Goal: Task Accomplishment & Management: Manage account settings

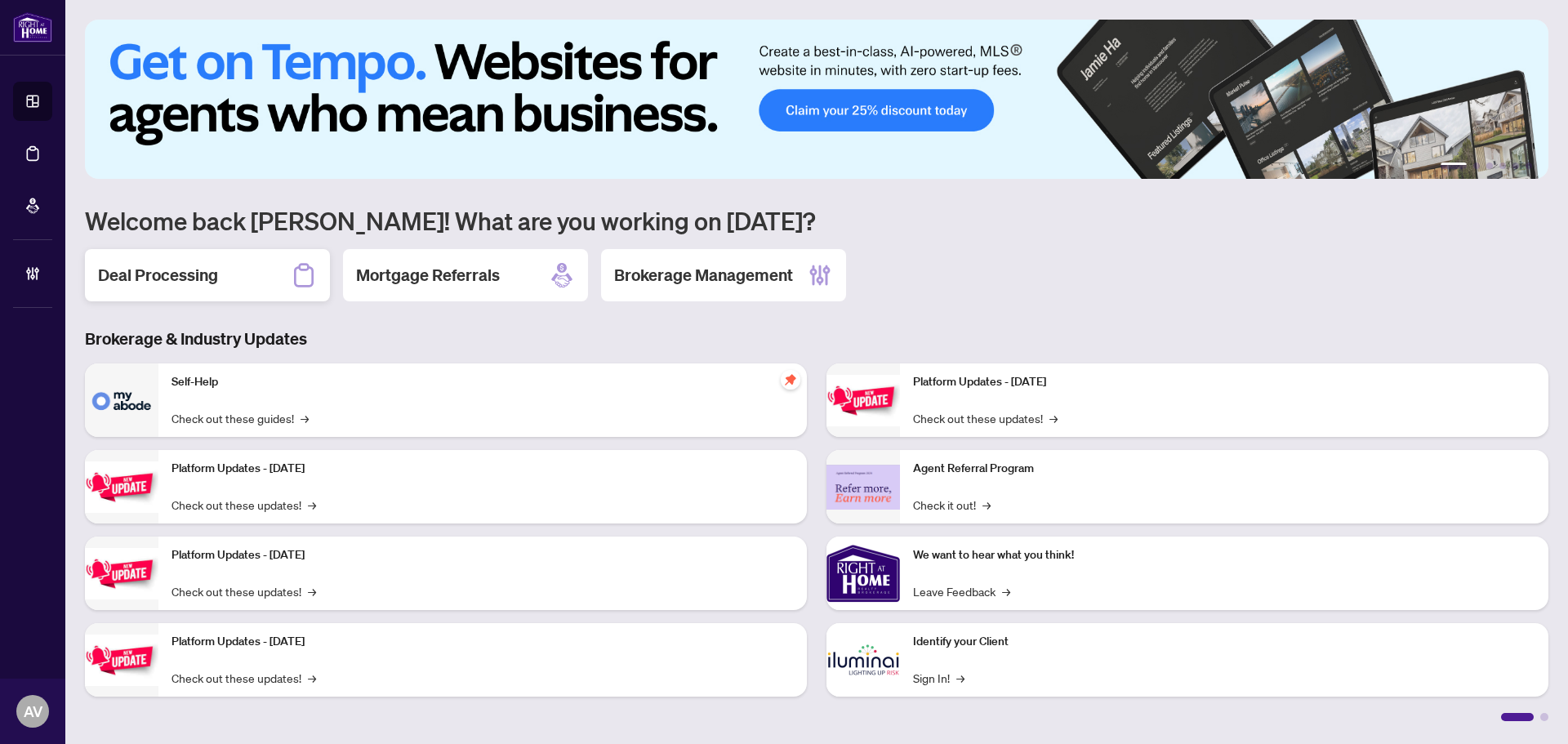
click at [272, 273] on div "Deal Processing" at bounding box center [208, 275] width 245 height 52
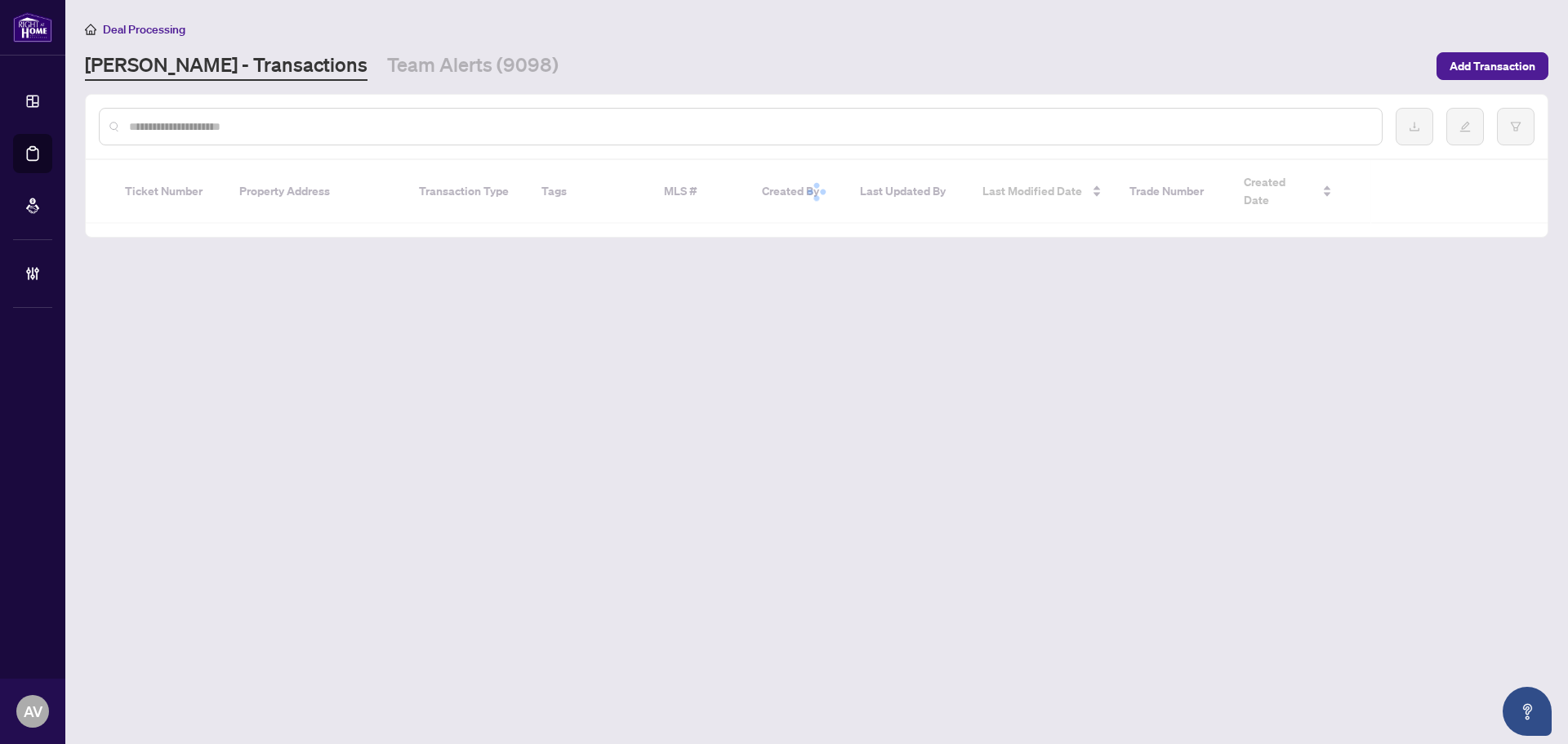
click at [282, 116] on div at bounding box center [740, 127] width 1284 height 38
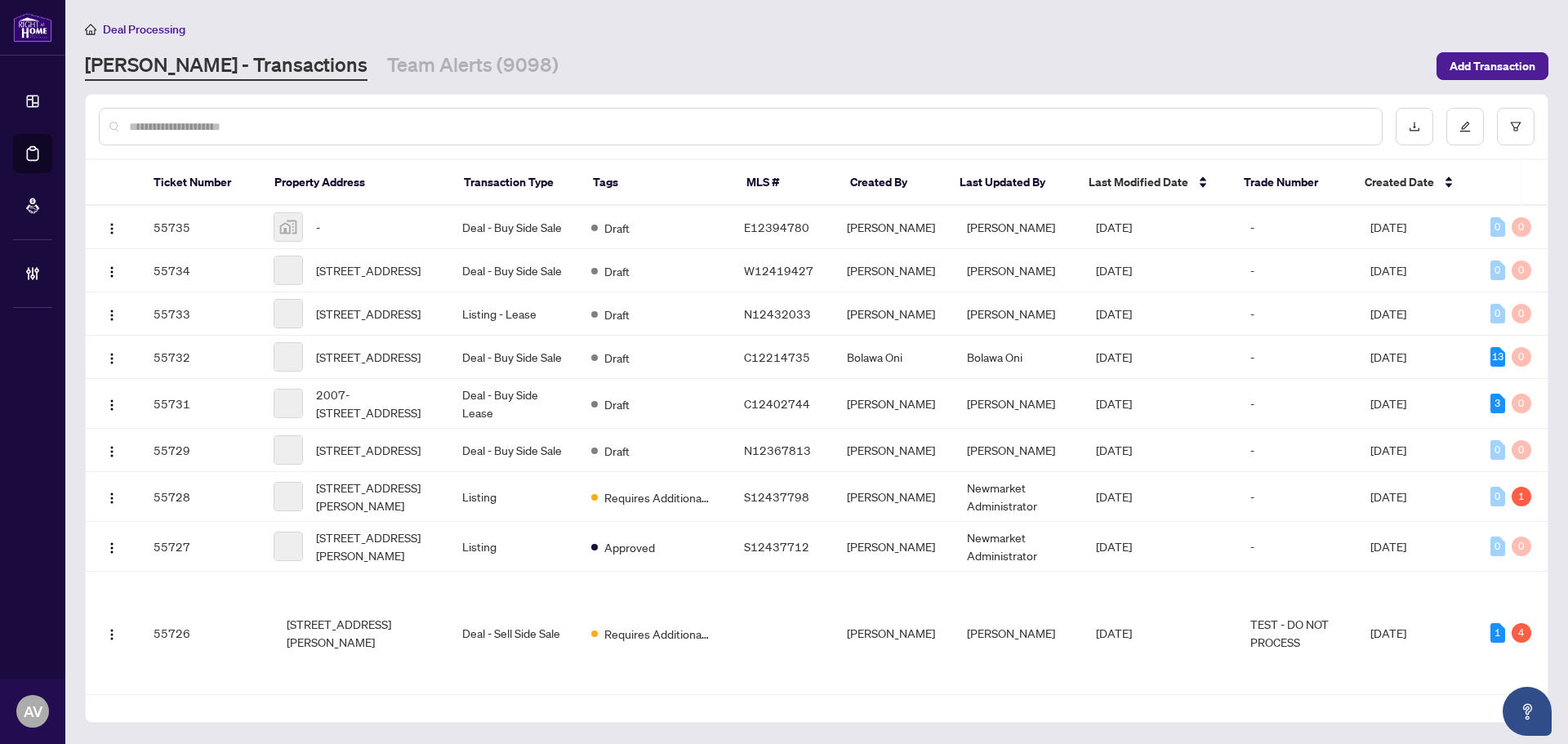
click at [283, 123] on input "text" at bounding box center [748, 127] width 1239 height 18
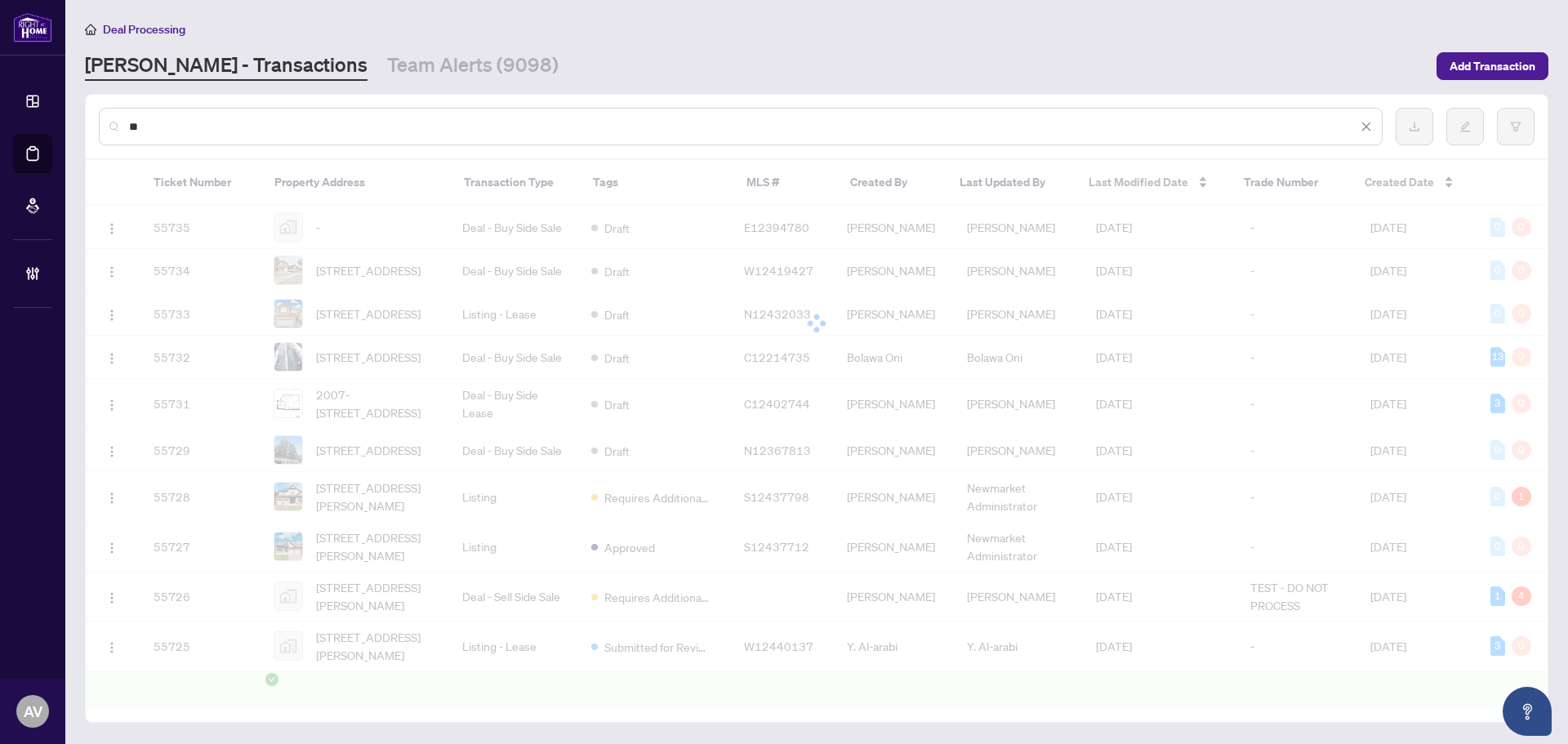
type input "*"
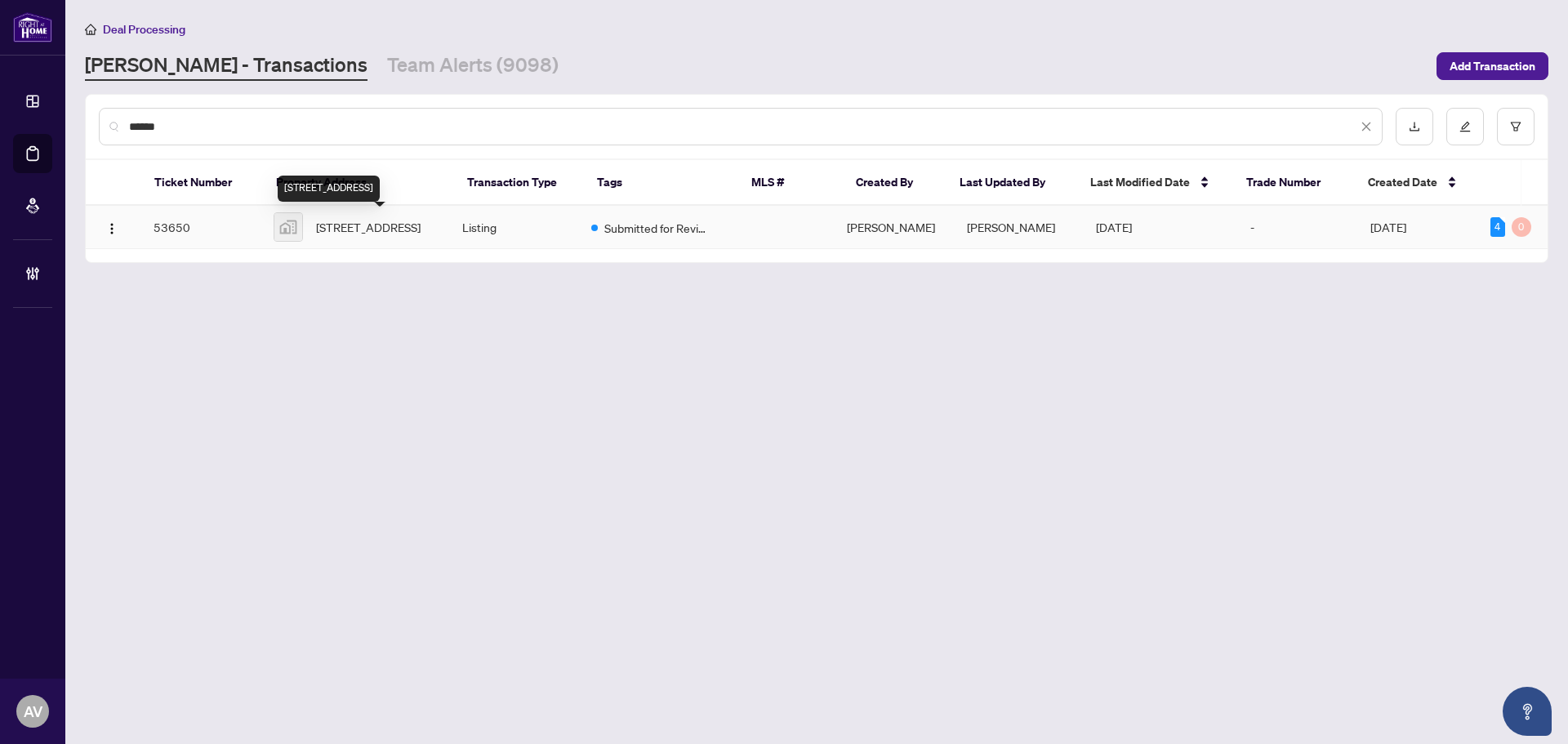
type input "******"
click at [394, 228] on span "40 Panorama Court #412, Etobicoke, ON, Canada" at bounding box center [368, 227] width 105 height 18
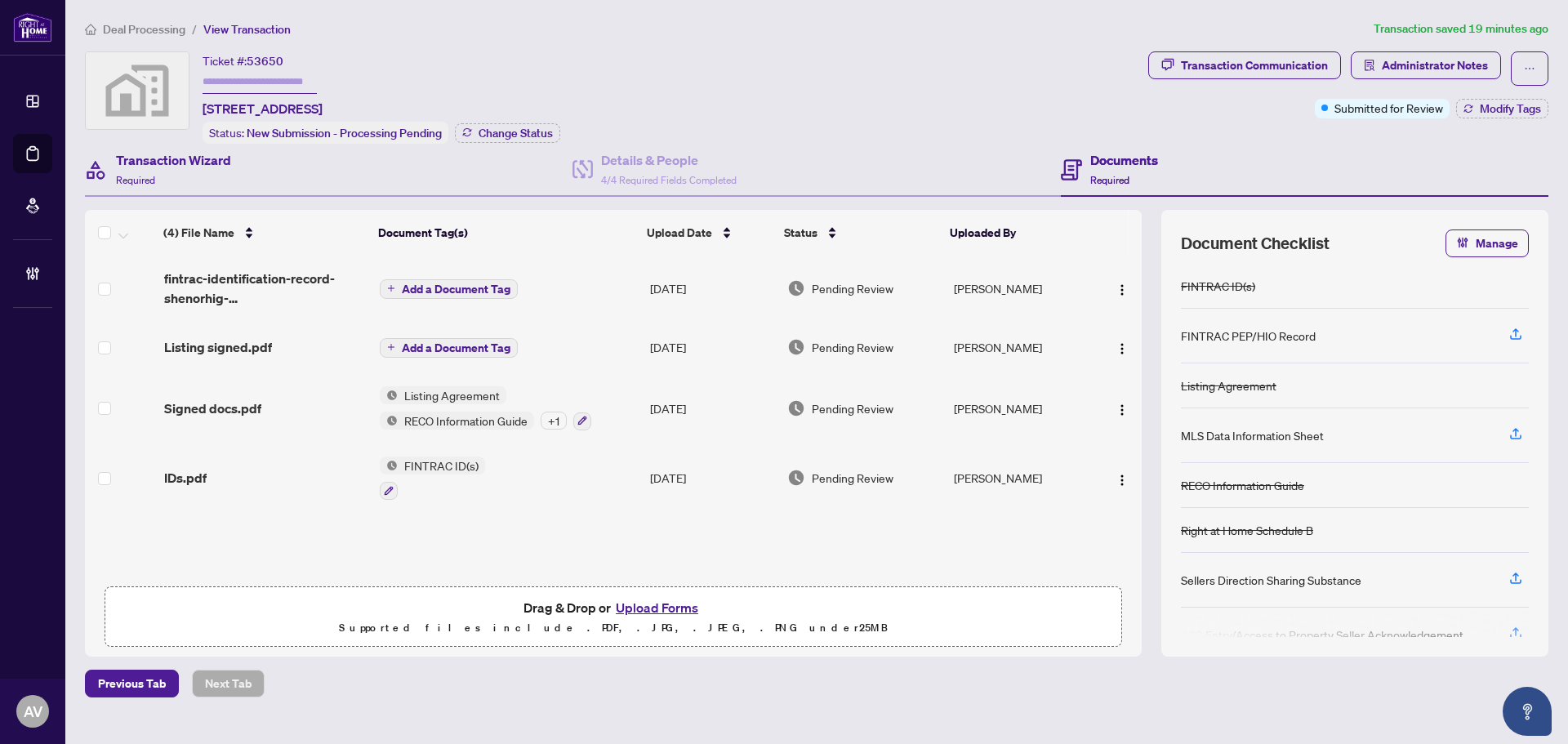
click at [260, 179] on div "Transaction Wizard Required" at bounding box center [329, 170] width 488 height 53
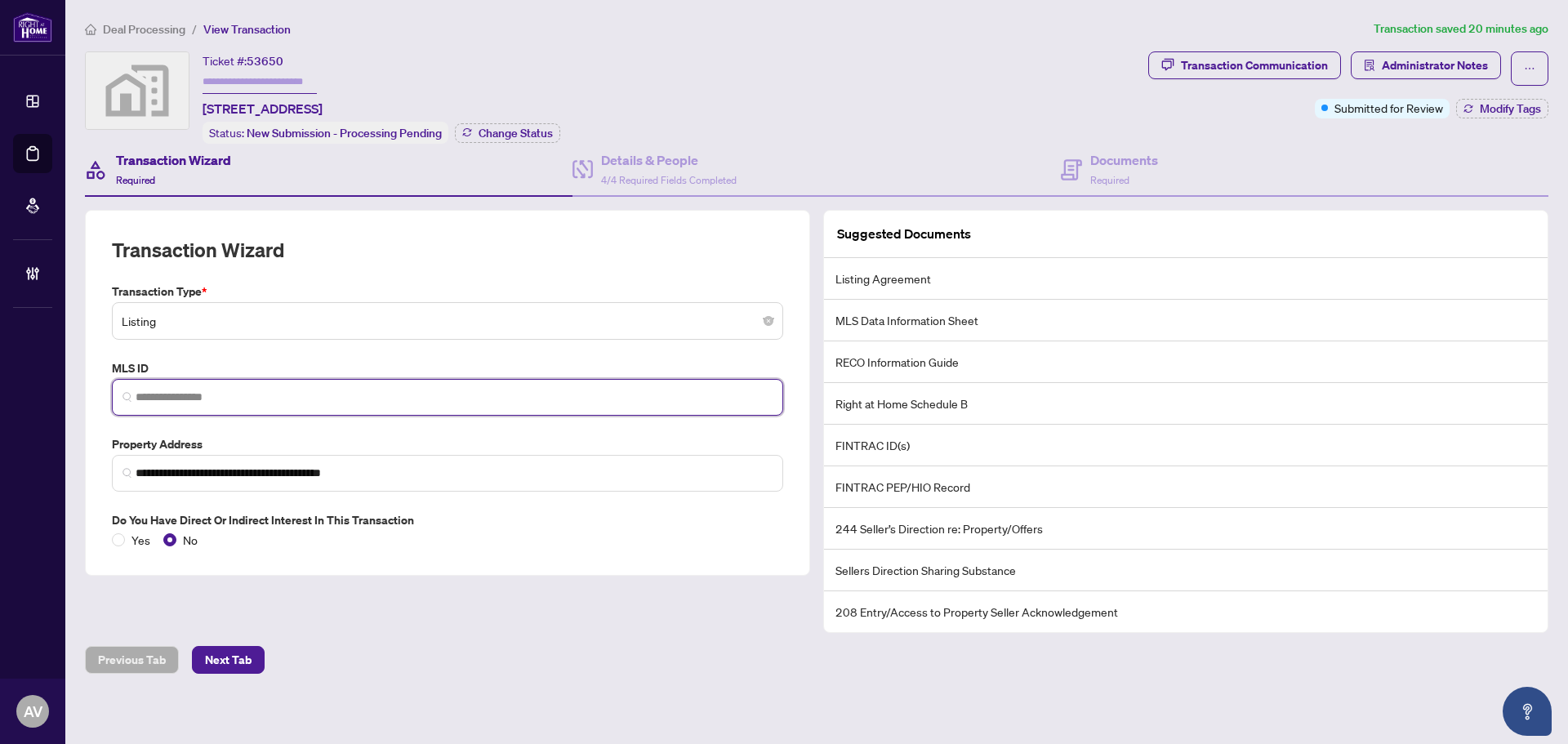
click at [289, 389] on input "search" at bounding box center [454, 397] width 637 height 17
paste input "*********"
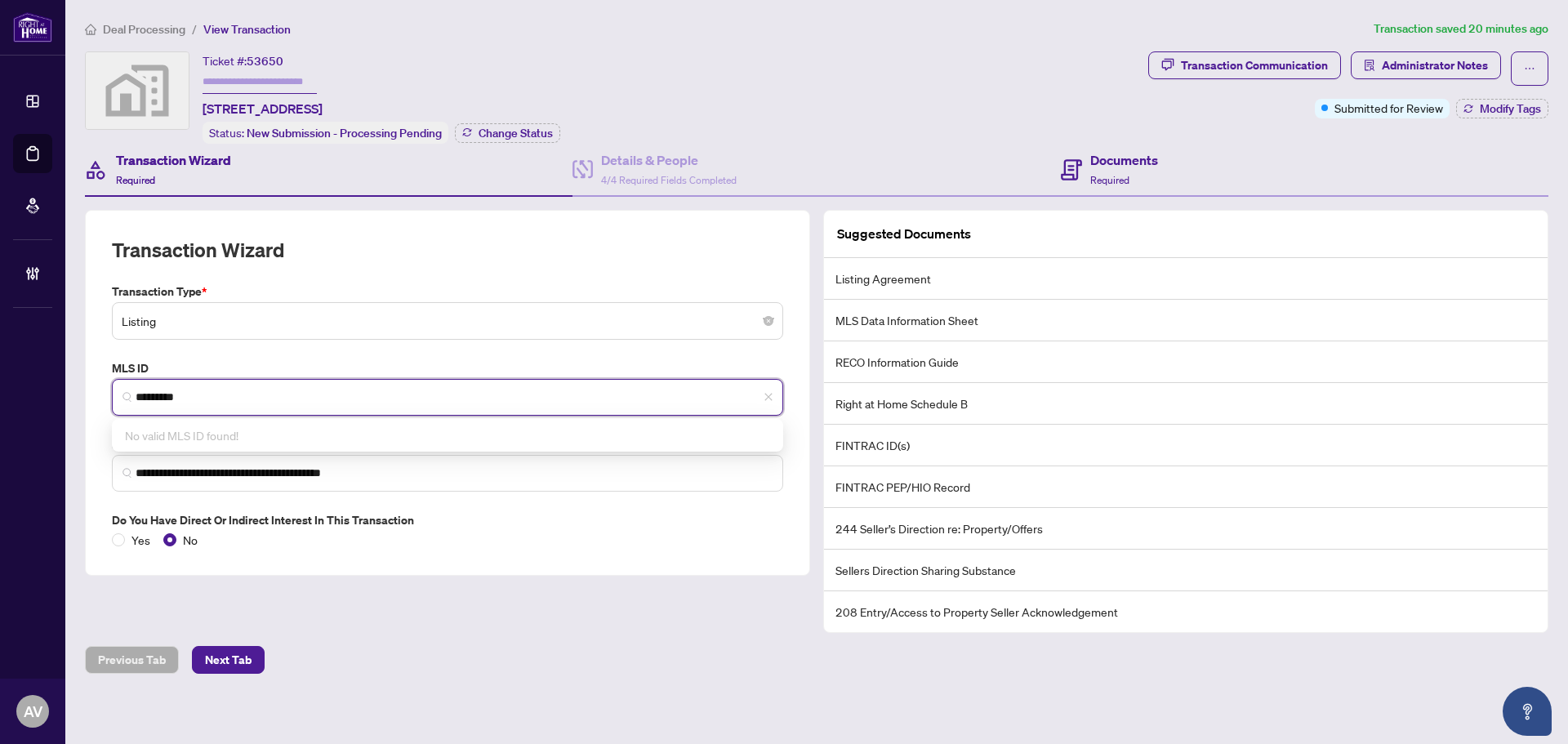
type input "*********"
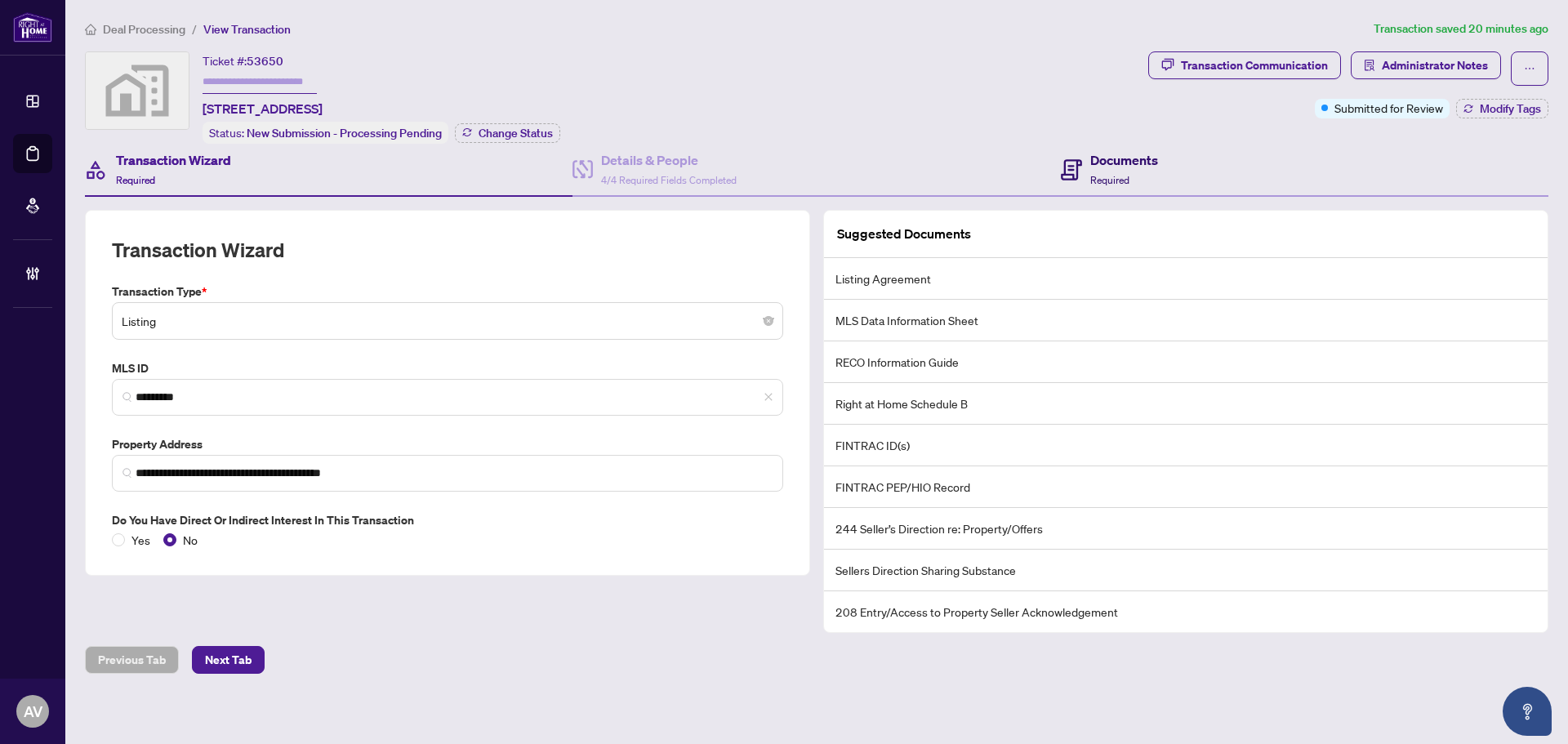
click at [1121, 170] on div "Documents Required" at bounding box center [1124, 169] width 67 height 39
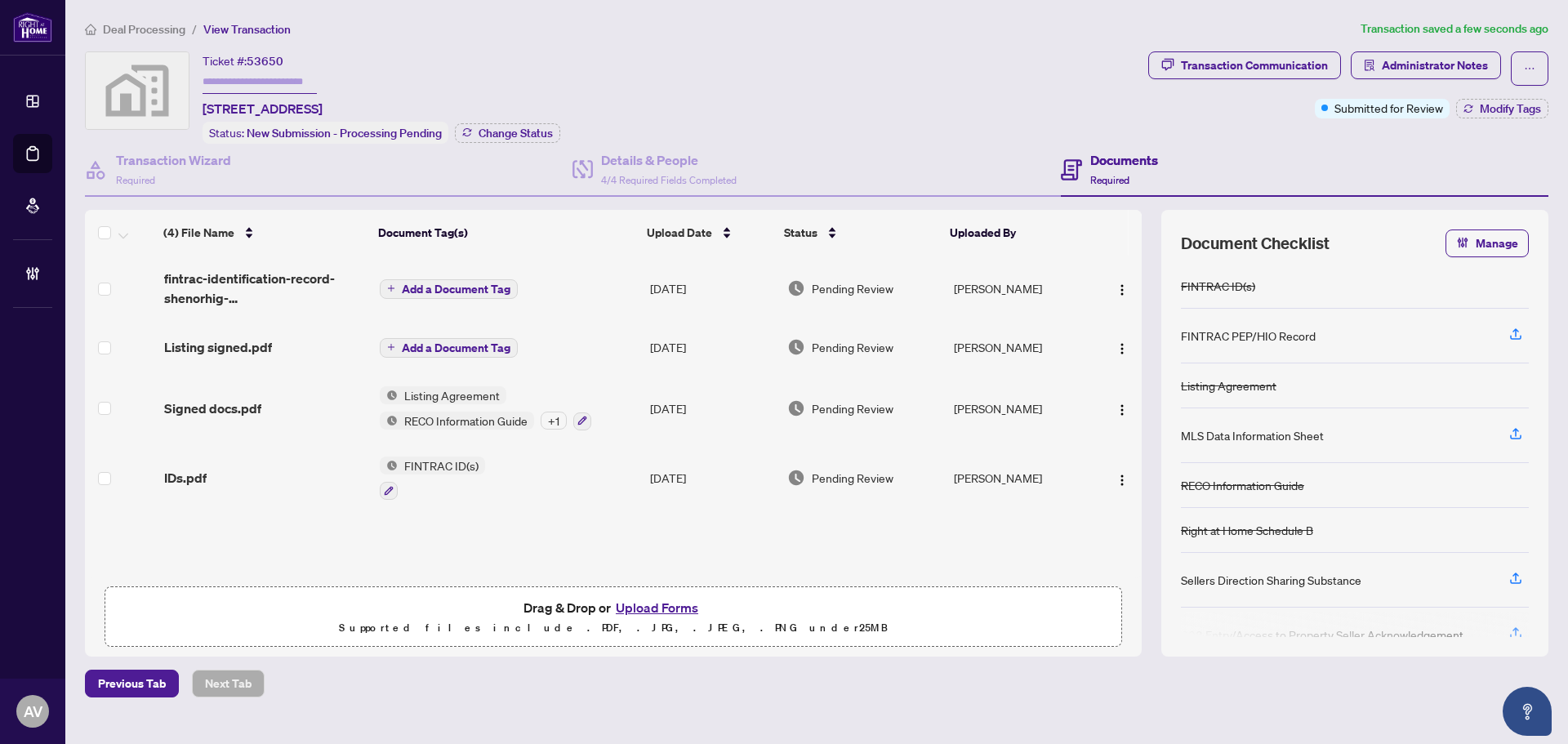
click at [165, 40] on div "Deal Processing / View Transaction Transaction saved a few seconds ago Ticket #…" at bounding box center [817, 358] width 1477 height 678
click at [160, 27] on span "Deal Processing" at bounding box center [144, 29] width 82 height 15
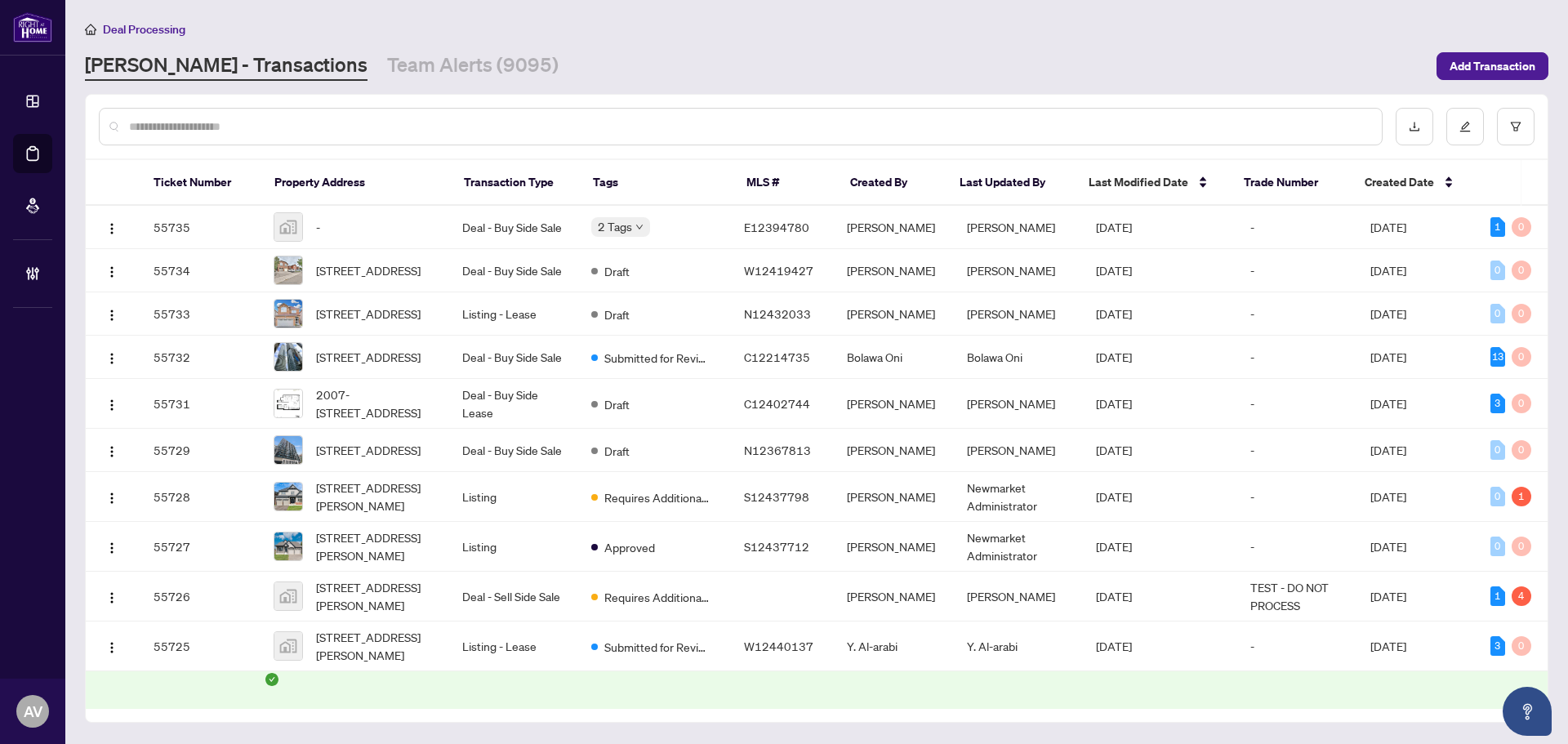
click at [208, 130] on input "text" at bounding box center [748, 127] width 1239 height 18
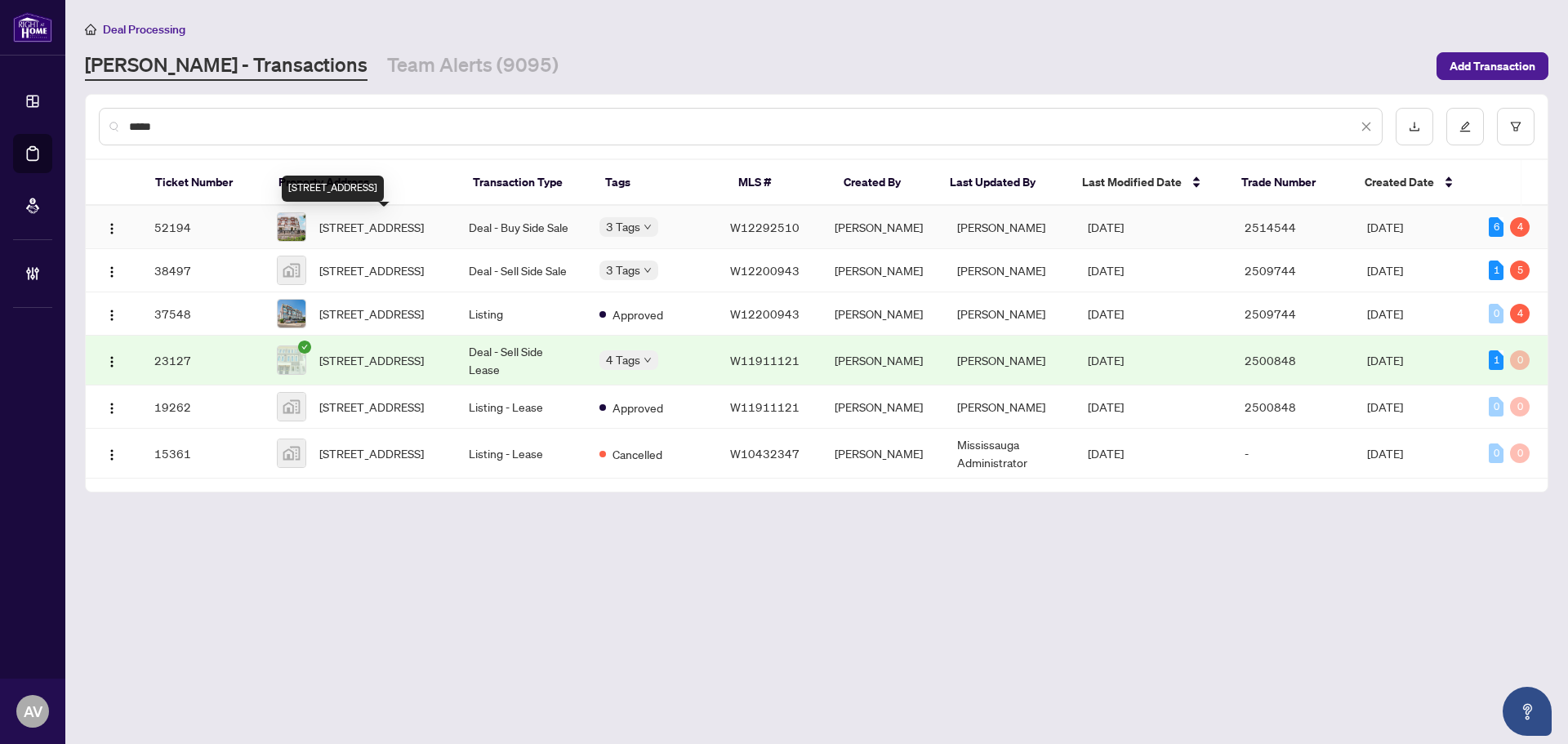
type input "*****"
click at [371, 227] on span "28-2199 Lillykin St, Oakville, Ontario L6H 7H2, Canada" at bounding box center [372, 227] width 105 height 18
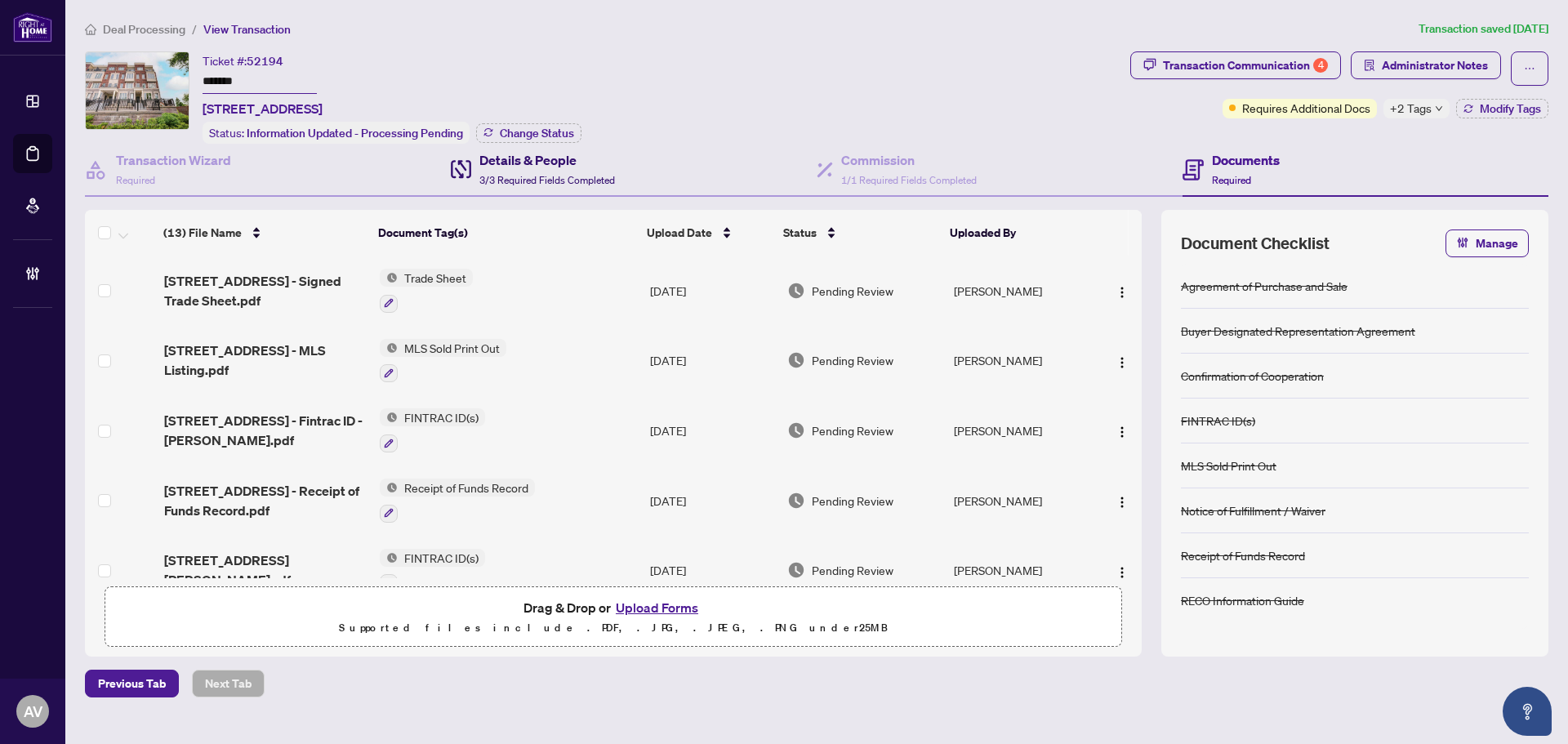
click at [491, 161] on h4 "Details & People" at bounding box center [546, 160] width 136 height 20
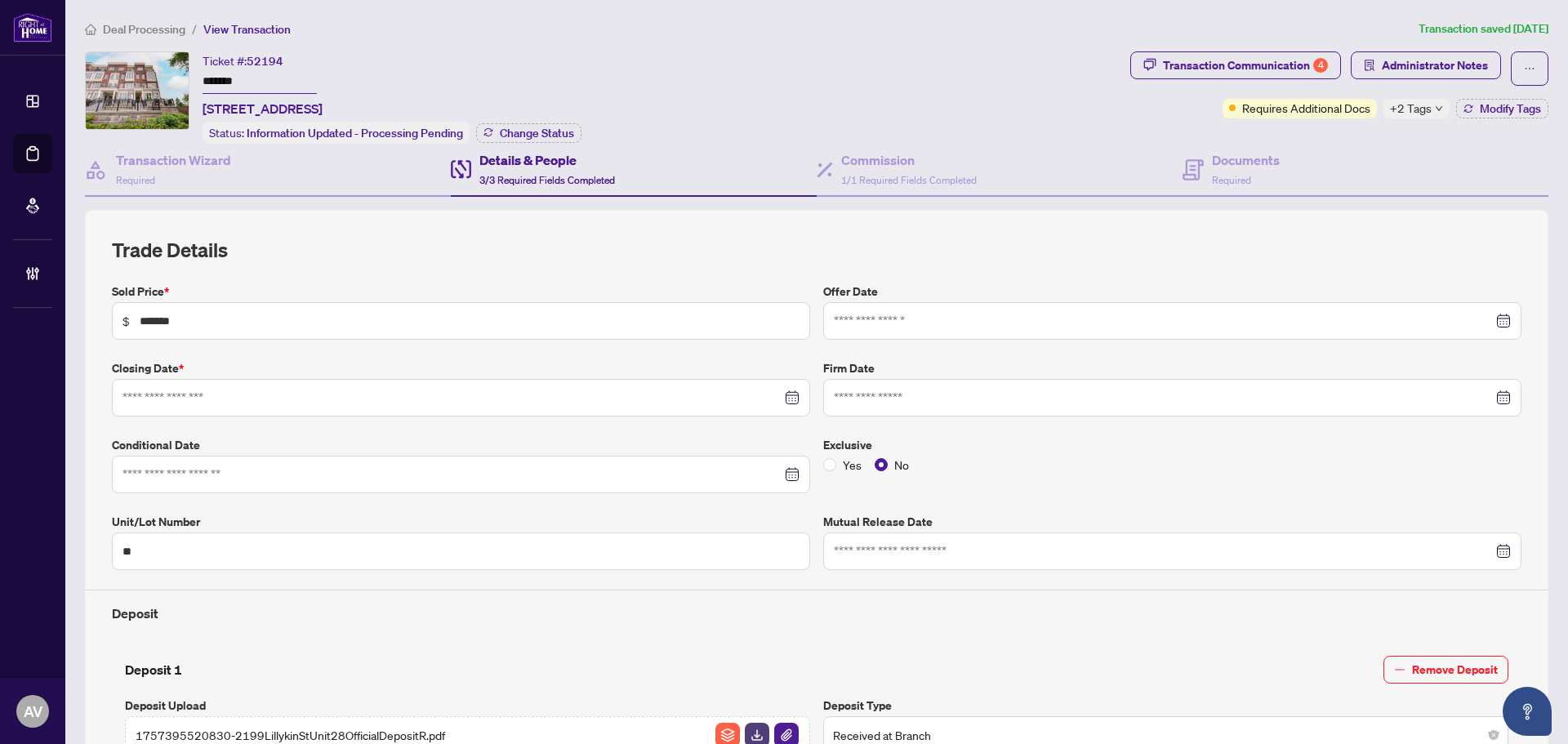
type input "**********"
click at [1240, 59] on div "Transaction Communication 4" at bounding box center [1245, 65] width 165 height 26
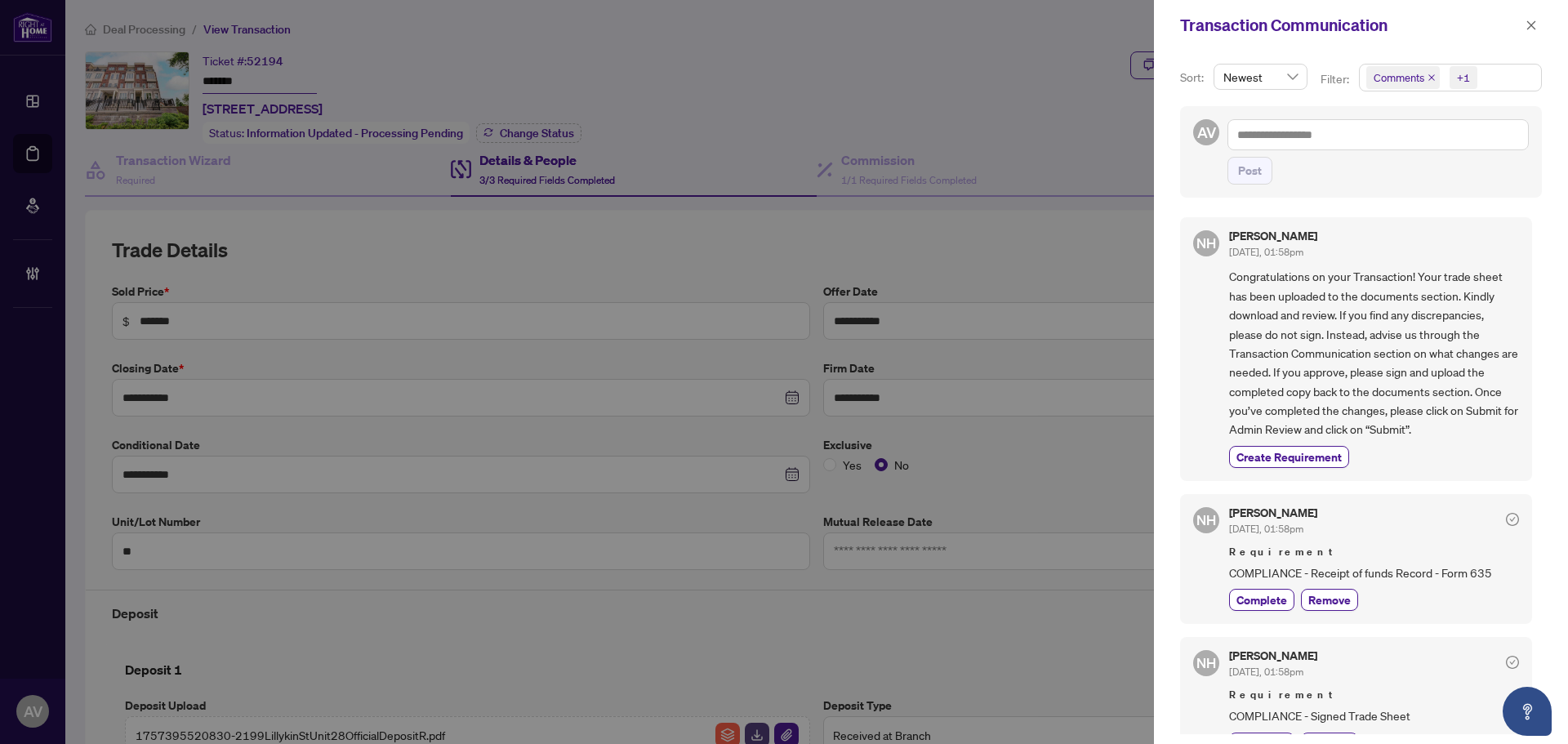
click at [1429, 77] on icon "close" at bounding box center [1431, 77] width 8 height 8
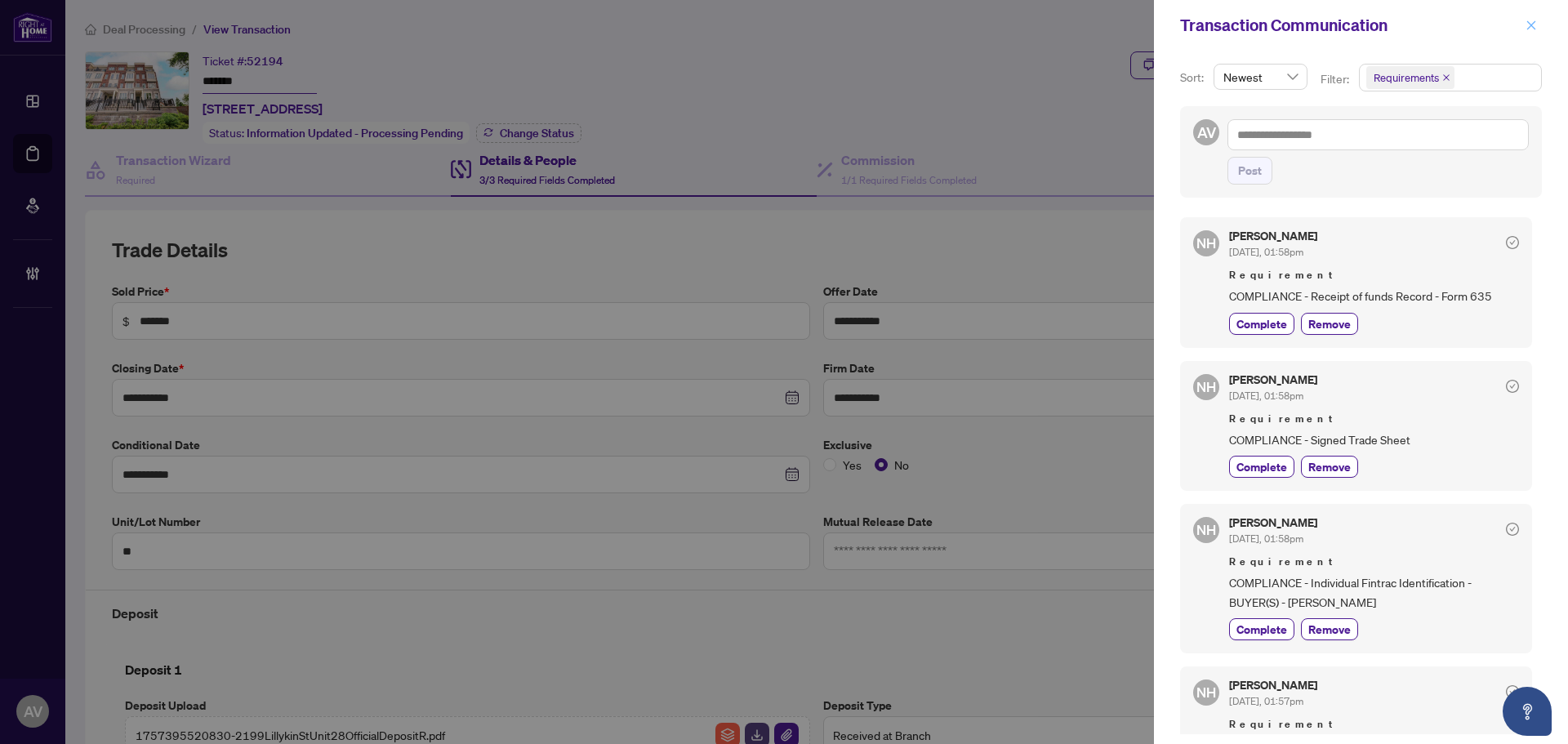
click at [1536, 31] on icon "close" at bounding box center [1531, 26] width 12 height 12
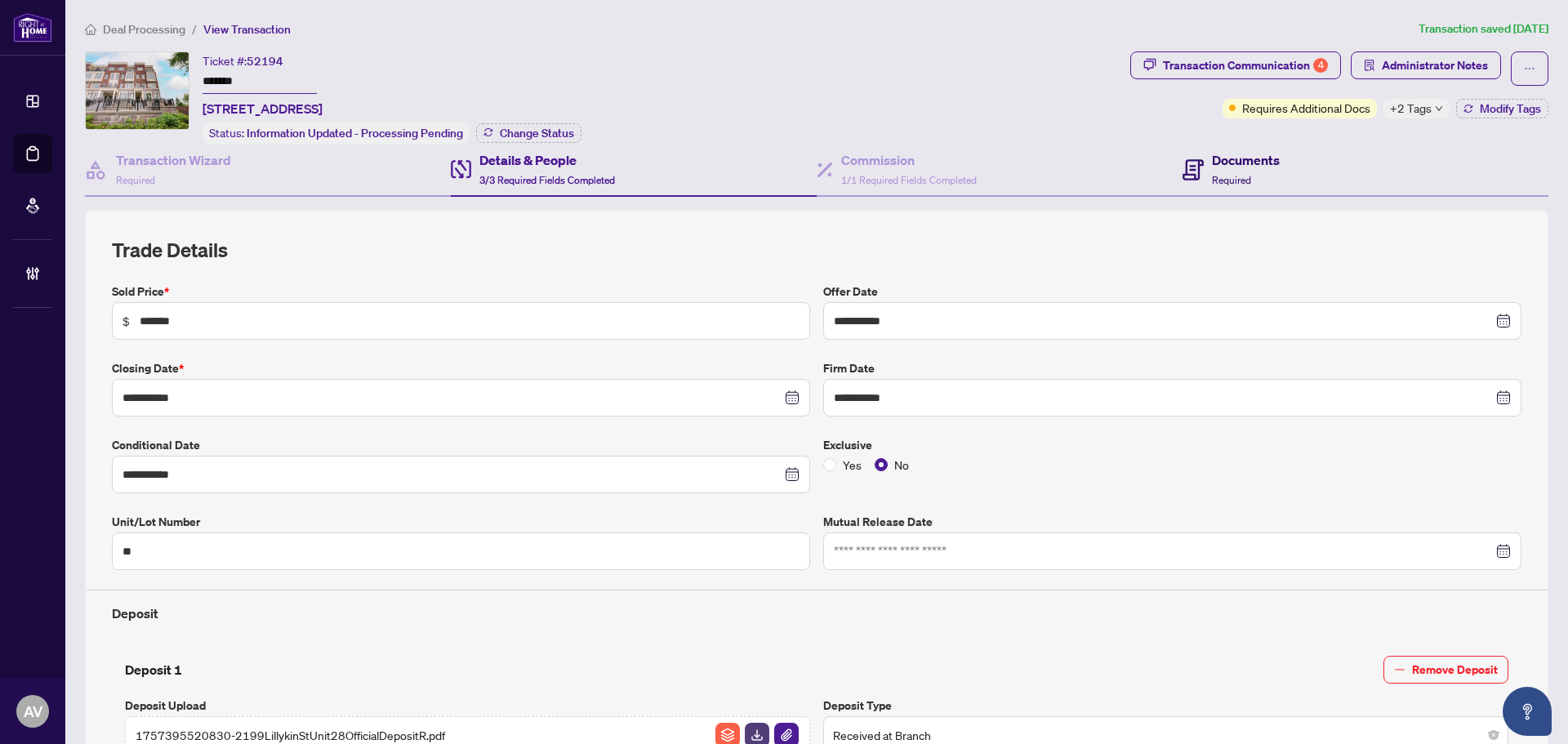
click at [1196, 168] on div "Documents Required" at bounding box center [1231, 169] width 97 height 39
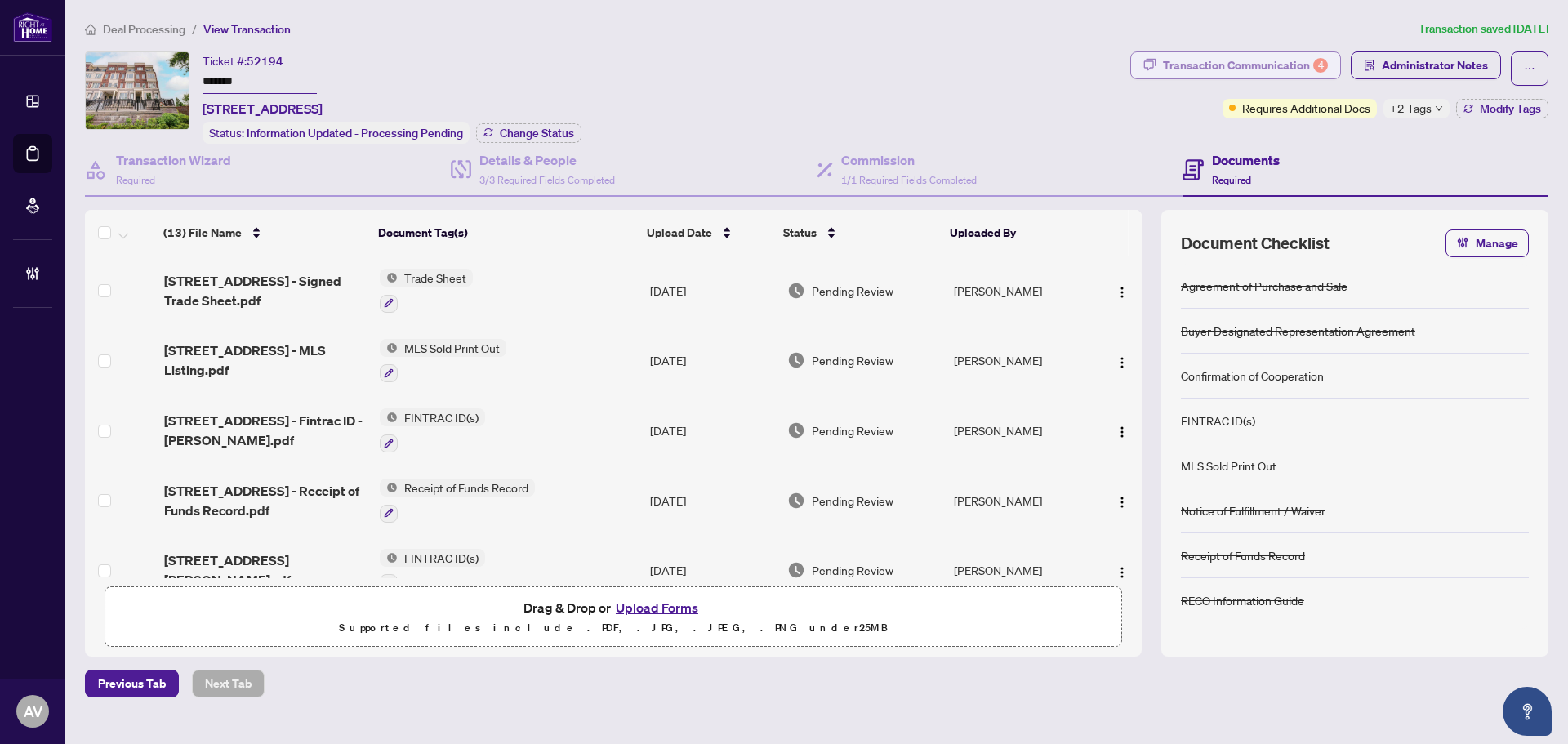
click at [1234, 58] on div "Transaction Communication 4" at bounding box center [1245, 65] width 165 height 26
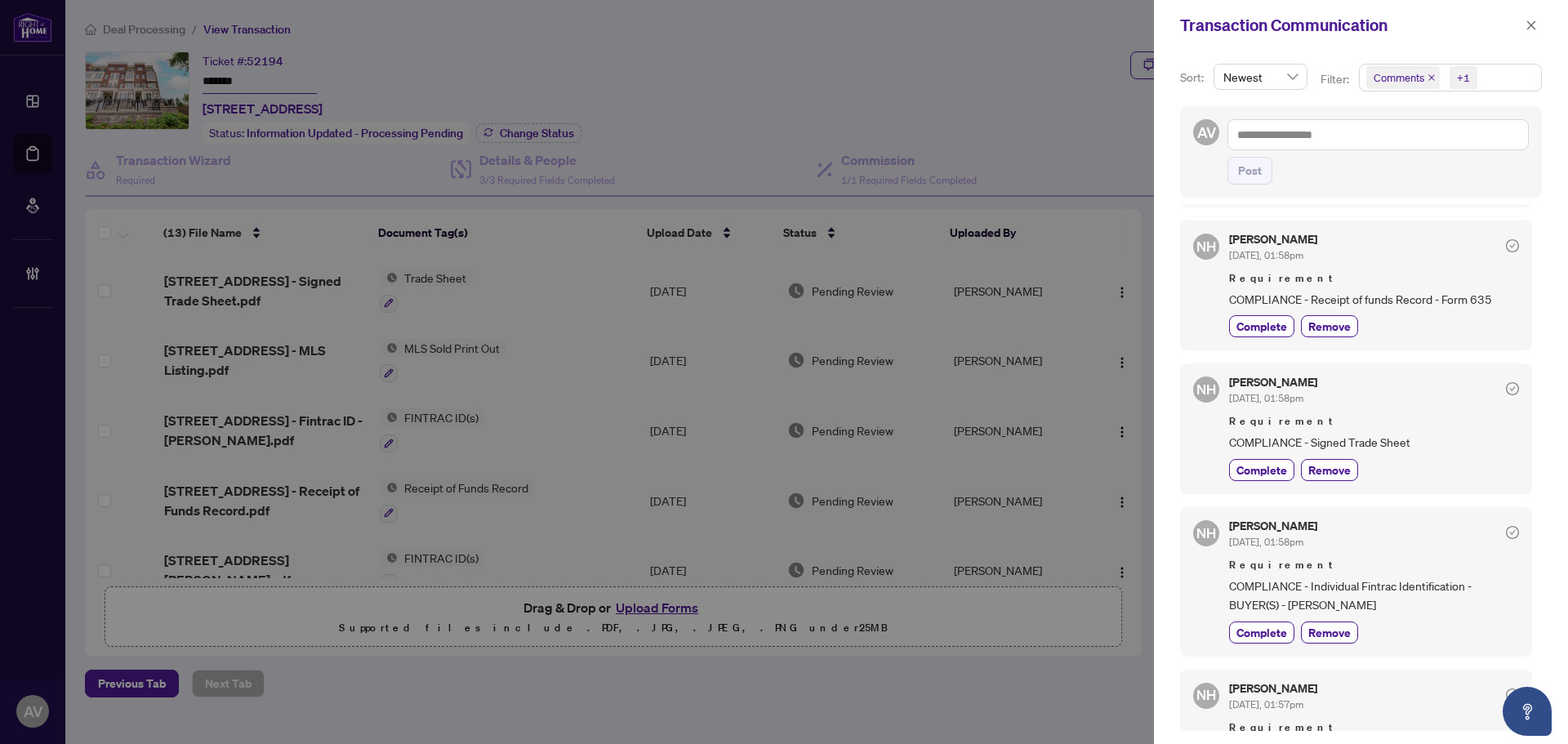
scroll to position [357, 0]
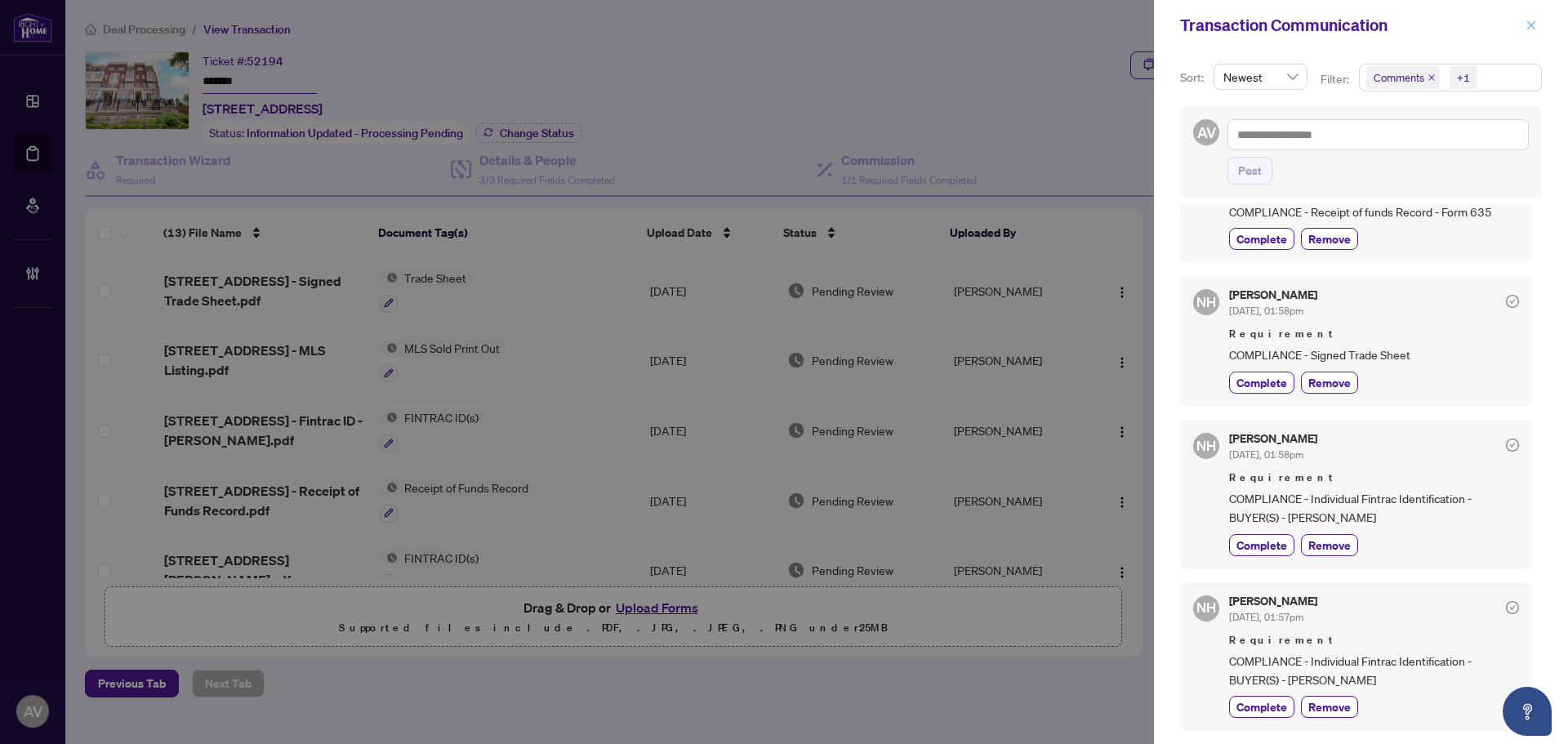
click at [1532, 21] on icon "close" at bounding box center [1531, 26] width 12 height 12
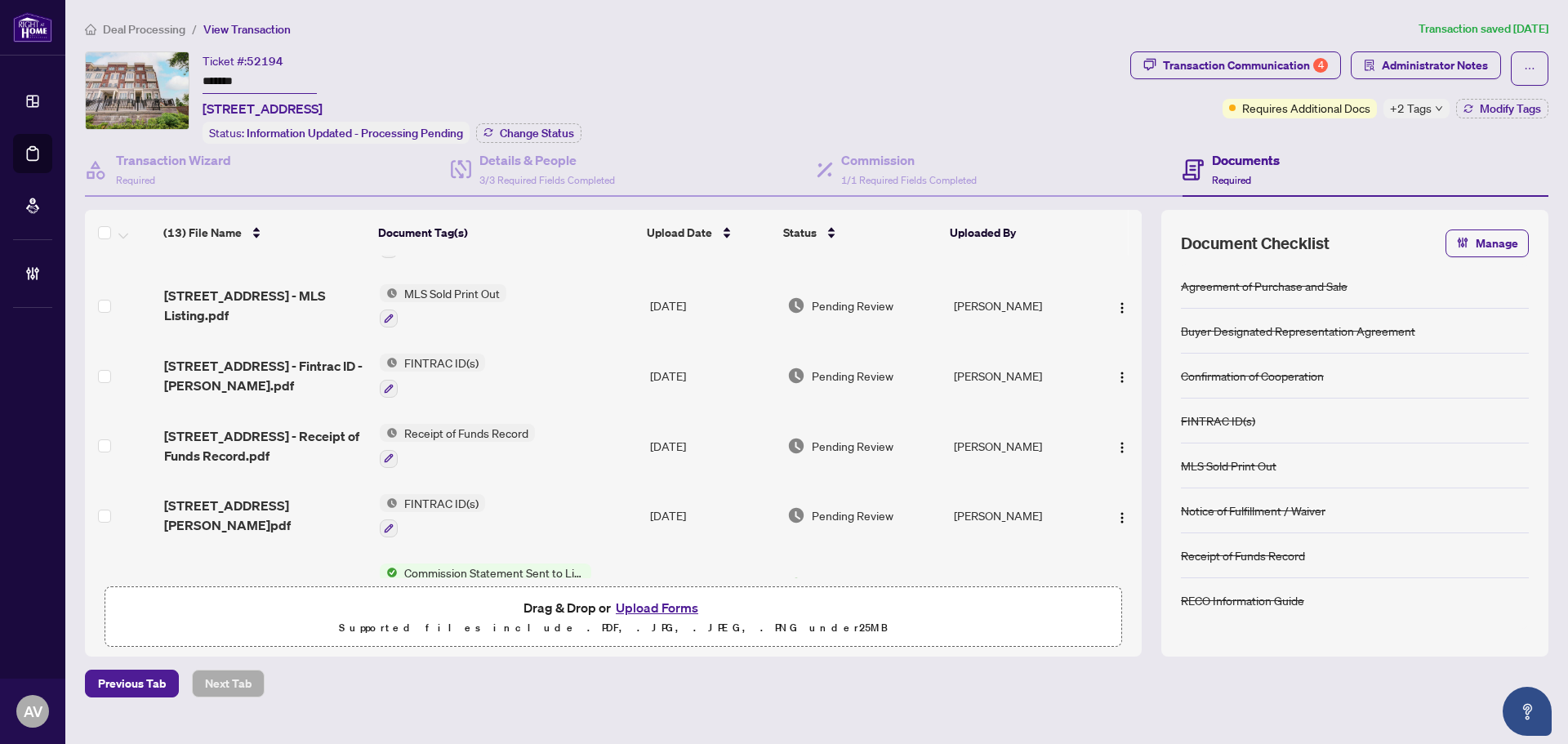
scroll to position [82, 0]
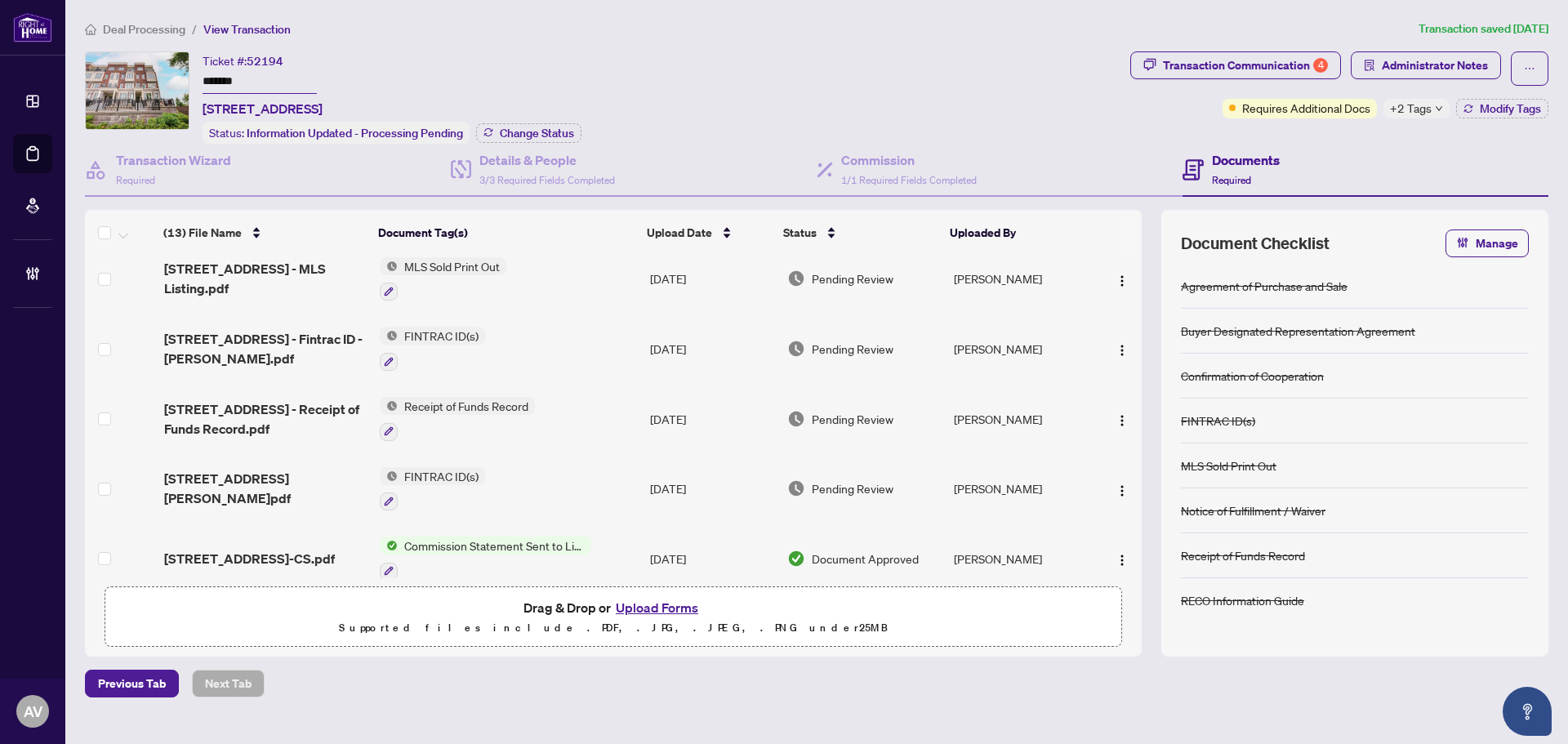
click at [271, 482] on span "2199 Lillykin St Unit 28 - Fintrac ID - Griselda.pdf" at bounding box center [265, 489] width 203 height 40
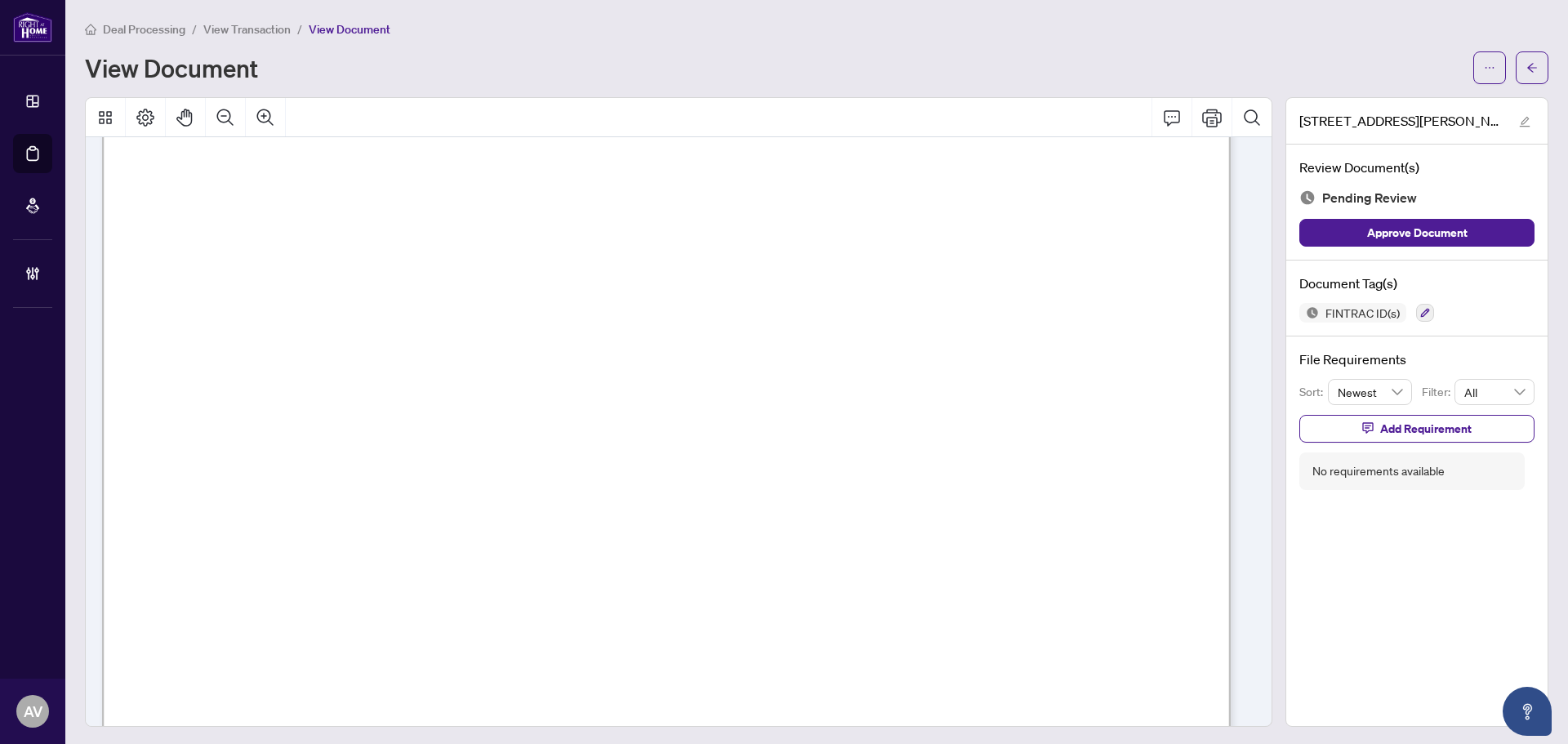
scroll to position [572, 0]
drag, startPoint x: 819, startPoint y: 705, endPoint x: 824, endPoint y: 693, distance: 13.0
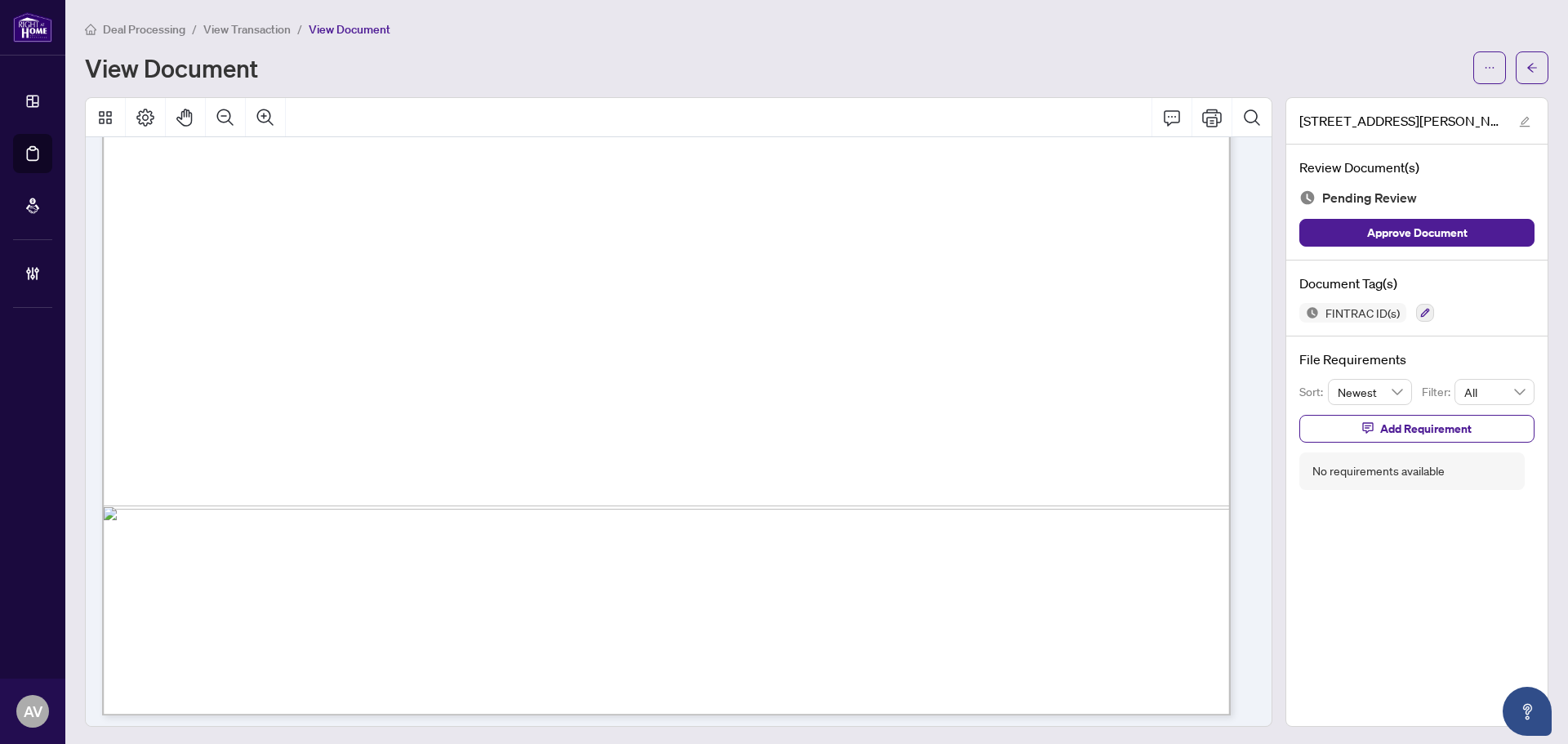
scroll to position [1306, 0]
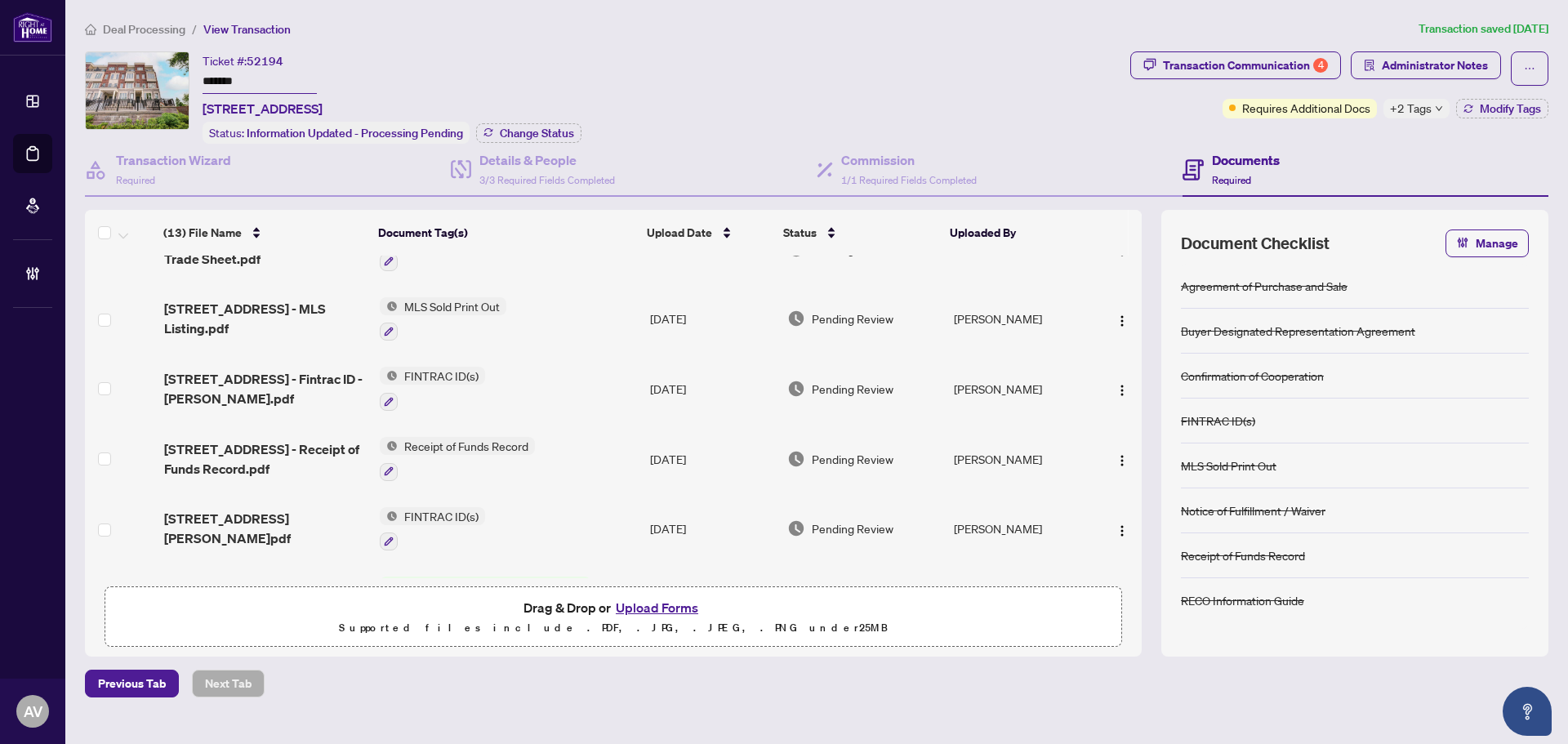
scroll to position [82, 0]
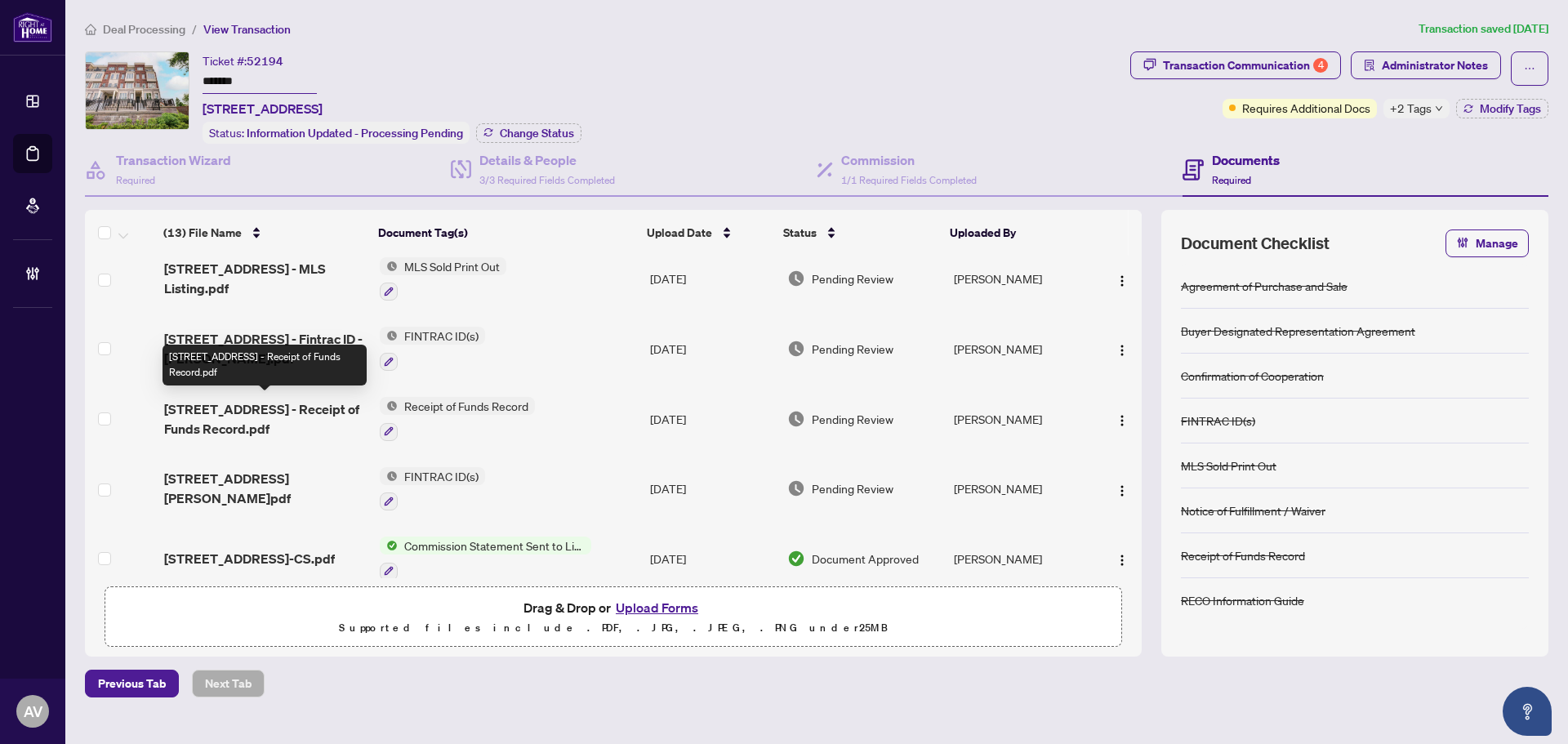
click at [282, 414] on span "2199 Lillykin St Unit 28 - Receipt of Funds Record.pdf" at bounding box center [265, 418] width 203 height 40
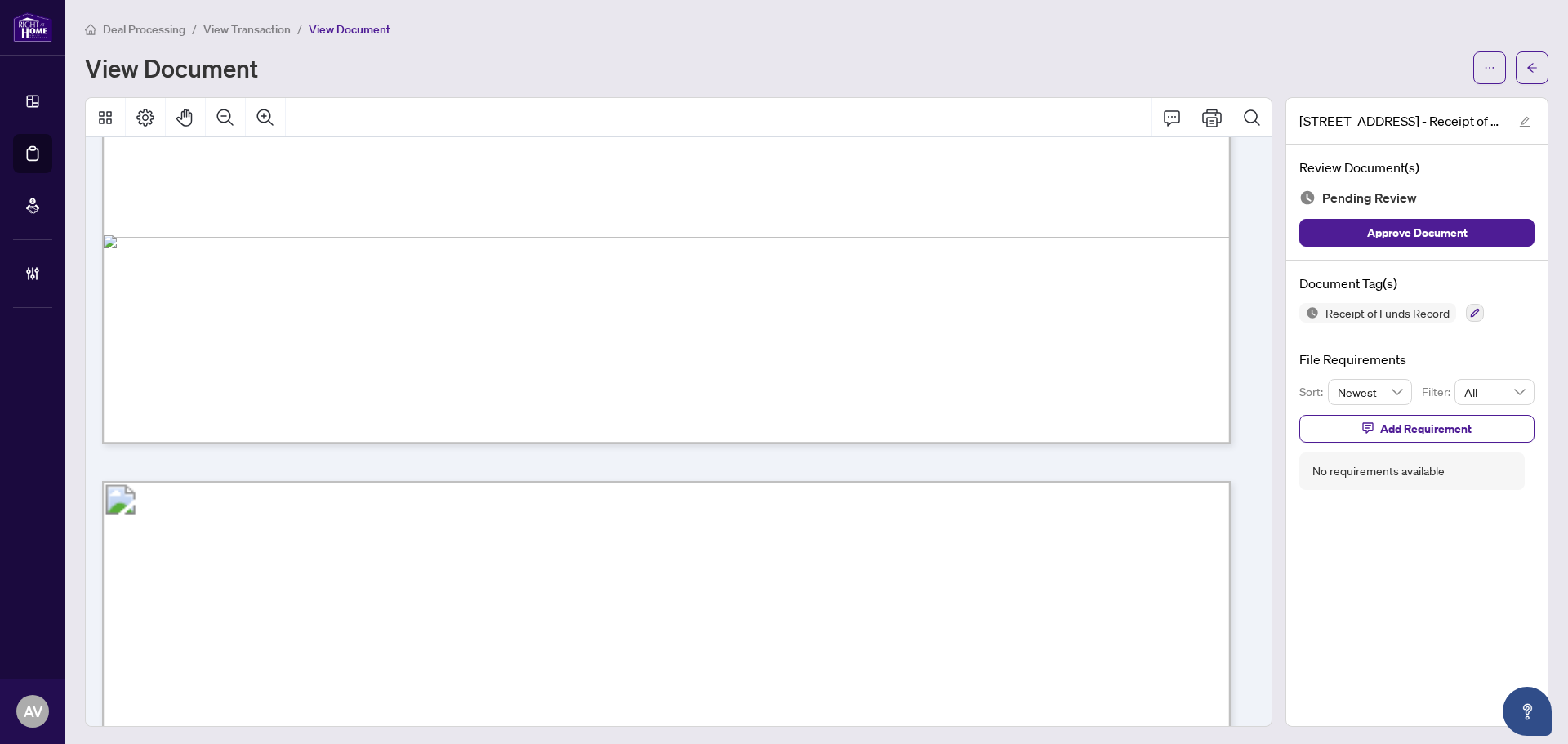
scroll to position [4571, 0]
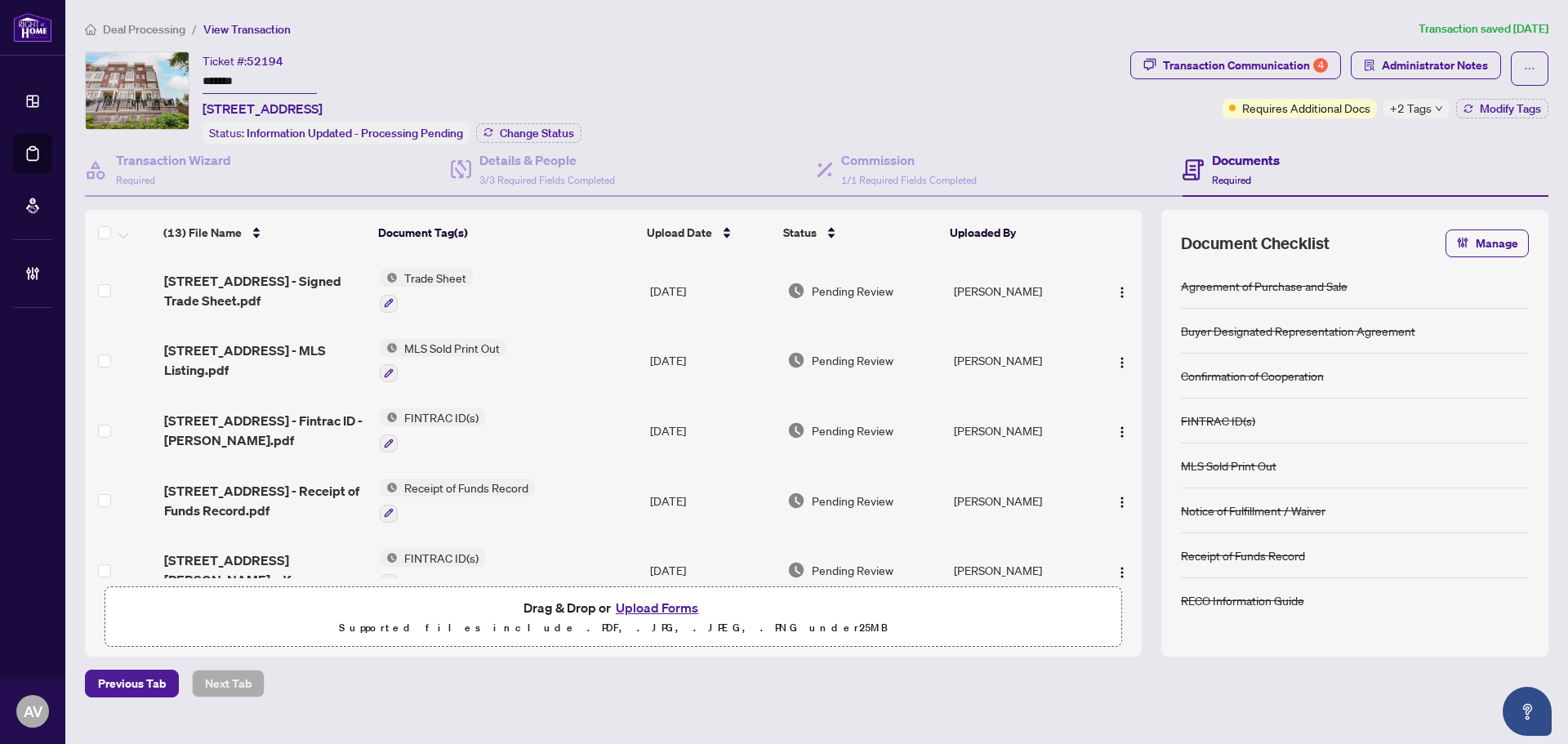
click at [285, 413] on span "2199 Lillykin St Unit 28 - Fintrac ID - Matias.pdf" at bounding box center [265, 430] width 203 height 40
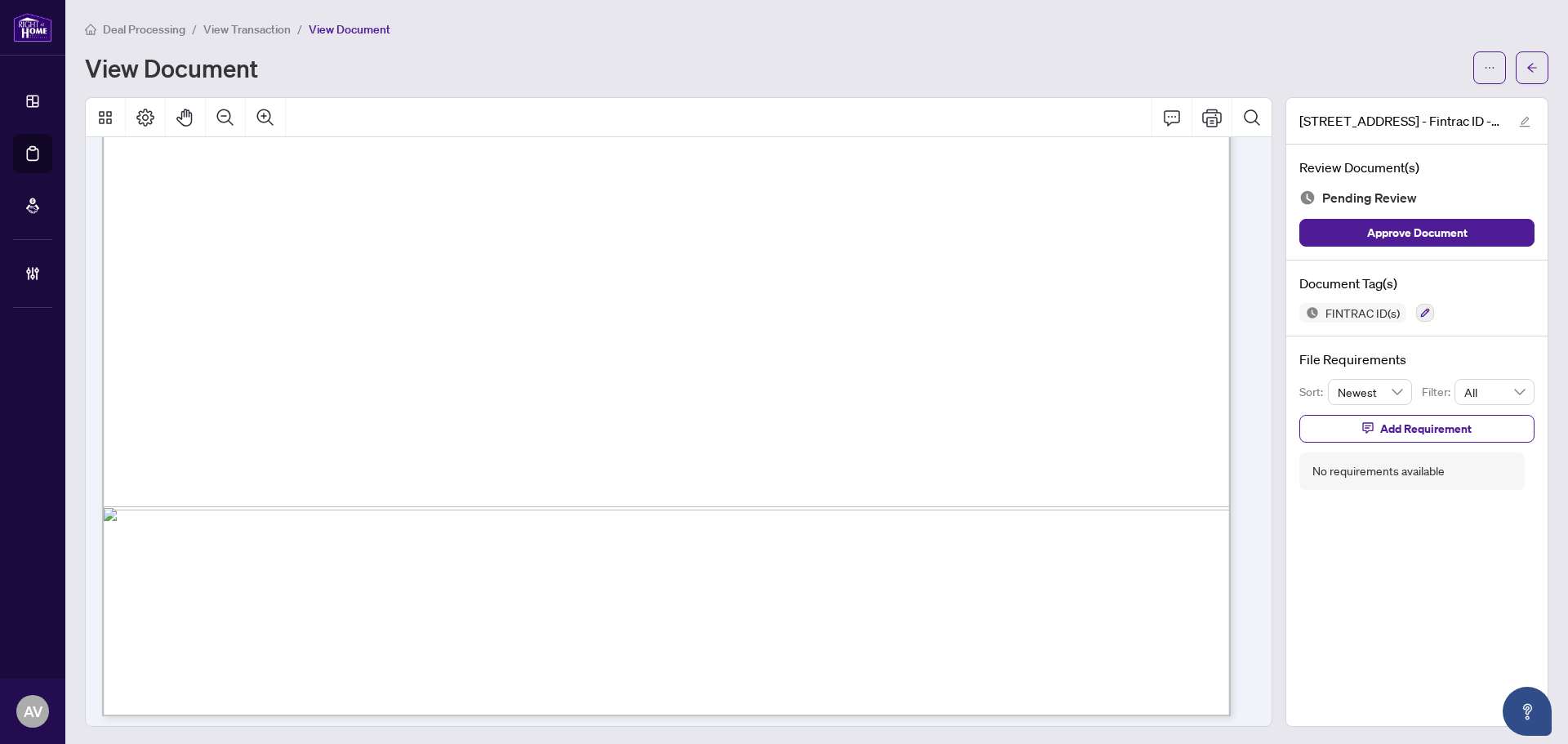
scroll to position [5394, 0]
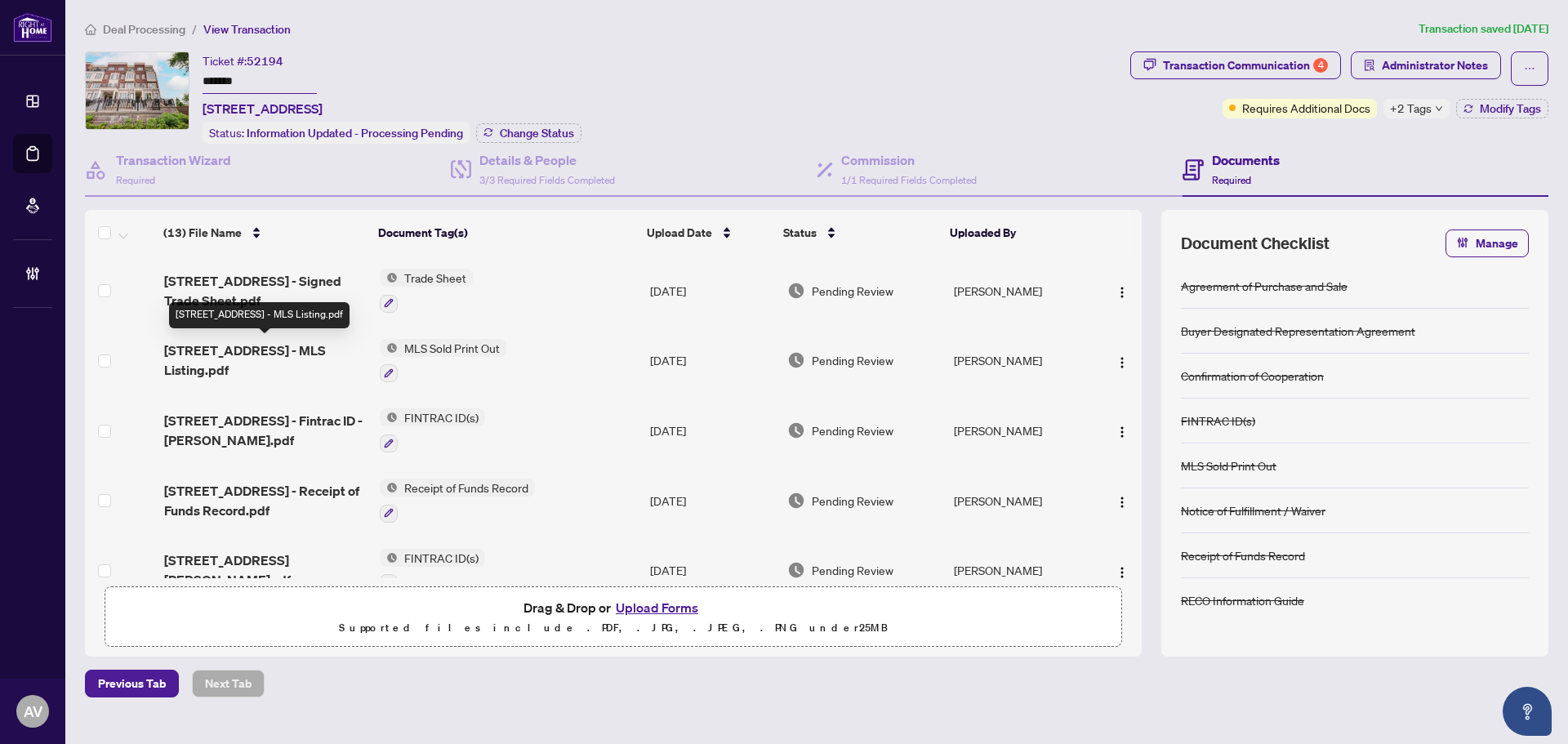
click at [289, 357] on span "2199 Lillykin St Unit 28 - MLS Listing.pdf" at bounding box center [265, 360] width 203 height 40
click at [252, 289] on span "2199 Lillykin St Unit 28 - Signed Trade Sheet.pdf" at bounding box center [265, 291] width 203 height 40
click at [1295, 75] on div "Transaction Communication 4" at bounding box center [1245, 65] width 165 height 26
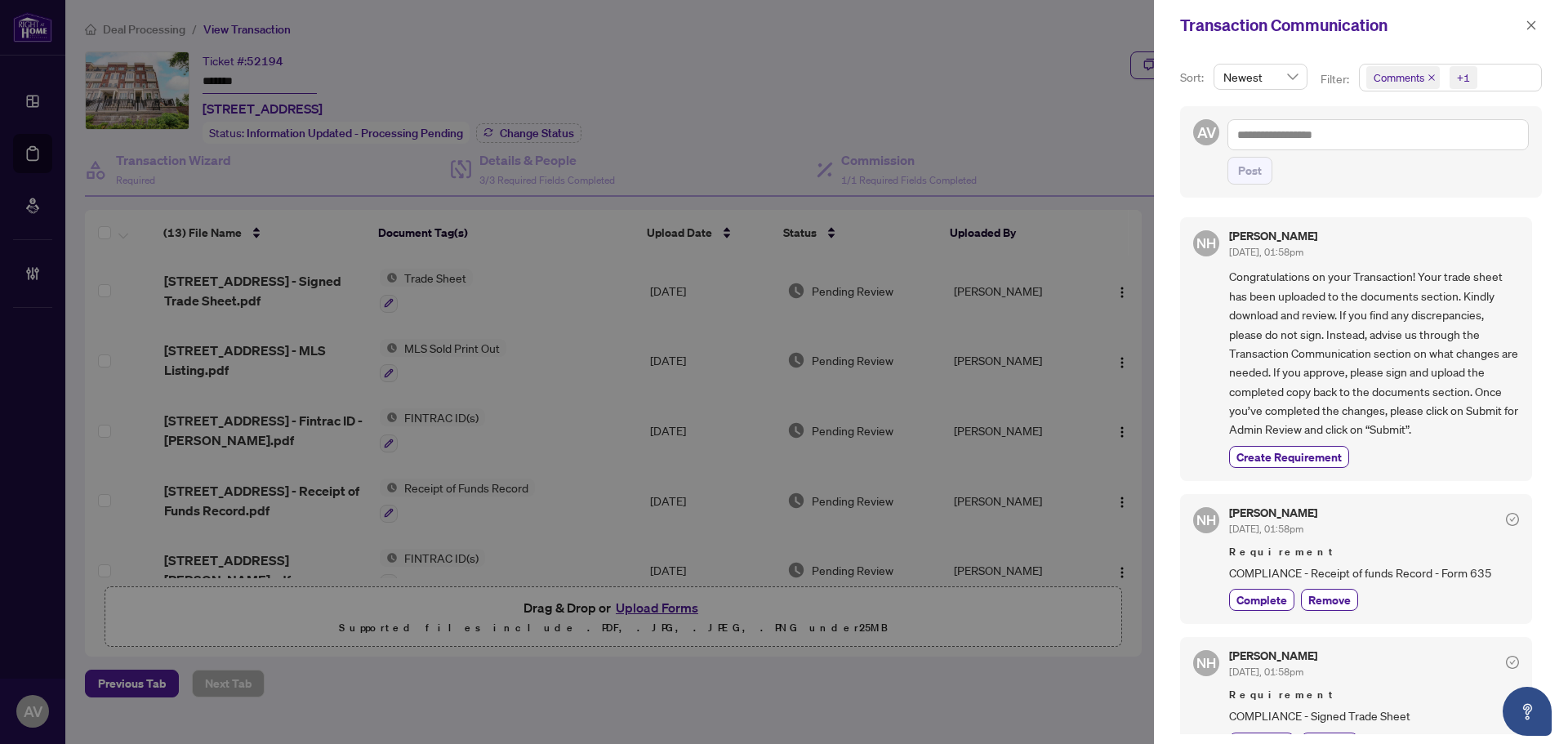
click at [1432, 73] on icon "close" at bounding box center [1431, 77] width 8 height 8
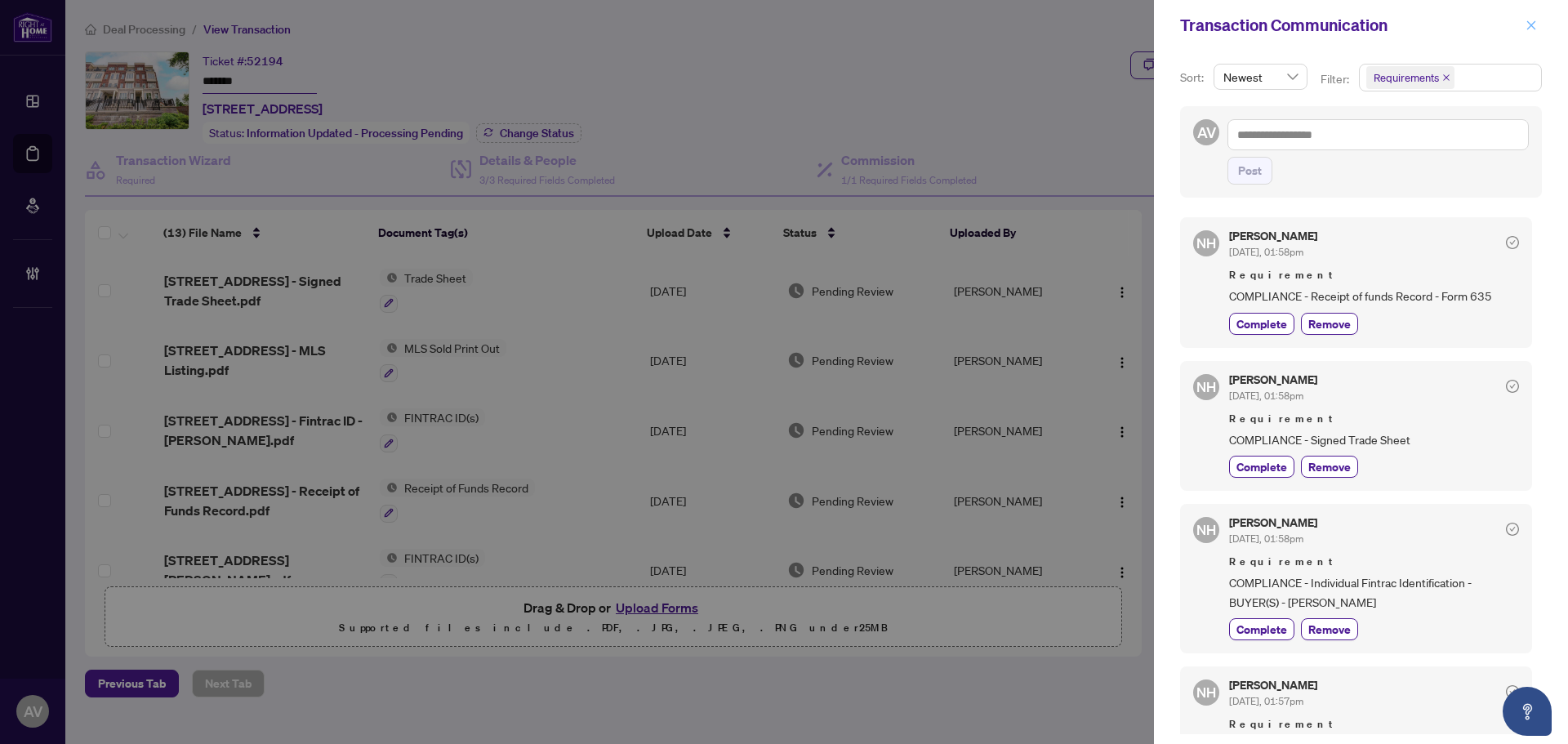
click at [1524, 30] on button "button" at bounding box center [1530, 26] width 21 height 20
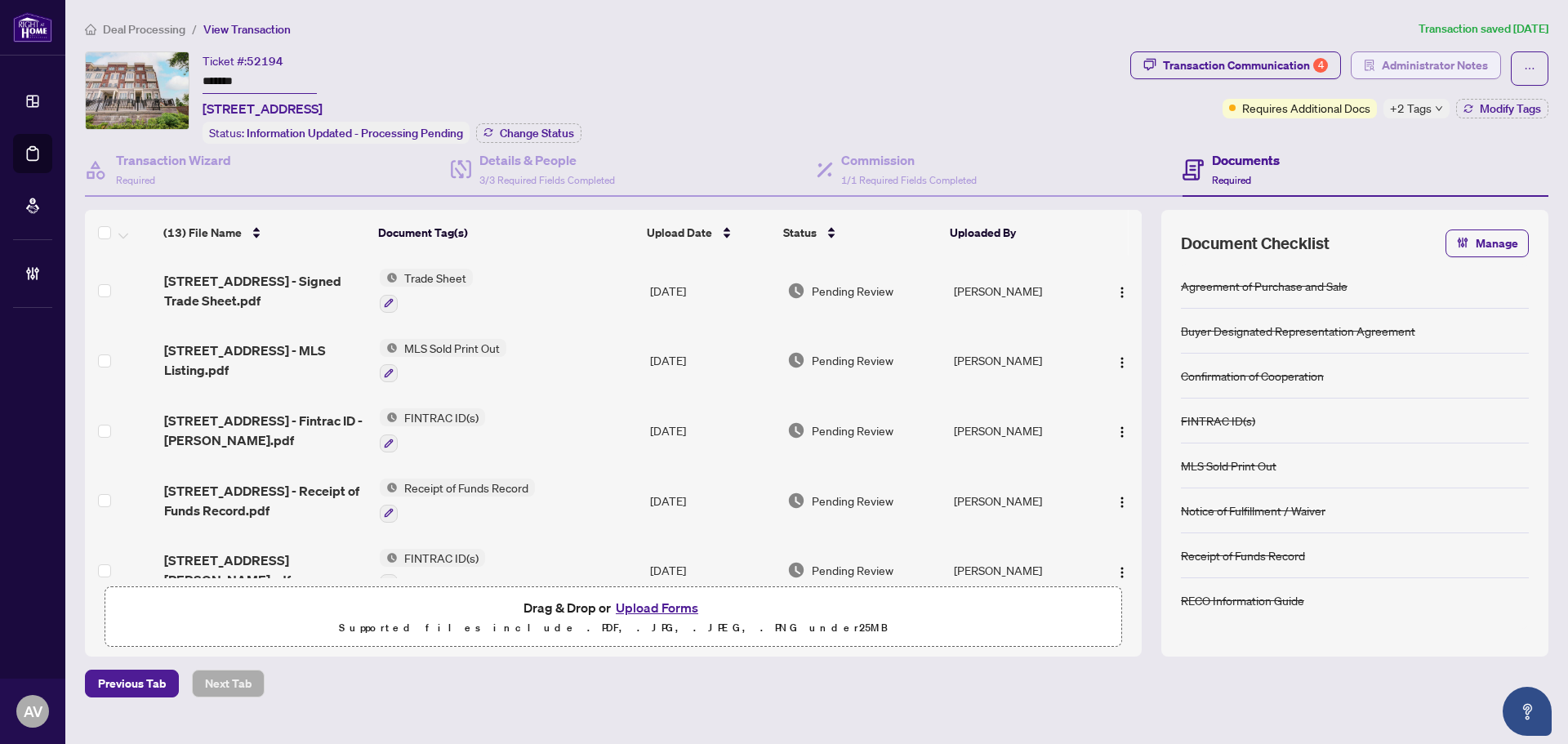
click at [1356, 74] on button "Administrator Notes" at bounding box center [1426, 65] width 150 height 28
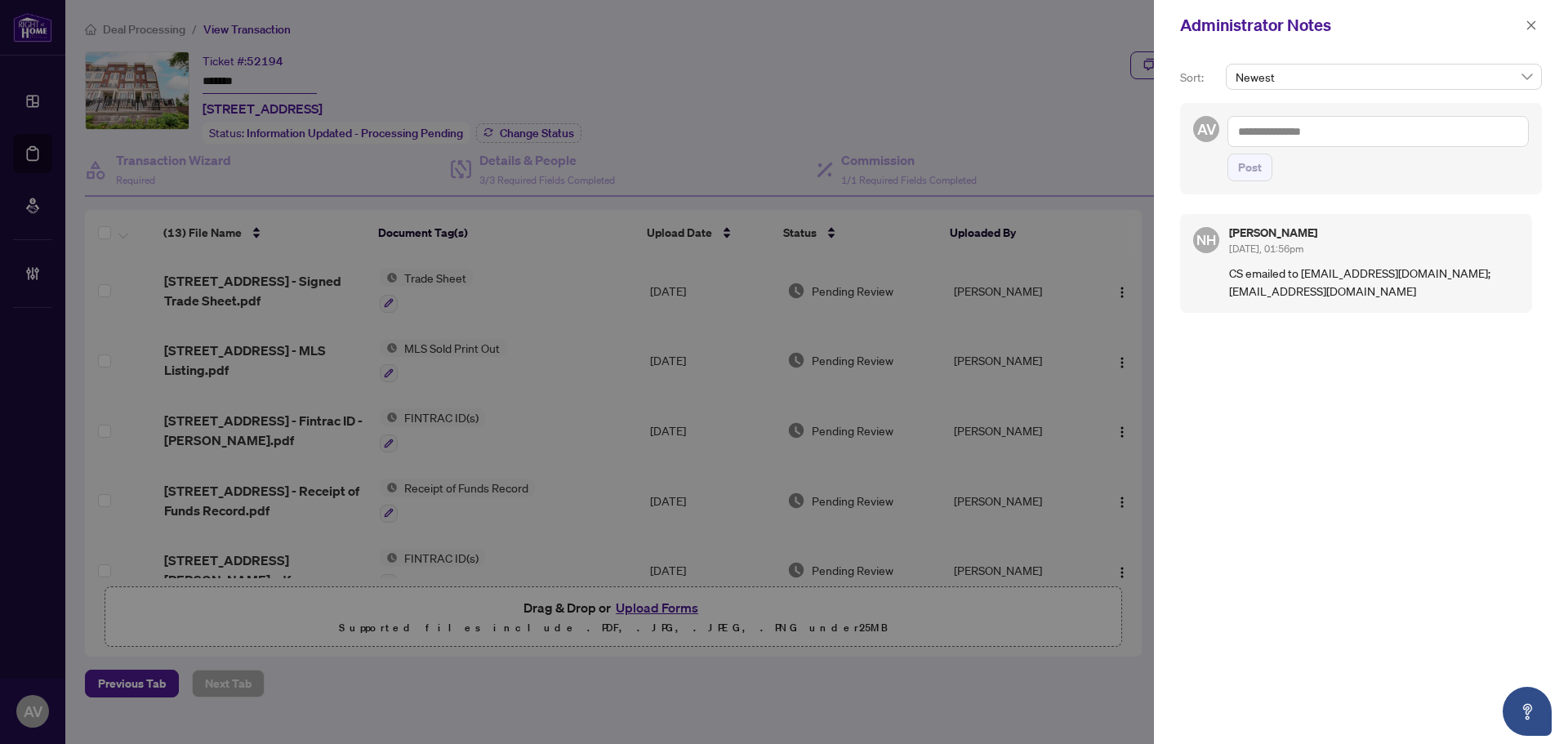
click at [1309, 131] on textarea at bounding box center [1378, 131] width 301 height 31
click at [1526, 35] on span "button" at bounding box center [1531, 25] width 12 height 26
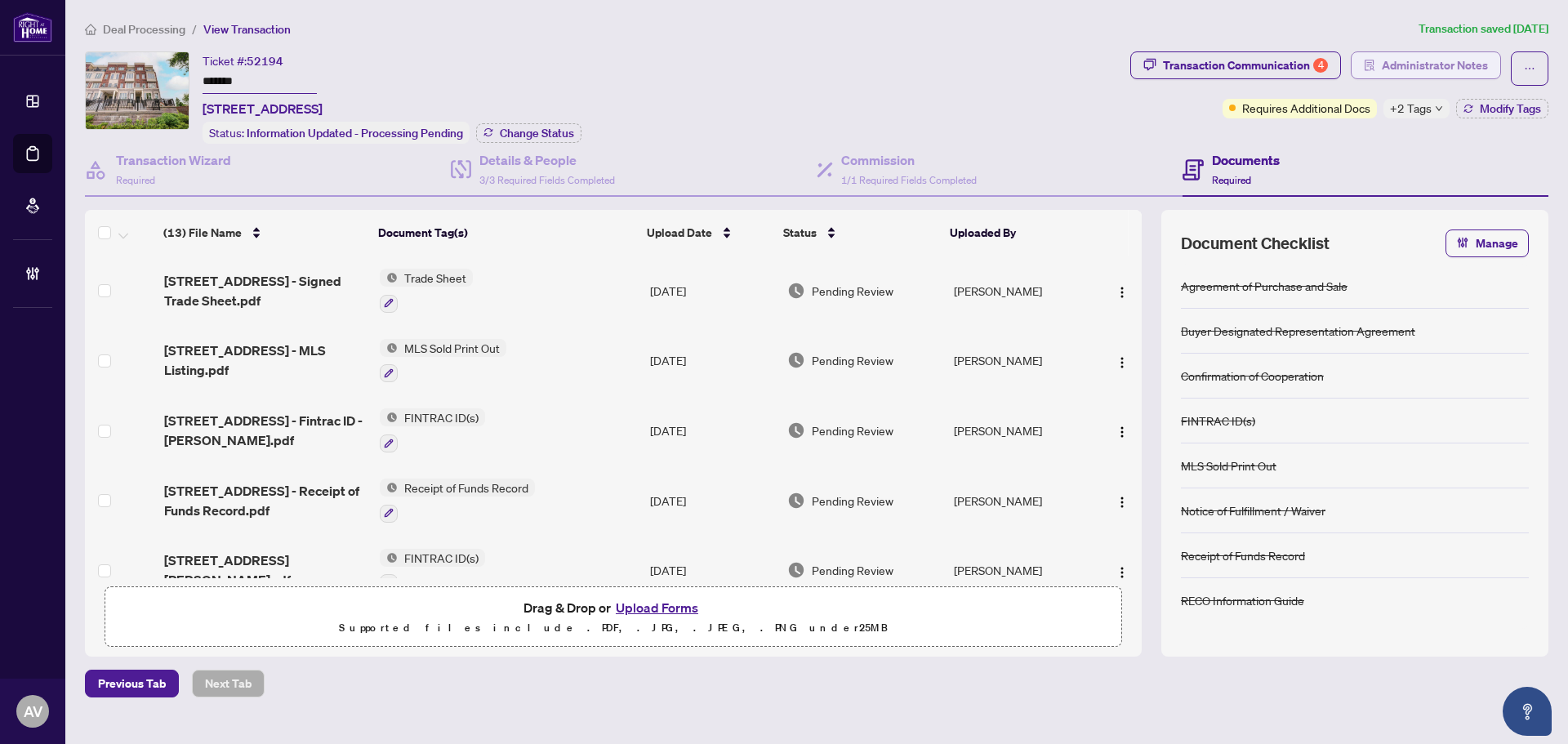
click at [1403, 67] on span "Administrator Notes" at bounding box center [1434, 65] width 106 height 26
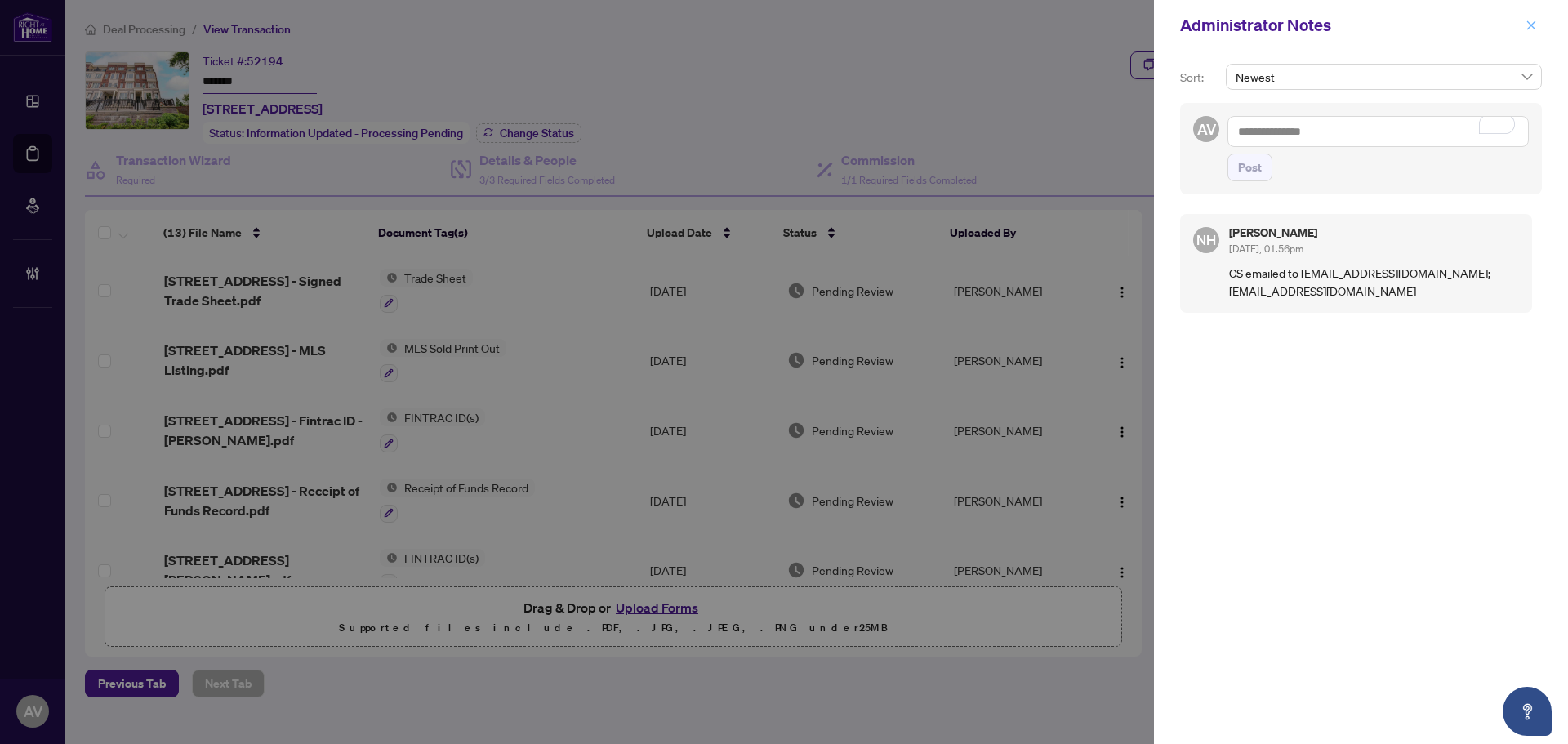
click at [1533, 32] on span "button" at bounding box center [1531, 25] width 12 height 26
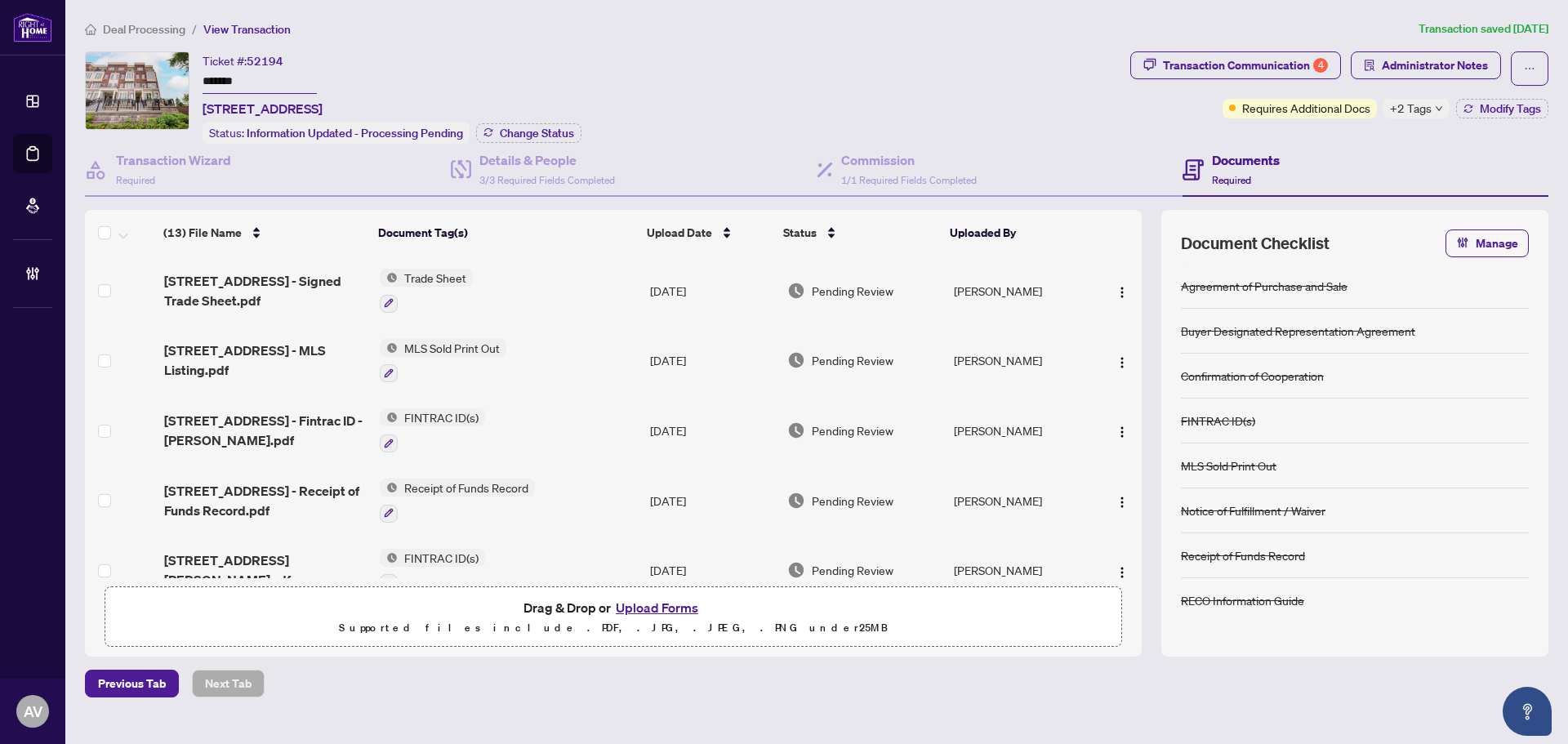
click at [1408, 108] on span "+2 Tags" at bounding box center [1411, 108] width 42 height 19
click at [1089, 114] on div "Ticket #: 52194 ******* 28-2199 Lillykin St, Oakville, Ontario L6H 7H2, Canada …" at bounding box center [604, 97] width 1038 height 92
click at [1412, 59] on span "Administrator Notes" at bounding box center [1434, 65] width 106 height 26
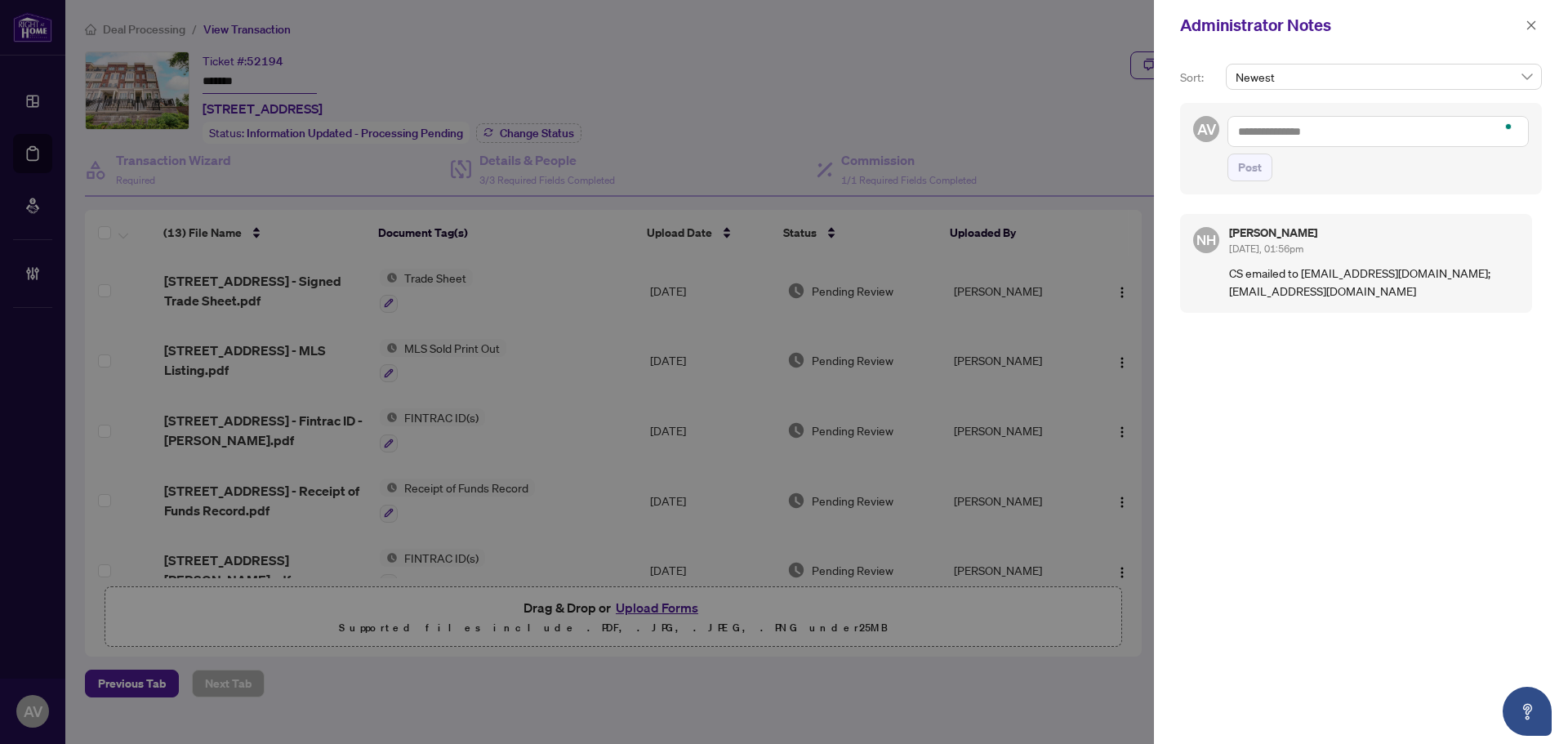
drag, startPoint x: 1526, startPoint y: 30, endPoint x: 1347, endPoint y: 37, distance: 179.1
click at [1524, 30] on button "button" at bounding box center [1530, 26] width 21 height 20
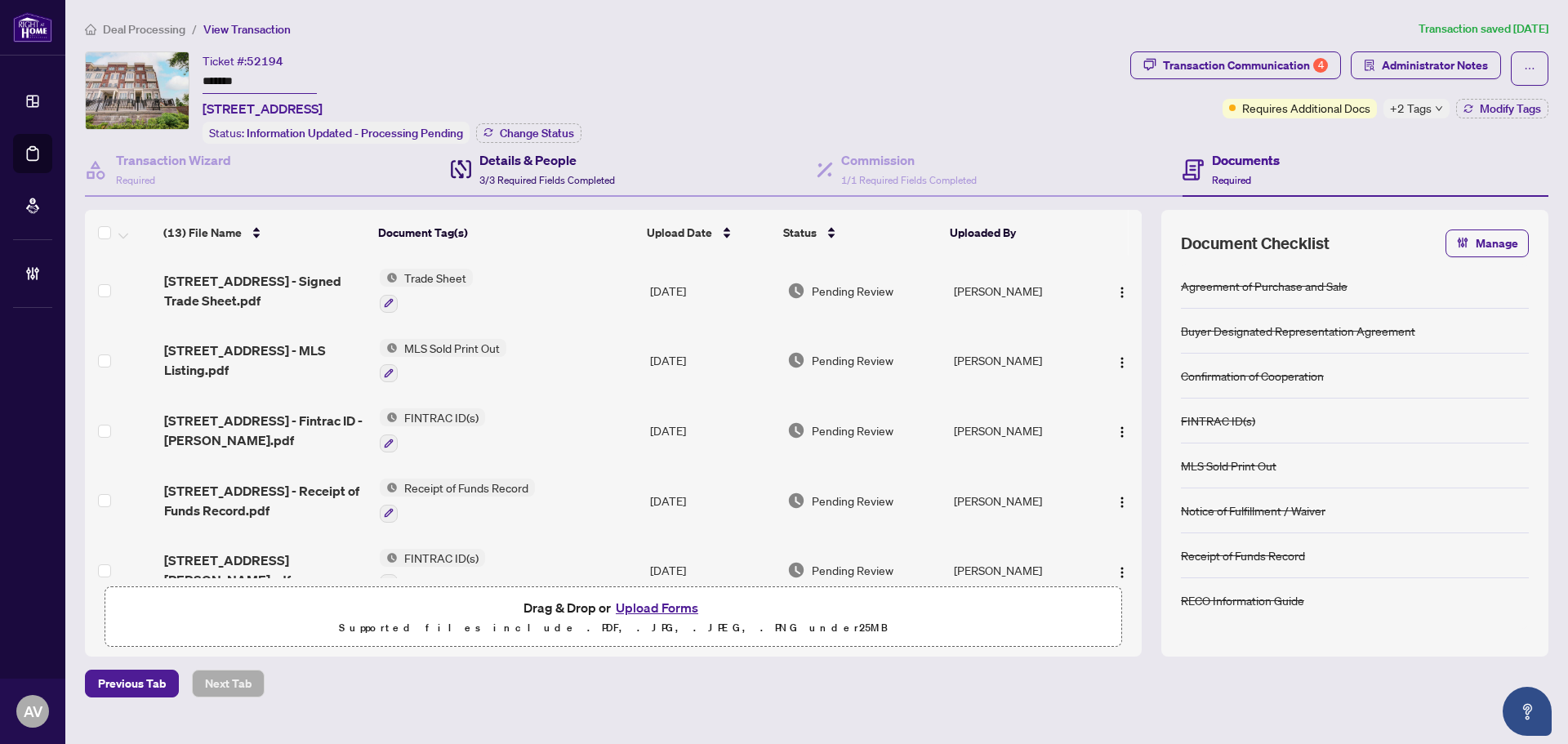
click at [553, 165] on h4 "Details & People" at bounding box center [546, 160] width 136 height 20
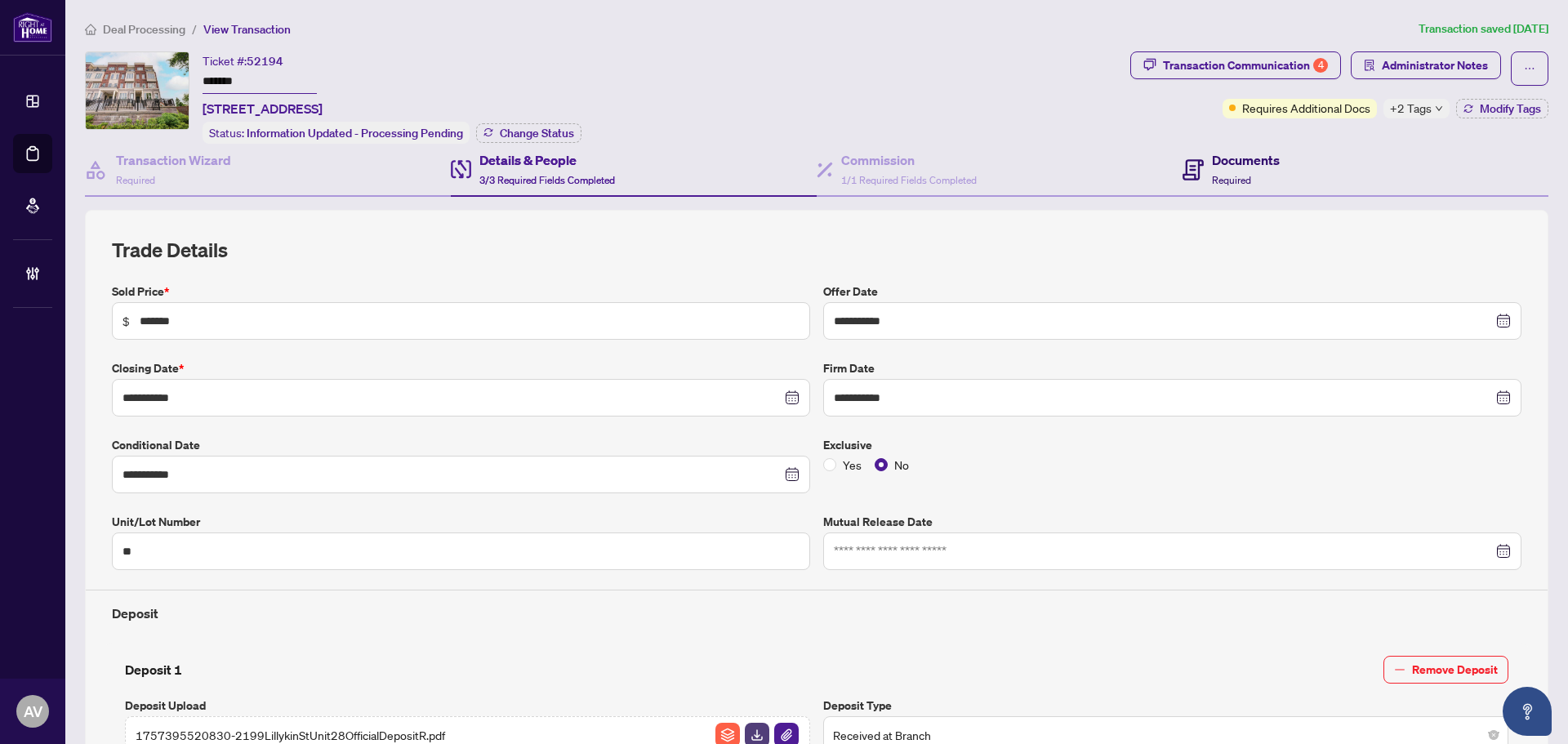
click at [1212, 184] on div "Documents Required" at bounding box center [1245, 169] width 67 height 39
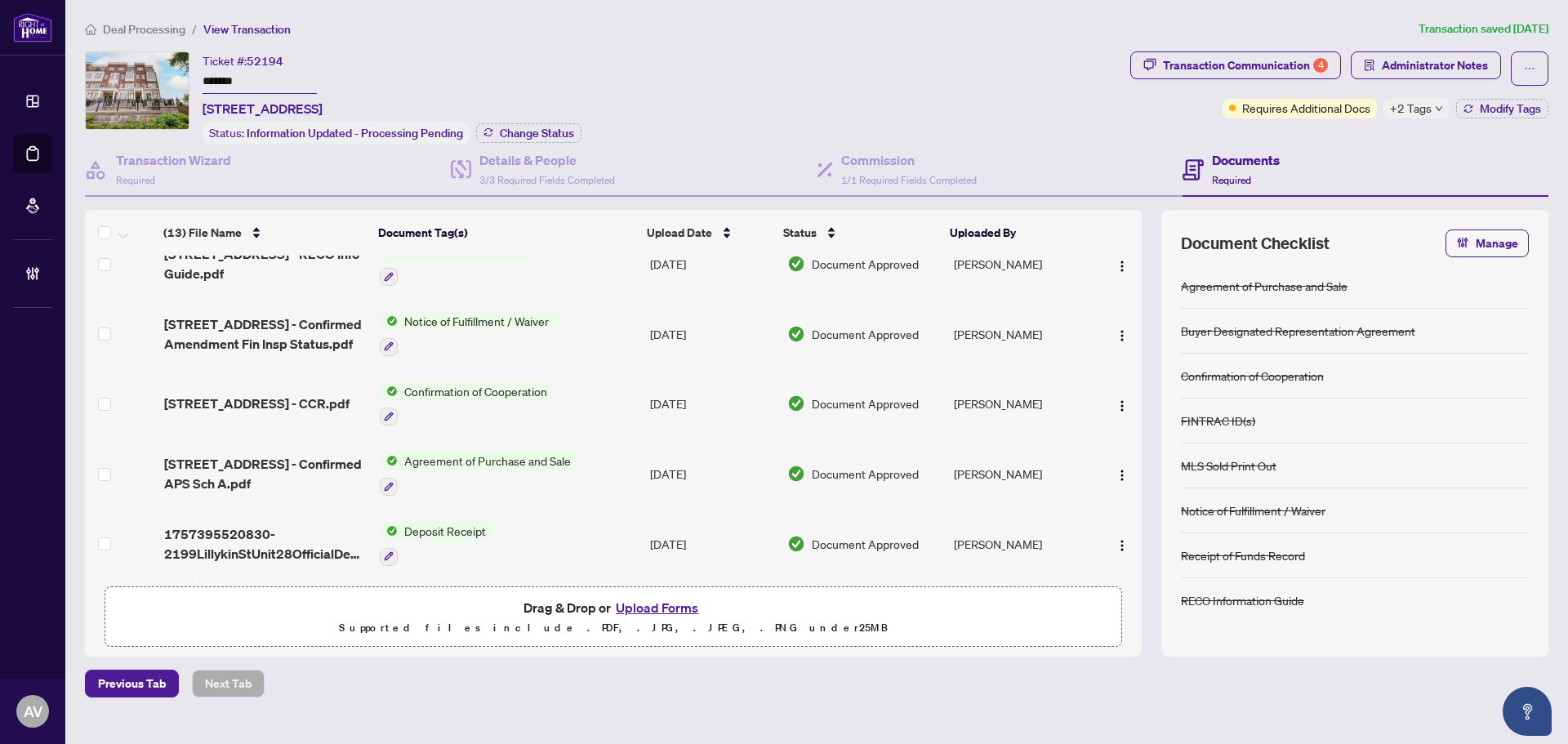
scroll to position [584, 0]
click at [301, 466] on span "2199 Lillykin St Unit 28 - Confirmed APS Sch A.pdf" at bounding box center [265, 472] width 203 height 40
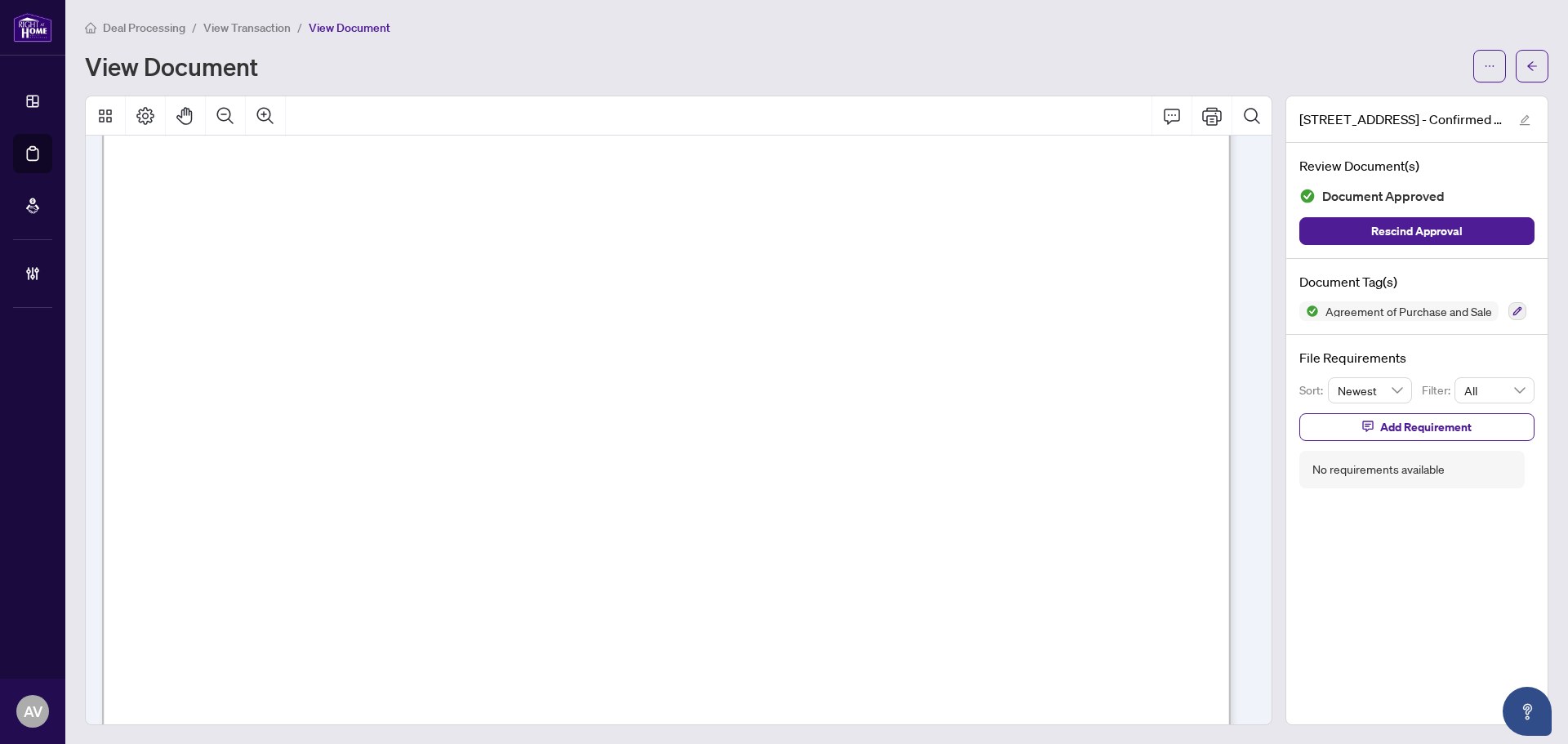
scroll to position [6530, 0]
drag, startPoint x: 1010, startPoint y: 231, endPoint x: 959, endPoint y: 232, distance: 51.0
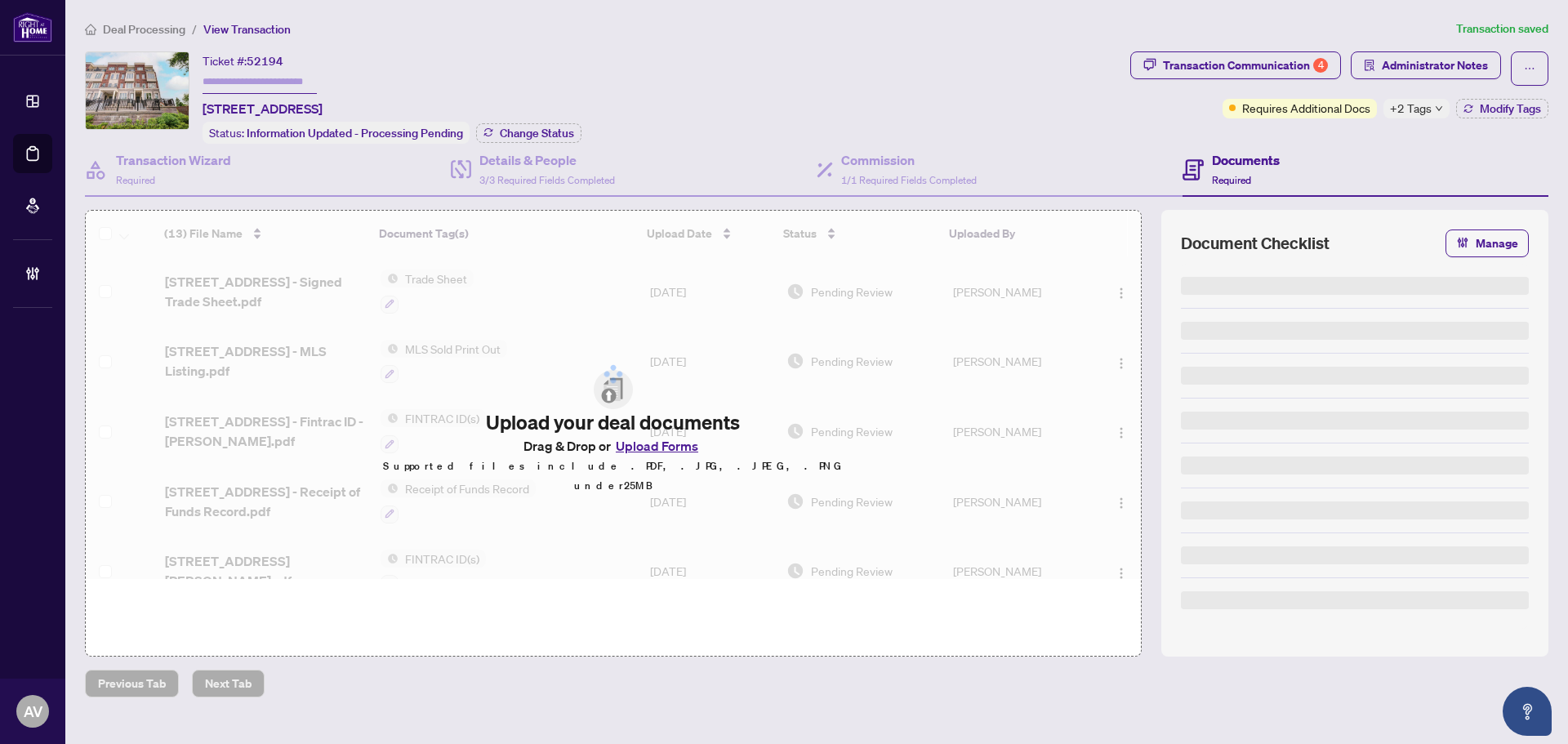
type input "*******"
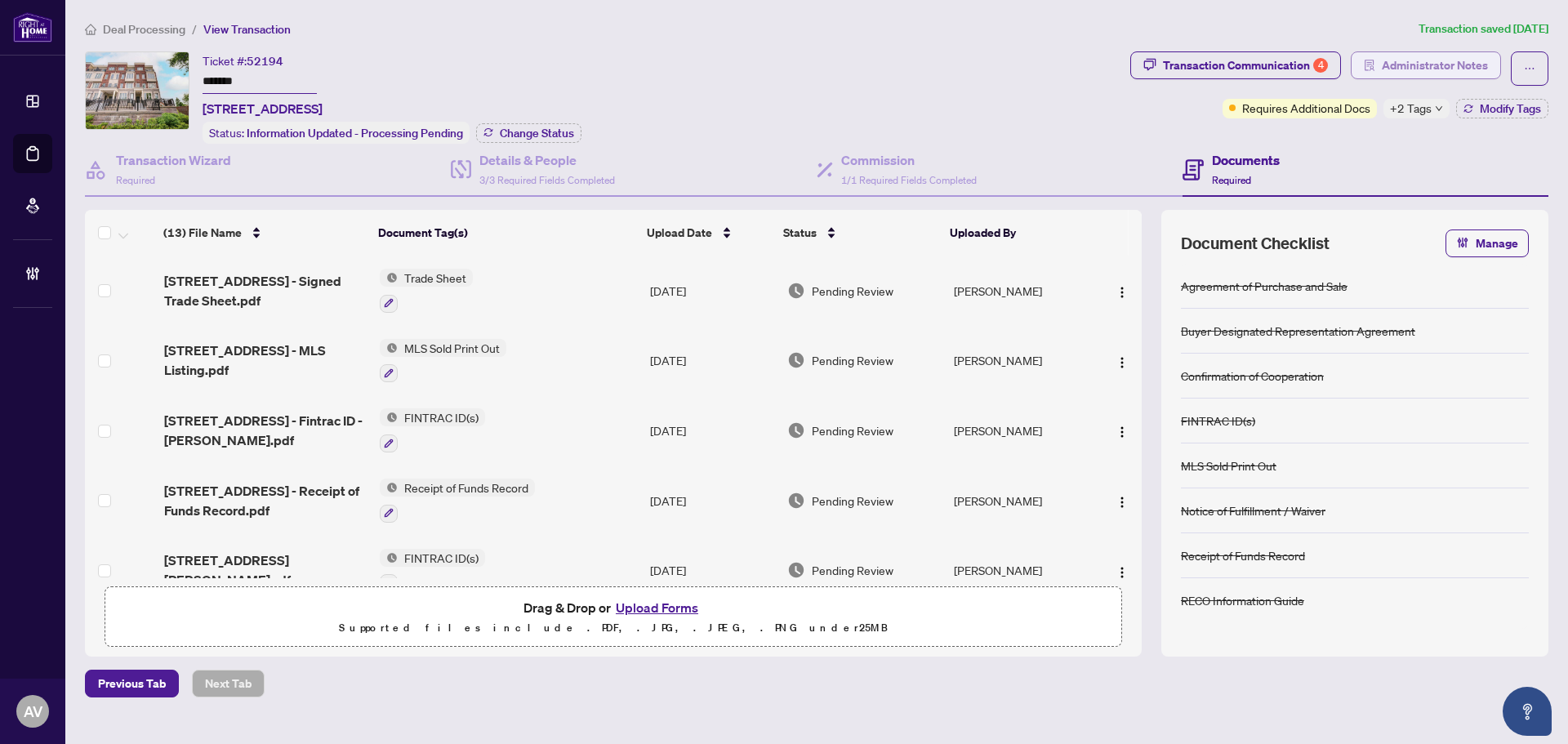
click at [1443, 58] on span "Administrator Notes" at bounding box center [1434, 65] width 106 height 26
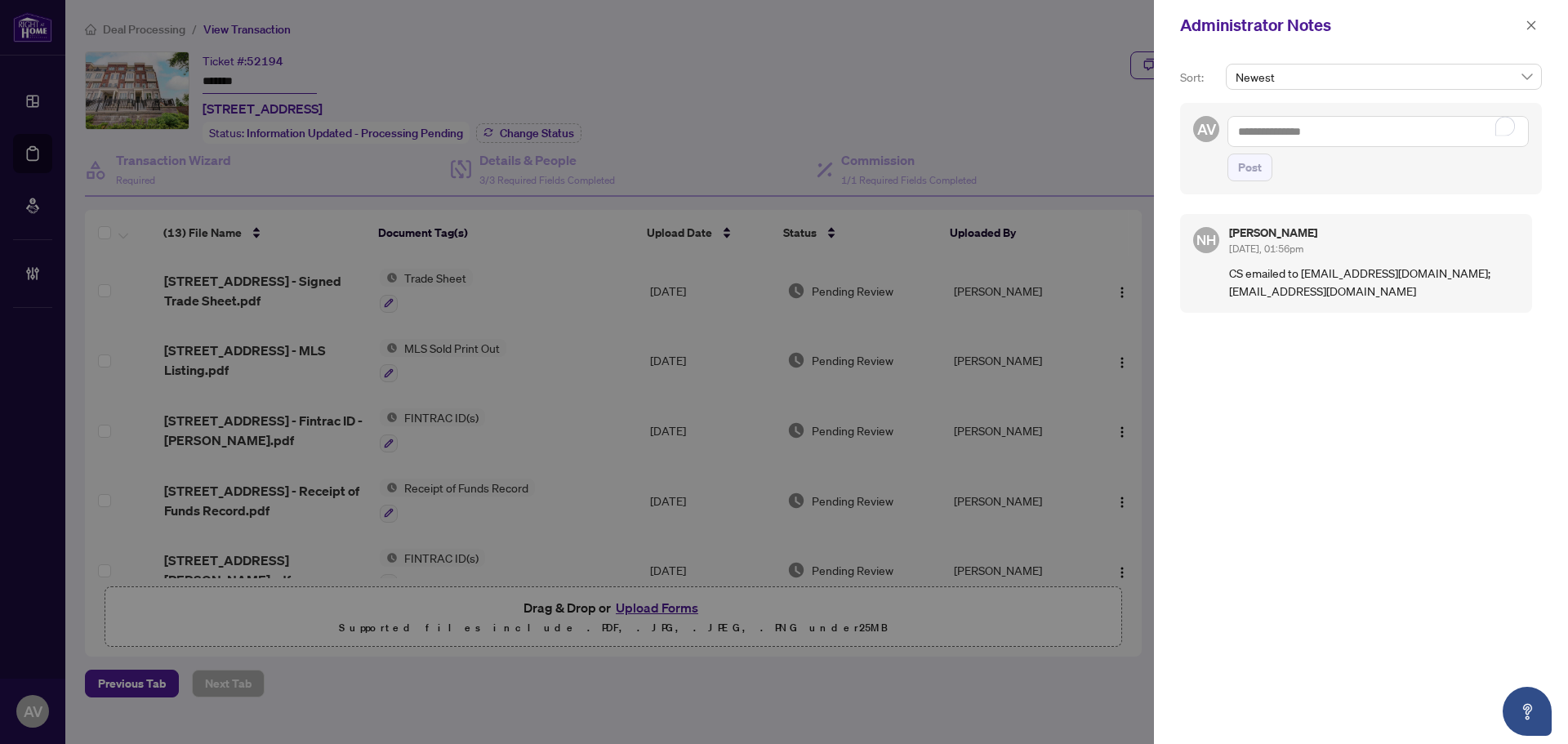
click at [1276, 133] on textarea "To enrich screen reader interactions, please activate Accessibility in Grammarl…" at bounding box center [1378, 131] width 301 height 31
drag, startPoint x: 1303, startPoint y: 271, endPoint x: 1423, endPoint y: 301, distance: 123.7
click at [1423, 301] on div "NH Nazia Hossain Sep/11/2025, 01:56pm CS emailed to deals@realtyhighland.com; s…" at bounding box center [1356, 263] width 352 height 99
copy p "deals@realtyhighland.com; susanwanghouse@gmail.com"
click at [1448, 272] on p "CS emailed to deals@realtyhighland.com; susanwanghouse@gmail.com" at bounding box center [1374, 281] width 290 height 36
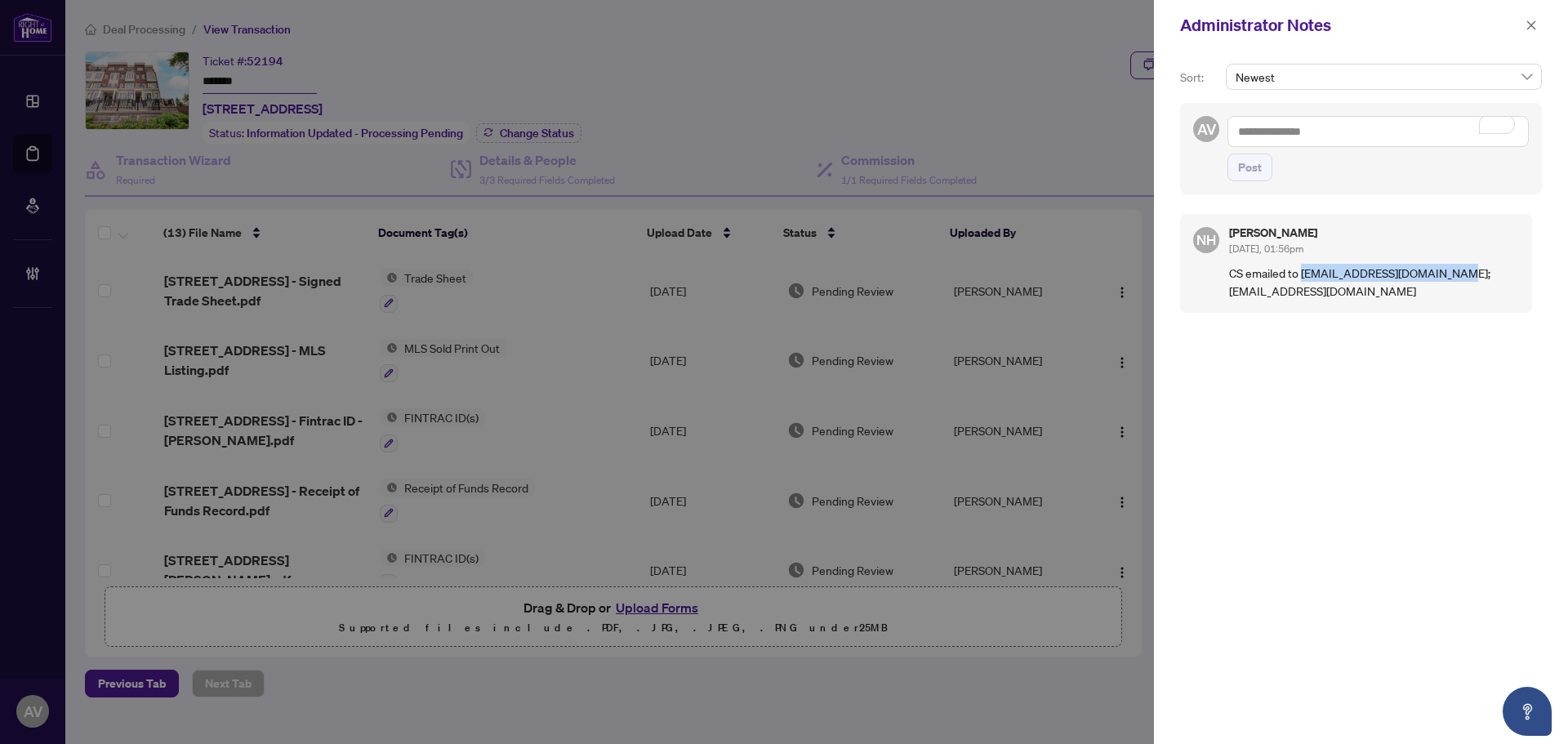
drag, startPoint x: 1454, startPoint y: 273, endPoint x: 1304, endPoint y: 271, distance: 150.0
click at [1304, 271] on p "CS emailed to deals@realtyhighland.com; susanwanghouse@gmail.com" at bounding box center [1374, 281] width 290 height 36
copy p "deals@realtyhighland.com;"
click at [1275, 292] on p "CS emailed to deals@realtyhighland.com; susanwanghouse@gmail.com" at bounding box center [1374, 281] width 290 height 36
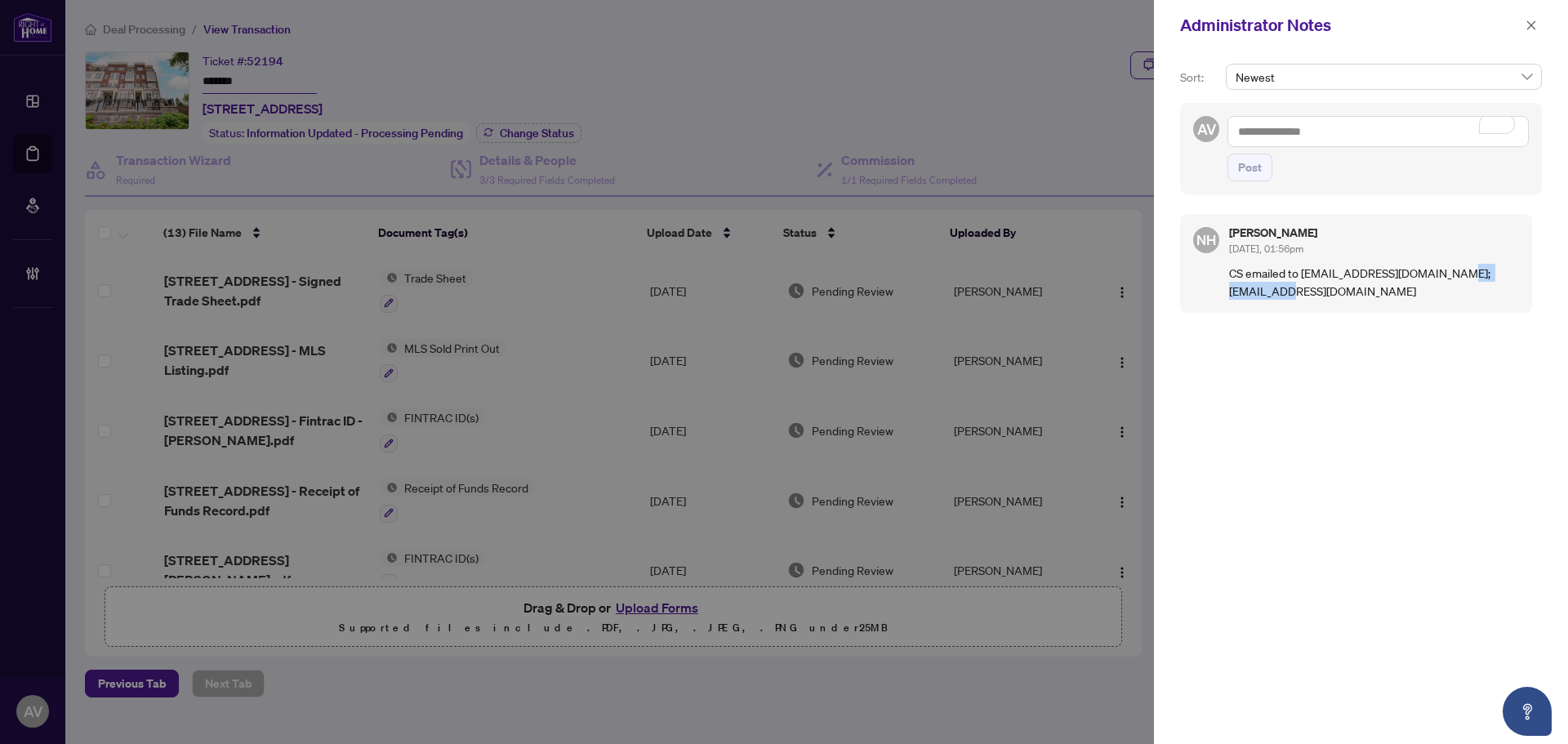
click at [1275, 292] on p "CS emailed to deals@realtyhighland.com; susanwanghouse@gmail.com" at bounding box center [1374, 281] width 290 height 36
drag, startPoint x: 1226, startPoint y: 291, endPoint x: 1383, endPoint y: 311, distance: 158.3
click at [1383, 311] on div "NH Nazia Hossain Sep/11/2025, 01:56pm CS emailed to deals@realtyhighland.com; s…" at bounding box center [1356, 263] width 352 height 99
copy p "susanwanghouse@gmail.com"
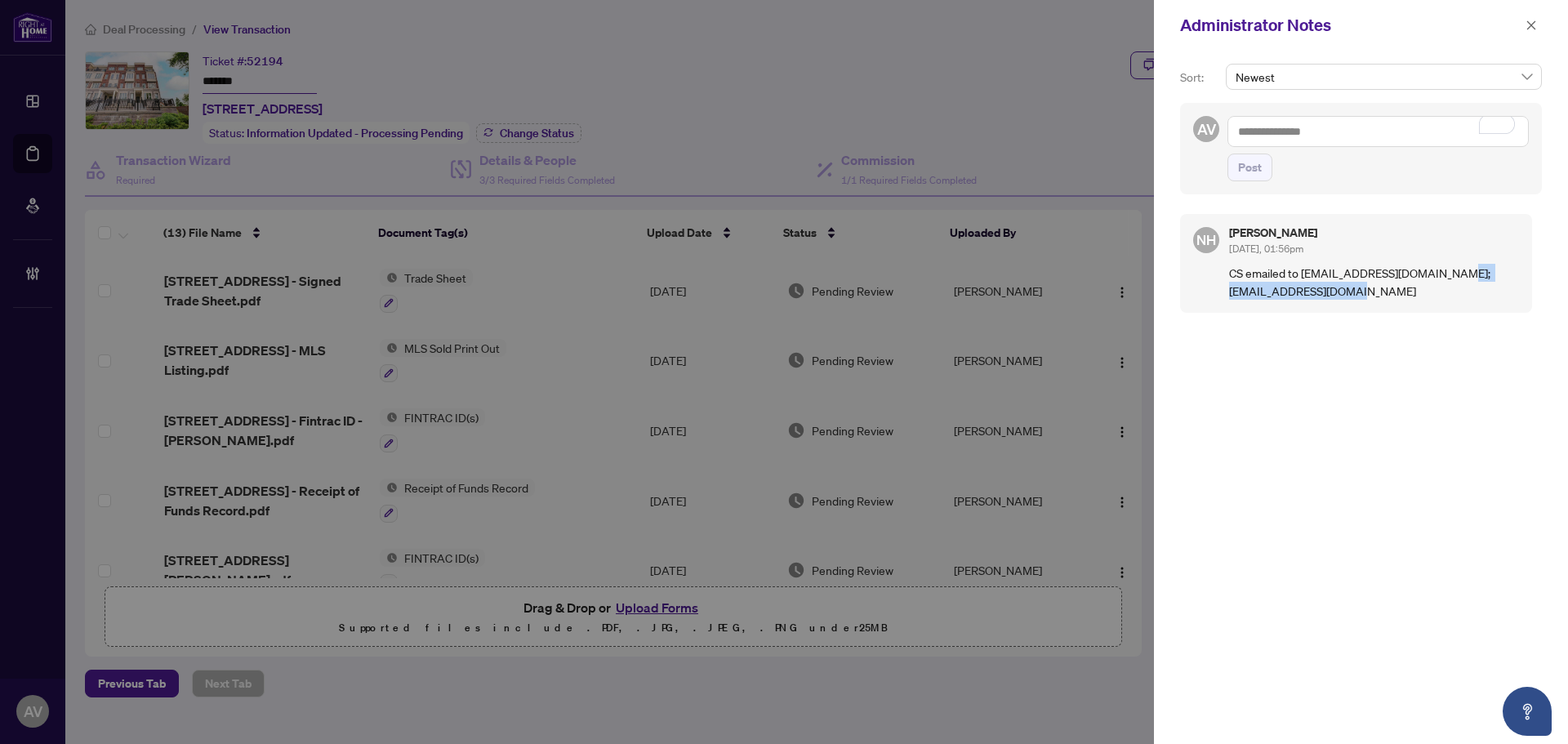
click at [1354, 502] on div "NH Nazia Hossain Sep/11/2025, 01:56pm CS emailed to deals@realtyhighland.com; s…" at bounding box center [1360, 466] width 361 height 524
click at [1532, 24] on icon "close" at bounding box center [1531, 26] width 12 height 12
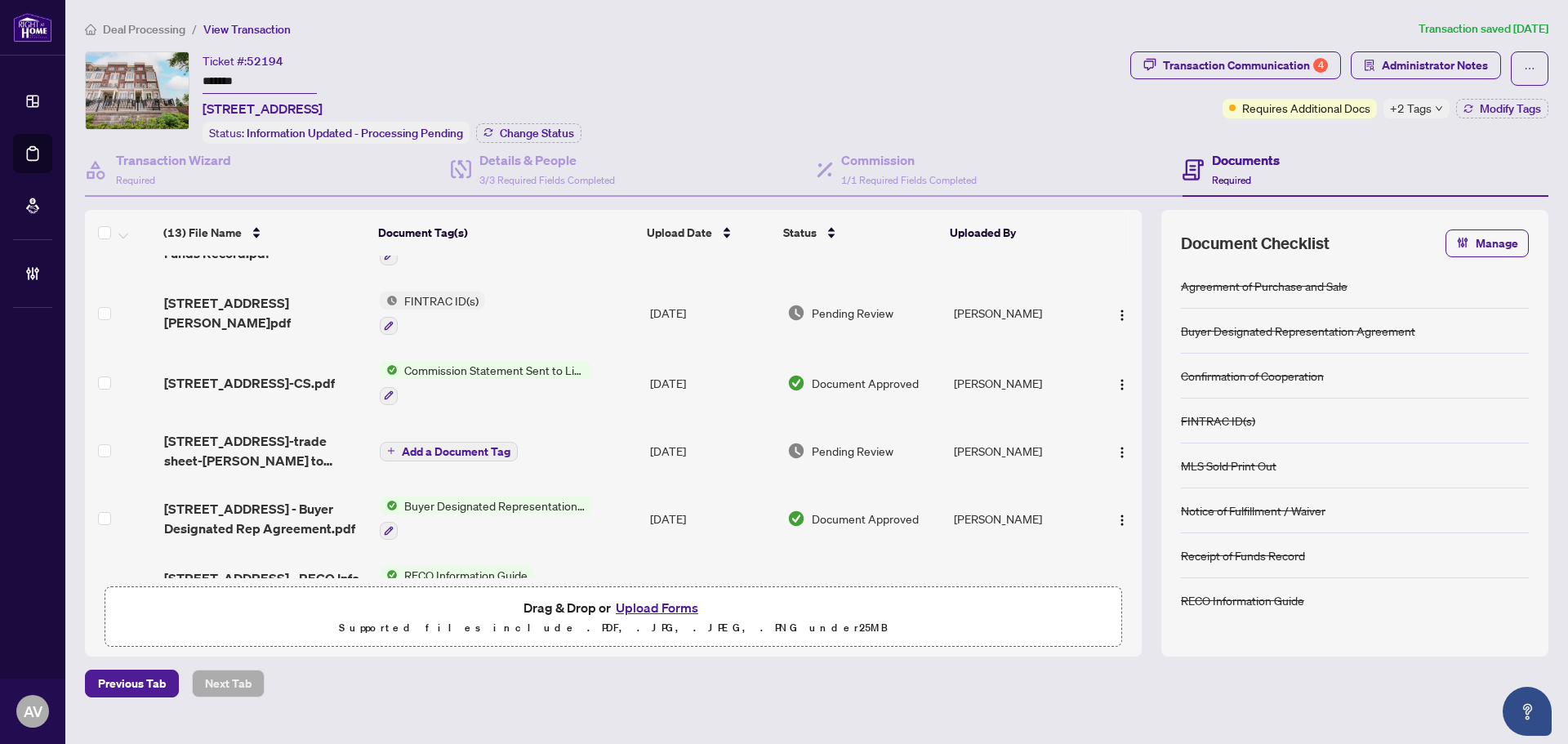
scroll to position [175, 0]
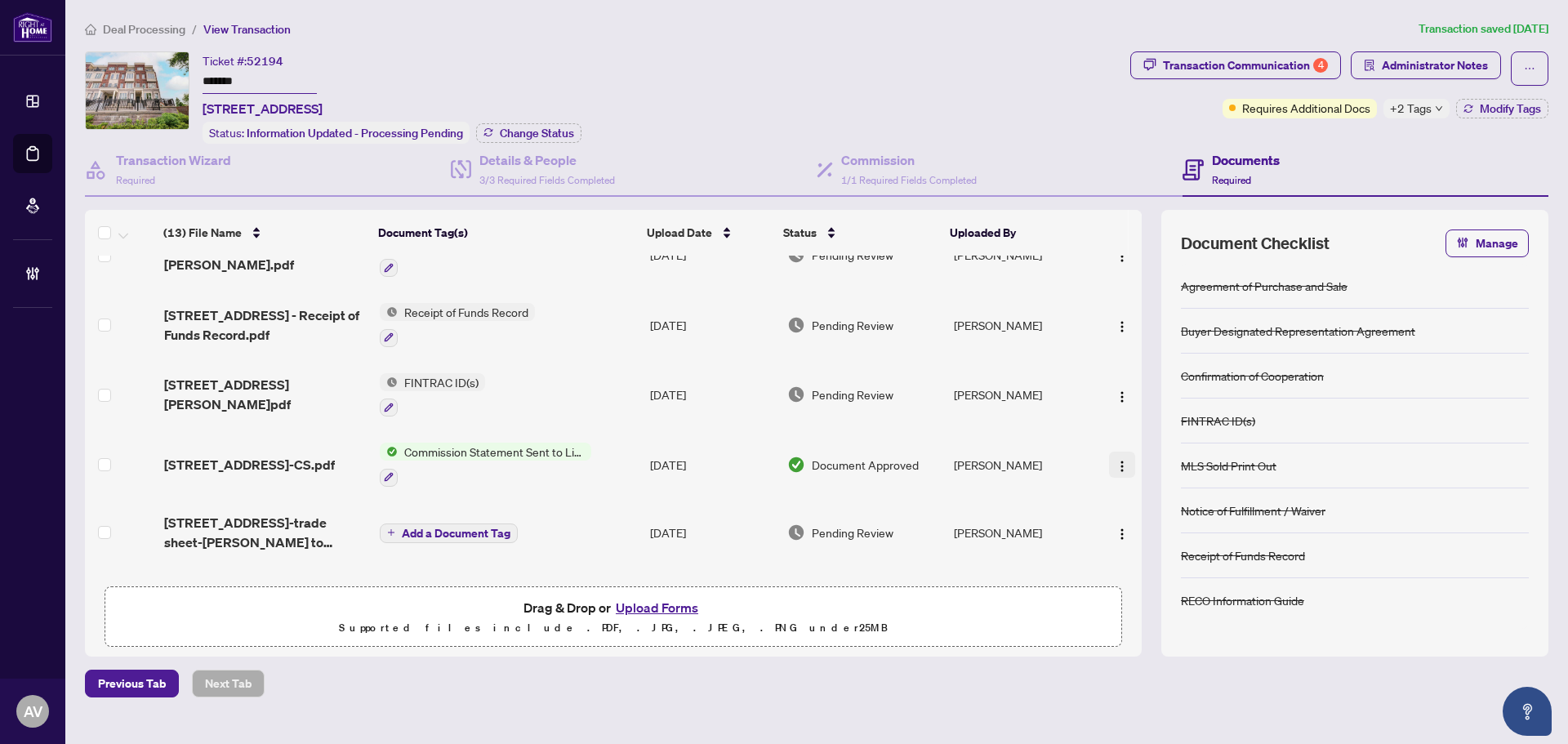
click at [1123, 462] on img "button" at bounding box center [1122, 465] width 13 height 13
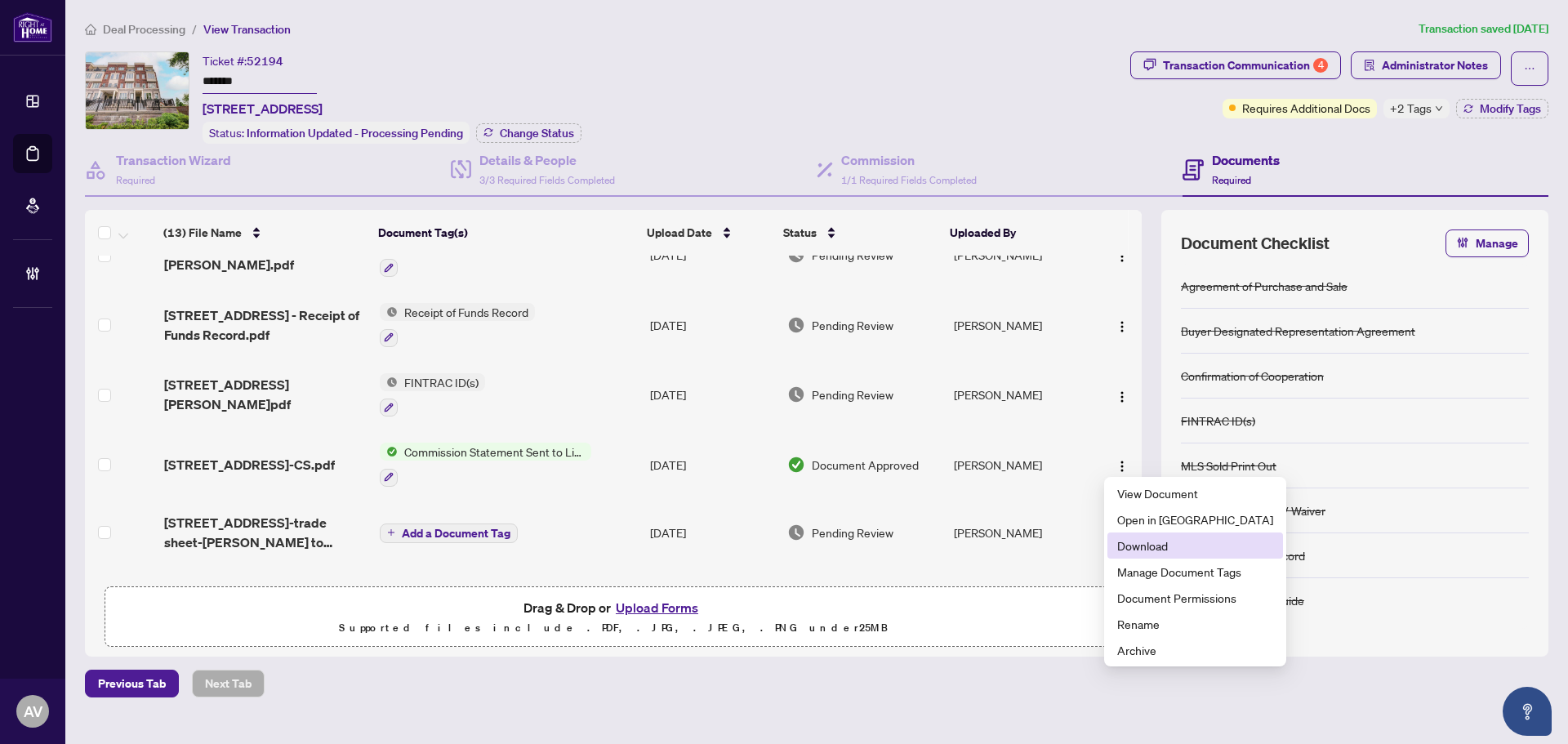
click at [1162, 549] on span "Download" at bounding box center [1196, 545] width 156 height 18
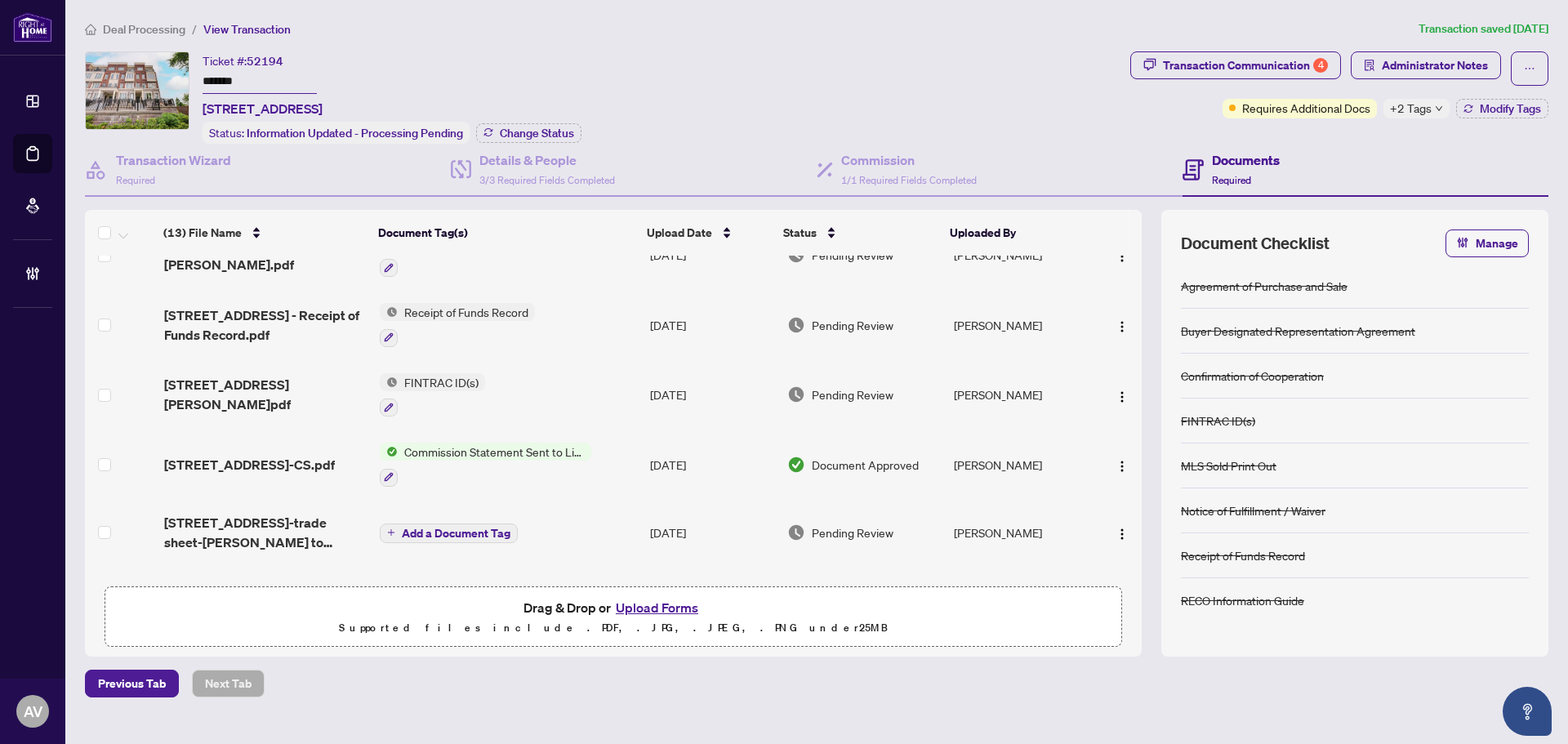
drag, startPoint x: 688, startPoint y: 85, endPoint x: 269, endPoint y: 91, distance: 419.0
click at [651, 88] on div "Ticket #: 52194 ******* 28-2199 Lillykin St, Oakville, Ontario L6H 7H2, Canada …" at bounding box center [604, 97] width 1038 height 92
click at [215, 80] on input "*******" at bounding box center [260, 82] width 115 height 24
click at [298, 698] on main "Deal Processing / View Transaction Transaction saved 8 days ago Ticket #: 52194…" at bounding box center [817, 372] width 1503 height 744
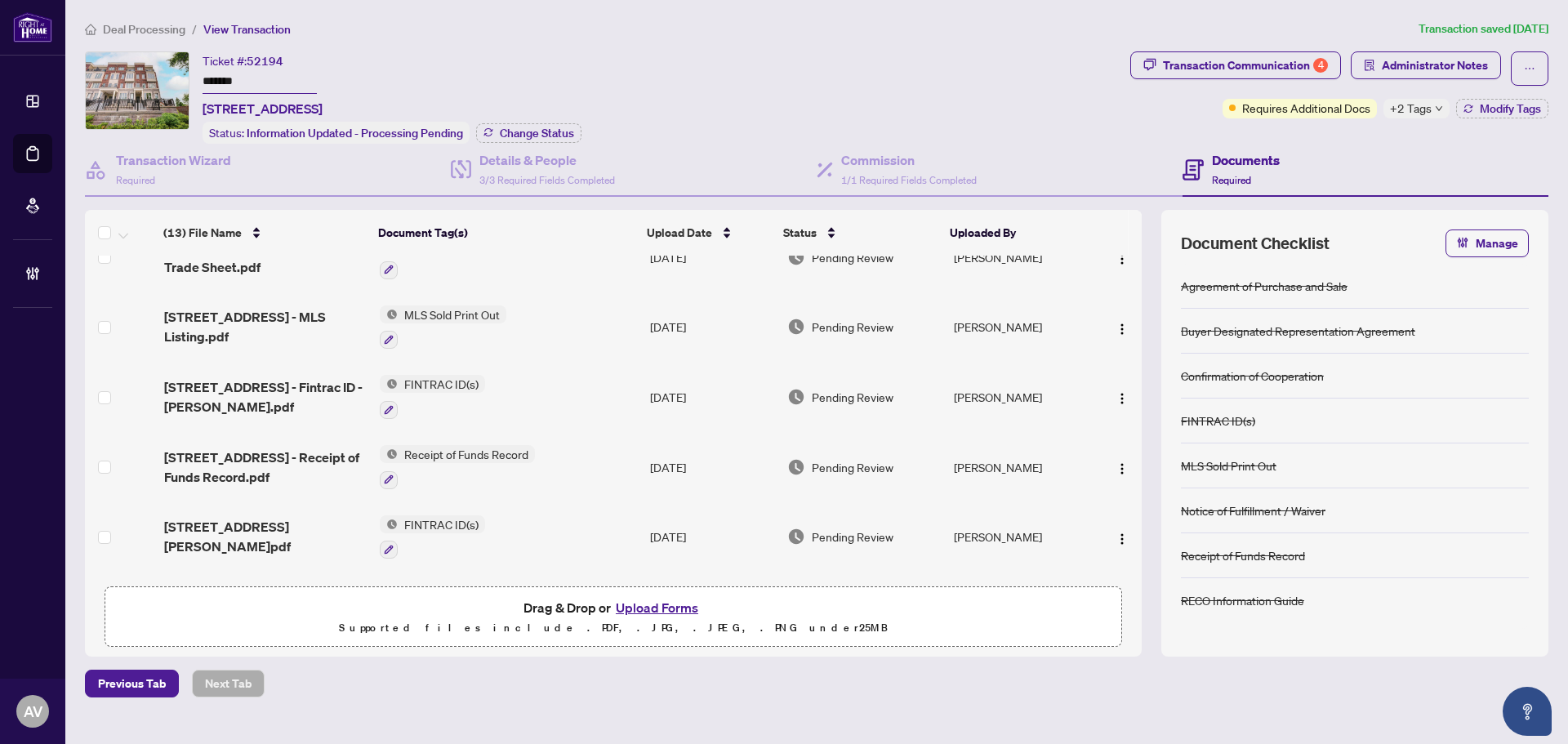
scroll to position [0, 0]
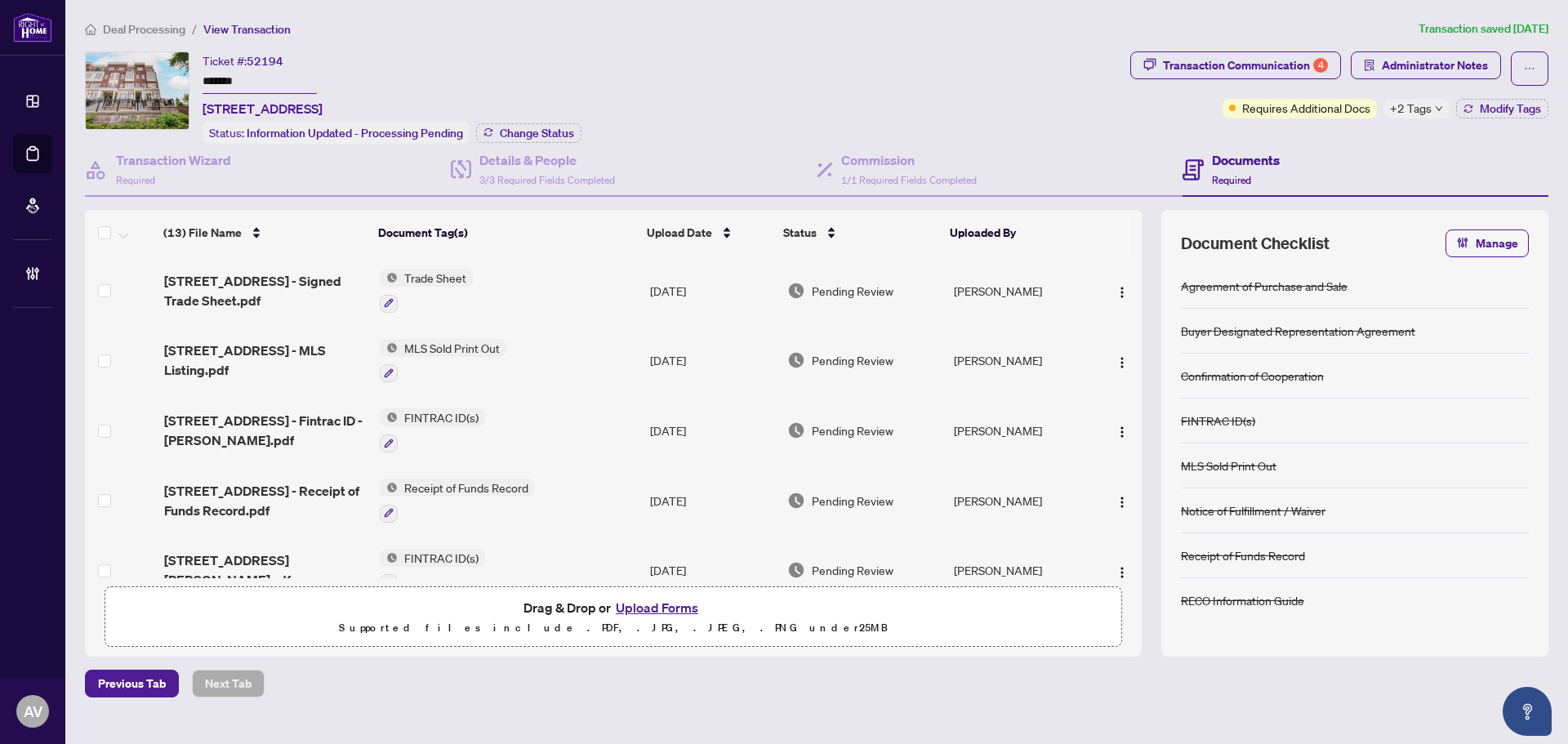
click at [832, 74] on div "Ticket #: 52194 ******* 28-2199 Lillykin St, Oakville, Ontario L6H 7H2, Canada …" at bounding box center [604, 97] width 1038 height 92
click at [1421, 62] on span "Administrator Notes" at bounding box center [1434, 65] width 106 height 26
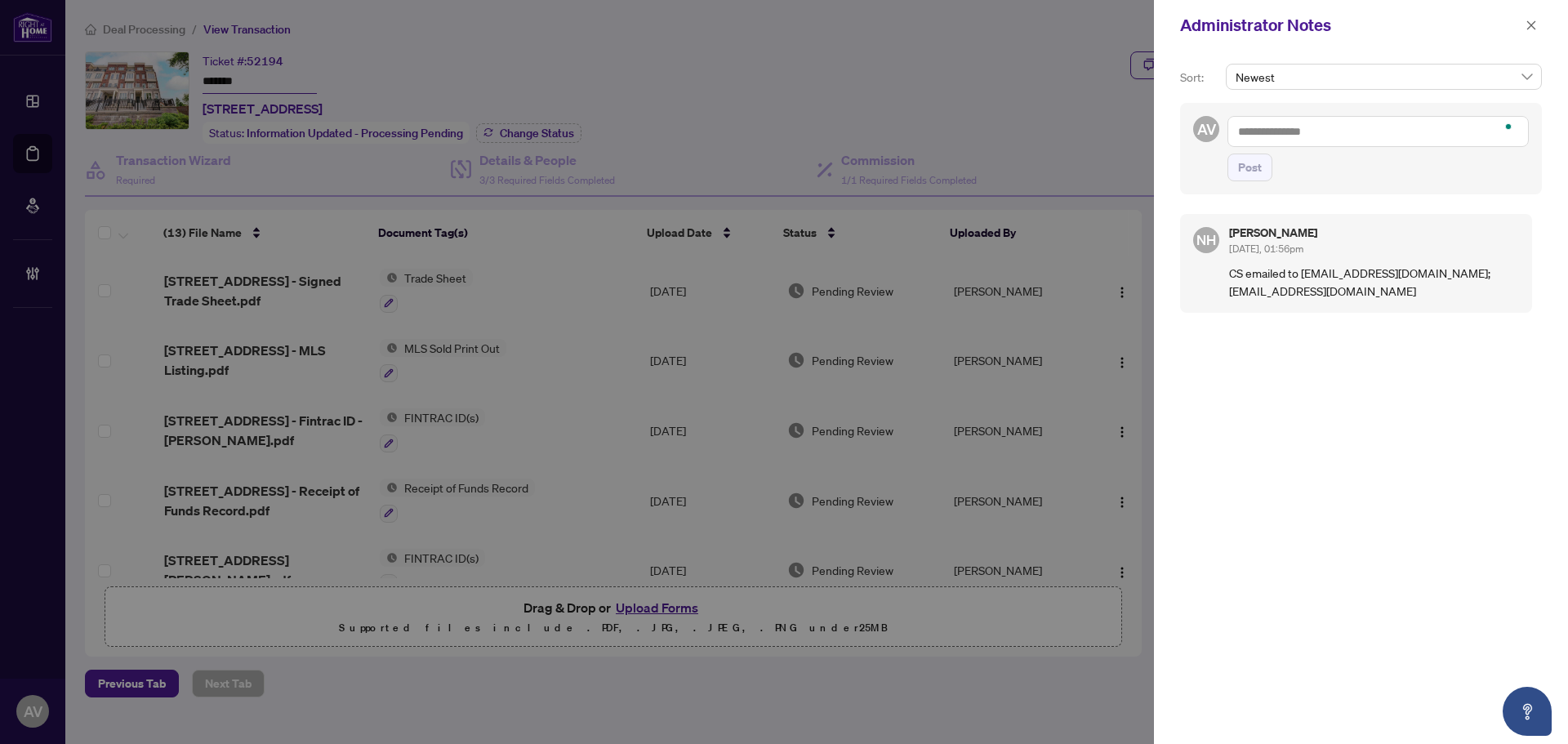
click at [1333, 138] on textarea "To enrich screen reader interactions, please activate Accessibility in Grammarl…" at bounding box center [1378, 131] width 301 height 31
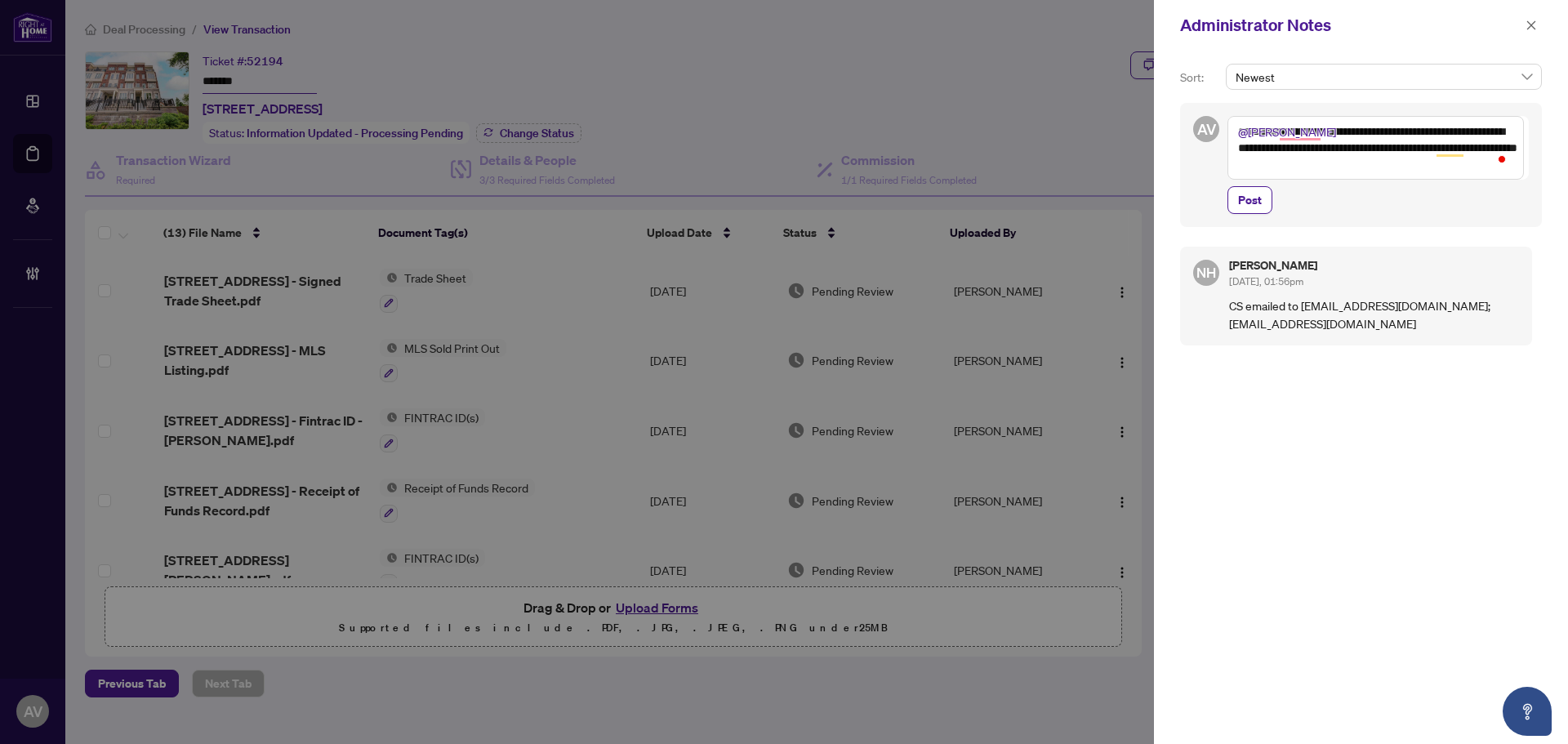
click at [1458, 165] on textarea "**********" at bounding box center [1375, 147] width 296 height 63
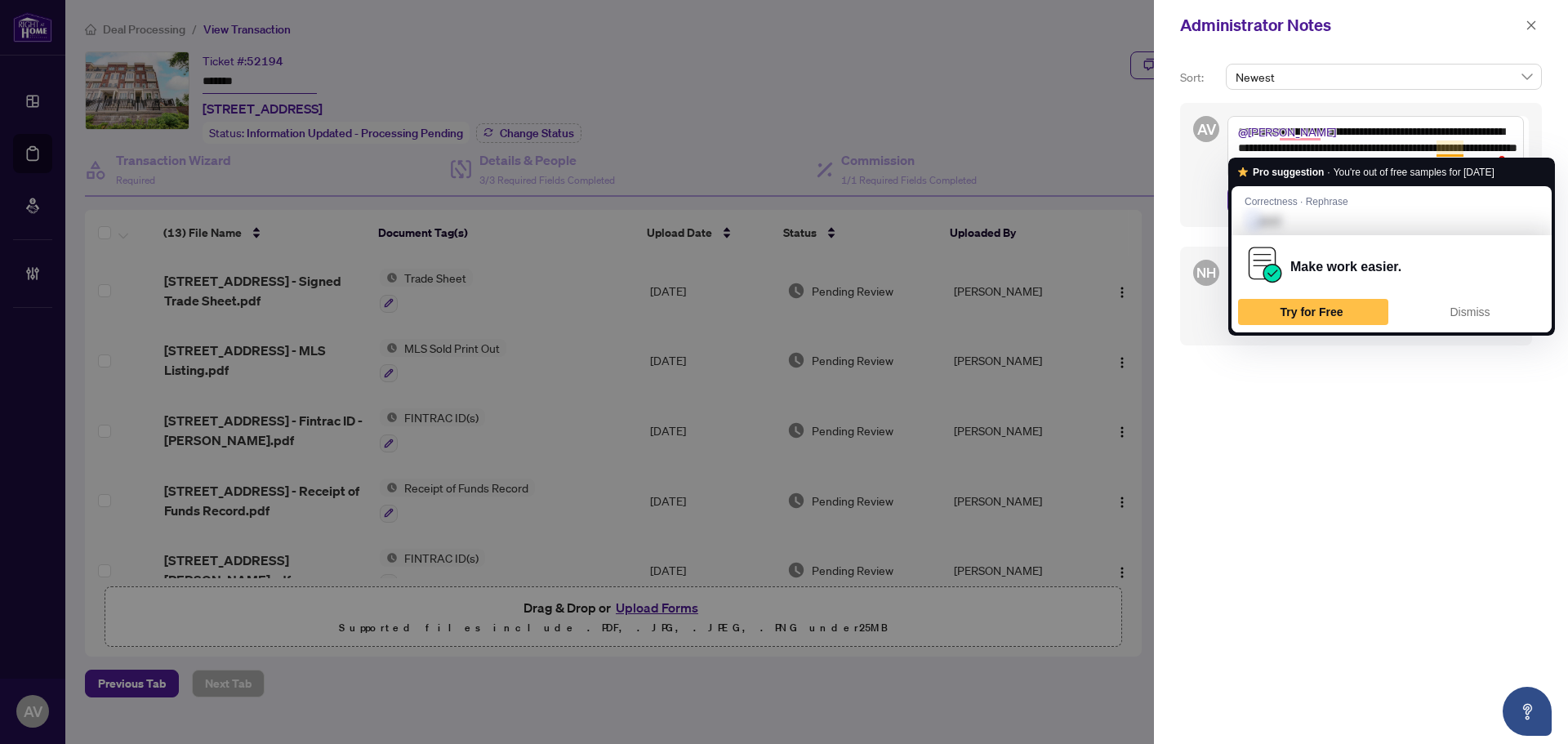
click at [1445, 146] on textarea "**********" at bounding box center [1375, 147] width 296 height 63
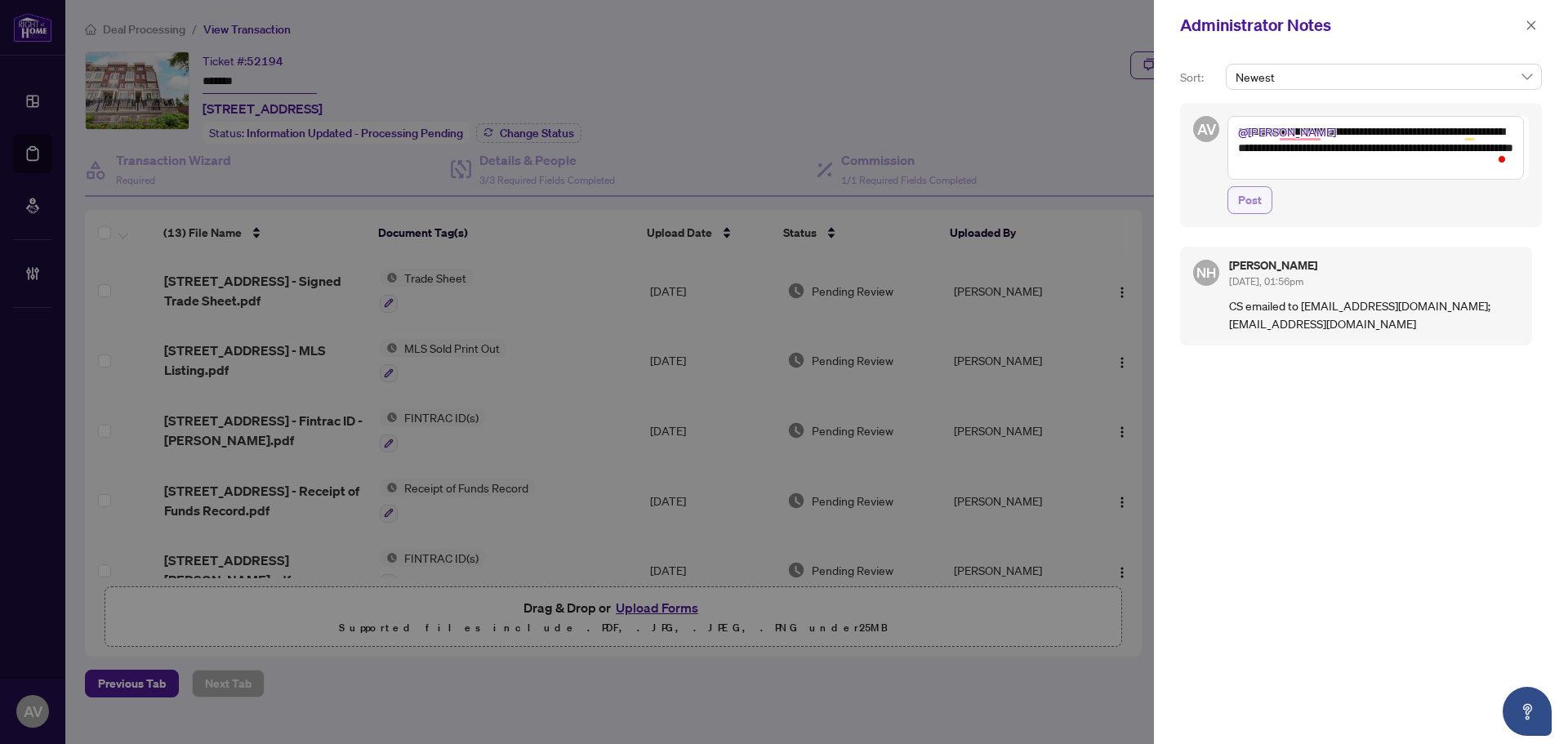
type textarea "**********"
click at [1245, 203] on span "Post" at bounding box center [1250, 200] width 24 height 26
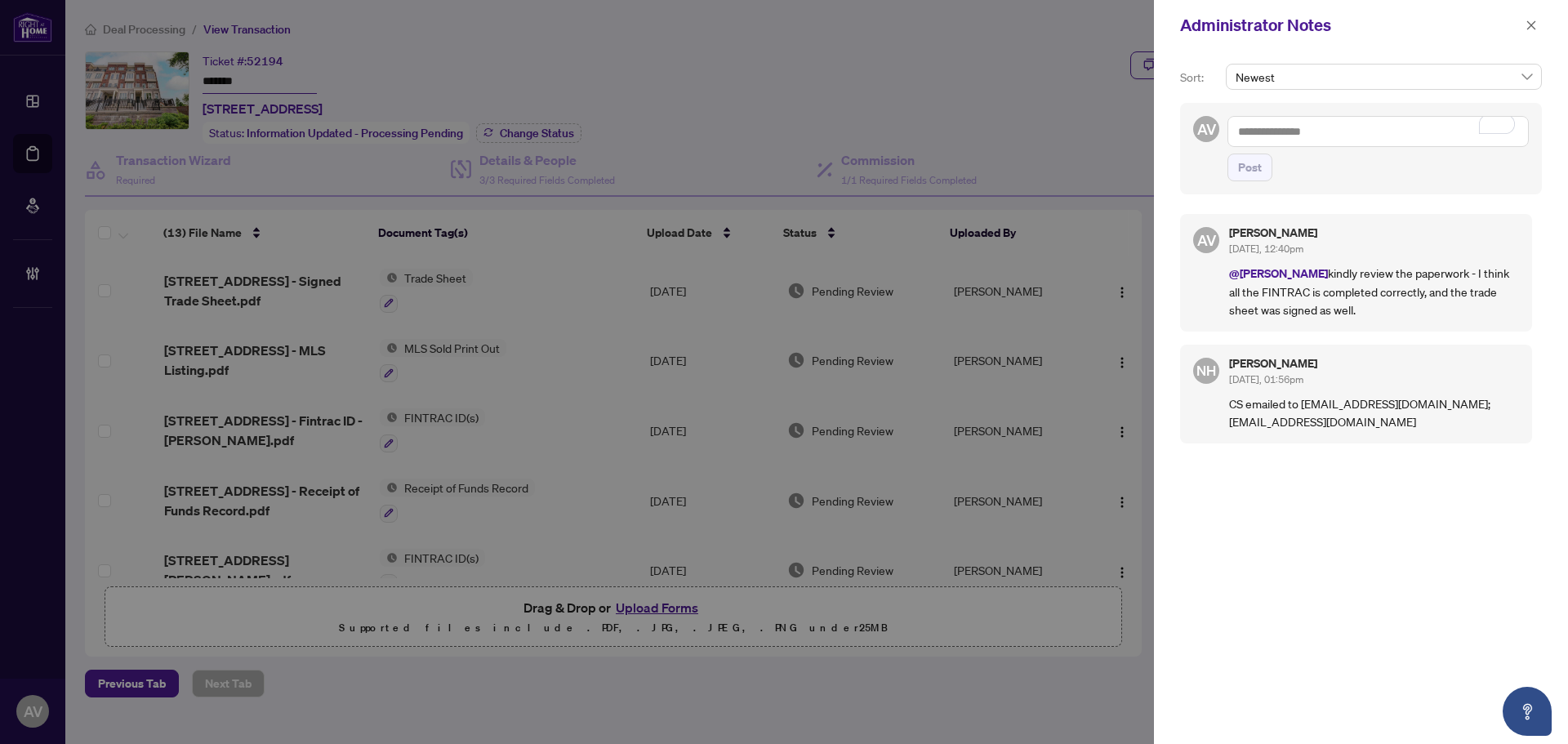
click at [1045, 82] on div at bounding box center [784, 372] width 1568 height 744
click at [1533, 26] on icon "close" at bounding box center [1531, 26] width 12 height 12
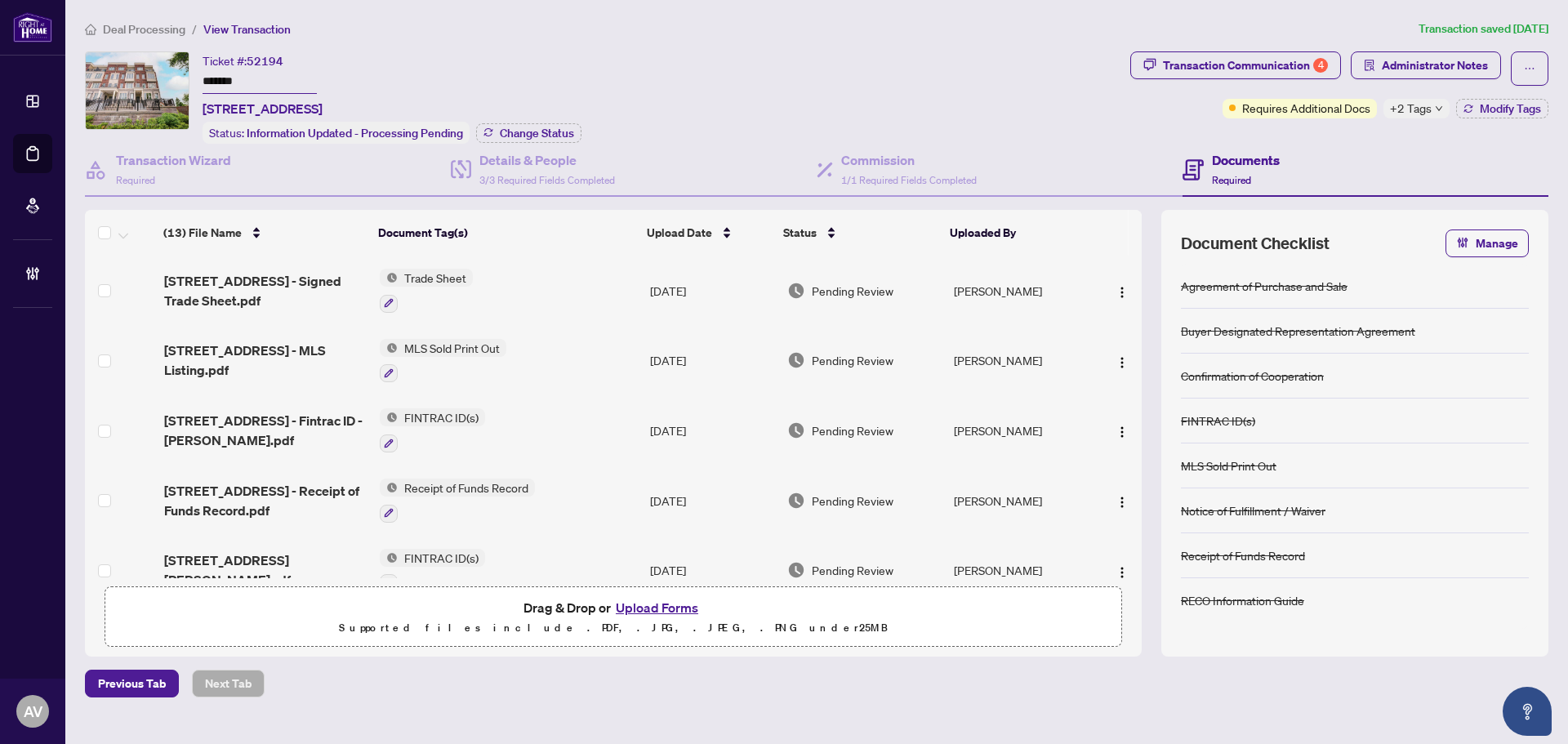
click at [886, 18] on main "Deal Processing / View Transaction Transaction saved 8 days ago Ticket #: 52194…" at bounding box center [817, 372] width 1503 height 744
click at [619, 56] on div "Ticket #: 52194 ******* 28-2199 Lillykin St, Oakville, Ontario L6H 7H2, Canada …" at bounding box center [604, 97] width 1038 height 92
click at [153, 16] on main "Deal Processing / View Transaction Transaction saved 8 days ago Ticket #: 52194…" at bounding box center [817, 372] width 1503 height 744
click at [147, 23] on span "Deal Processing" at bounding box center [144, 29] width 82 height 15
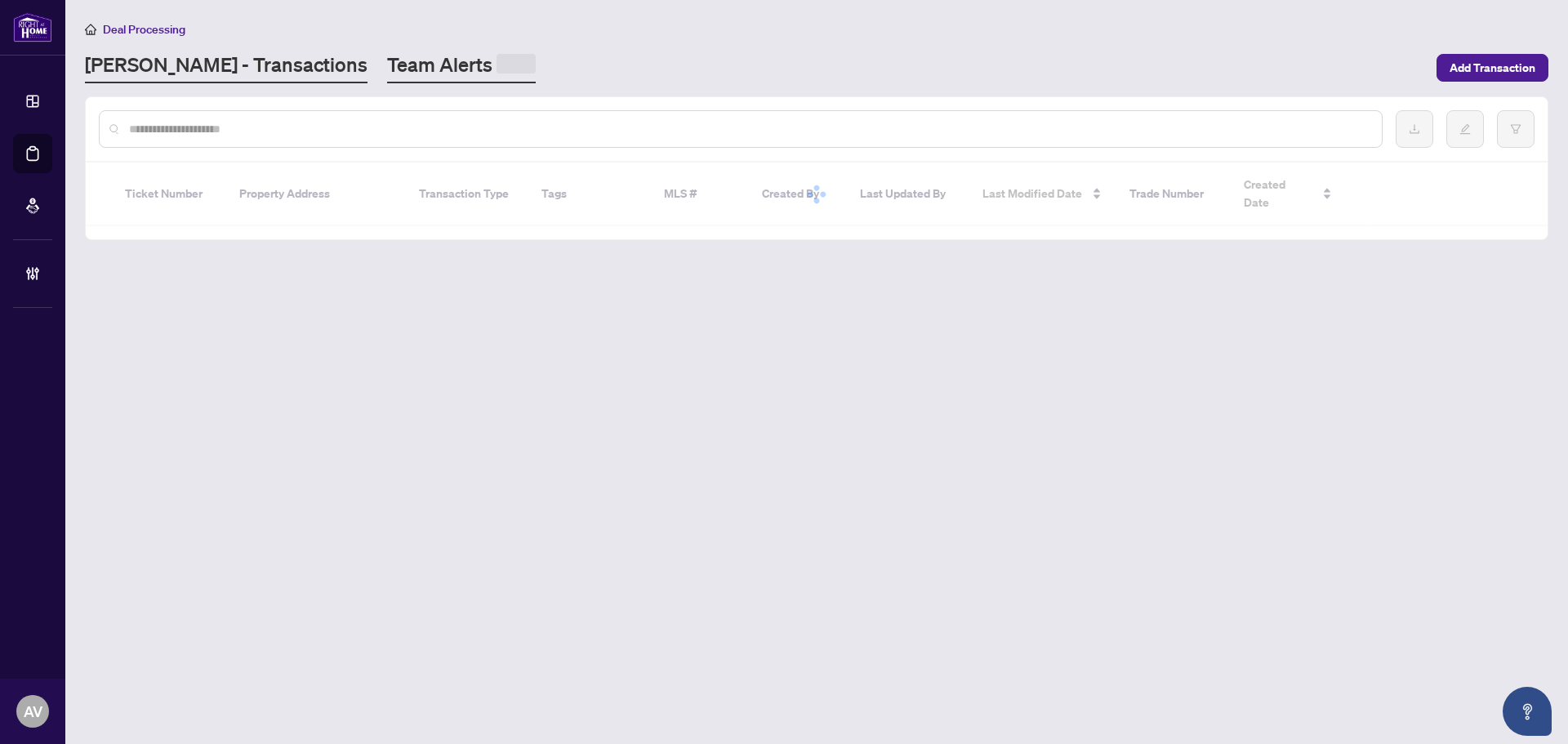
click at [387, 51] on link "Team Alerts" at bounding box center [461, 67] width 148 height 32
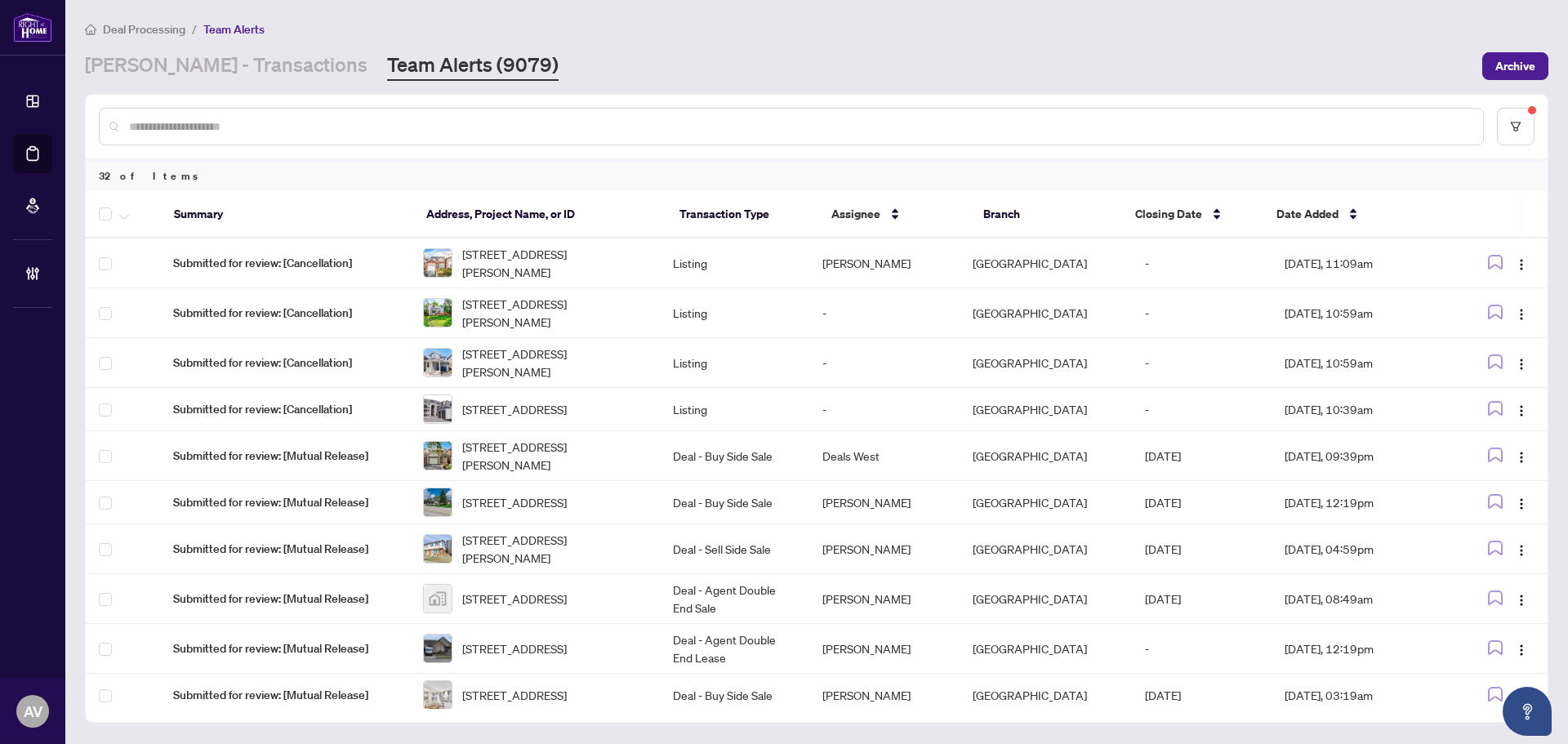
click at [800, 58] on div "RAHR - Transactions Team Alerts (9079)" at bounding box center [779, 66] width 1388 height 30
click at [510, 456] on span "39 Autumn Glen Circ, Toronto, Ontario M9W 6B3, Canada" at bounding box center [554, 455] width 184 height 36
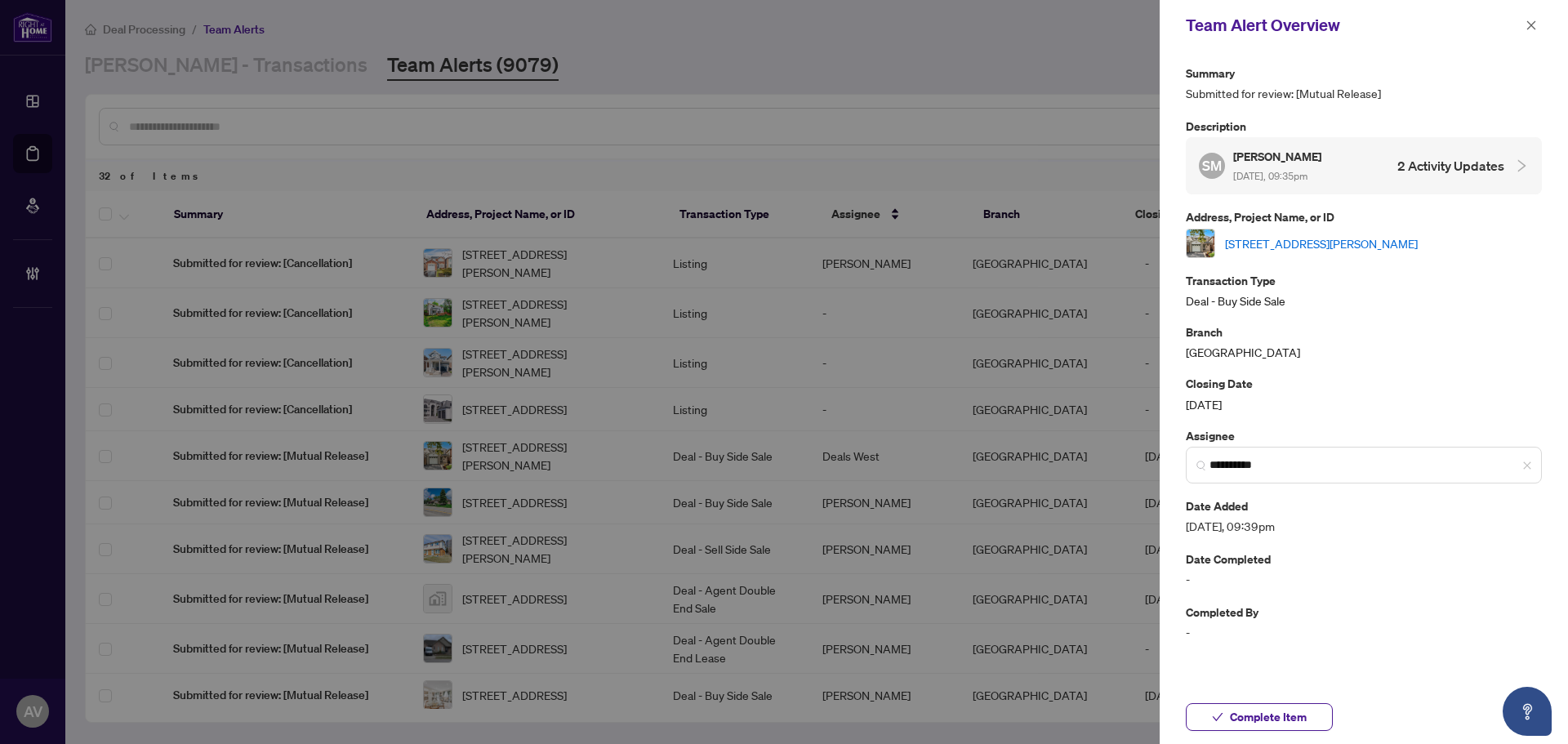
click at [1322, 245] on link "39 Autumn Glen Circ, Toronto, Ontario M9W 6B3, Canada" at bounding box center [1322, 243] width 193 height 18
click at [785, 102] on div at bounding box center [784, 372] width 1568 height 744
click at [1528, 27] on icon "close" at bounding box center [1531, 26] width 12 height 12
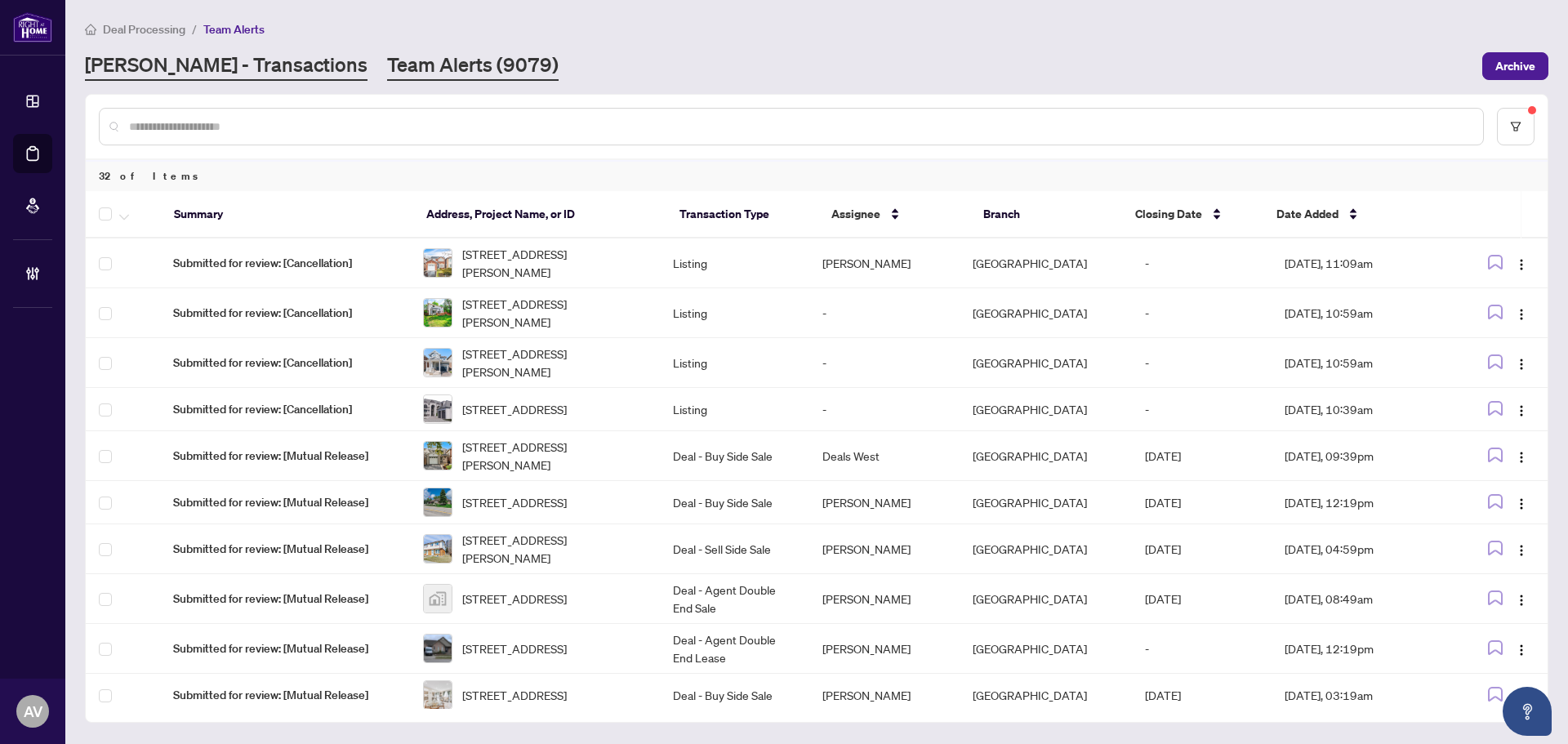
click at [214, 57] on link "[PERSON_NAME] - Transactions" at bounding box center [226, 66] width 282 height 30
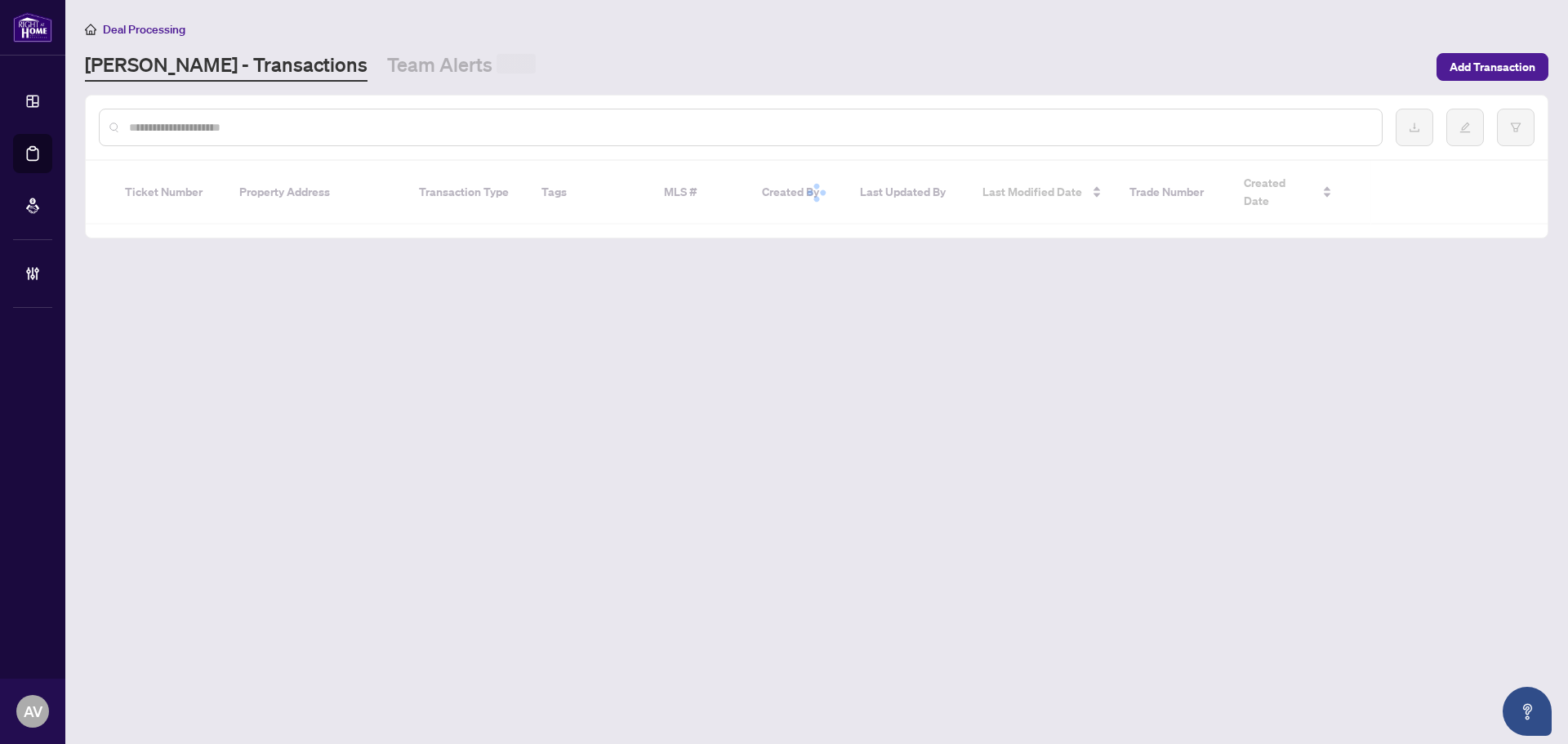
click at [241, 128] on input "text" at bounding box center [748, 128] width 1239 height 18
paste input "*******"
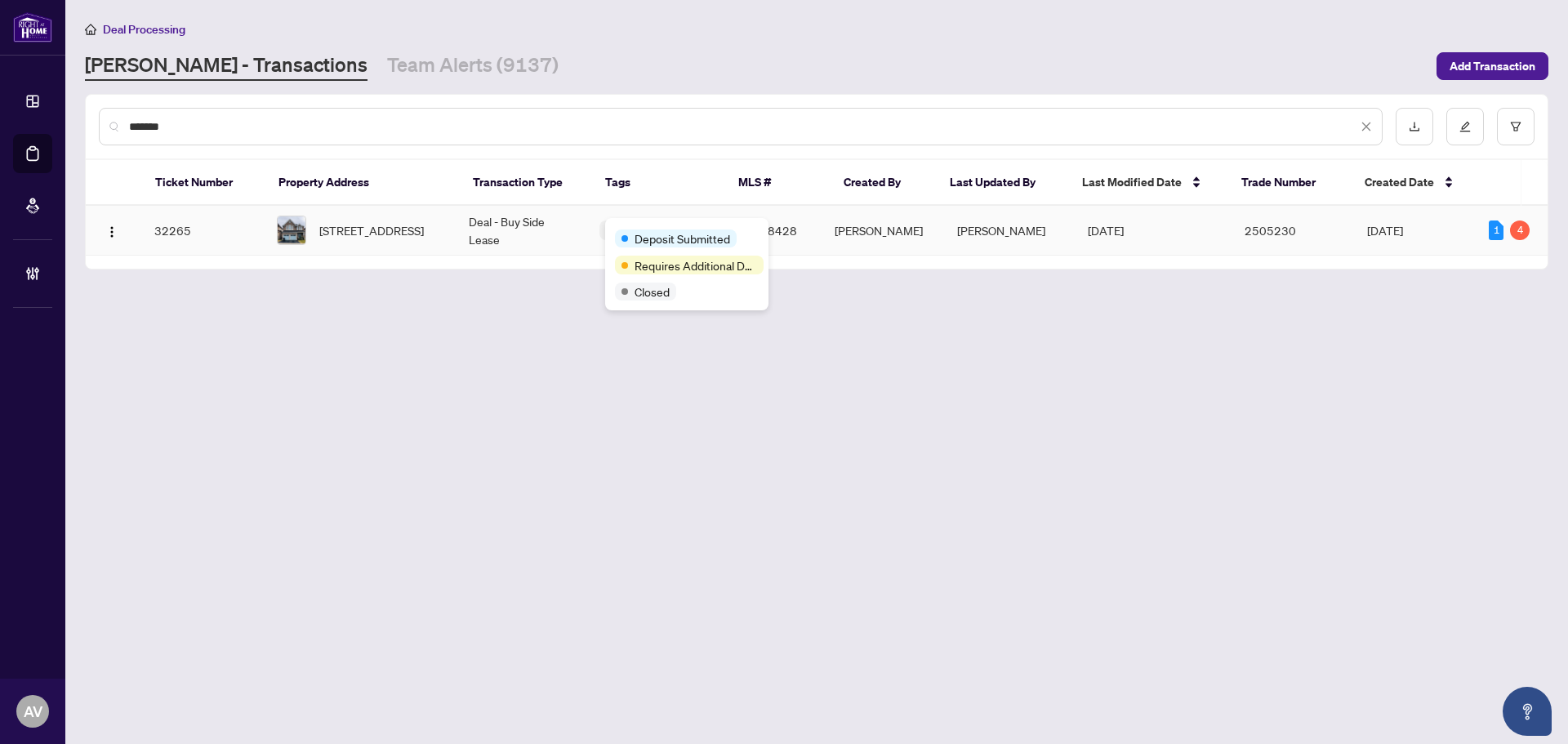
type input "*******"
click at [401, 222] on span "645 West Park Ave, Bradford West Gwillimbury, Ontario L3Z 0N2, Canada" at bounding box center [372, 231] width 105 height 18
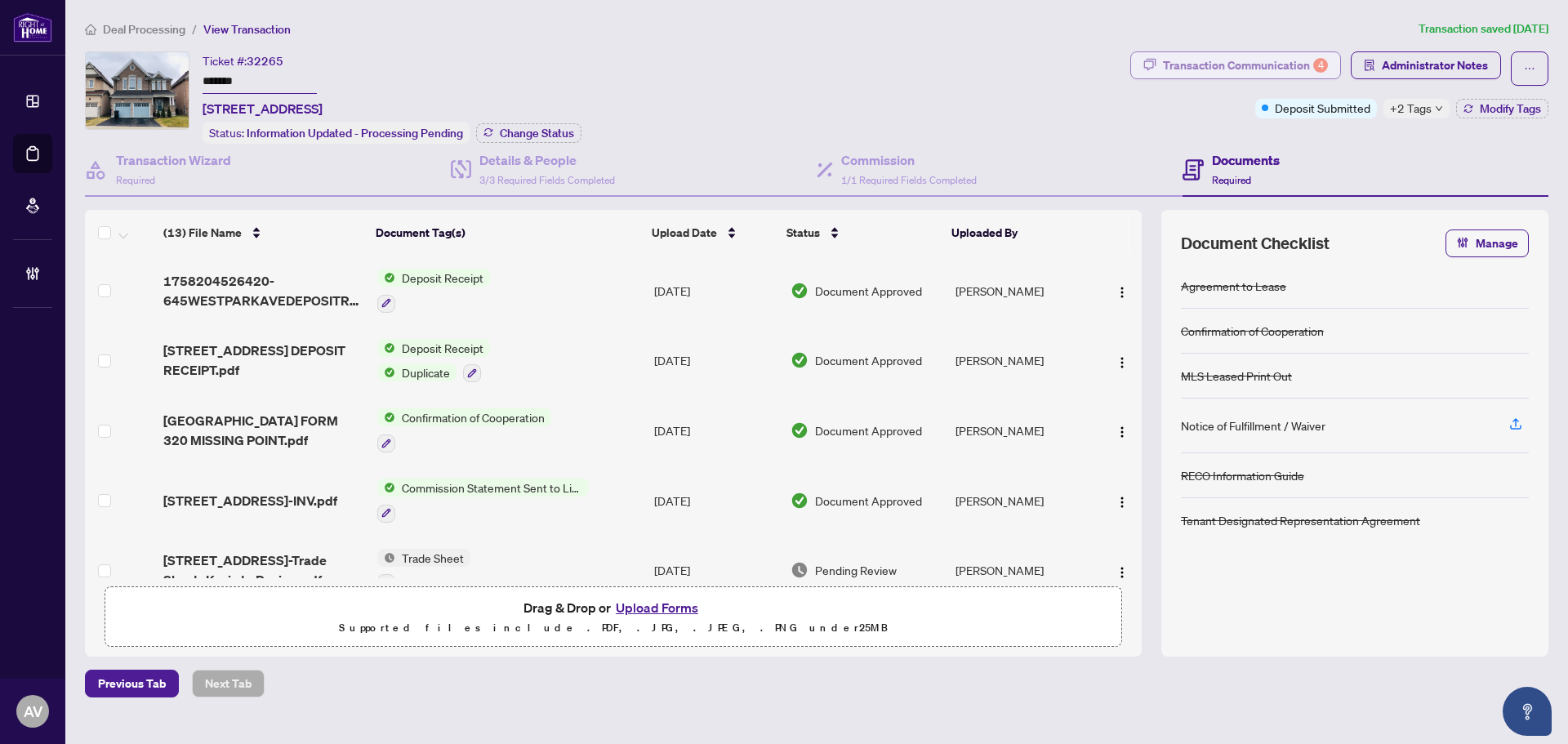
click at [1228, 65] on div "Transaction Communication 4" at bounding box center [1245, 65] width 165 height 26
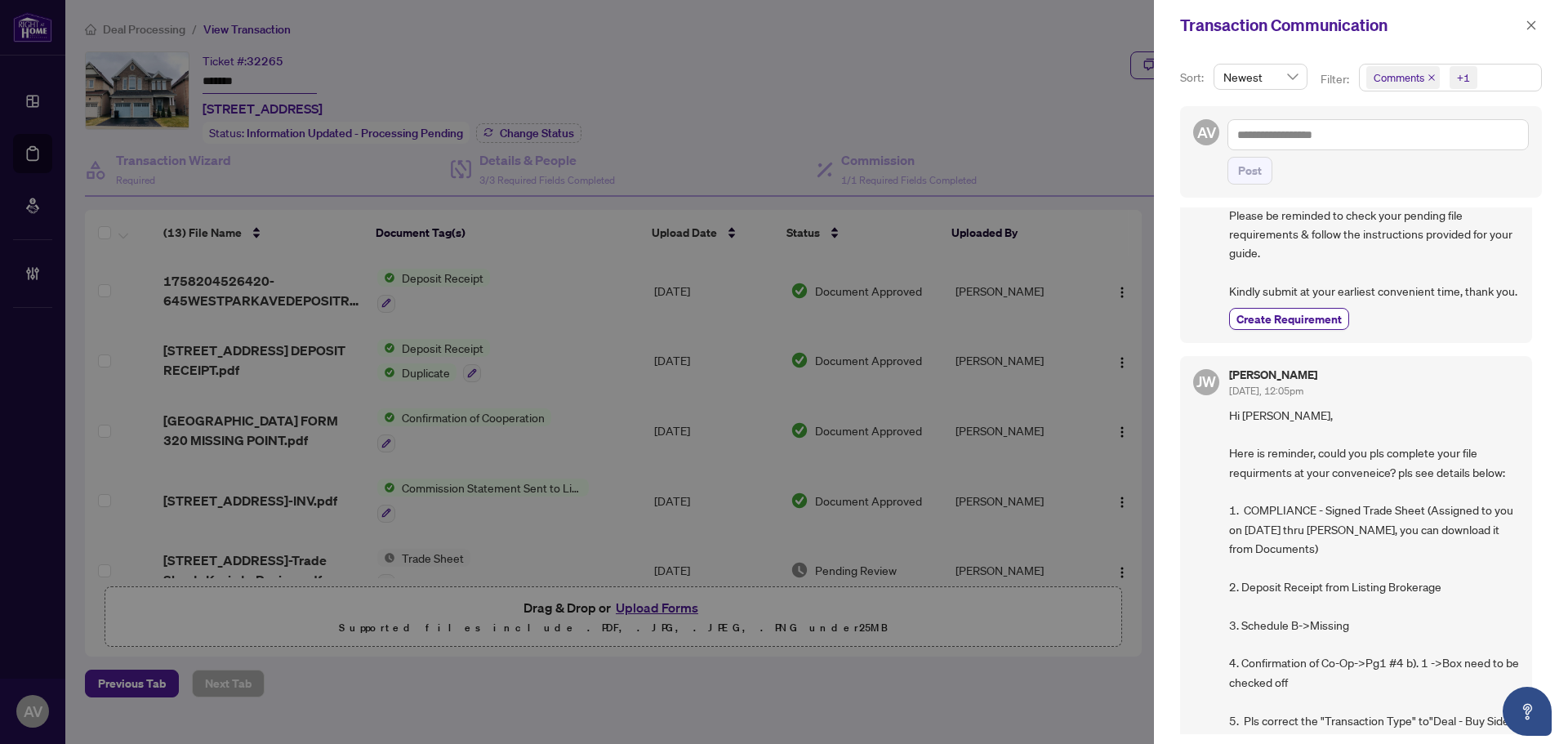
scroll to position [490, 0]
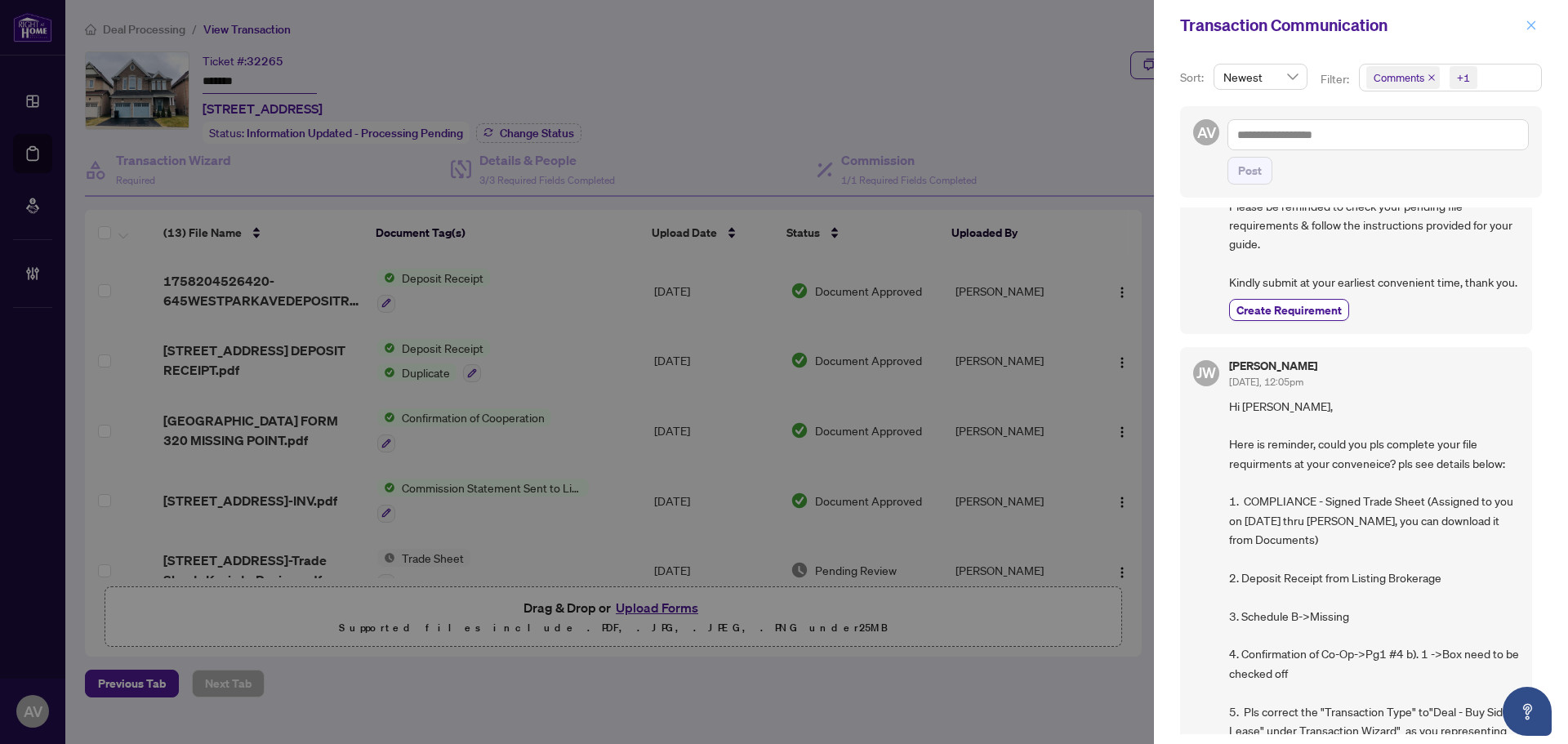
click at [1536, 24] on icon "close" at bounding box center [1531, 26] width 12 height 12
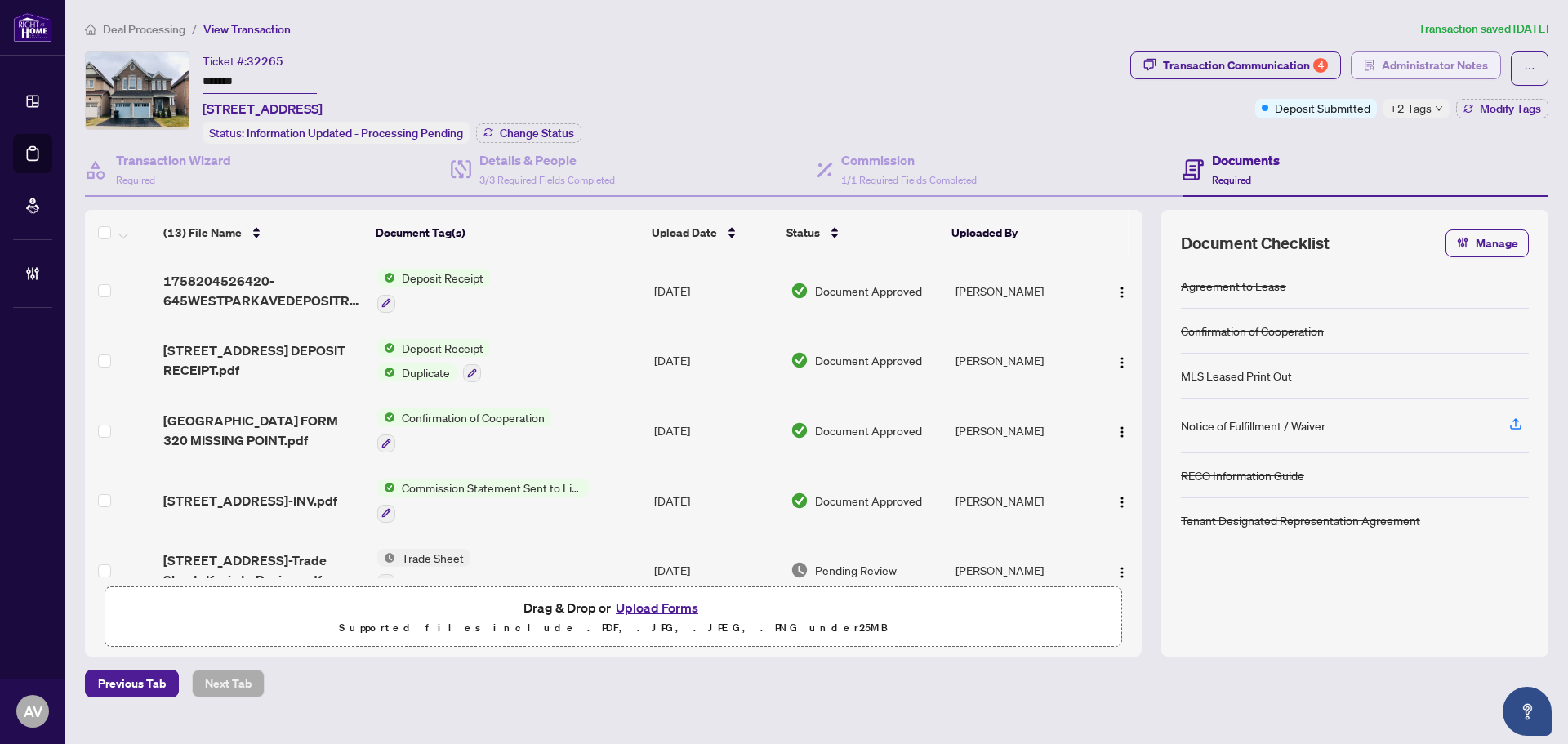
click at [1393, 65] on span "Administrator Notes" at bounding box center [1434, 65] width 106 height 26
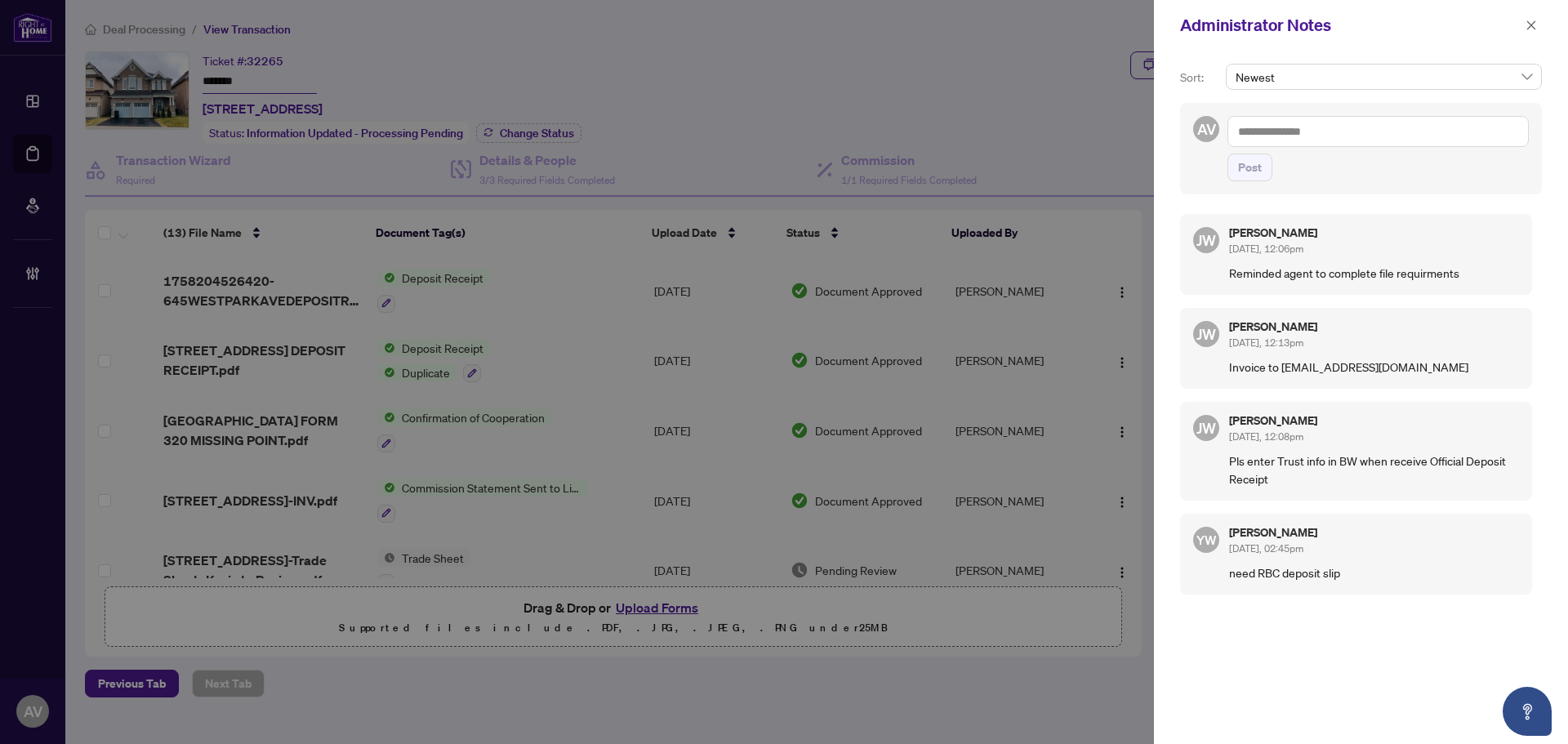
click at [1542, 27] on div "Administrator Notes" at bounding box center [1361, 25] width 414 height 50
click at [1536, 26] on icon "close" at bounding box center [1531, 26] width 12 height 12
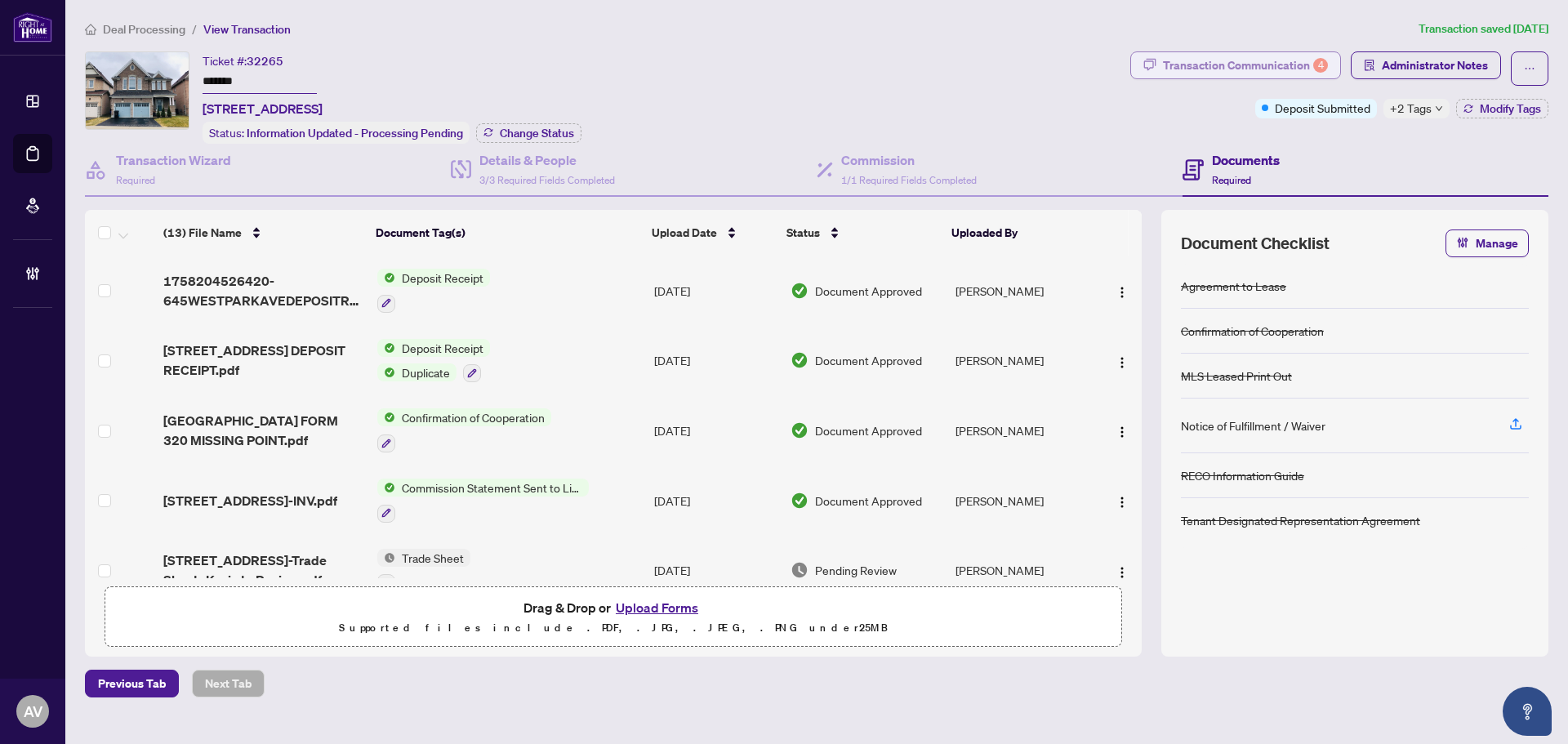
click at [1206, 64] on div "Transaction Communication 4" at bounding box center [1245, 65] width 165 height 26
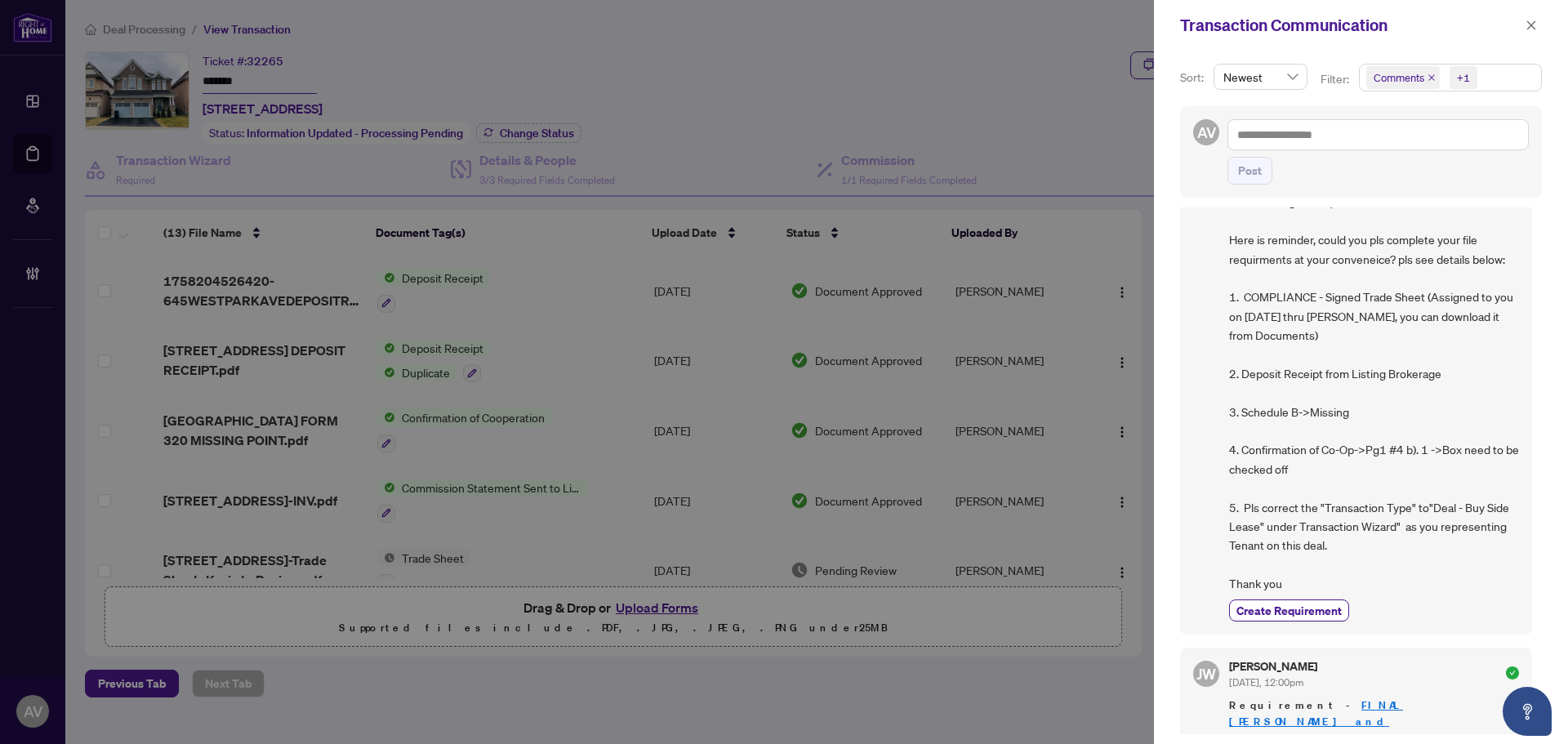
scroll to position [653, 0]
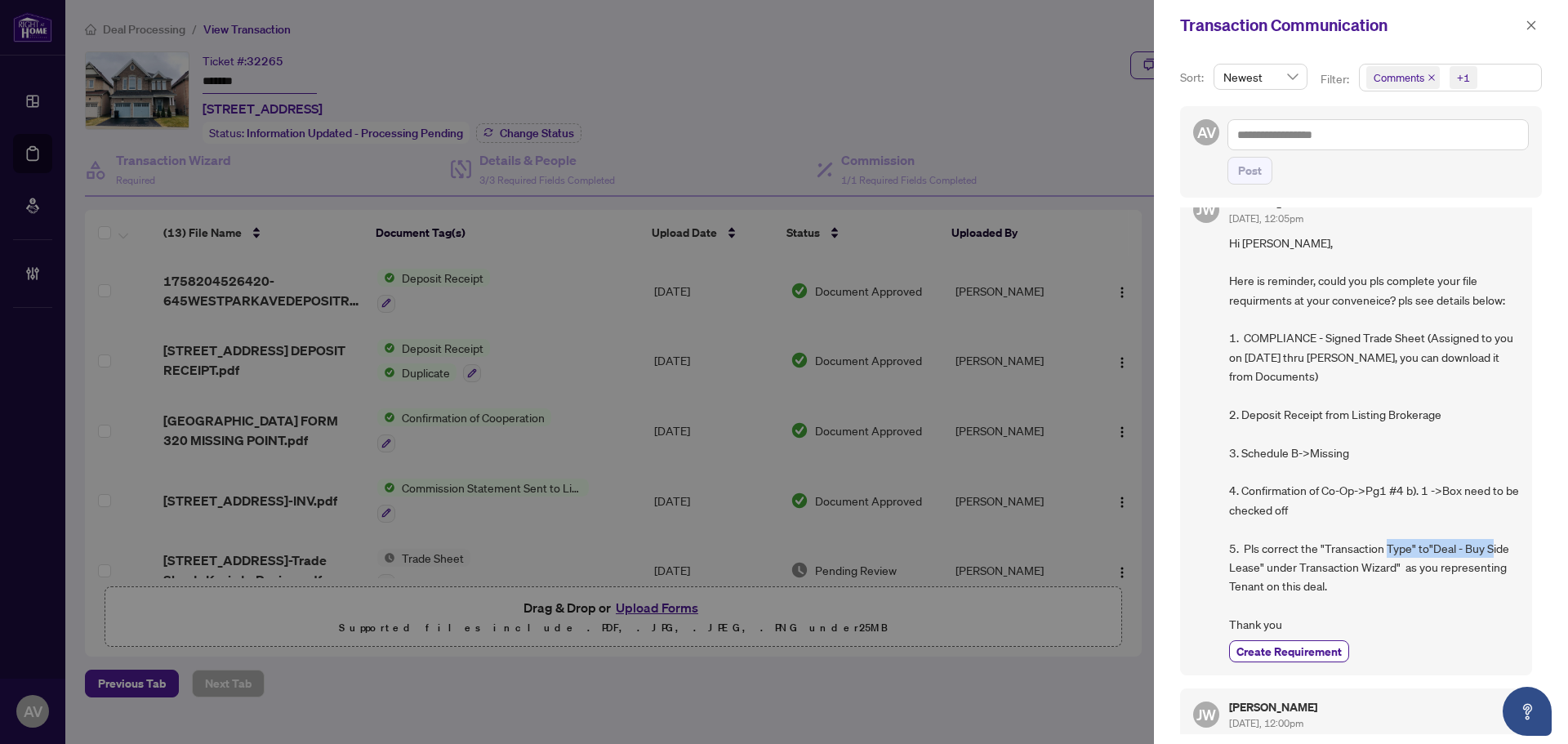
drag, startPoint x: 1429, startPoint y: 567, endPoint x: 1258, endPoint y: 587, distance: 172.2
click at [1258, 587] on span "Hi Kovia, Here is reminder, could you pls complete your file requirments at you…" at bounding box center [1374, 433] width 290 height 401
copy span "Deal - Buy Side Lease"
click at [1527, 17] on span "button" at bounding box center [1531, 25] width 12 height 26
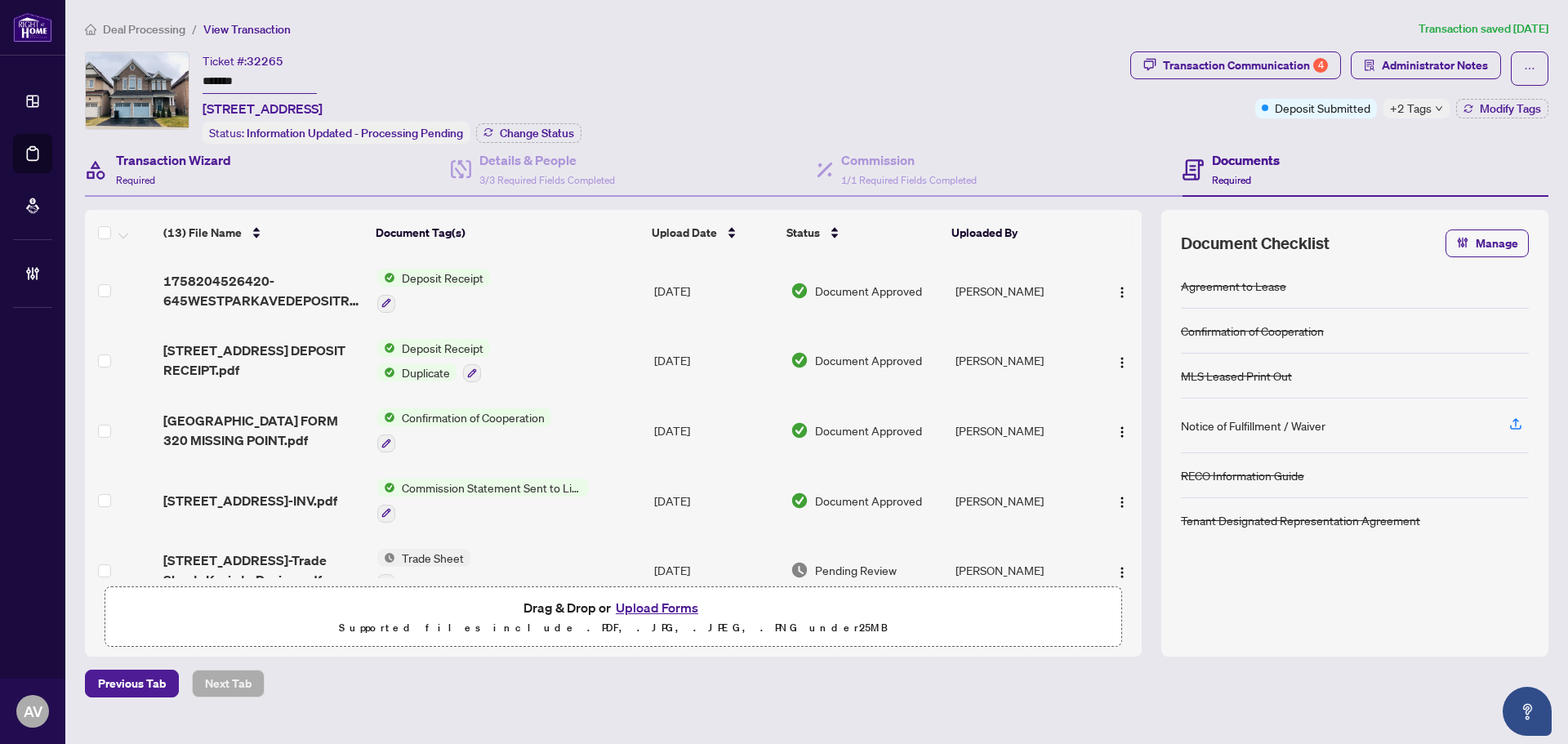
click at [275, 161] on div "Transaction Wizard Required" at bounding box center [268, 170] width 366 height 53
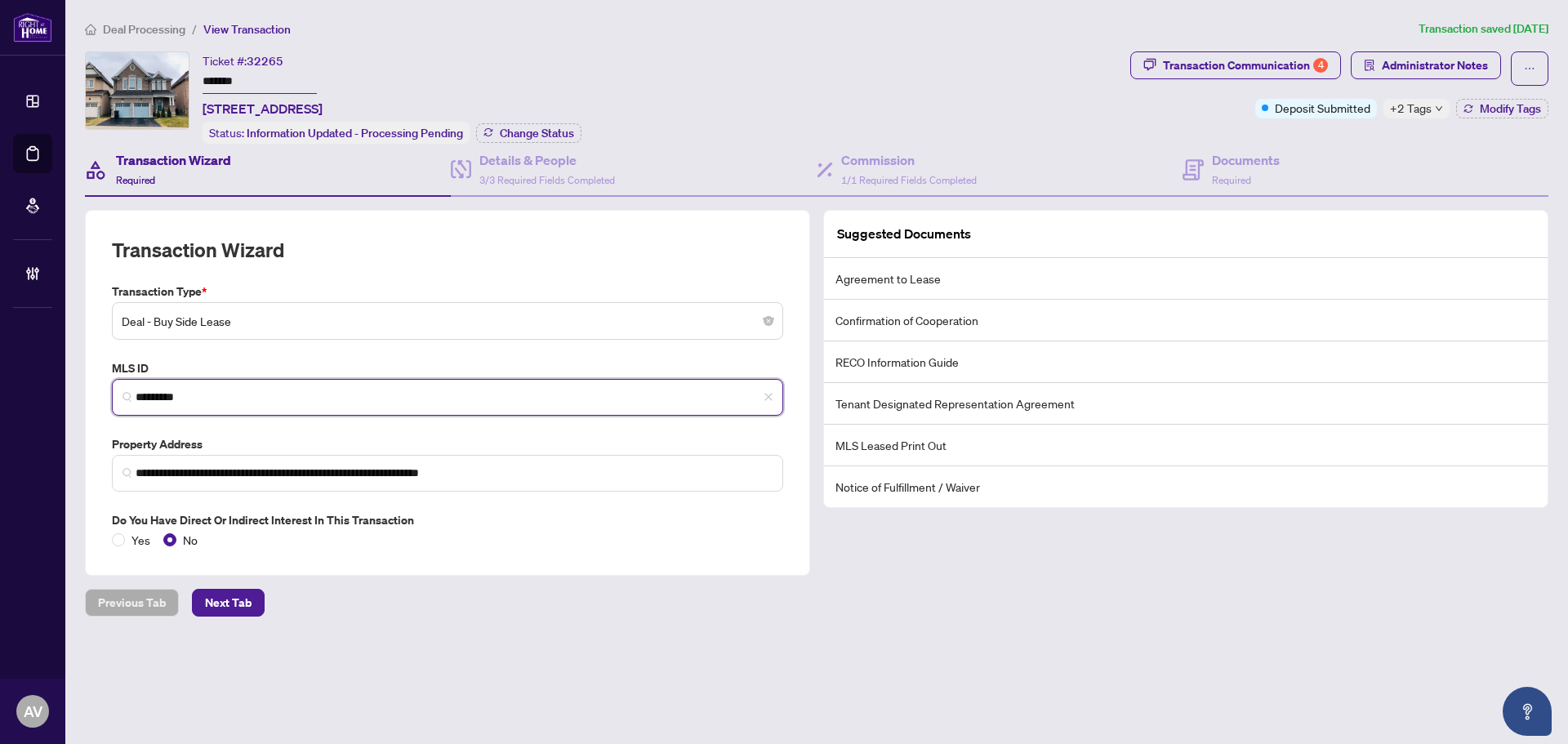
click at [481, 399] on input "*********" at bounding box center [454, 397] width 637 height 17
paste input "**********"
drag, startPoint x: 404, startPoint y: 398, endPoint x: 196, endPoint y: 402, distance: 208.0
click at [196, 402] on input "**********" at bounding box center [454, 397] width 637 height 17
type input "*********"
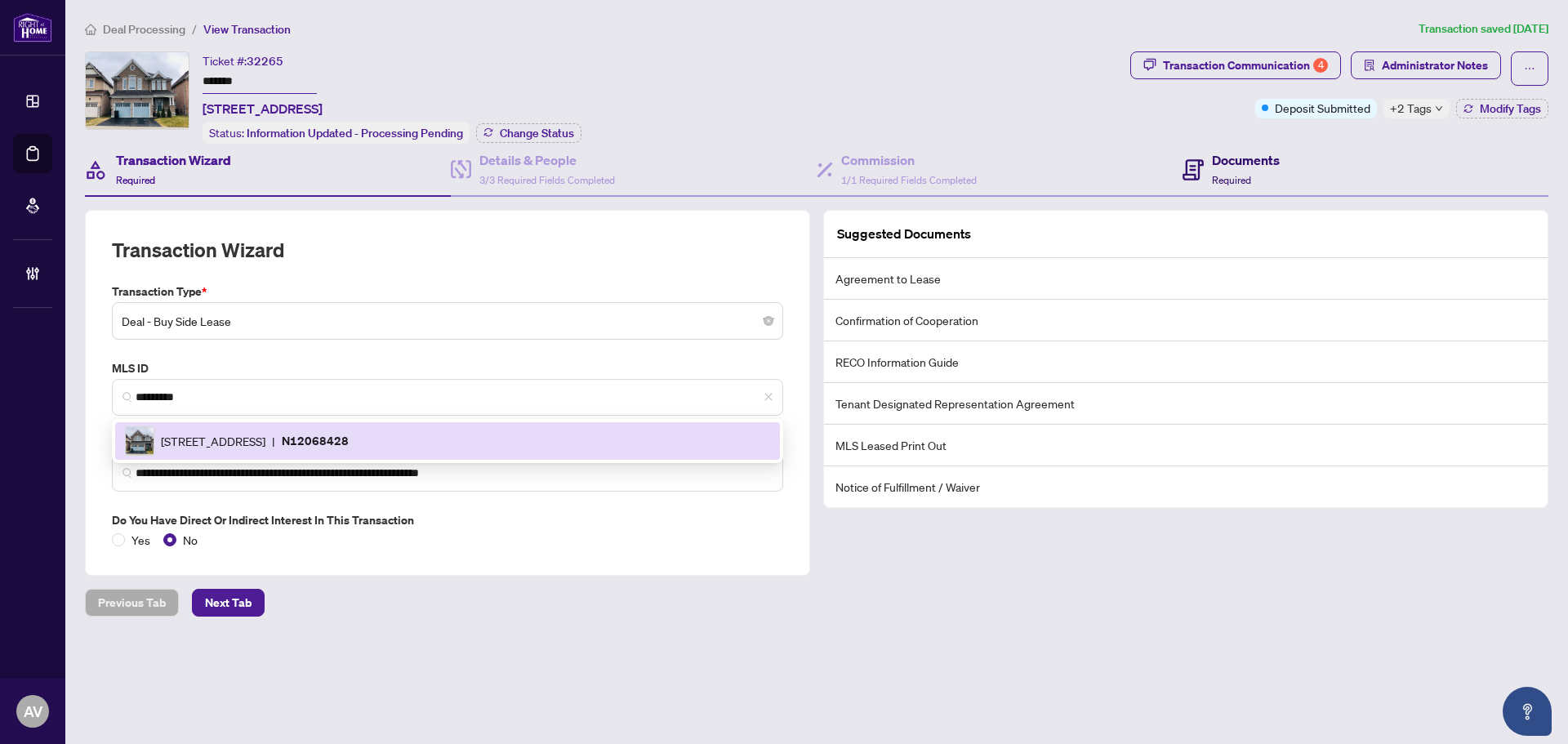
click at [1188, 167] on icon at bounding box center [1193, 169] width 21 height 21
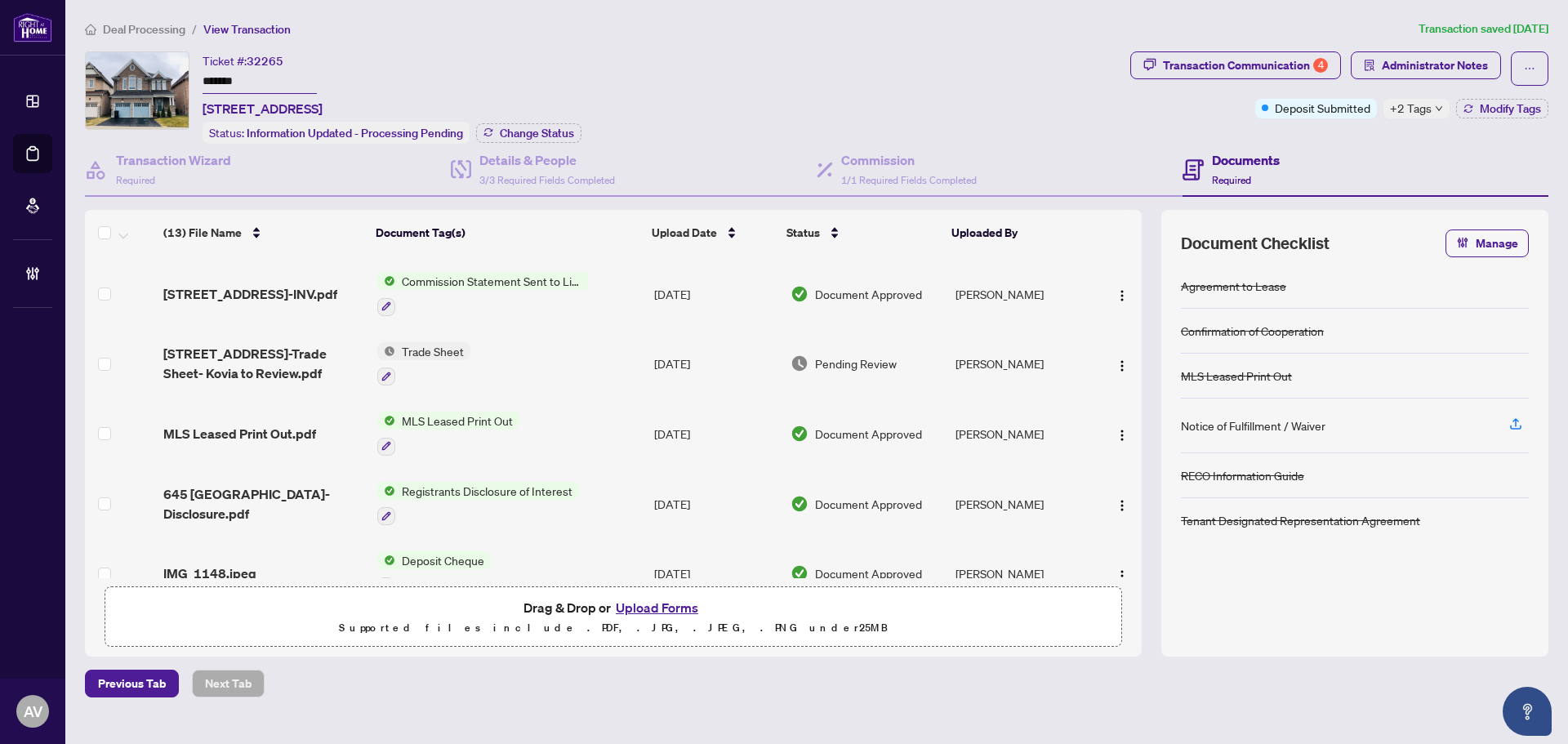
scroll to position [180, 0]
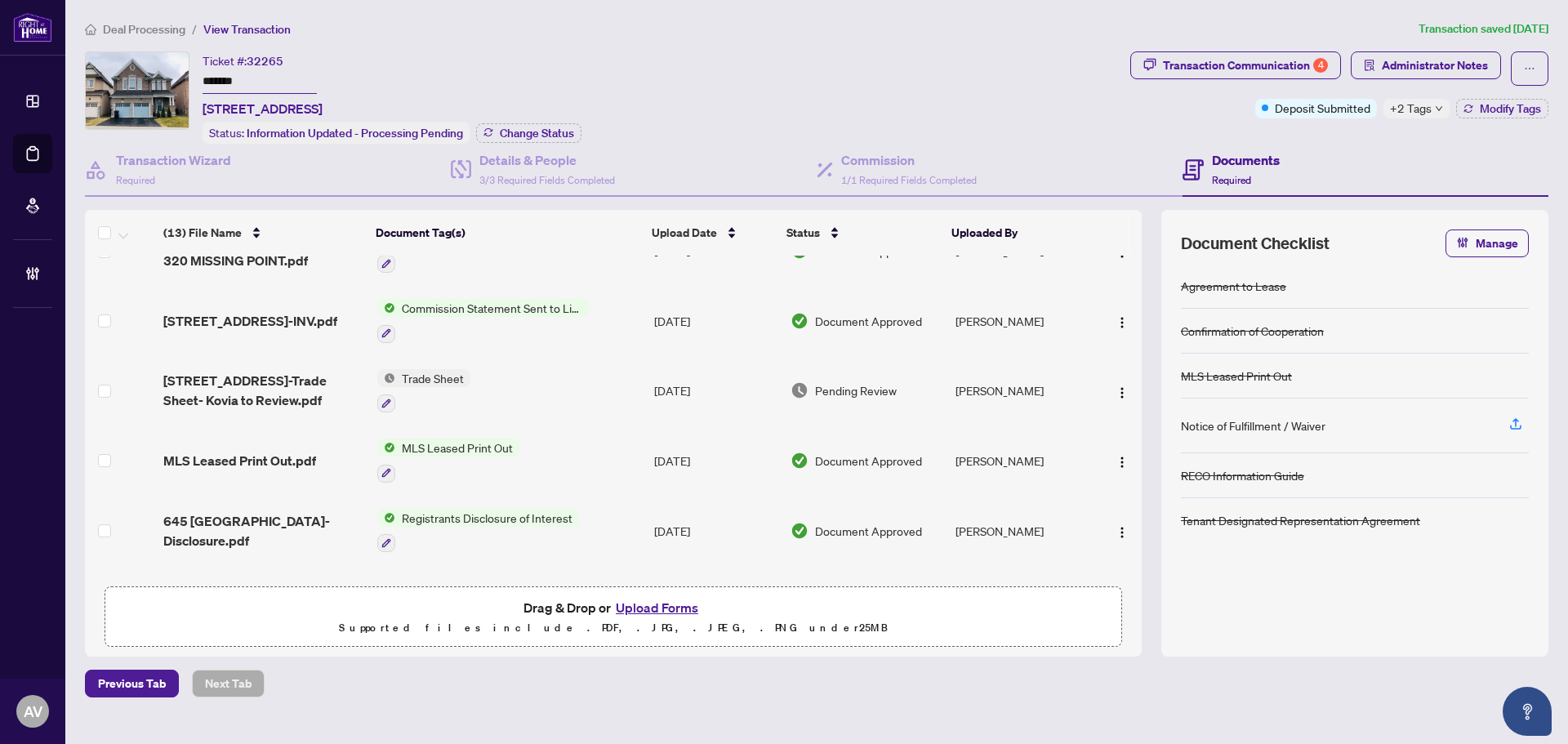
click at [1273, 80] on span "Transaction Communication 4" at bounding box center [1235, 68] width 211 height 35
click at [1269, 59] on div "Transaction Communication 4" at bounding box center [1245, 65] width 165 height 26
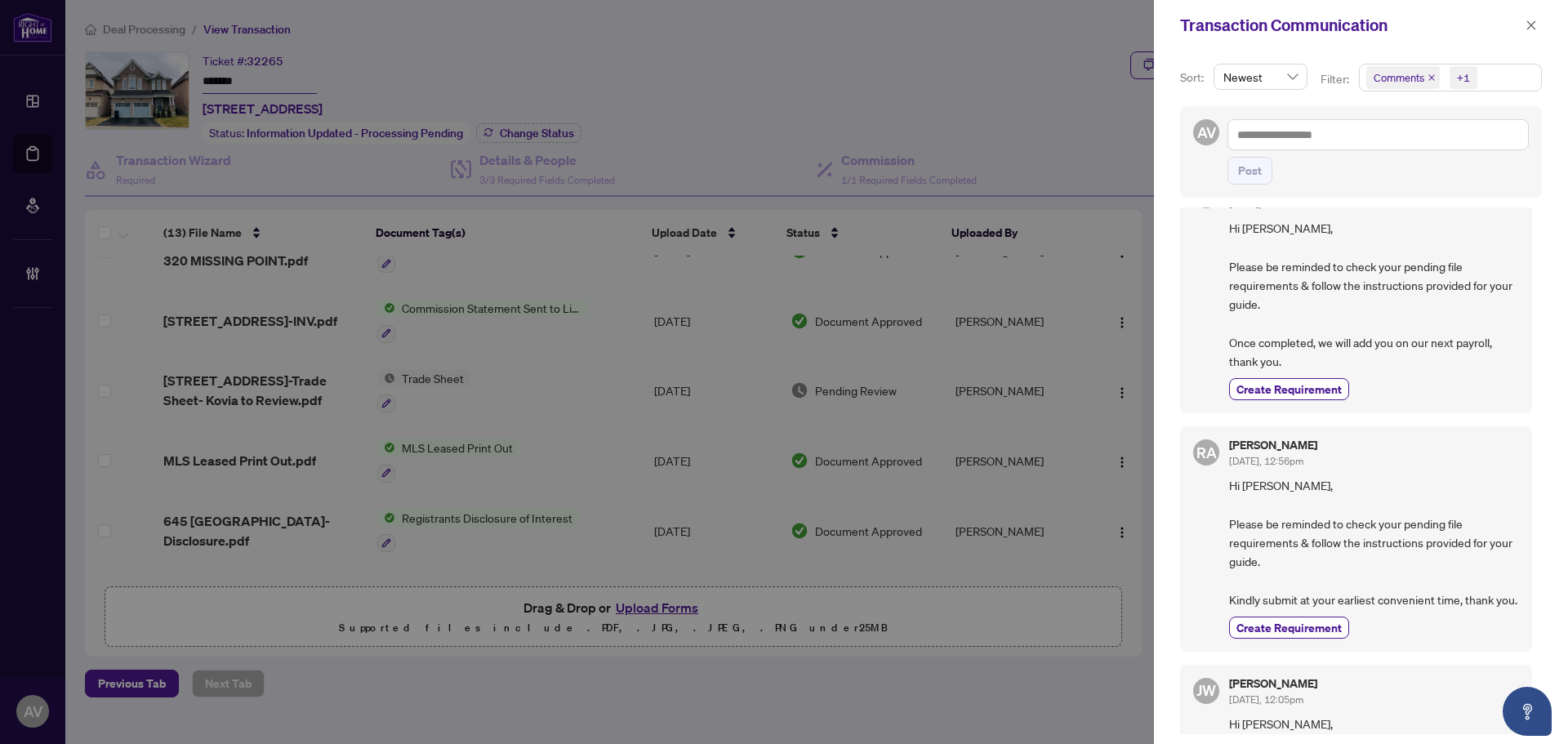
scroll to position [0, 0]
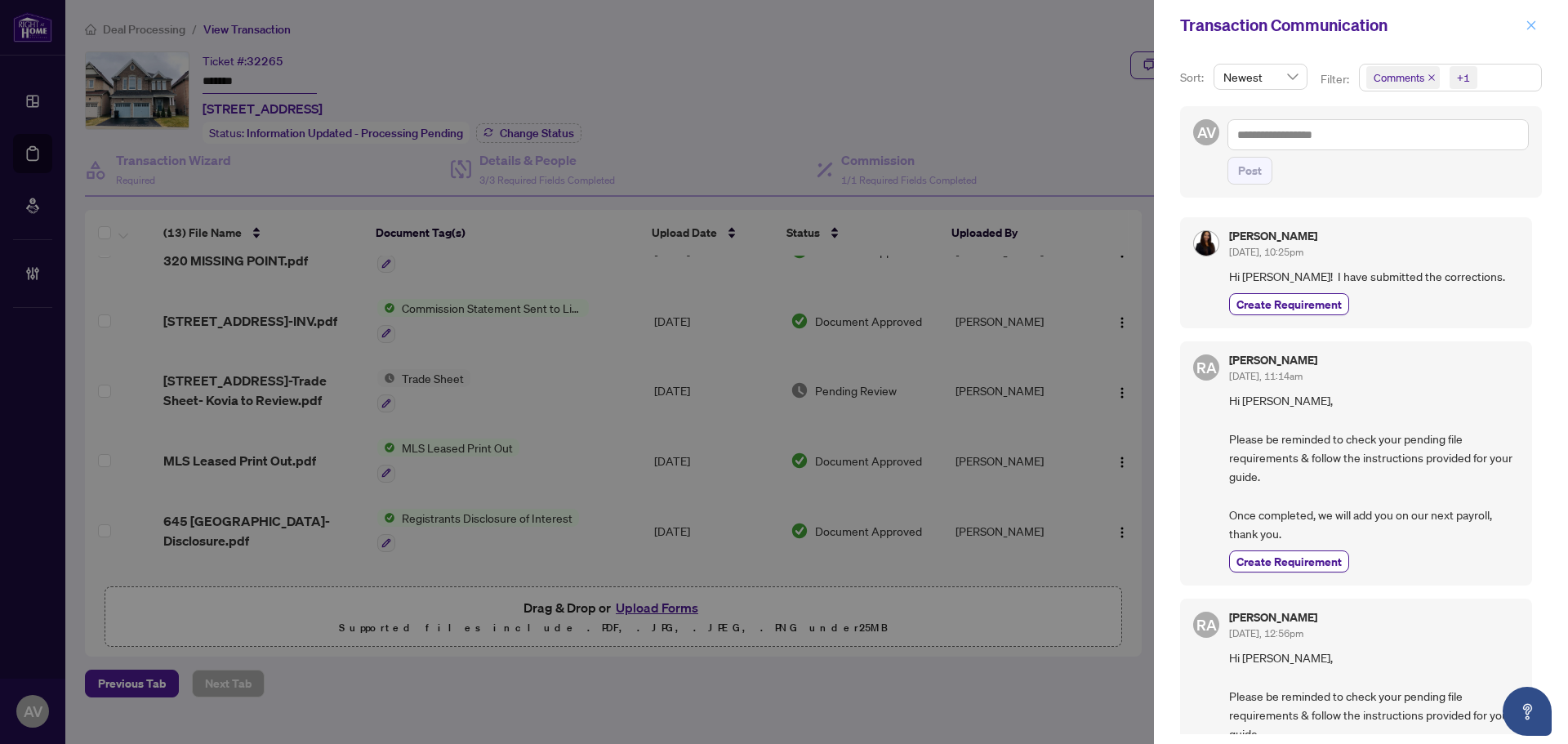
click at [1533, 25] on icon "close" at bounding box center [1531, 26] width 12 height 12
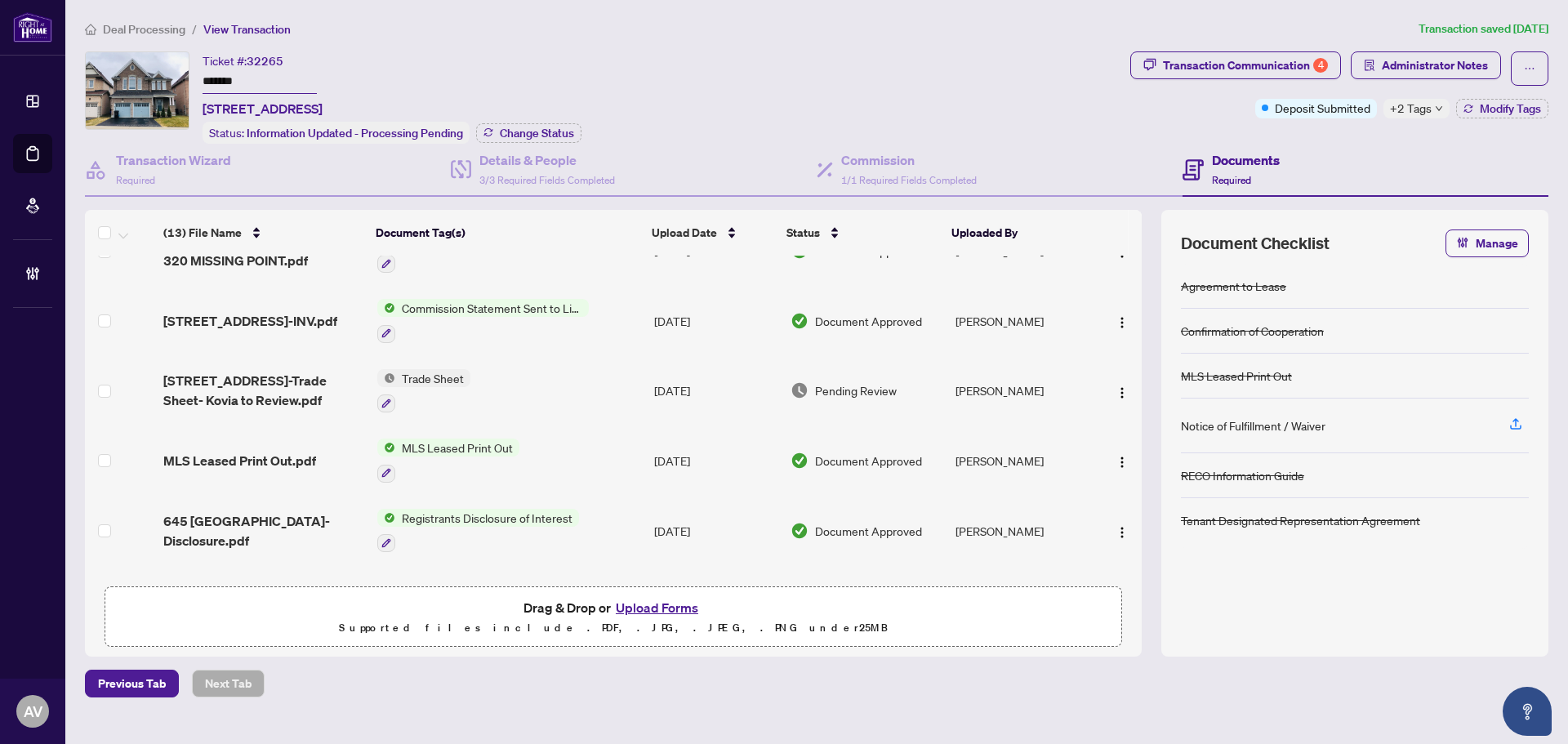
click at [1421, 75] on span "Administrator Notes" at bounding box center [1434, 65] width 106 height 26
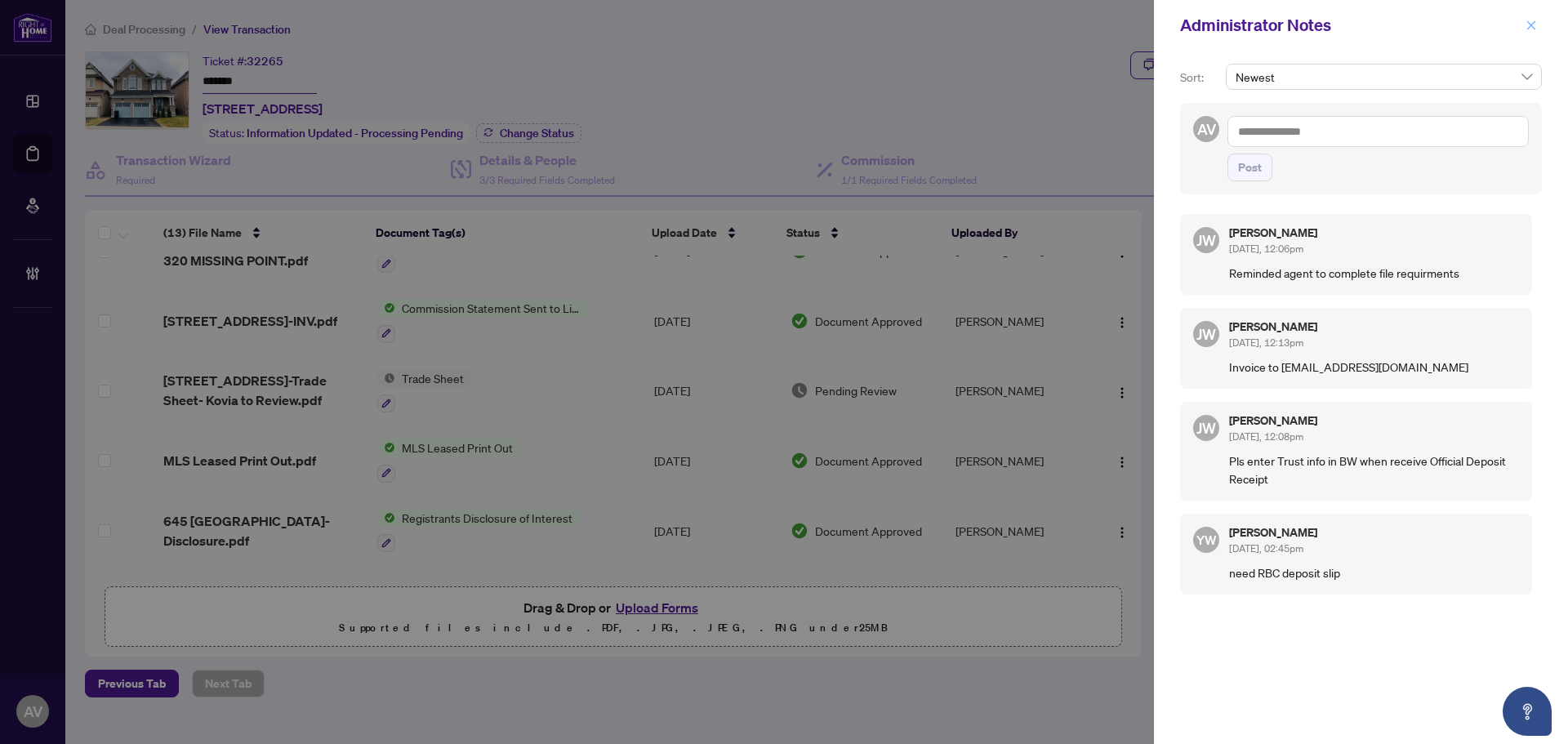
click at [1523, 31] on button "button" at bounding box center [1530, 26] width 21 height 20
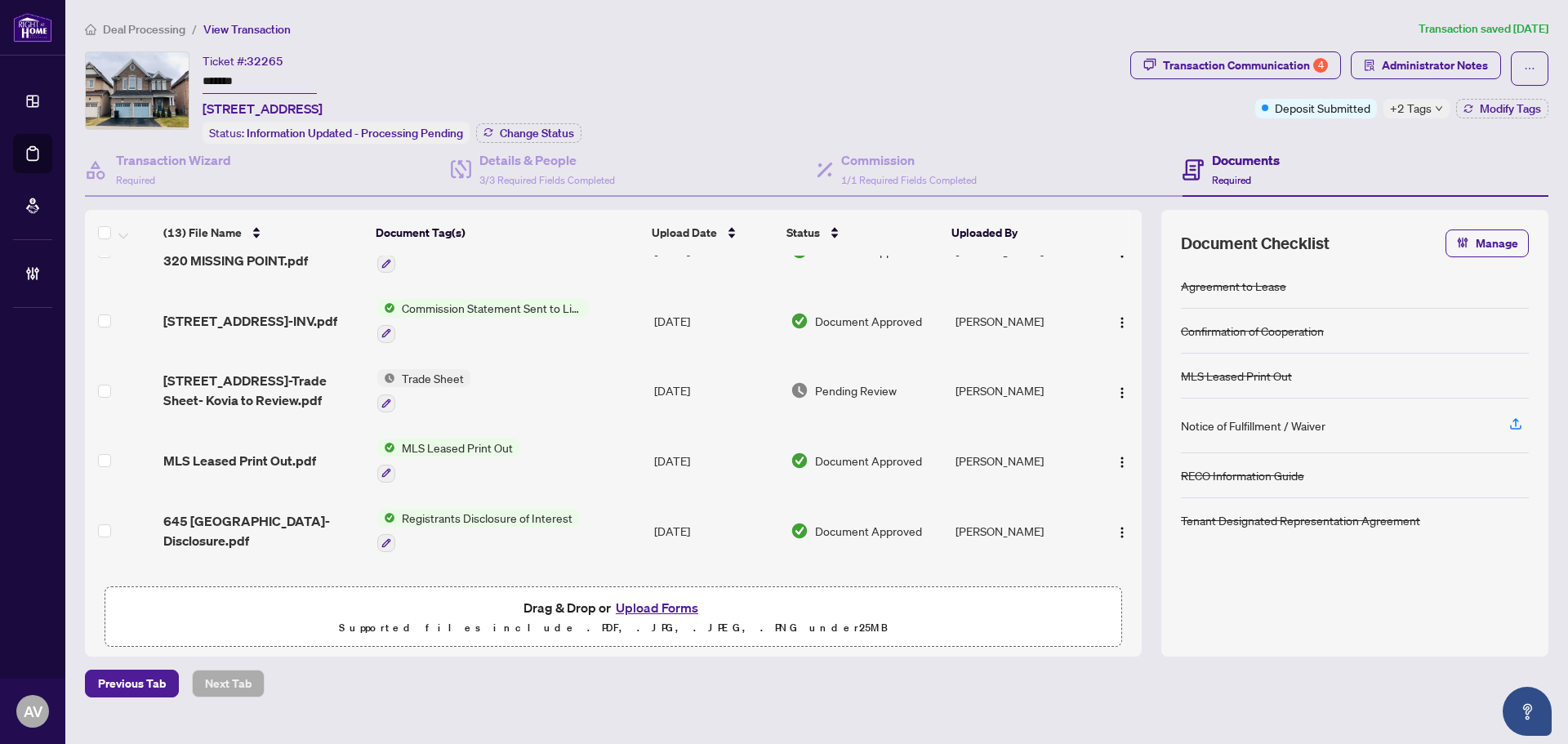
click at [1253, 85] on div "Transaction Communication 4 Administrator Notes Deposit Submitted +2 Tags Modif…" at bounding box center [1339, 85] width 418 height 67
click at [257, 371] on span "645 West Park Ave-Trade Sheet- Kovia to Review.pdf" at bounding box center [263, 391] width 201 height 40
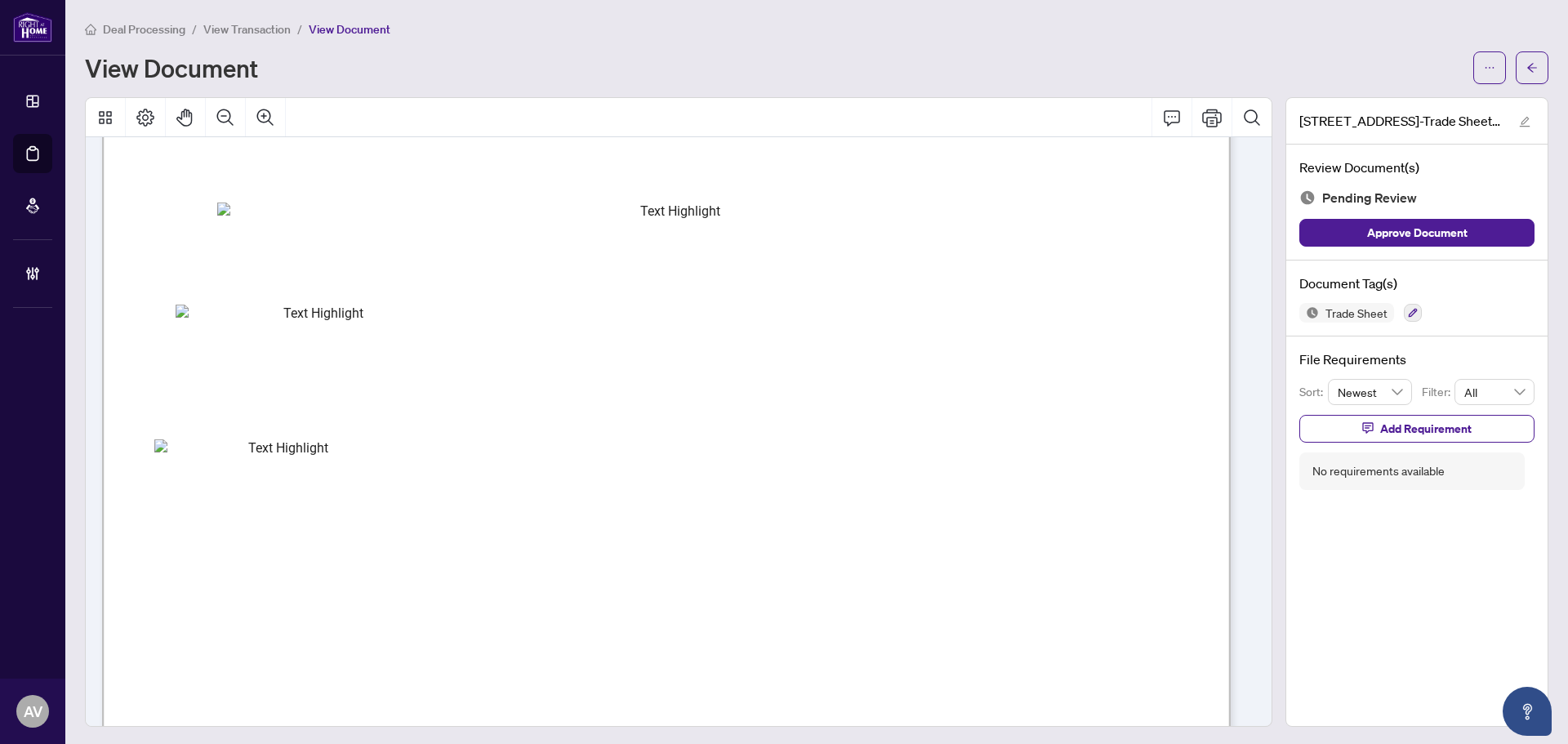
scroll to position [653, 0]
click at [1484, 71] on icon "ellipsis" at bounding box center [1490, 68] width 12 height 12
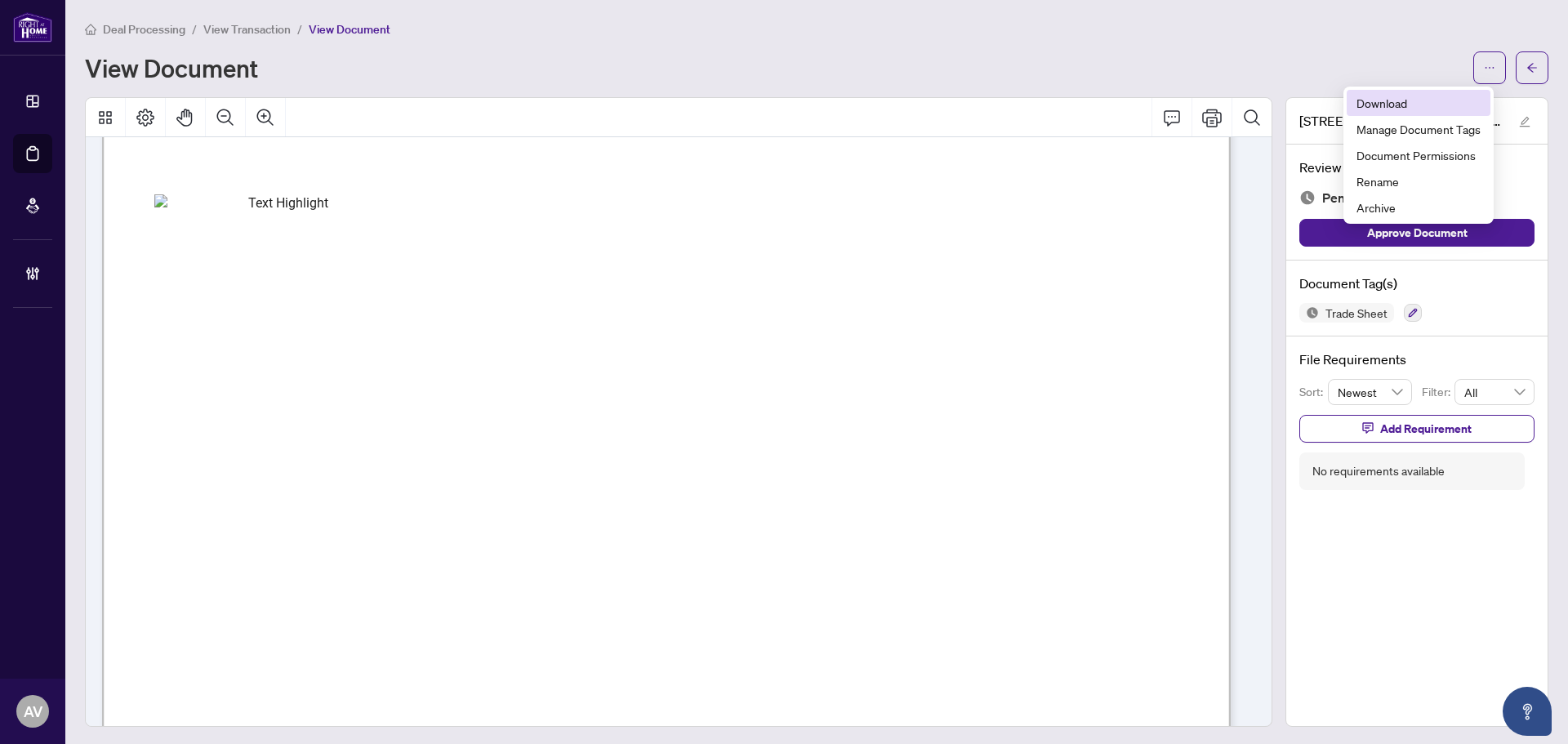
click at [1449, 104] on span "Download" at bounding box center [1418, 103] width 124 height 18
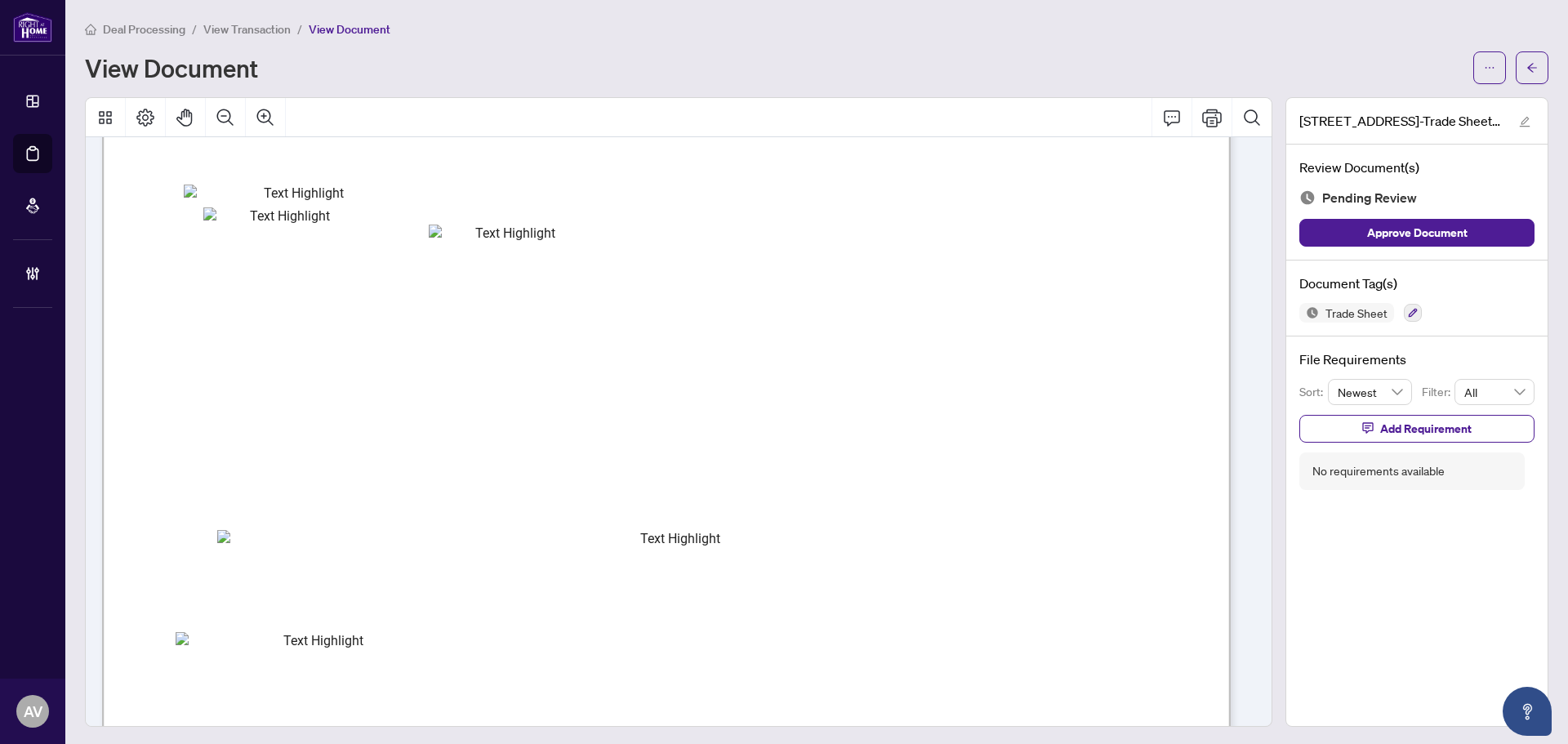
scroll to position [0, 0]
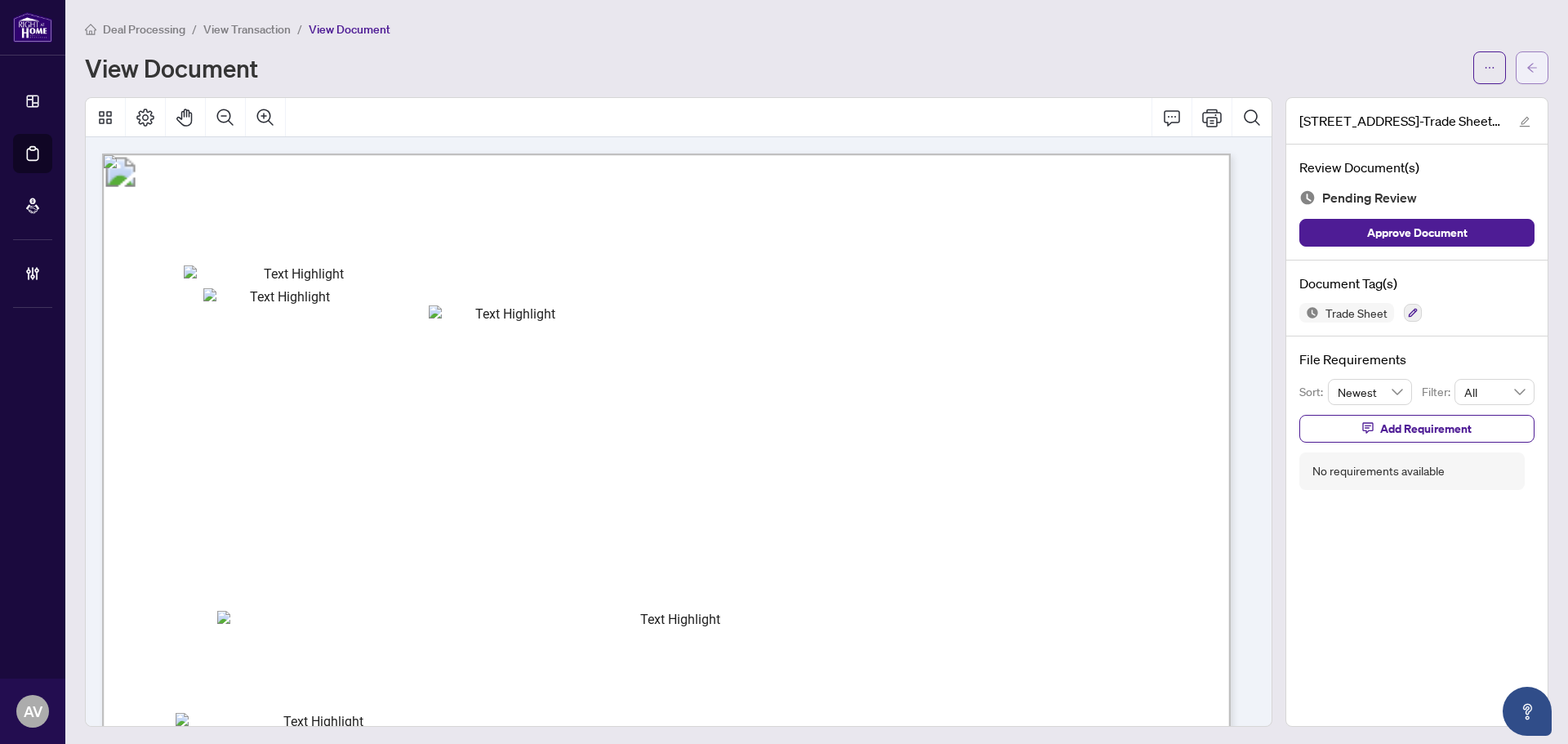
click at [1528, 62] on button "button" at bounding box center [1531, 67] width 33 height 33
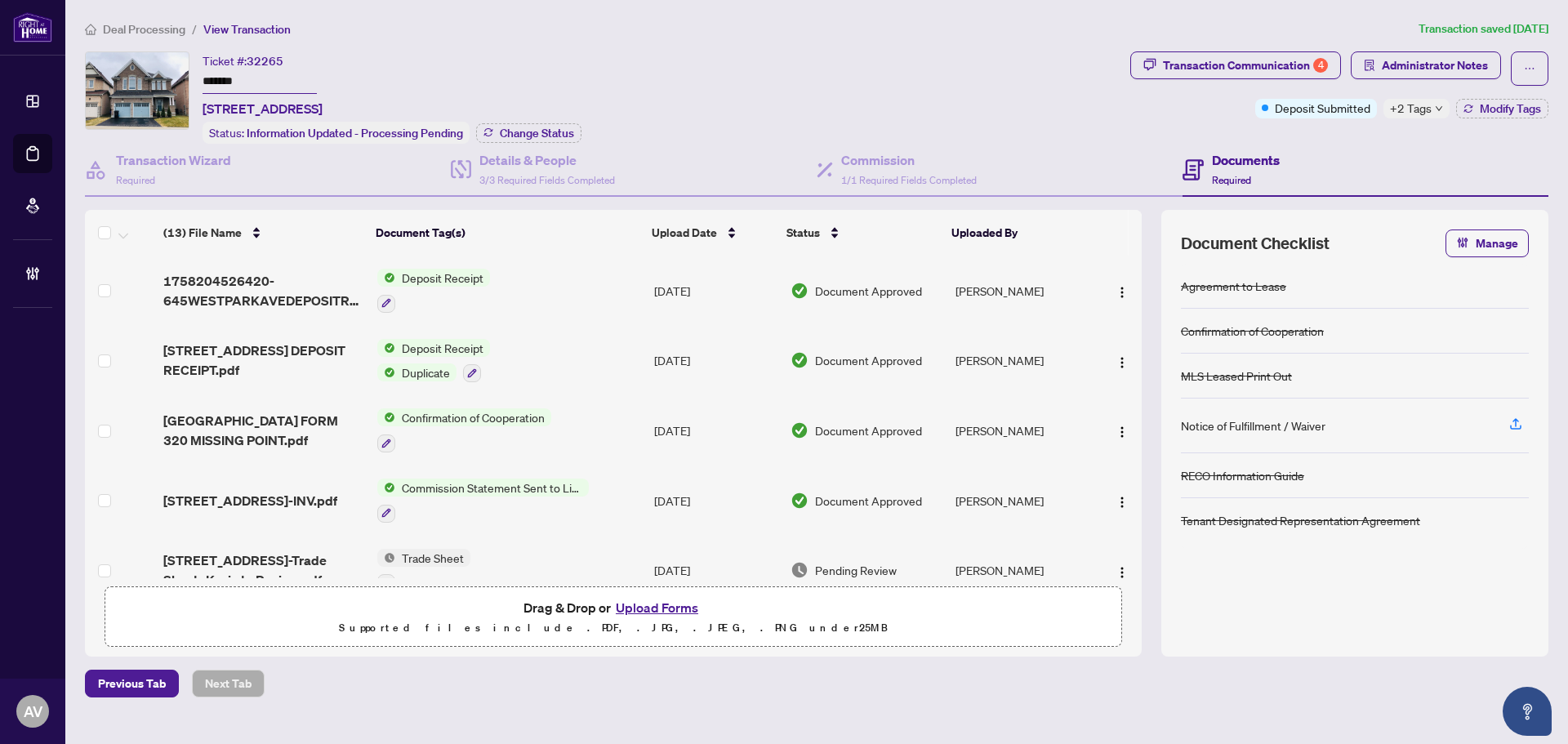
click at [1420, 104] on span "+2 Tags" at bounding box center [1411, 108] width 42 height 19
click at [899, 91] on div "Ticket #: 32265 ******* 645 West Park Ave, Bradford West Gwillimbury, Ontario L…" at bounding box center [604, 97] width 1038 height 92
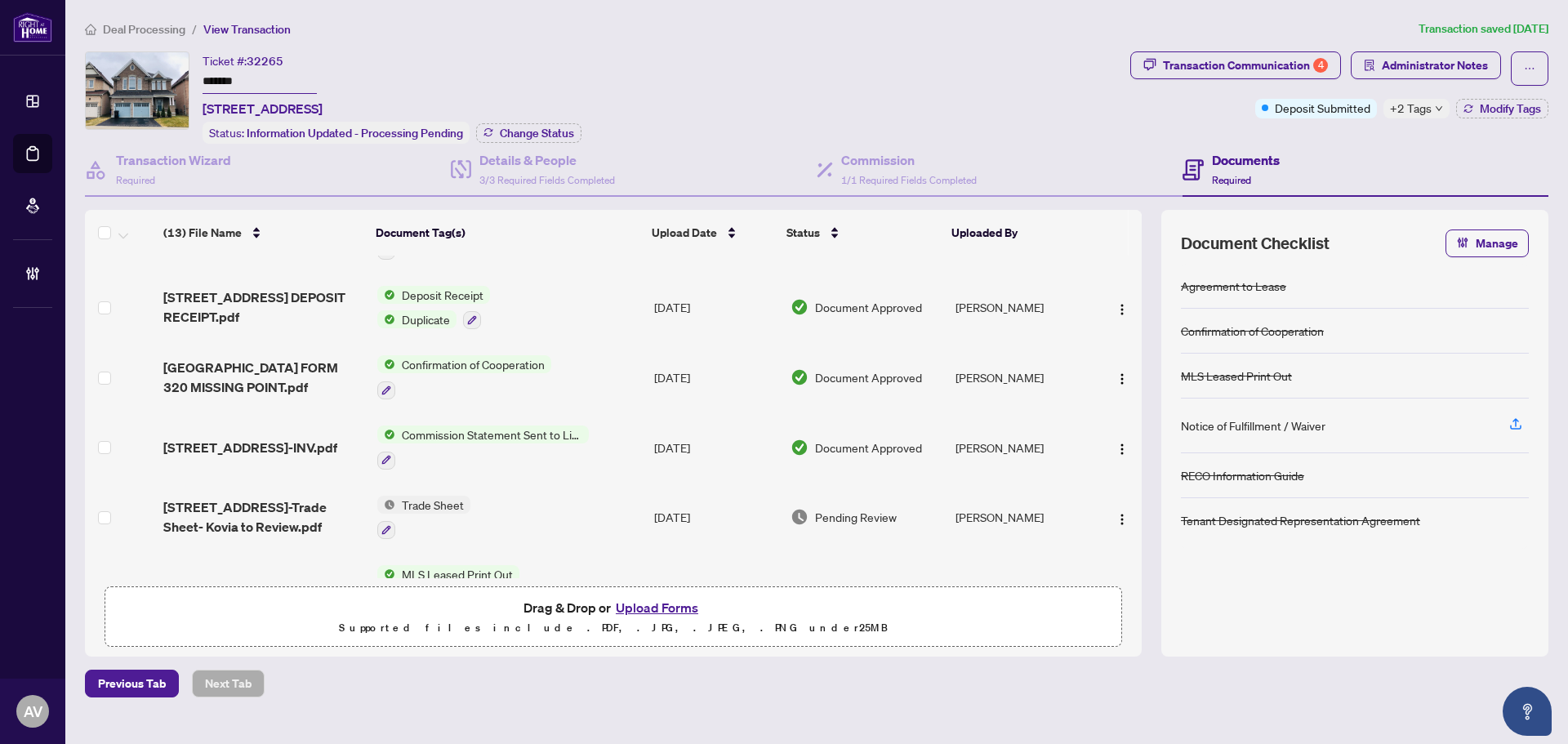
scroll to position [82, 0]
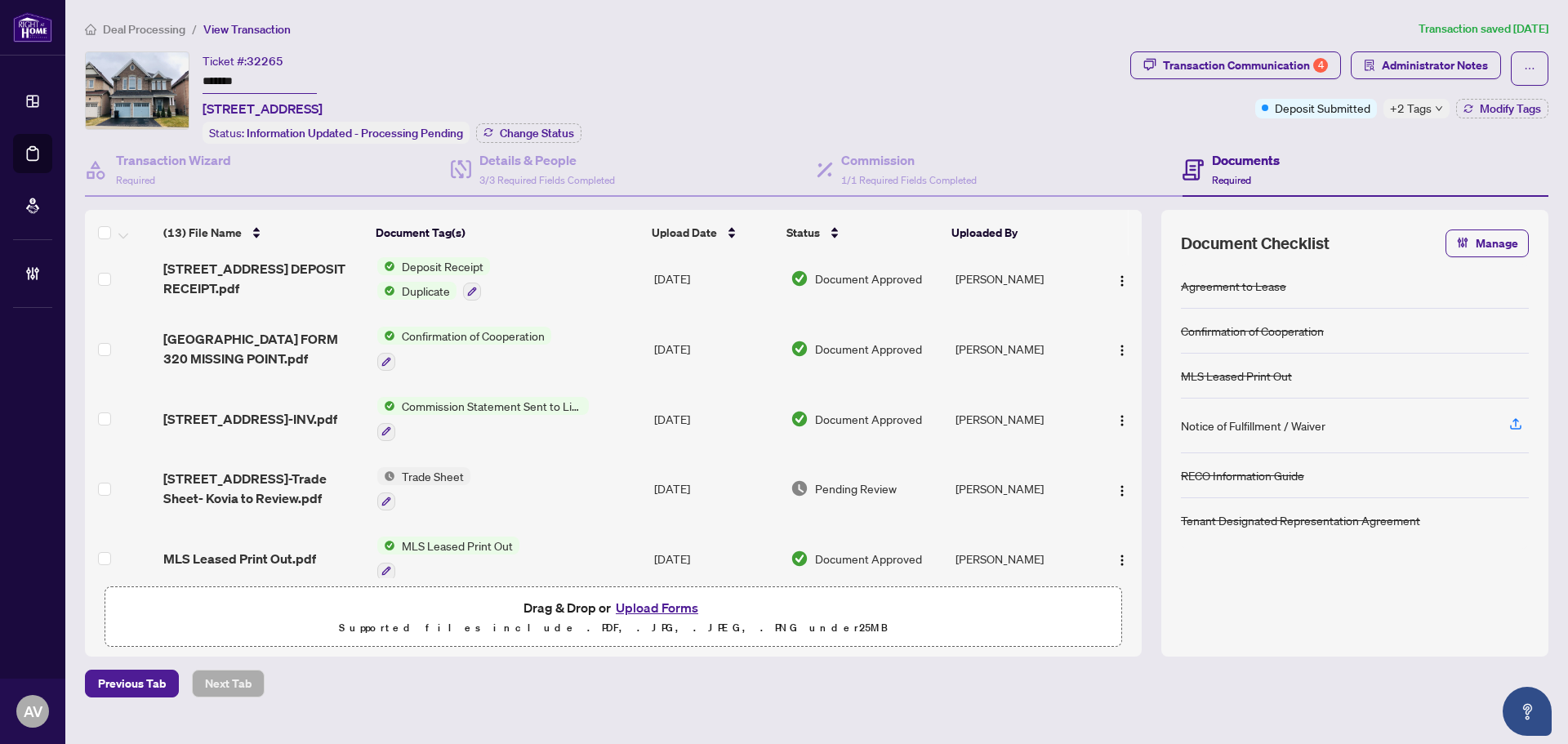
click at [149, 30] on span "Deal Processing" at bounding box center [144, 29] width 82 height 15
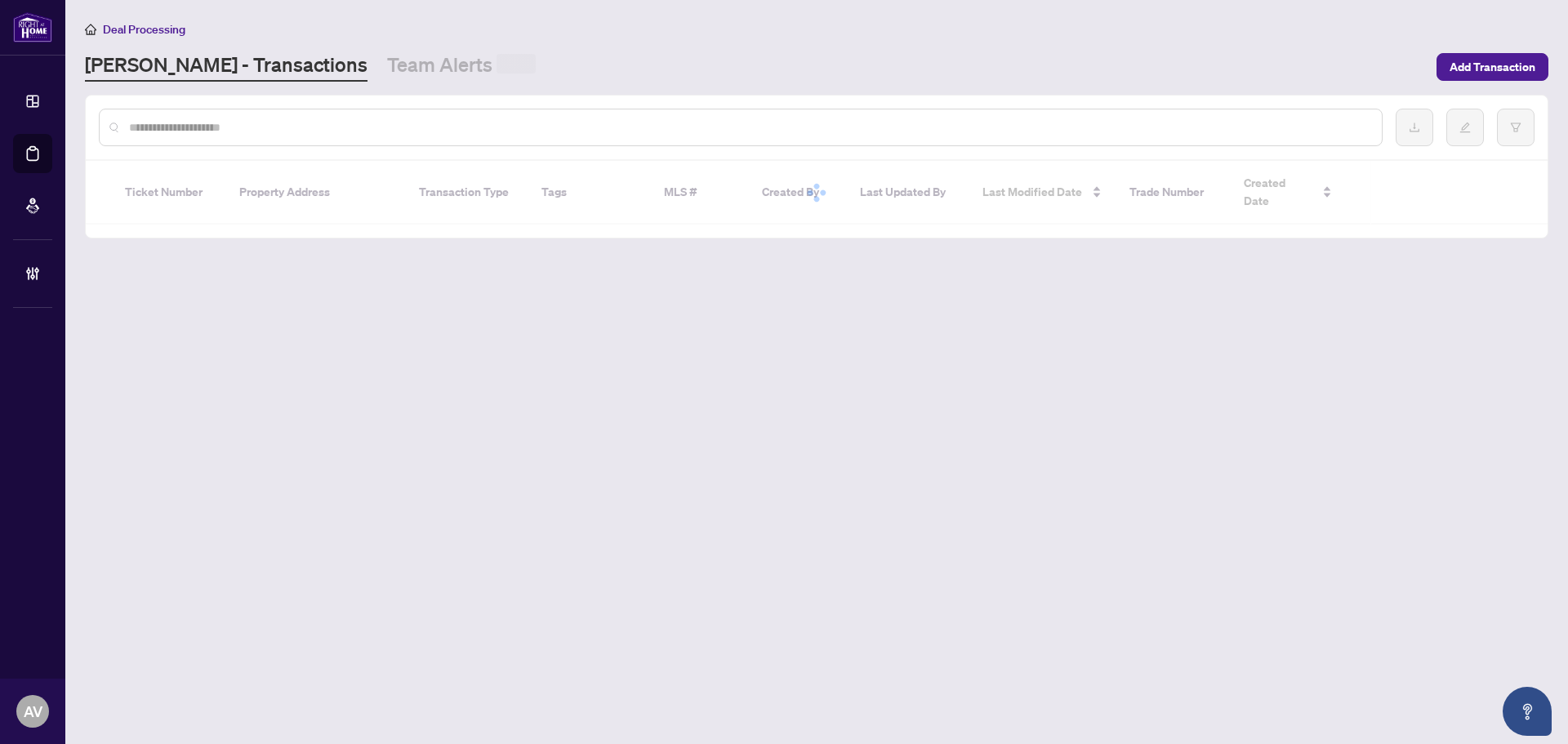
click at [208, 140] on div at bounding box center [740, 128] width 1284 height 38
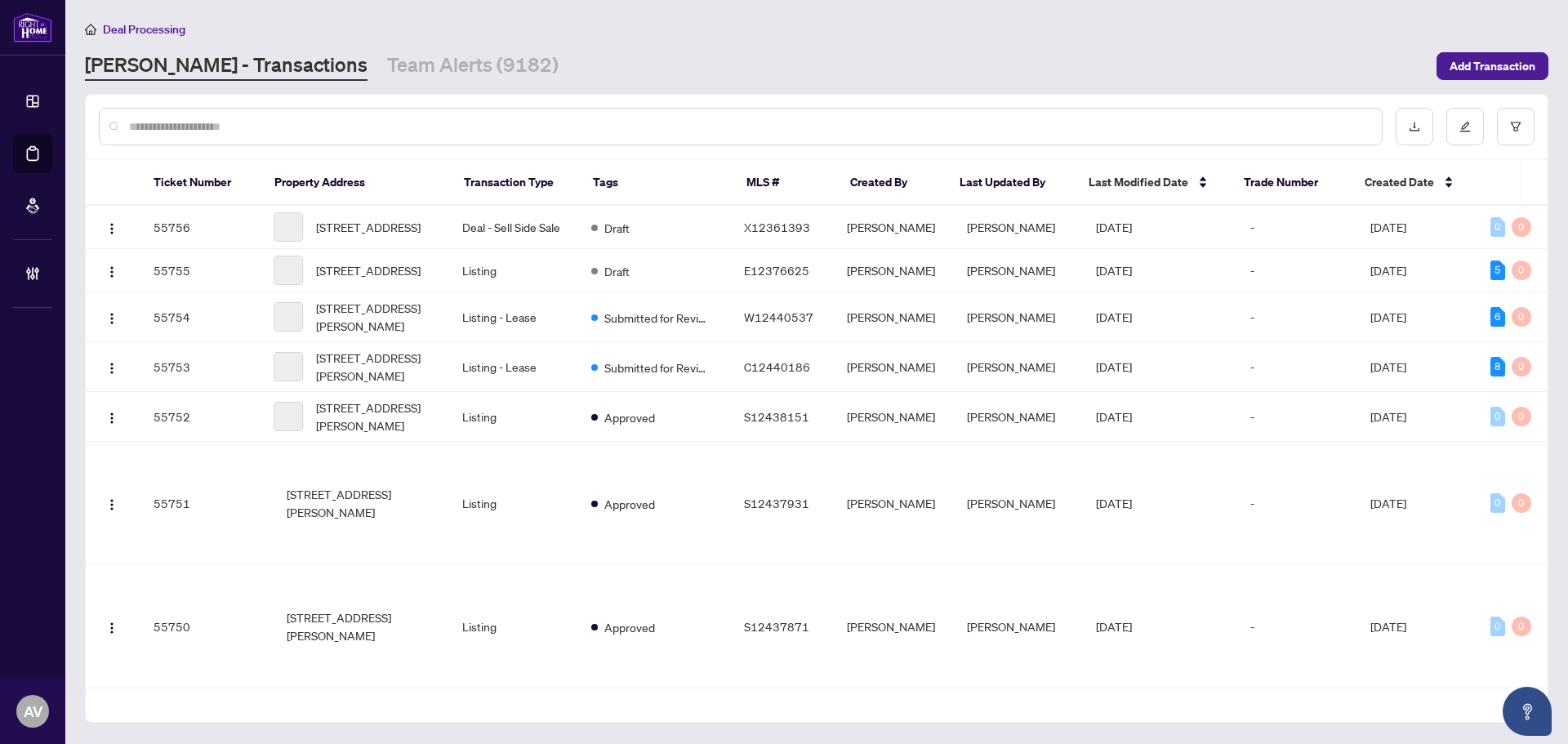
click at [203, 118] on input "text" at bounding box center [748, 127] width 1239 height 18
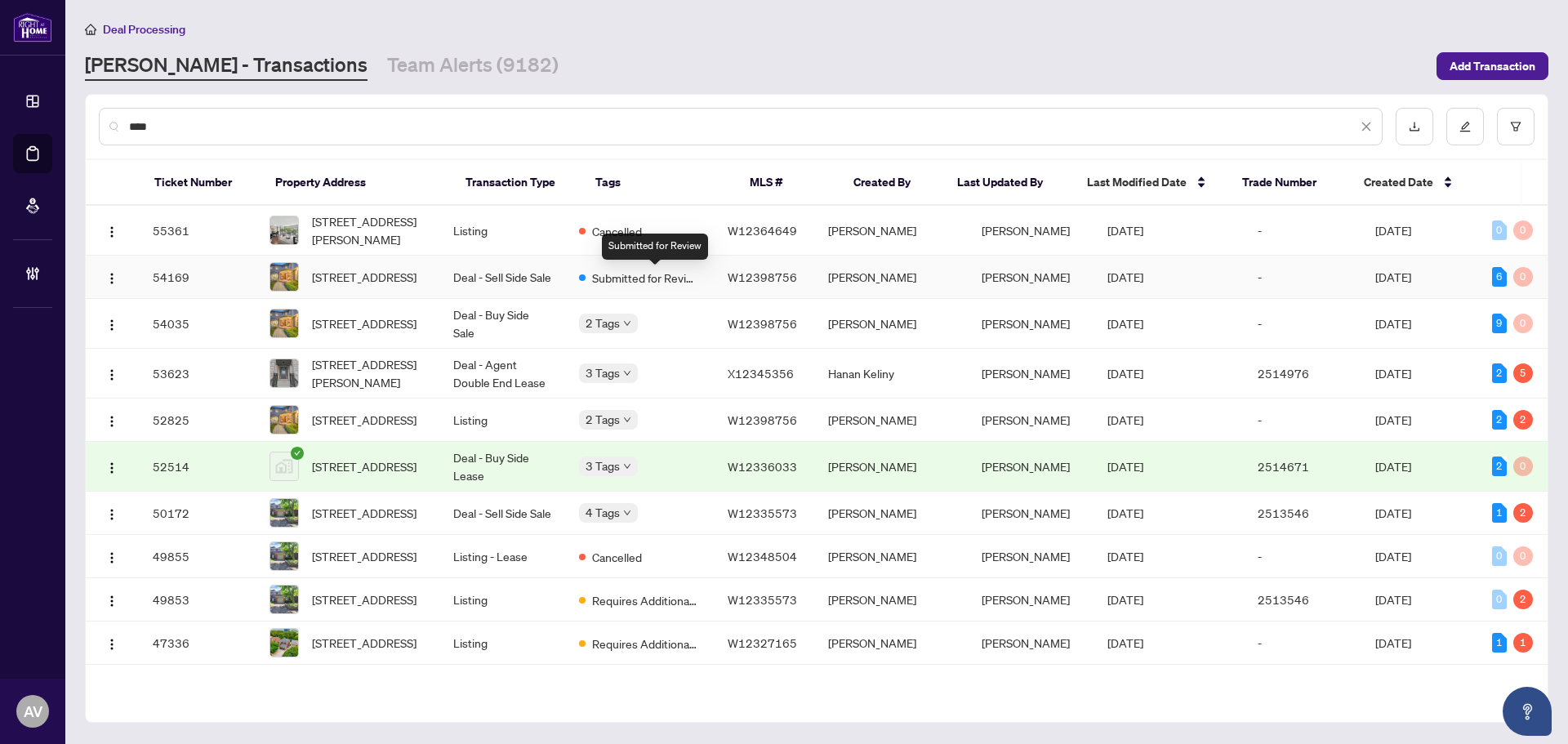
type input "****"
click at [649, 280] on span "Submitted for Review" at bounding box center [644, 277] width 106 height 18
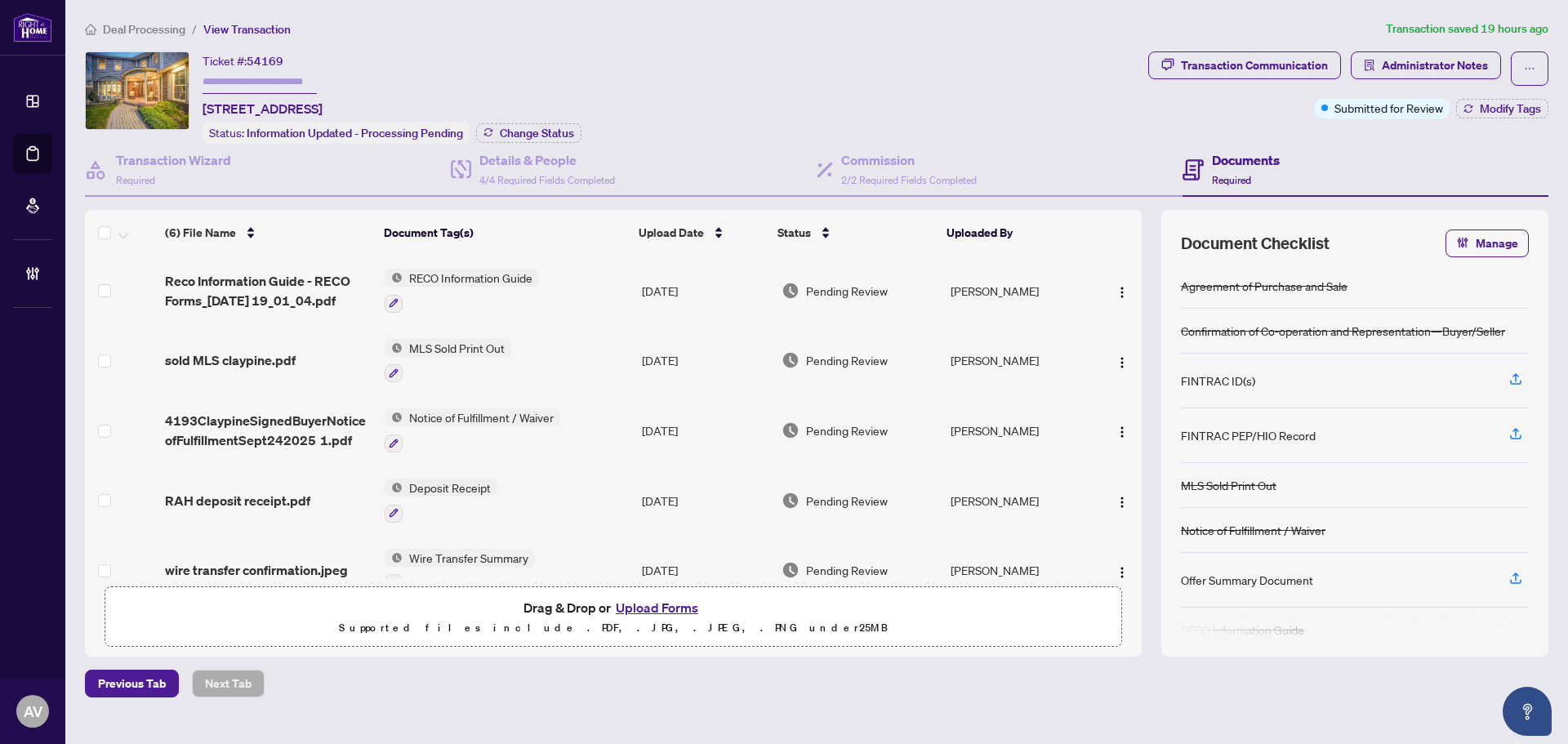
click at [1231, 180] on span "Required" at bounding box center [1231, 180] width 40 height 12
click at [1389, 63] on span "Administrator Notes" at bounding box center [1434, 65] width 106 height 26
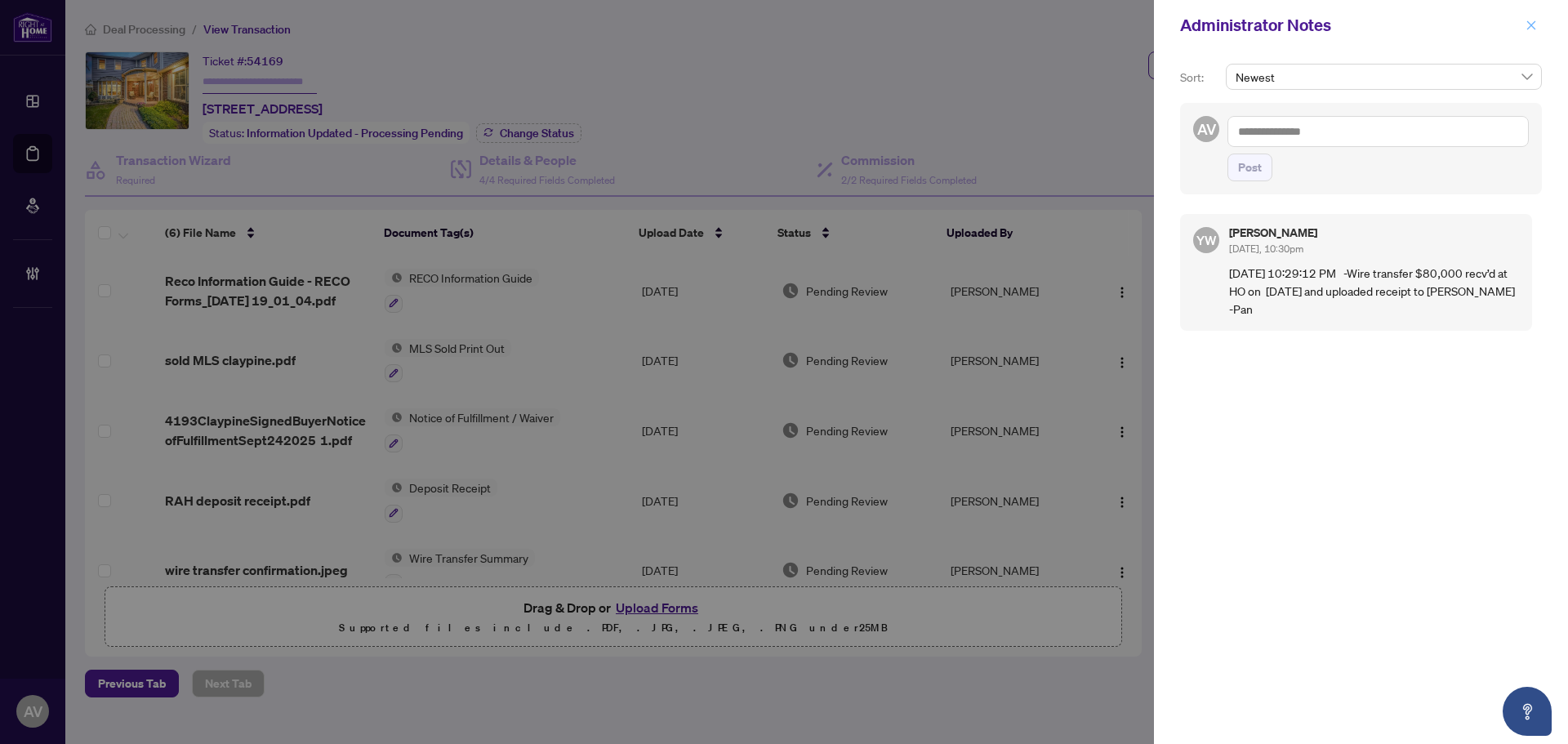
click at [1528, 28] on icon "close" at bounding box center [1531, 26] width 12 height 12
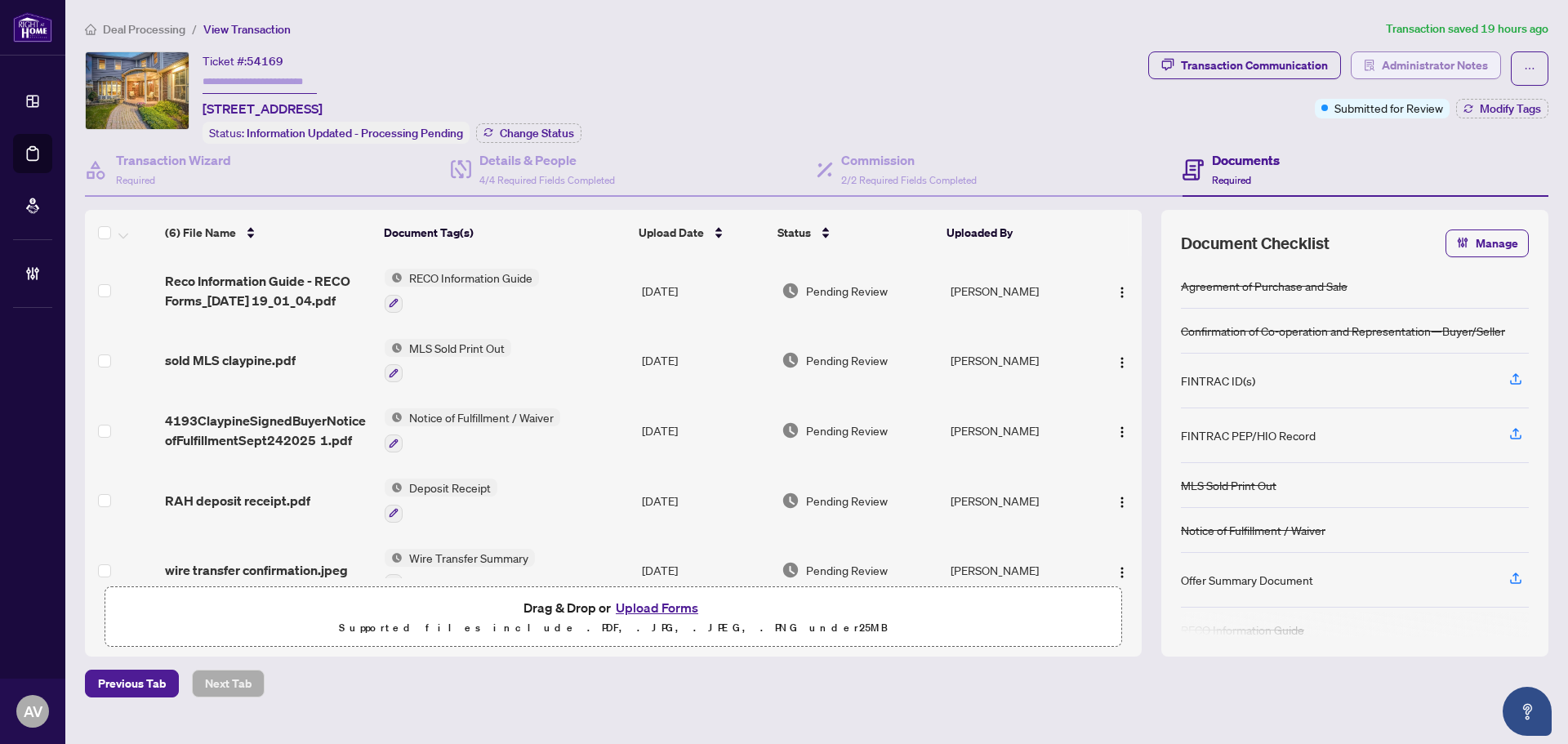
click at [1406, 59] on span "Administrator Notes" at bounding box center [1434, 65] width 106 height 26
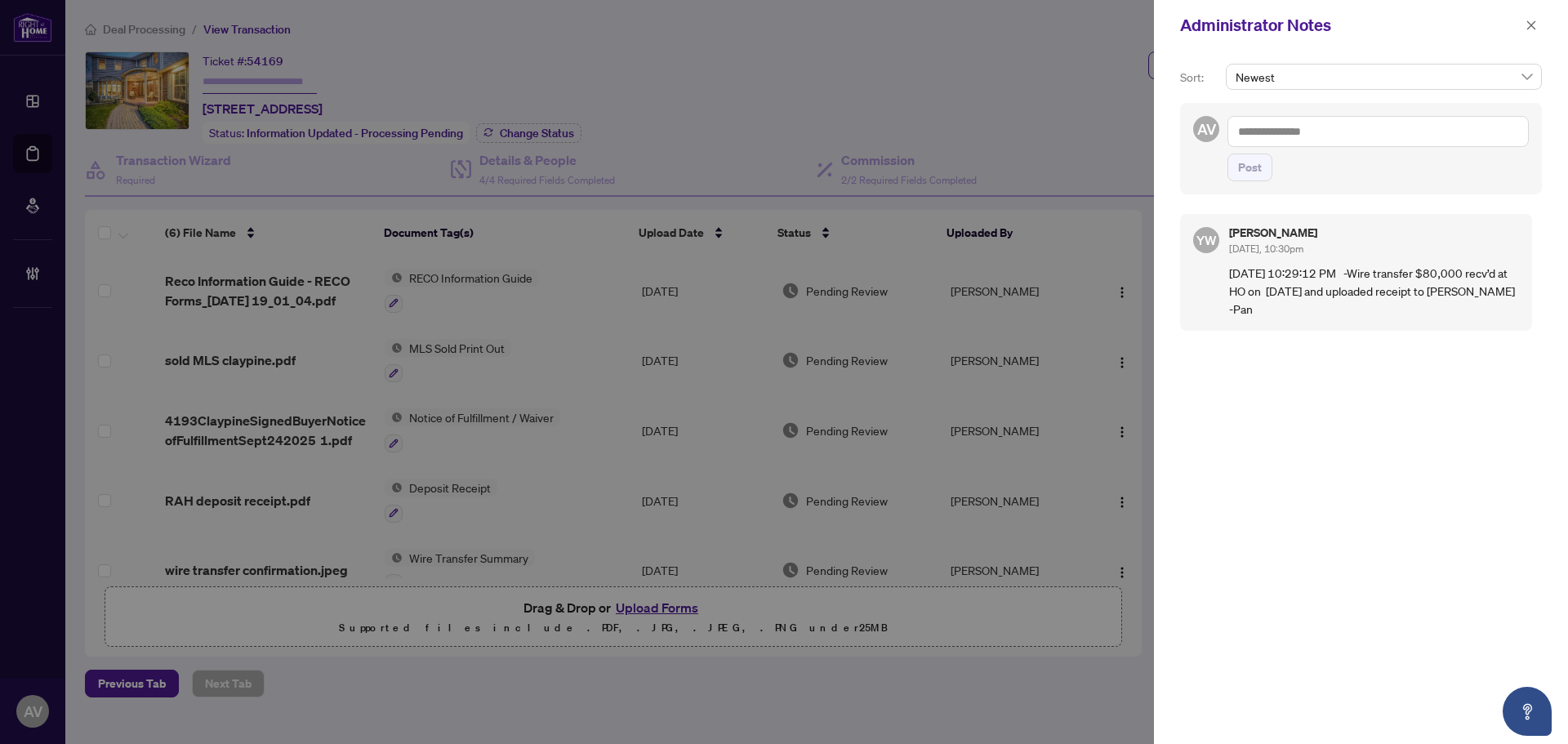
click at [1344, 146] on textarea at bounding box center [1378, 131] width 301 height 31
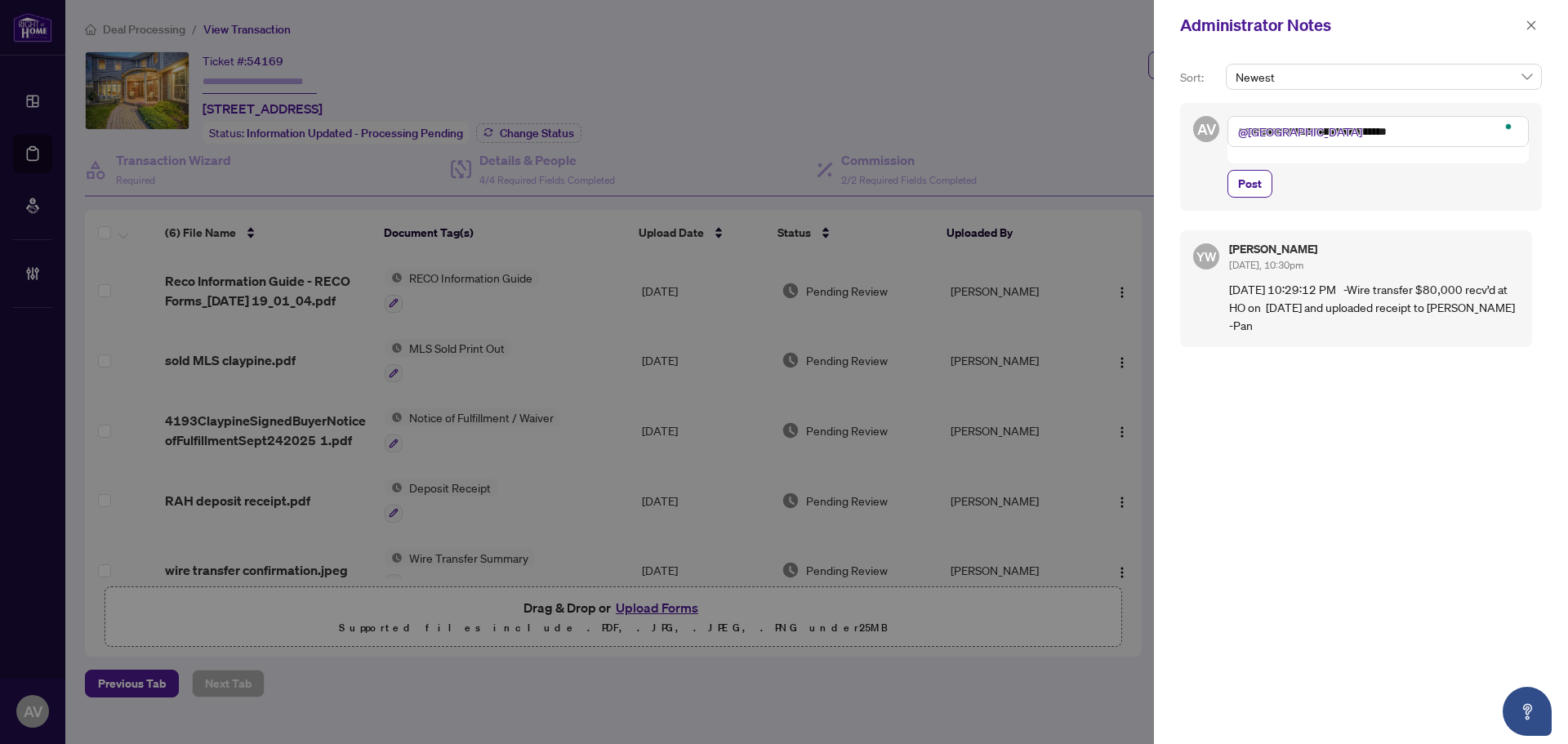
type textarea "**********"
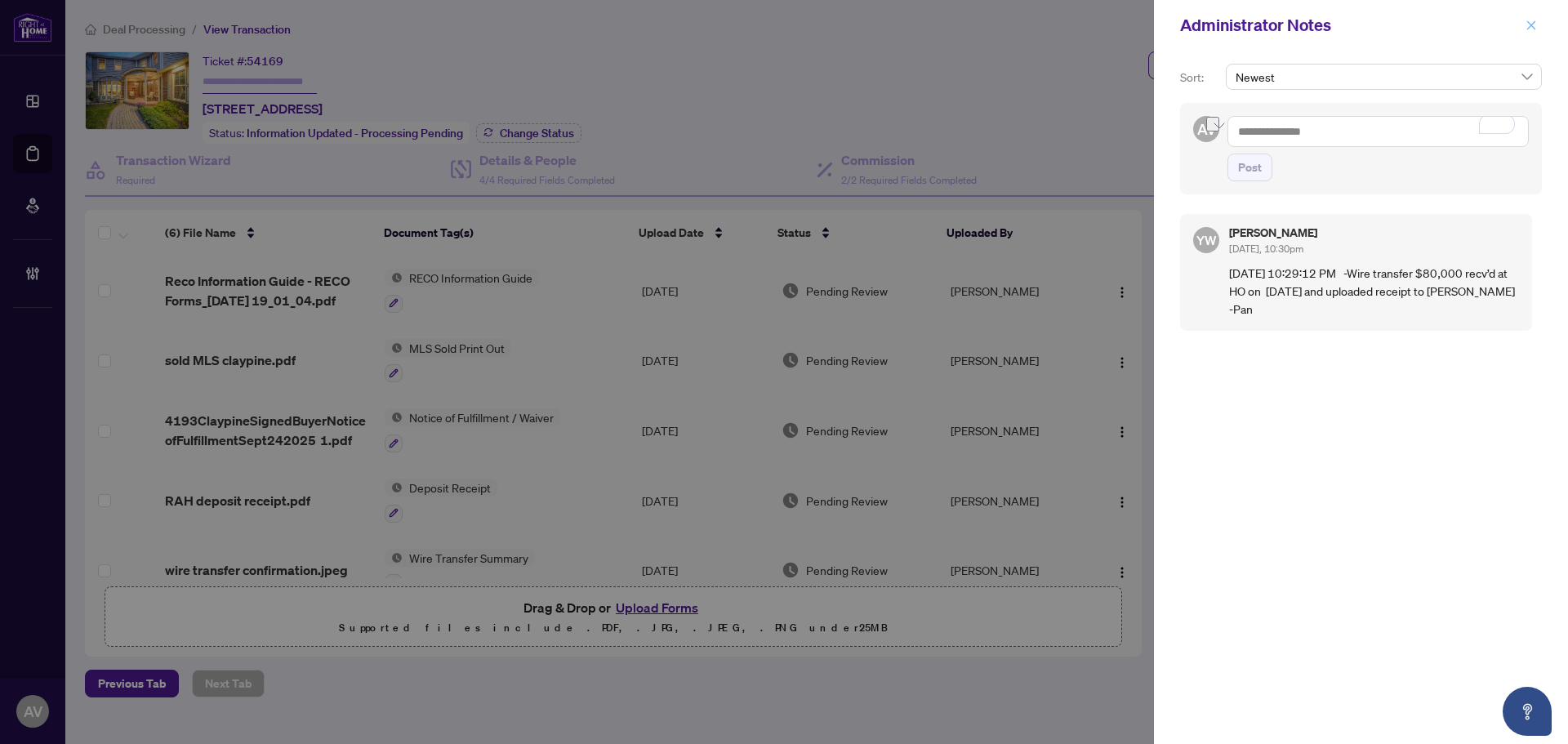
click at [1528, 29] on icon "close" at bounding box center [1531, 25] width 9 height 9
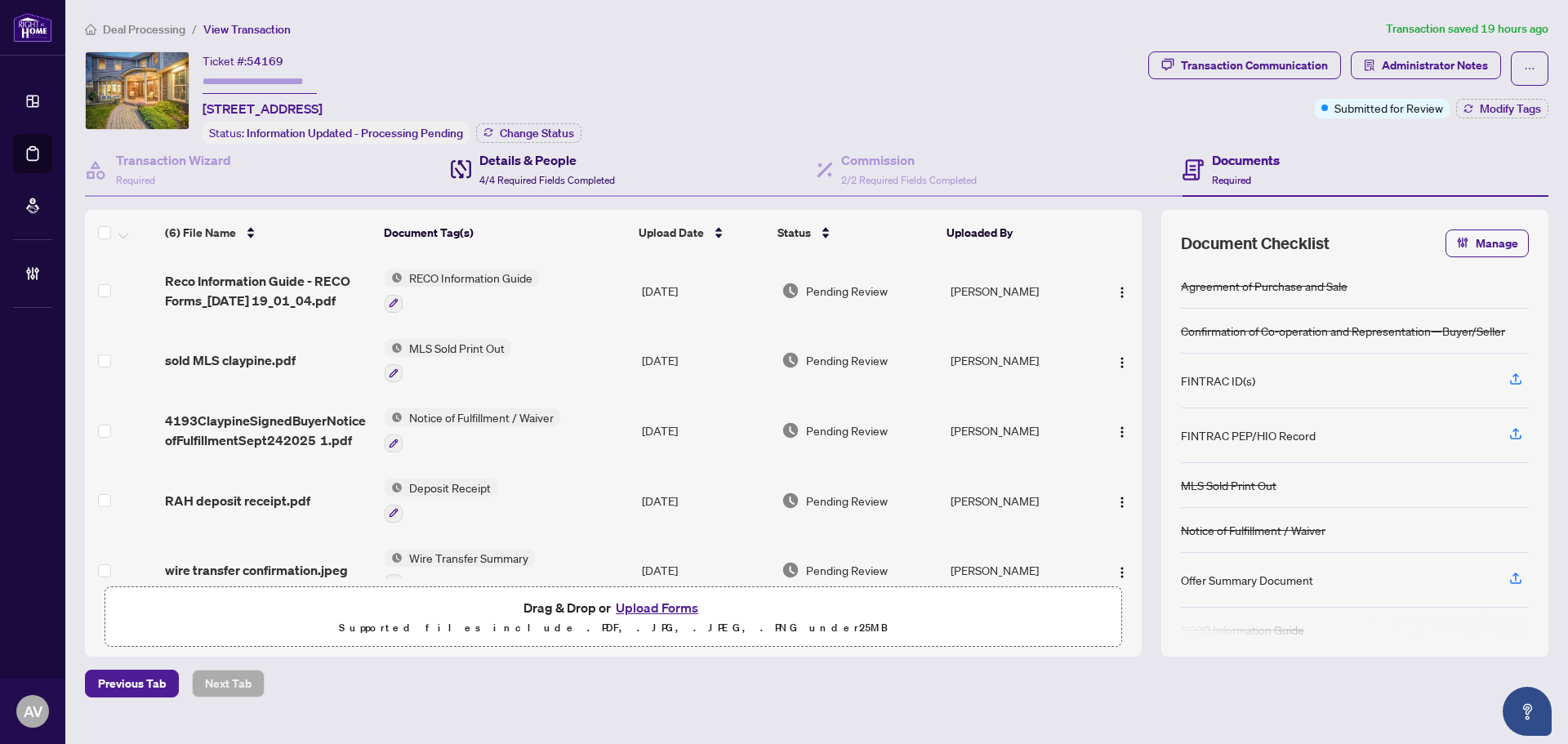
click at [508, 175] on span "4/4 Required Fields Completed" at bounding box center [546, 180] width 136 height 12
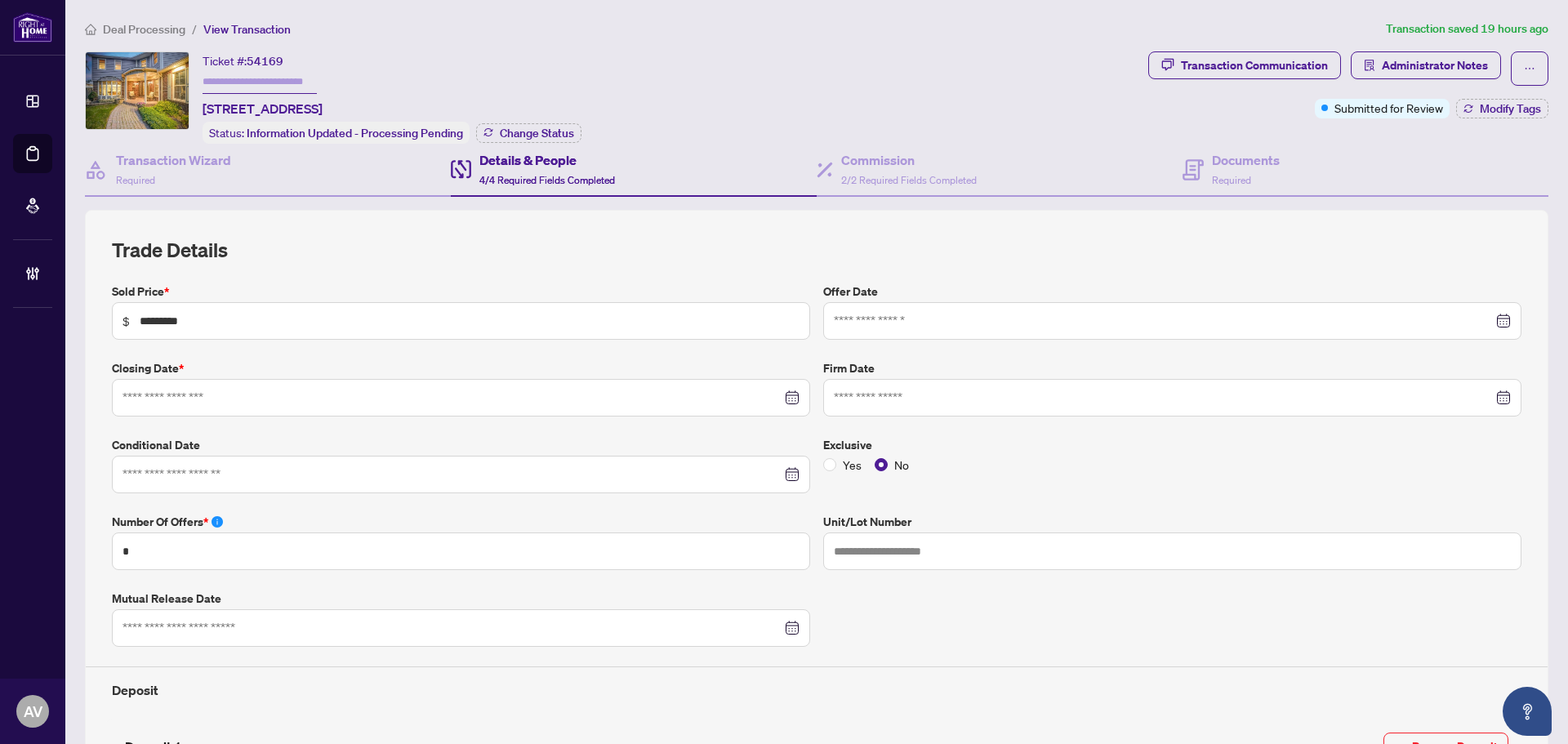
type input "**********"
click at [1435, 53] on span "Administrator Notes" at bounding box center [1434, 65] width 106 height 26
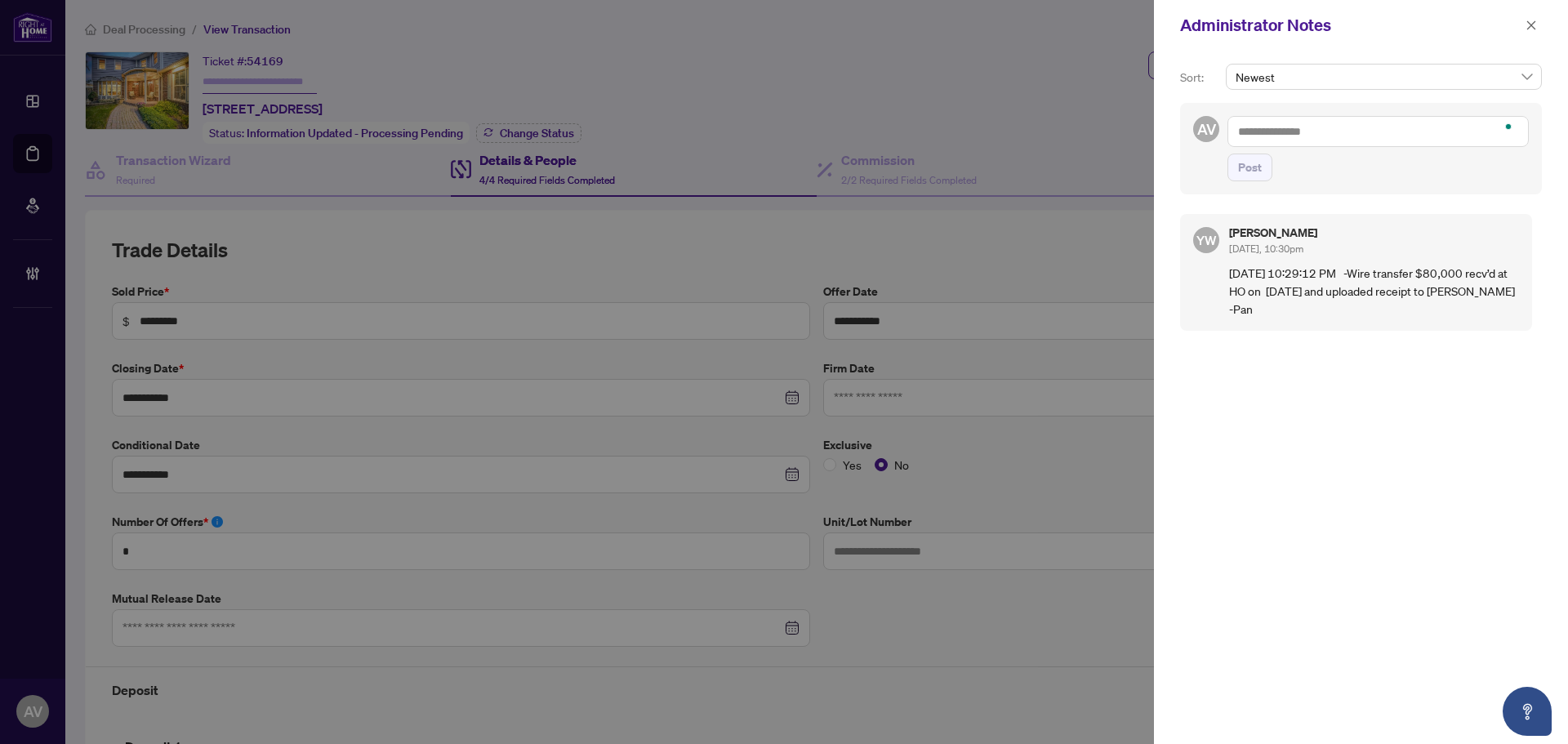
click at [1346, 142] on textarea "To enrich screen reader interactions, please activate Accessibility in Grammarl…" at bounding box center [1378, 131] width 301 height 31
paste textarea "**********"
type textarea "**********"
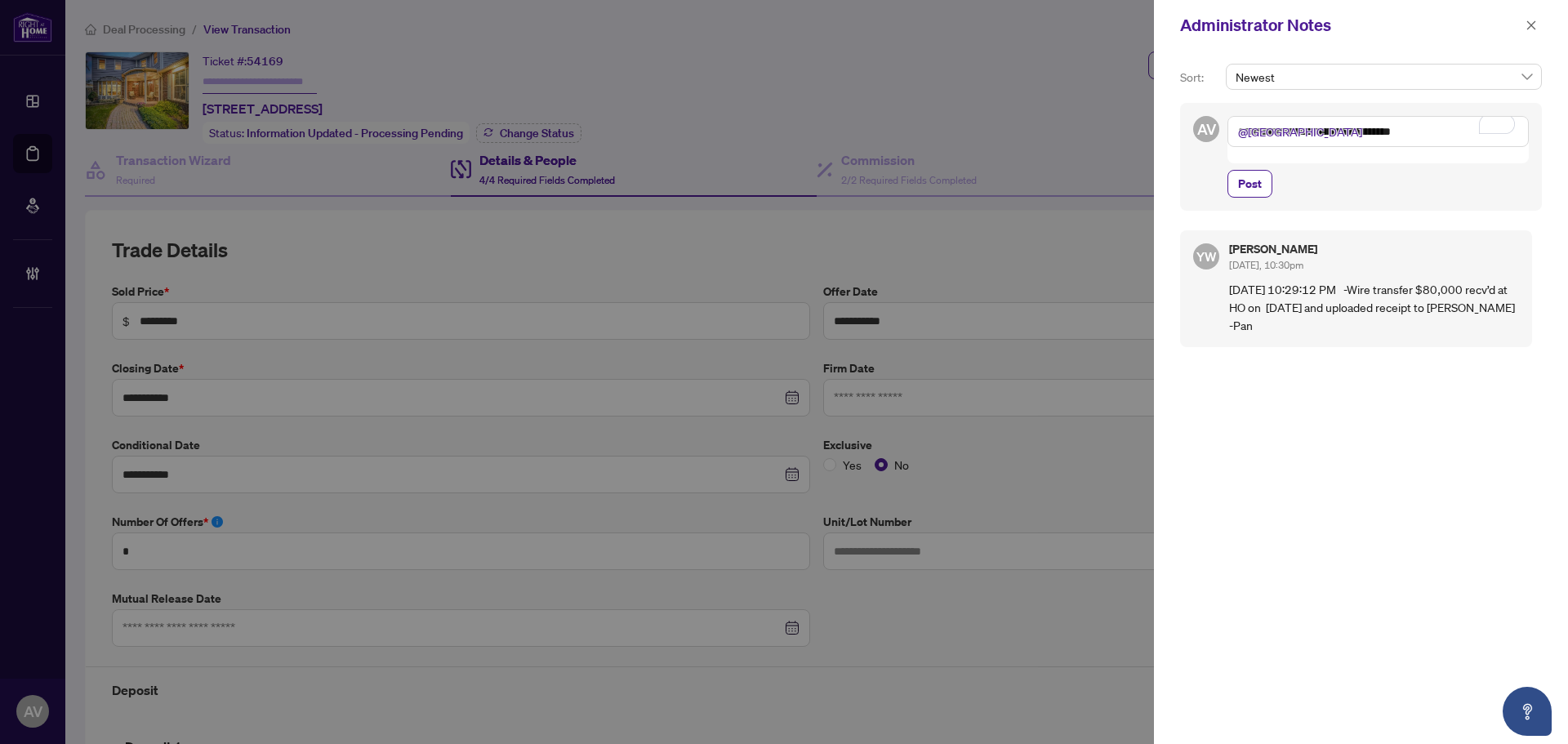
click at [1304, 133] on textarea "**********" at bounding box center [1378, 131] width 301 height 31
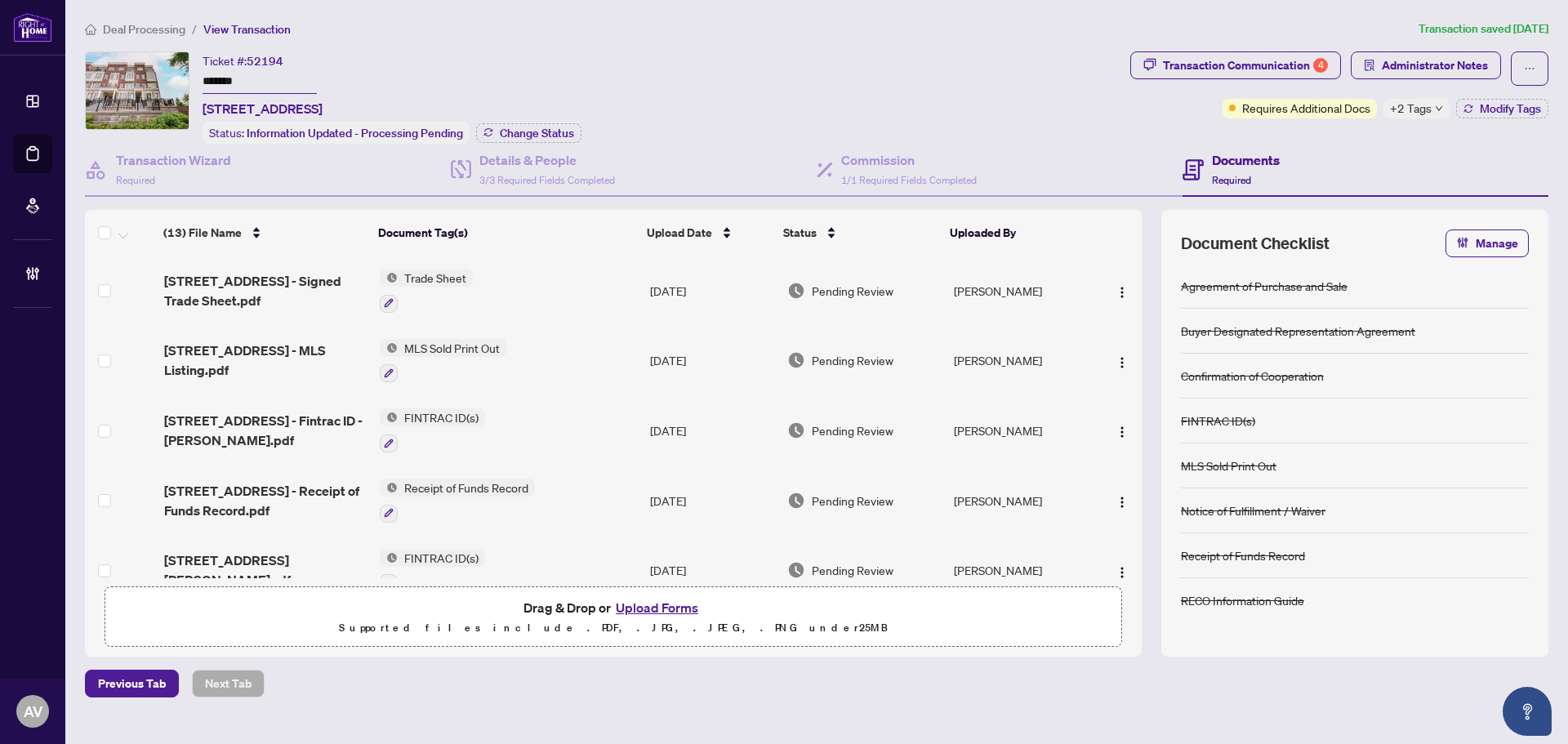
click at [162, 21] on li "Deal Processing" at bounding box center [135, 29] width 100 height 19
click at [163, 26] on span "Deal Processing" at bounding box center [144, 29] width 82 height 15
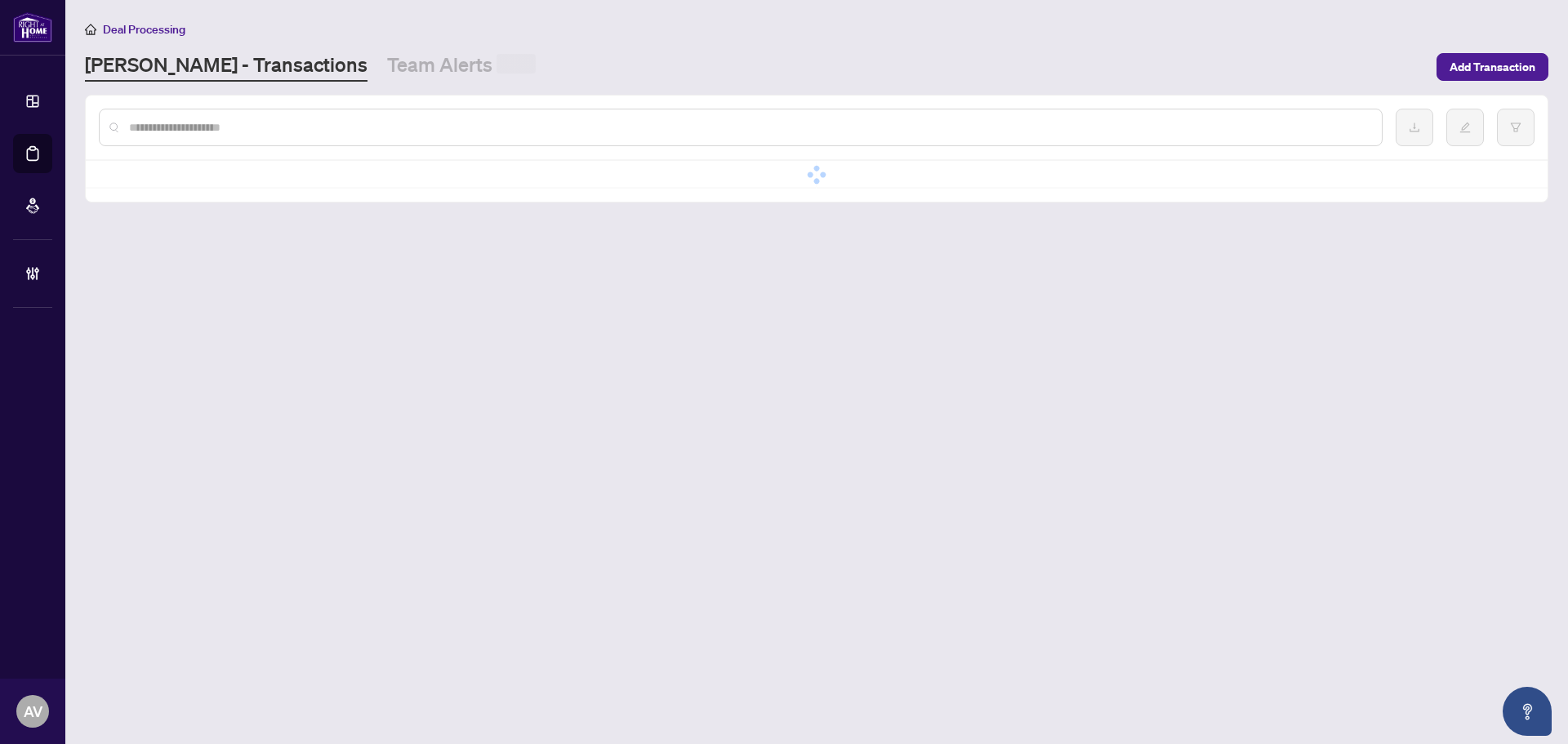
click at [235, 133] on input "text" at bounding box center [748, 128] width 1239 height 18
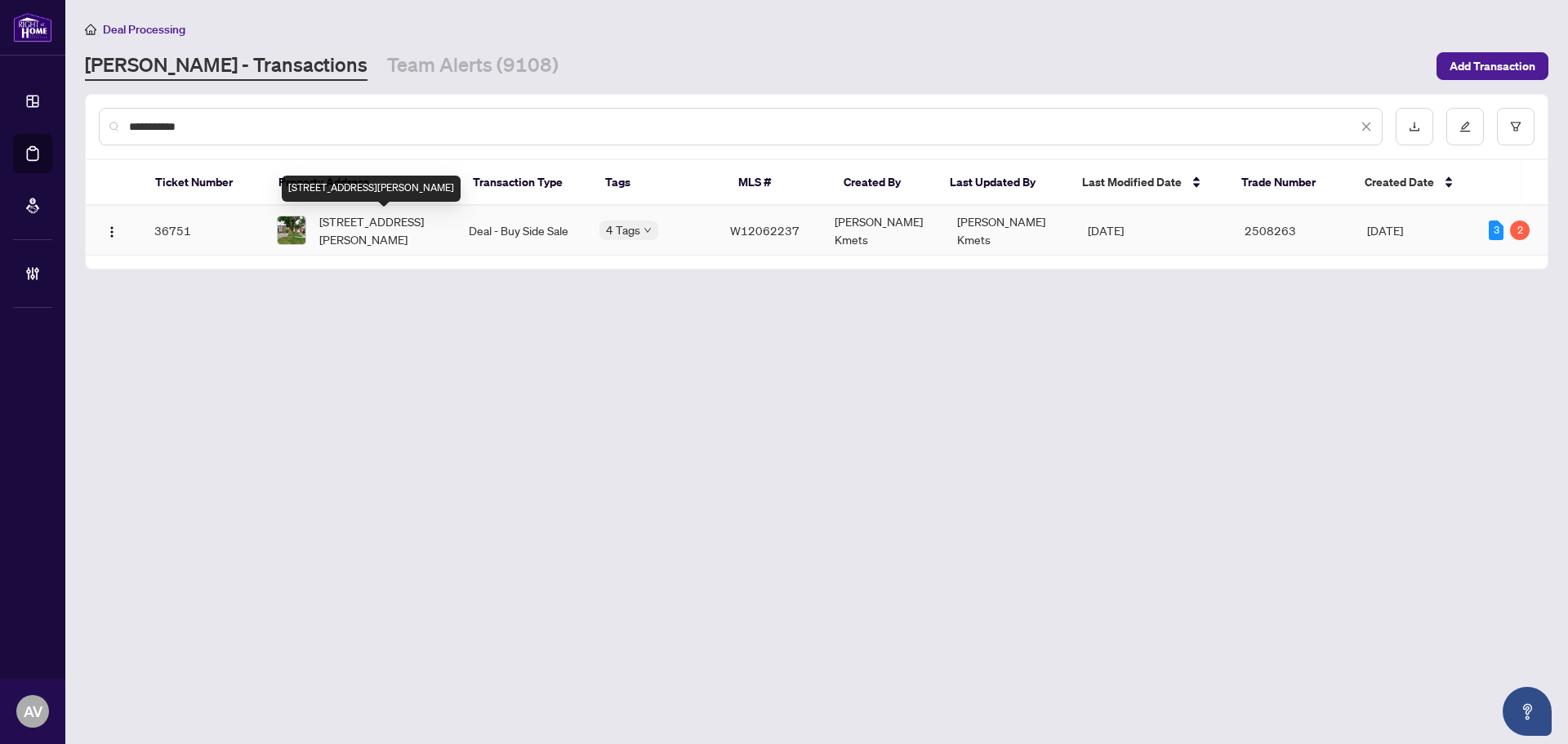
type input "**********"
click at [374, 223] on span "112 Stephen Dr, Toronto, Ontario M8Y 3N3, Canada" at bounding box center [381, 231] width 124 height 36
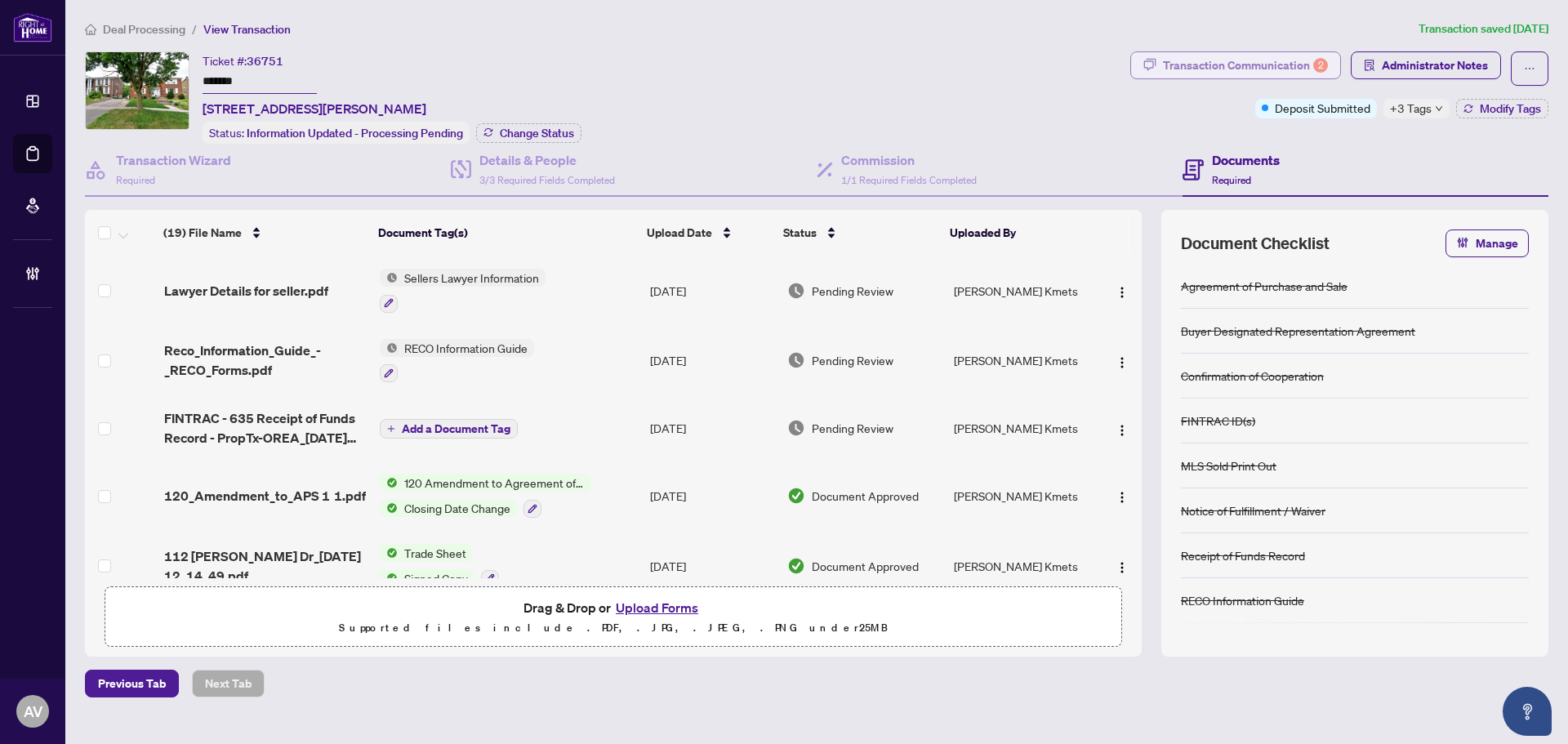
click at [1280, 75] on div "Transaction Communication 2" at bounding box center [1245, 65] width 165 height 26
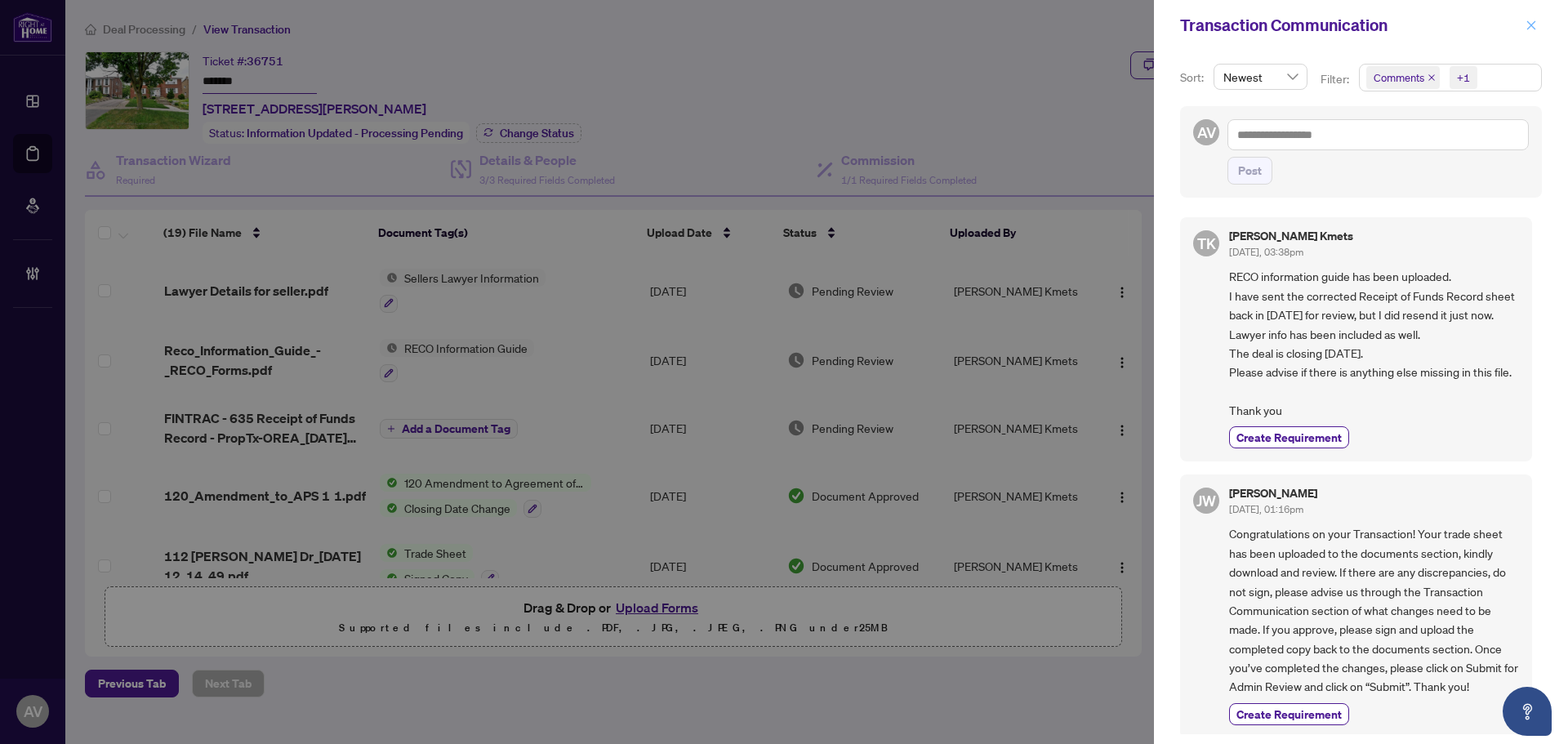
click at [1533, 21] on icon "close" at bounding box center [1531, 26] width 12 height 12
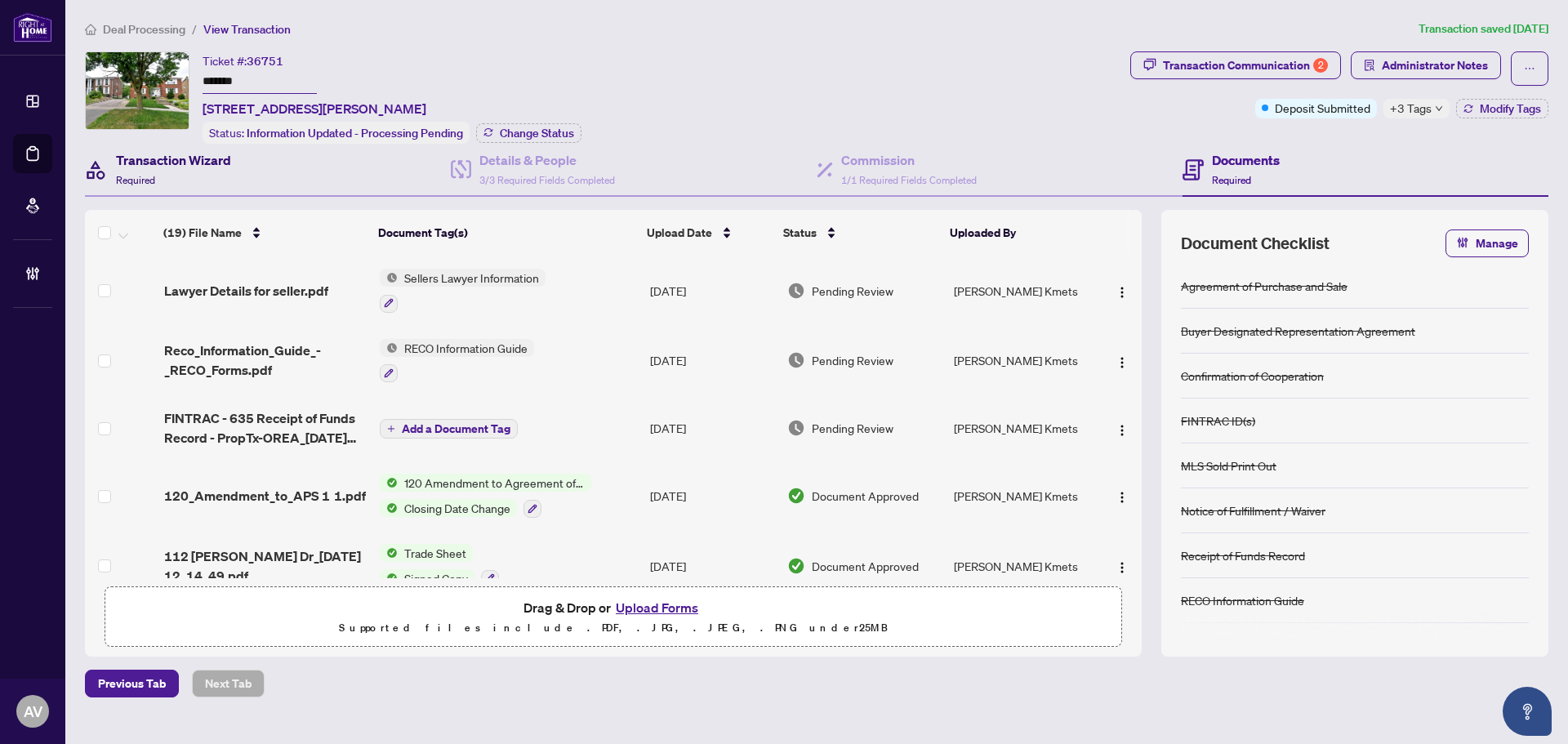
click at [188, 165] on h4 "Transaction Wizard" at bounding box center [173, 160] width 115 height 20
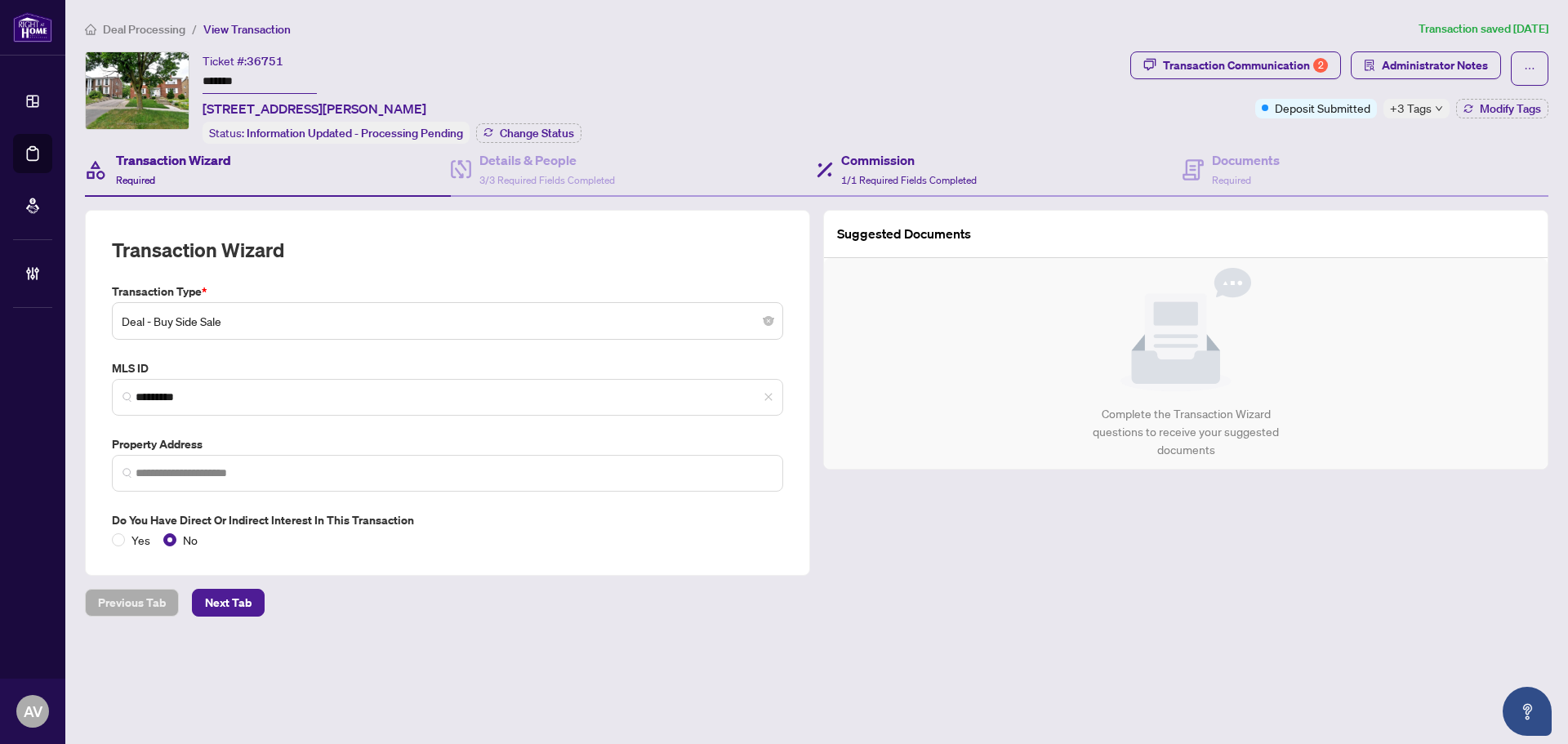
type input "**********"
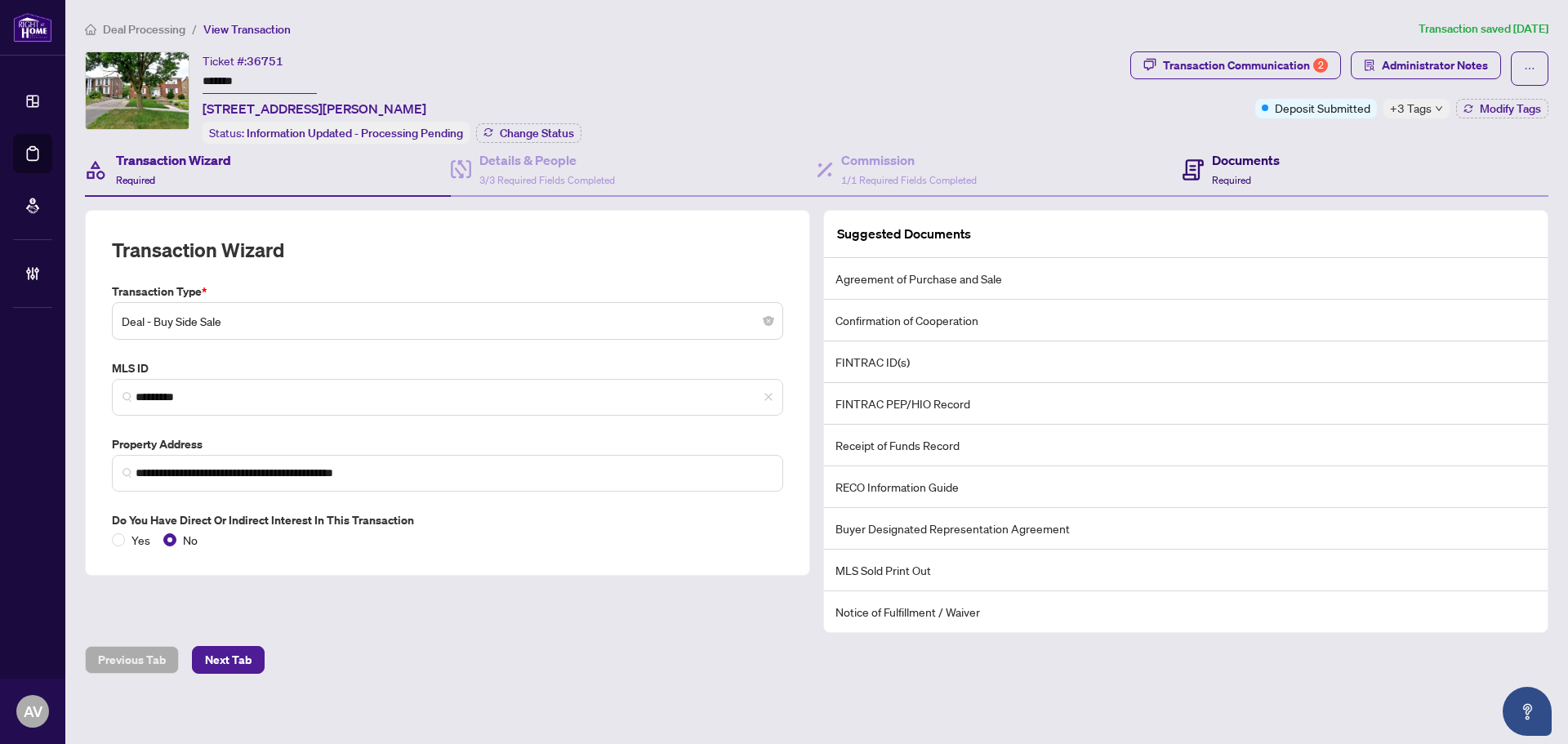
click at [1225, 166] on h4 "Documents" at bounding box center [1245, 160] width 67 height 20
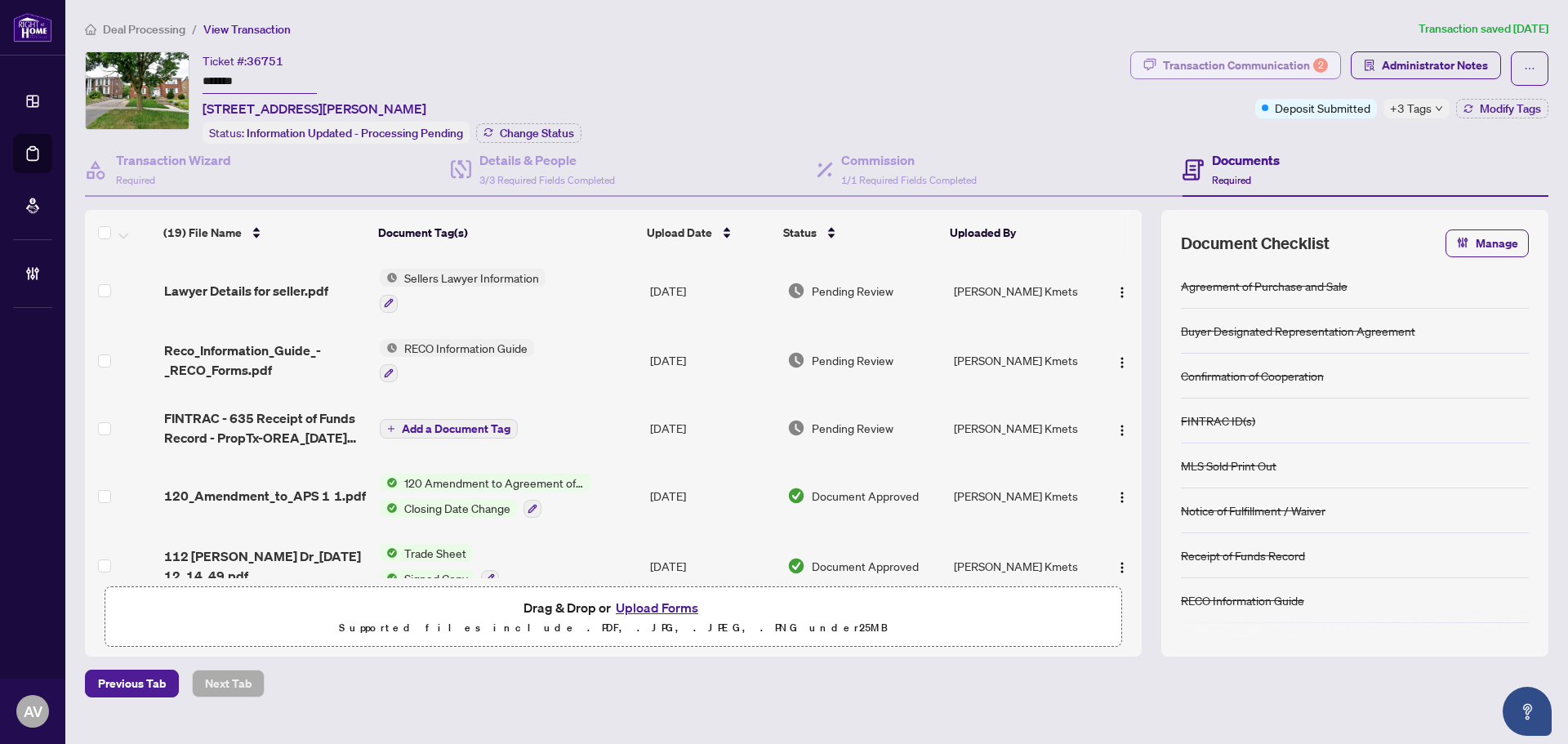
click at [1285, 59] on div "Transaction Communication 2" at bounding box center [1245, 65] width 165 height 26
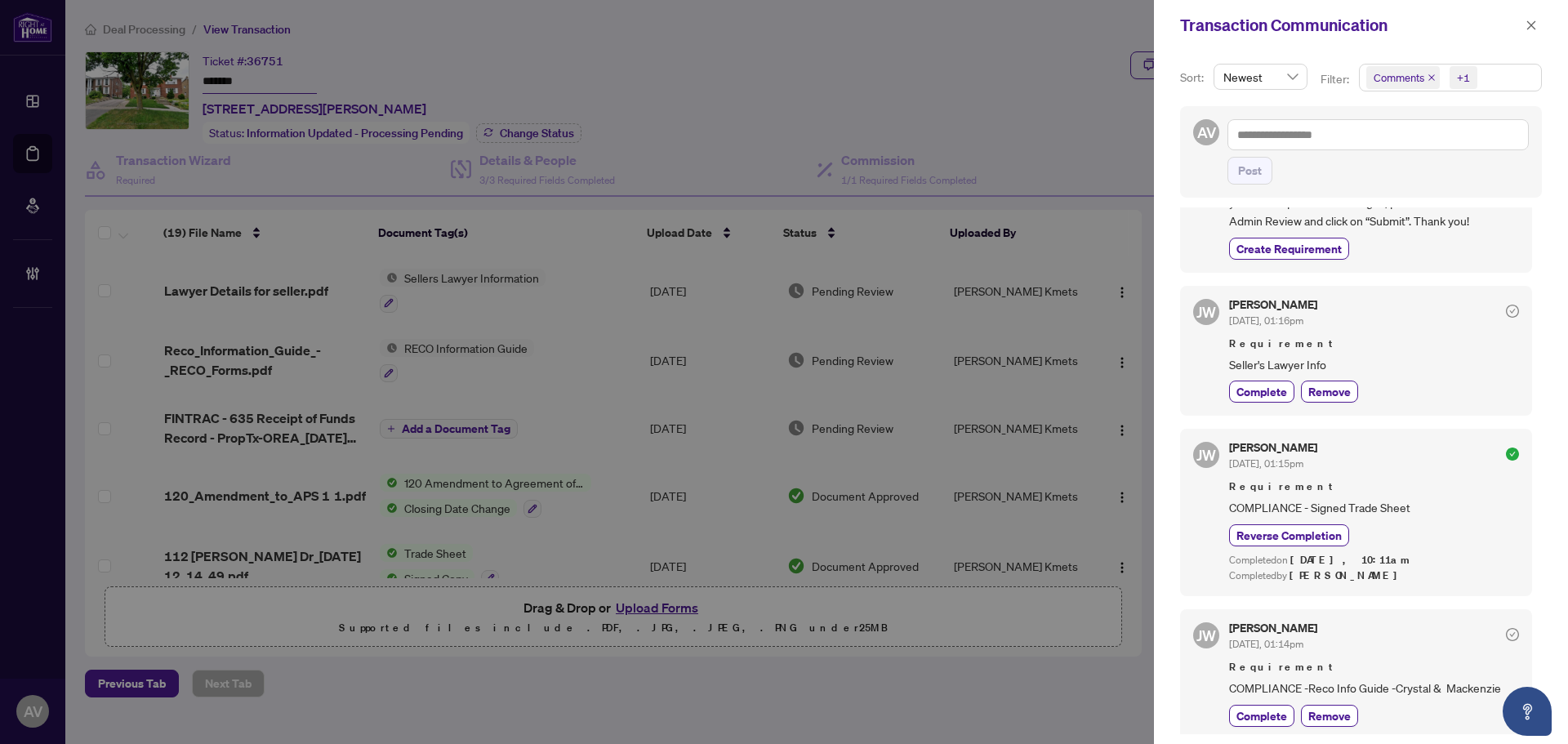
scroll to position [490, 0]
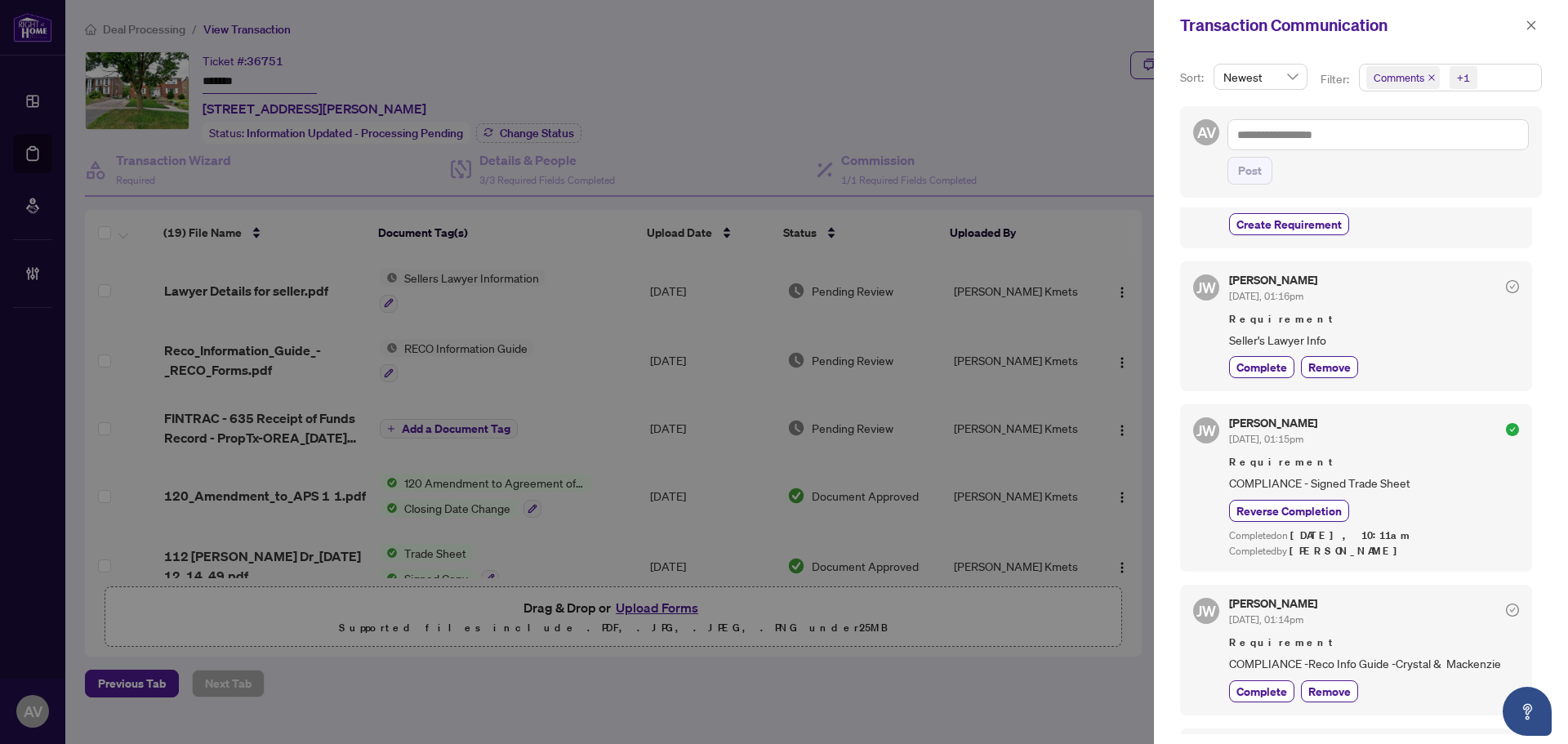
click at [1427, 77] on icon "close" at bounding box center [1431, 77] width 8 height 8
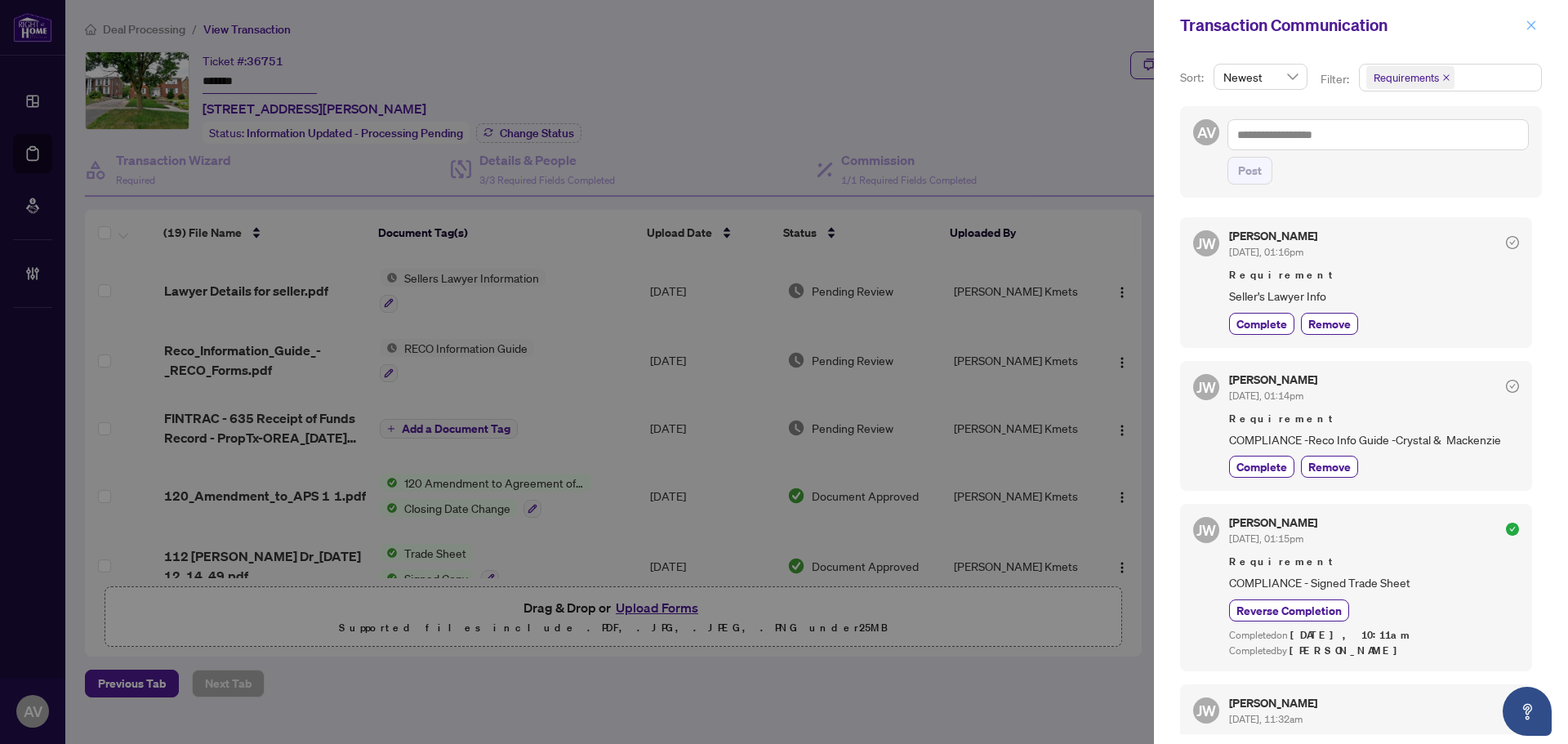
click at [1534, 24] on icon "close" at bounding box center [1531, 26] width 12 height 12
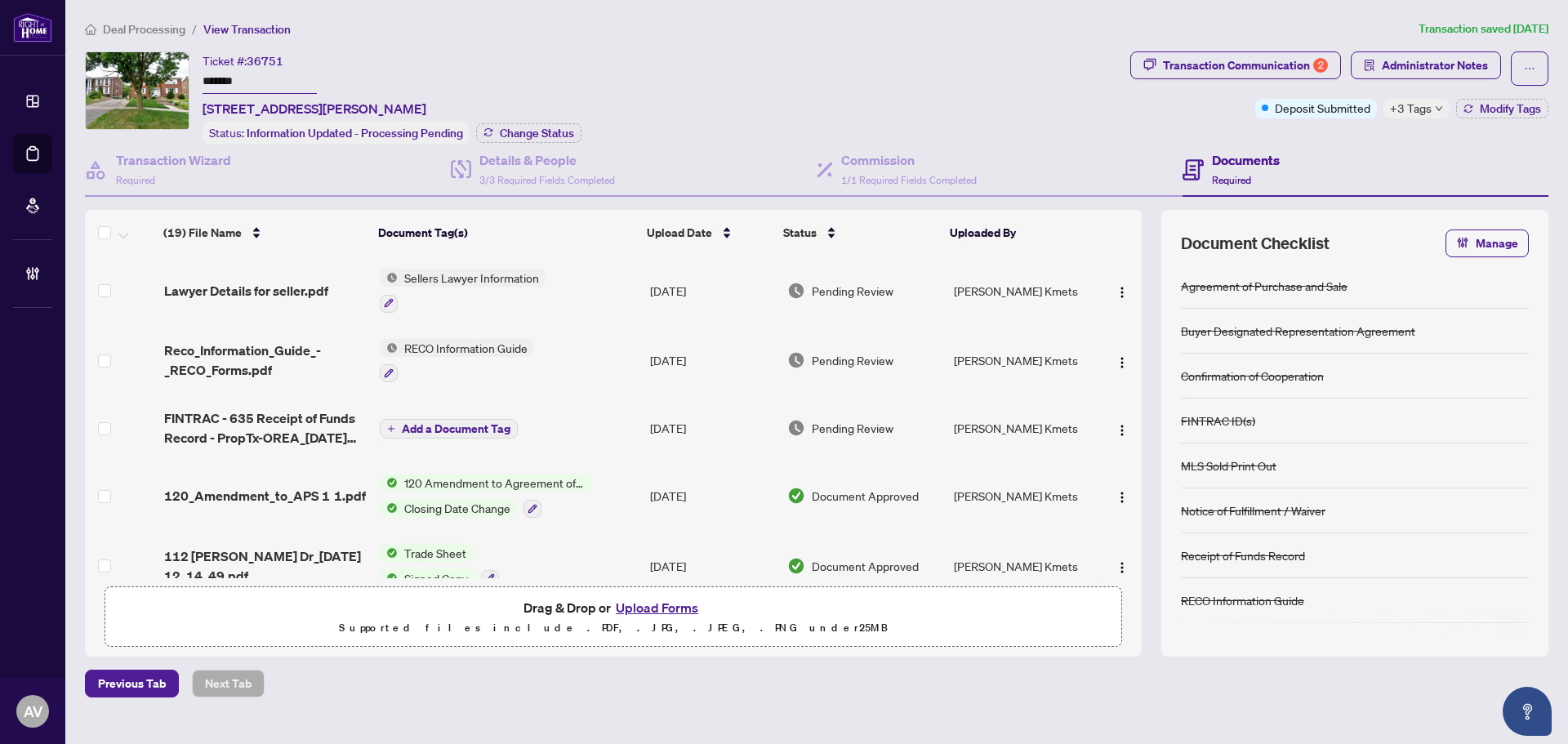
click at [1419, 100] on span "+3 Tags" at bounding box center [1411, 108] width 42 height 19
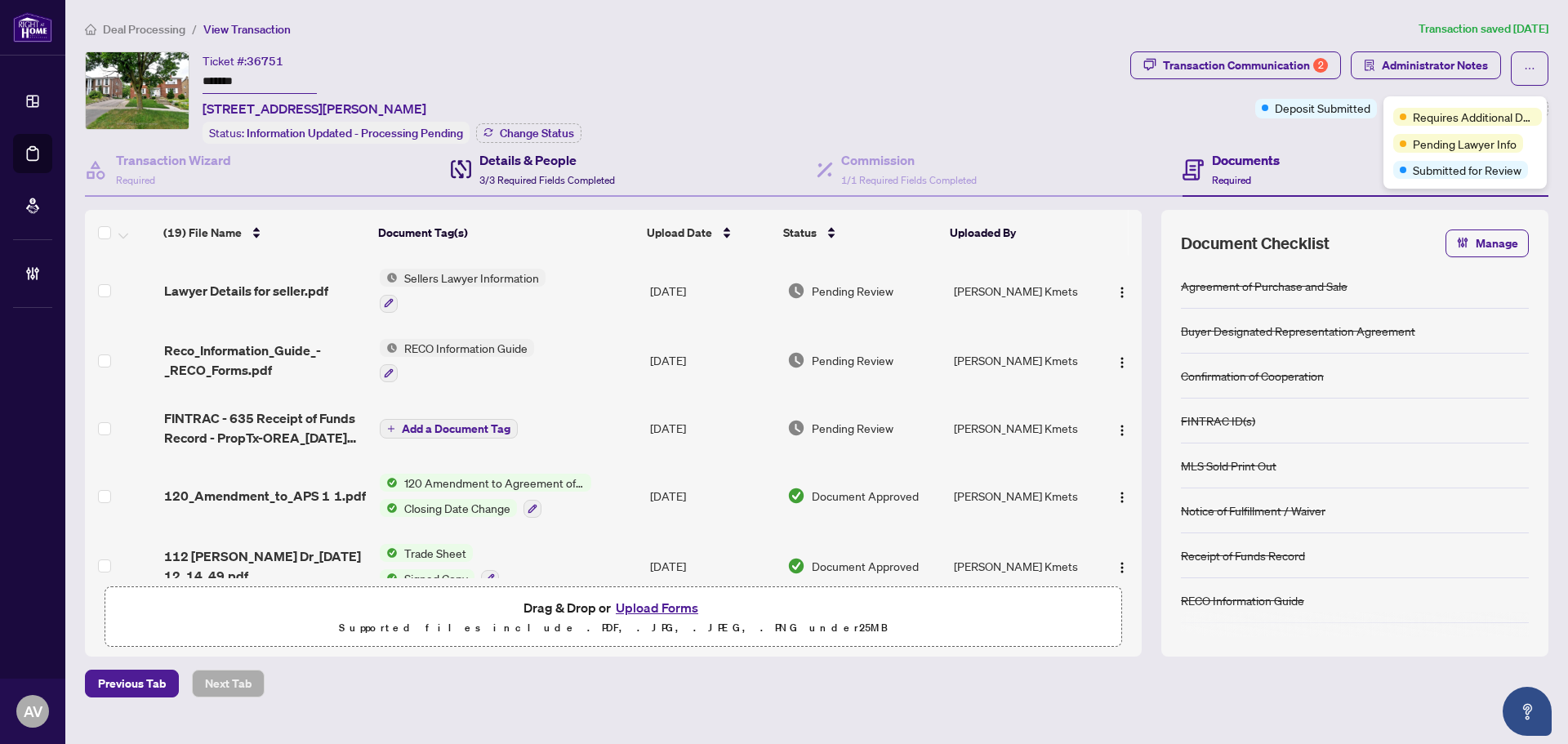
click at [563, 176] on span "3/3 Required Fields Completed" at bounding box center [546, 180] width 136 height 12
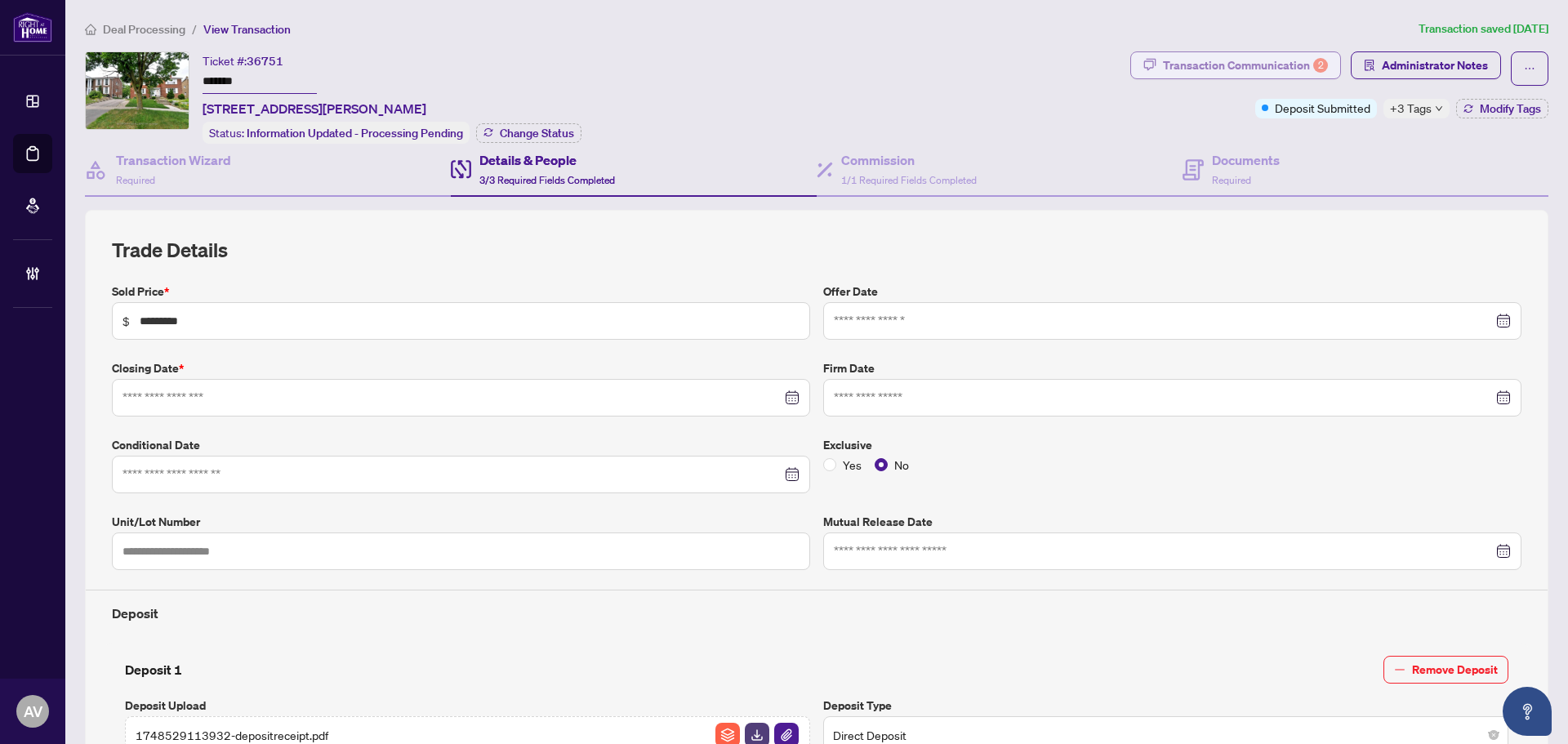
type input "**********"
click at [1212, 156] on h4 "Documents" at bounding box center [1245, 160] width 67 height 20
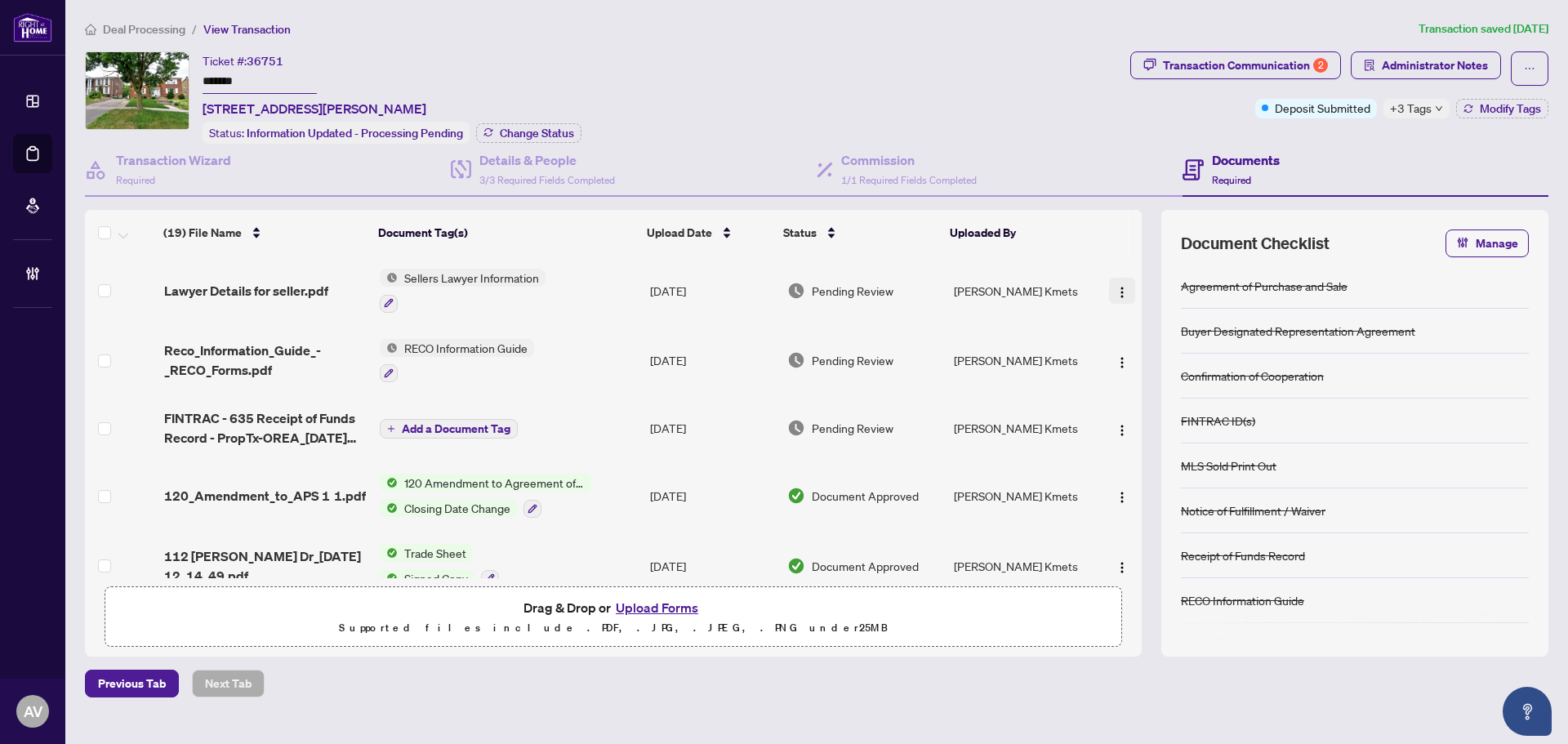
click at [1116, 287] on img "button" at bounding box center [1122, 292] width 13 height 13
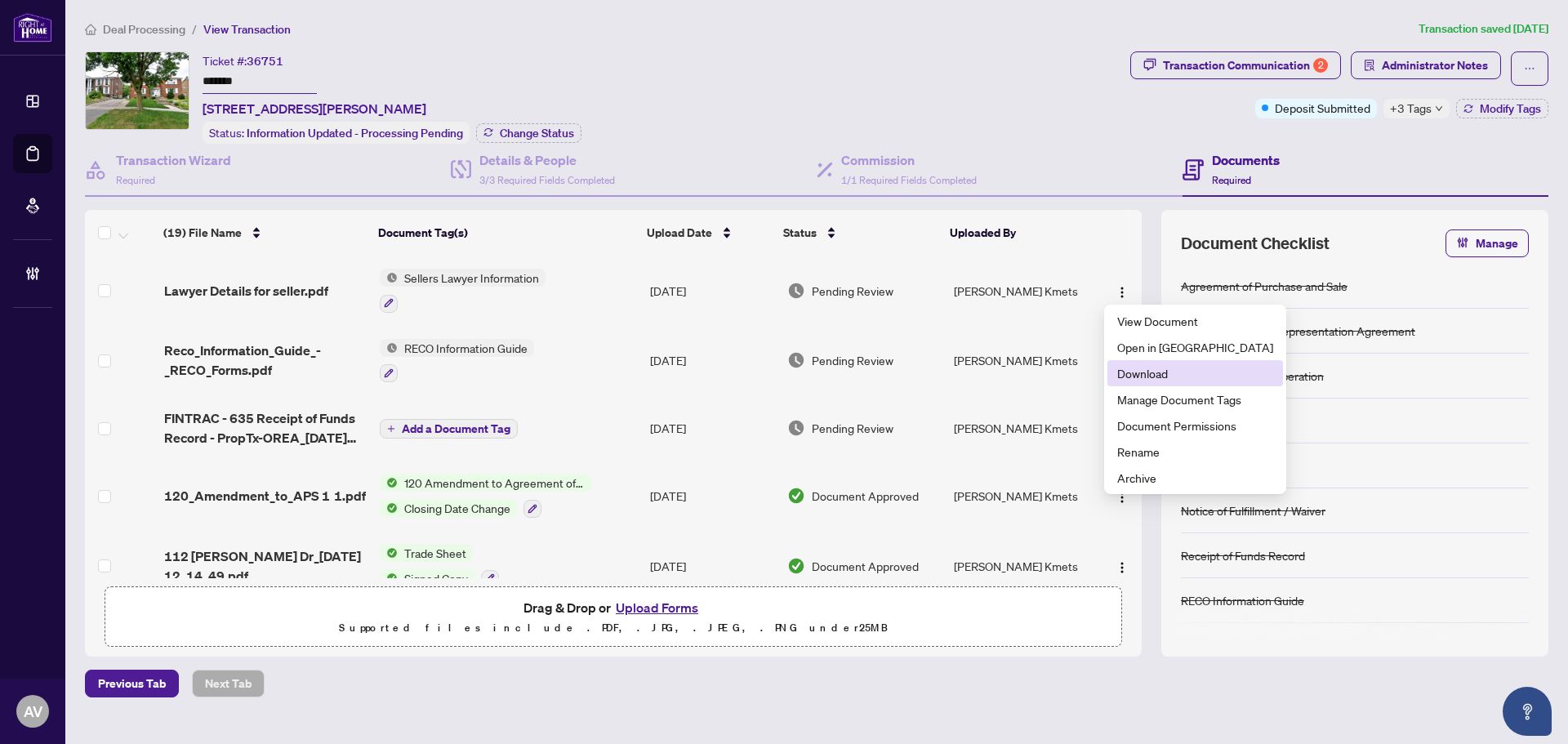
click at [1173, 368] on span "Download" at bounding box center [1196, 373] width 156 height 18
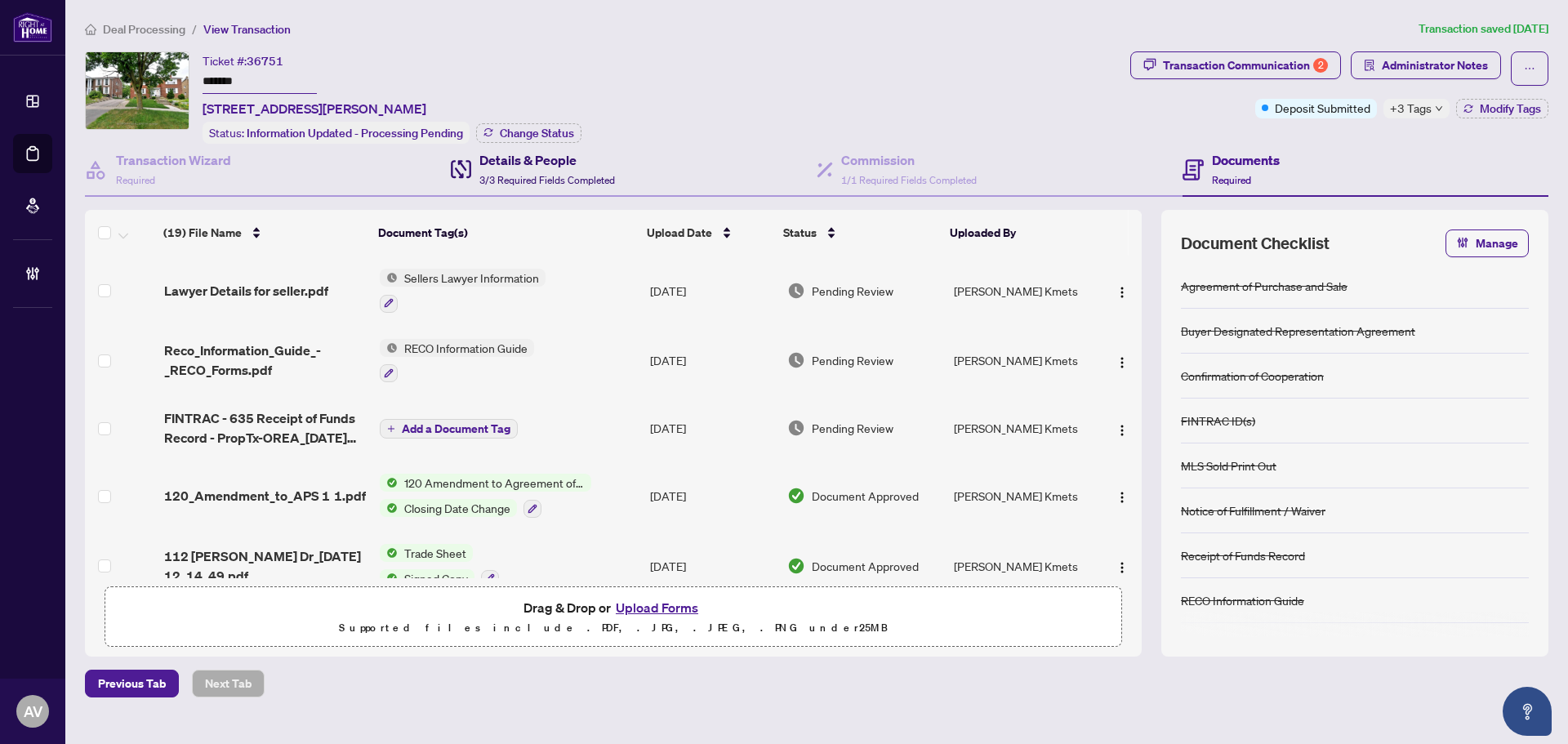
drag, startPoint x: 482, startPoint y: 156, endPoint x: 481, endPoint y: 178, distance: 22.0
click at [482, 156] on h4 "Details & People" at bounding box center [546, 160] width 136 height 20
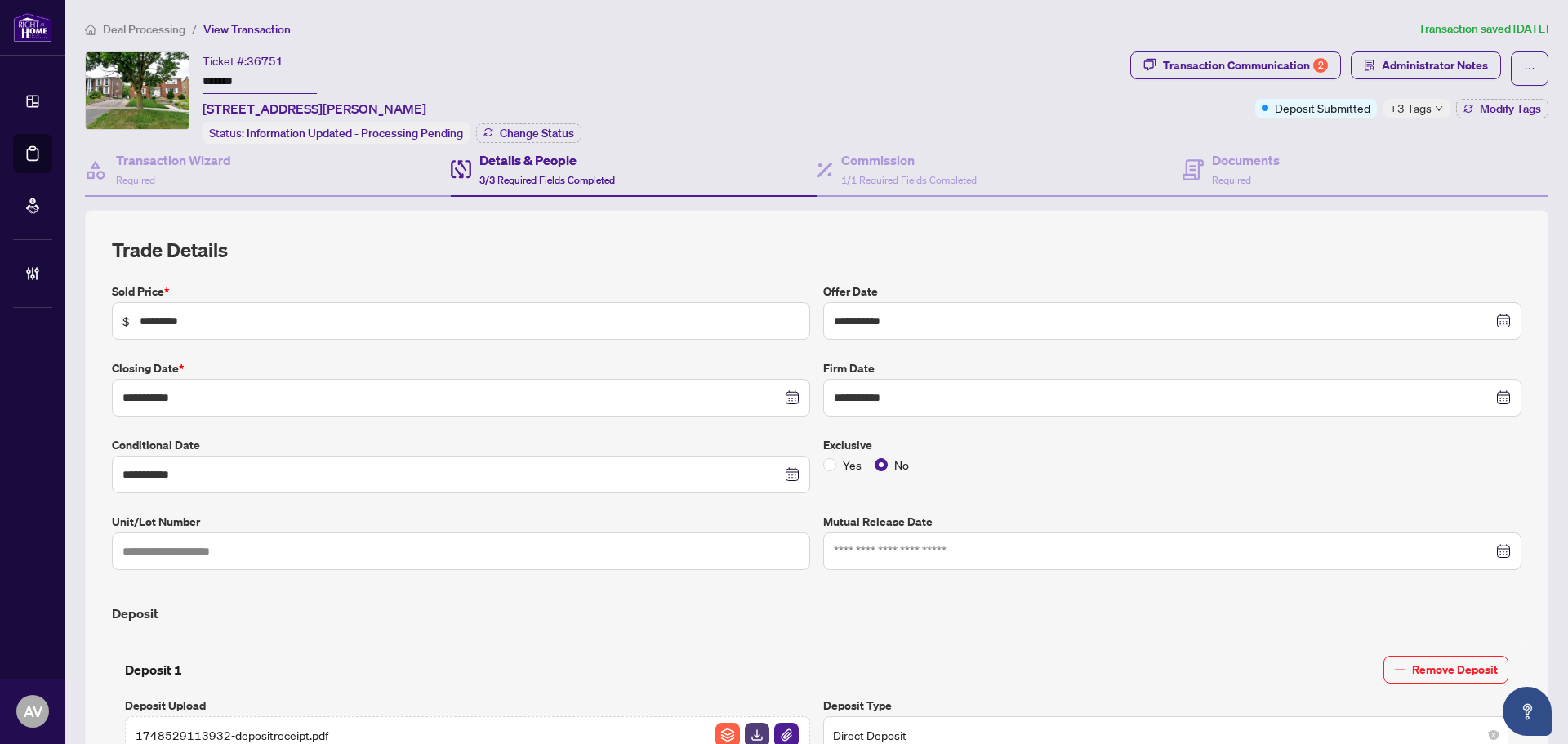
click at [1258, 78] on span "Transaction Communication 2" at bounding box center [1235, 68] width 211 height 35
click at [1252, 58] on div "Transaction Communication 2" at bounding box center [1245, 65] width 165 height 26
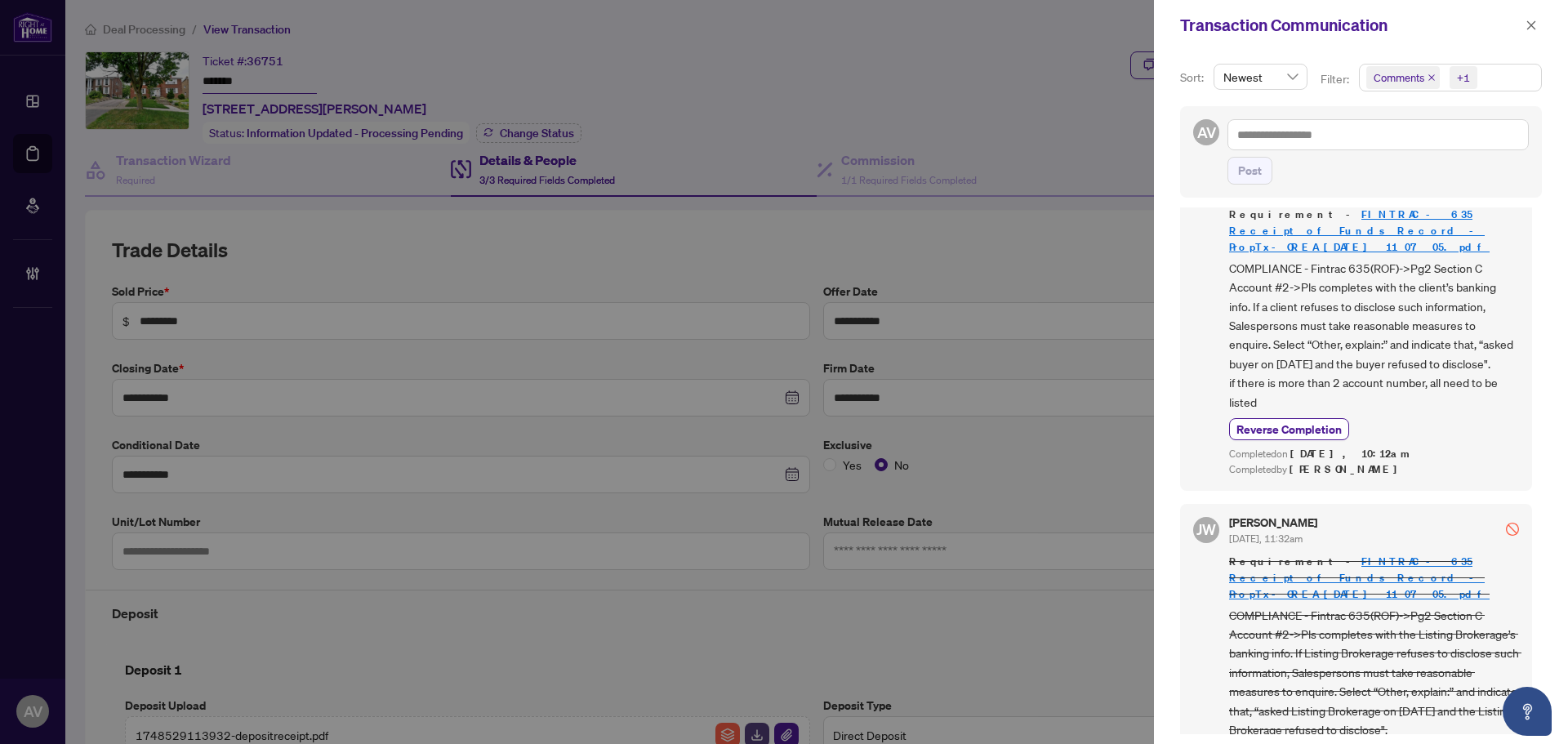
scroll to position [1385, 0]
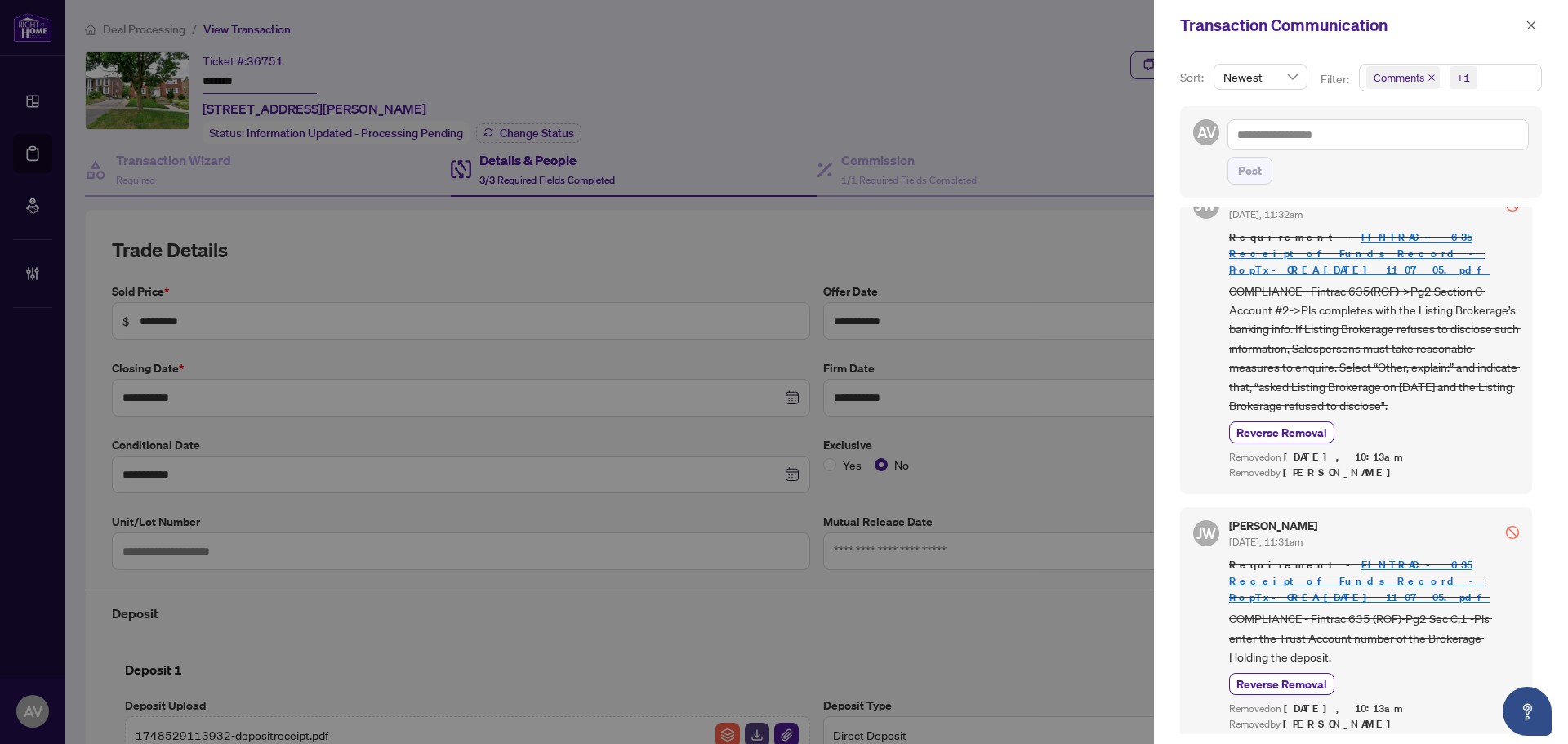
click at [1428, 74] on icon "close" at bounding box center [1431, 77] width 8 height 8
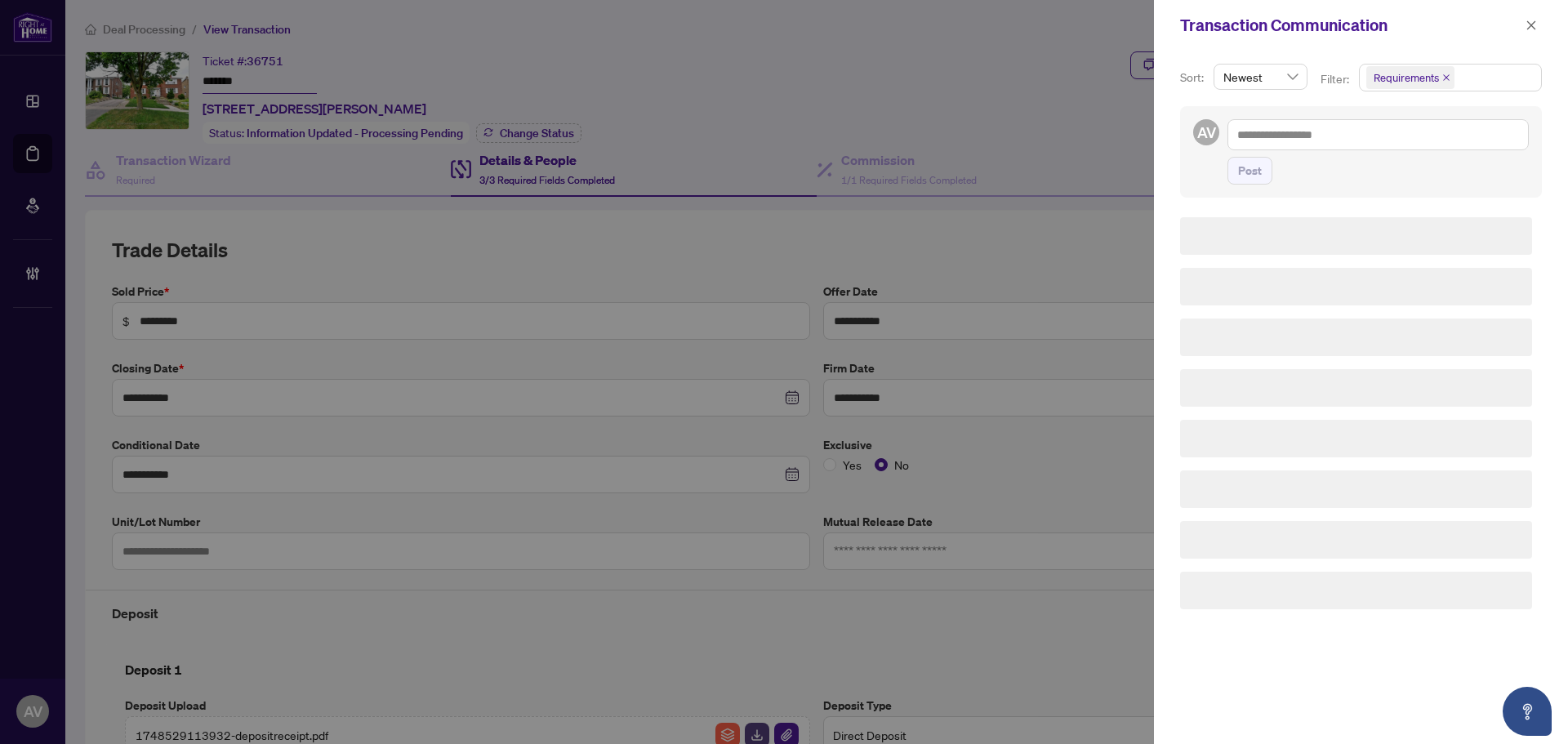
scroll to position [0, 0]
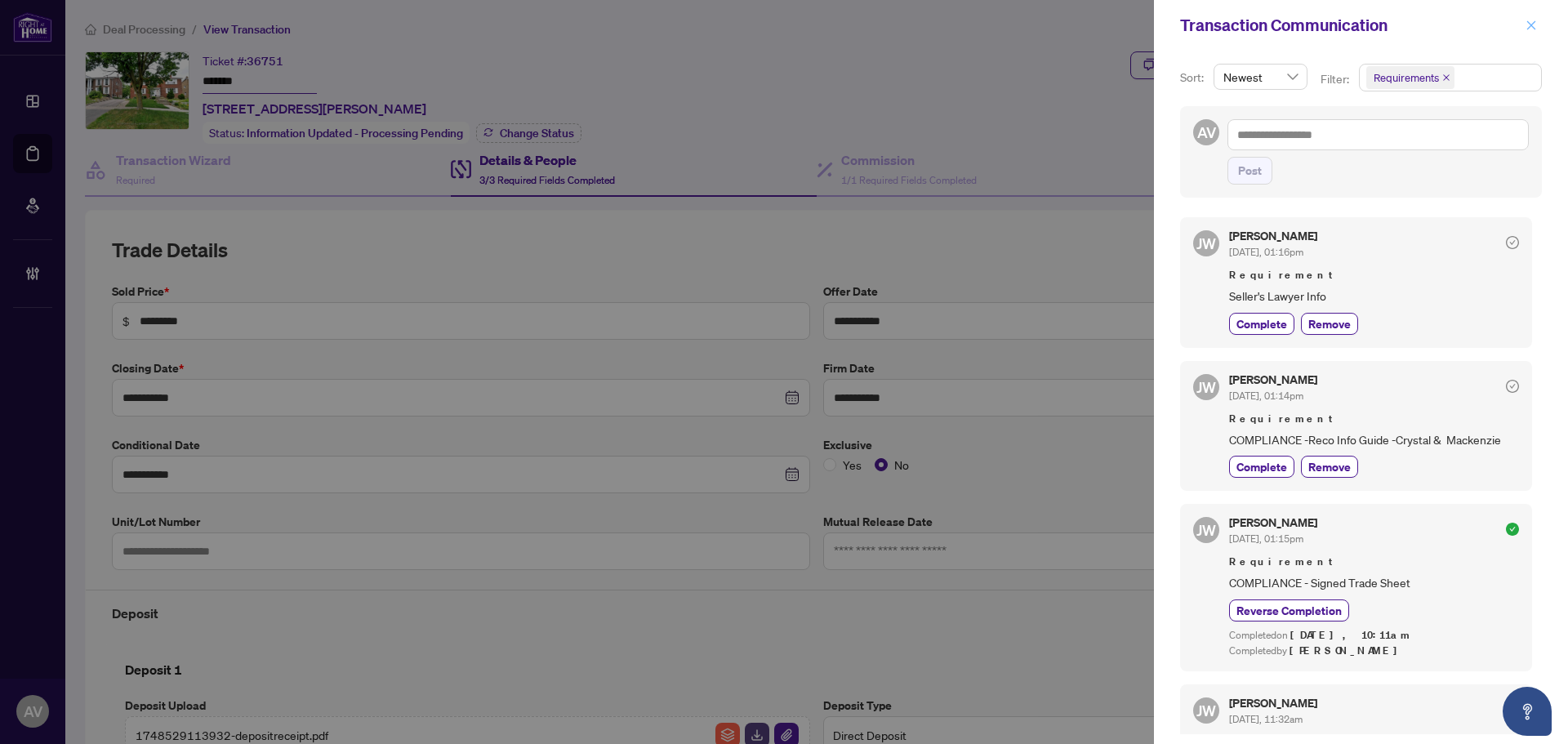
click at [1528, 24] on icon "close" at bounding box center [1531, 25] width 9 height 9
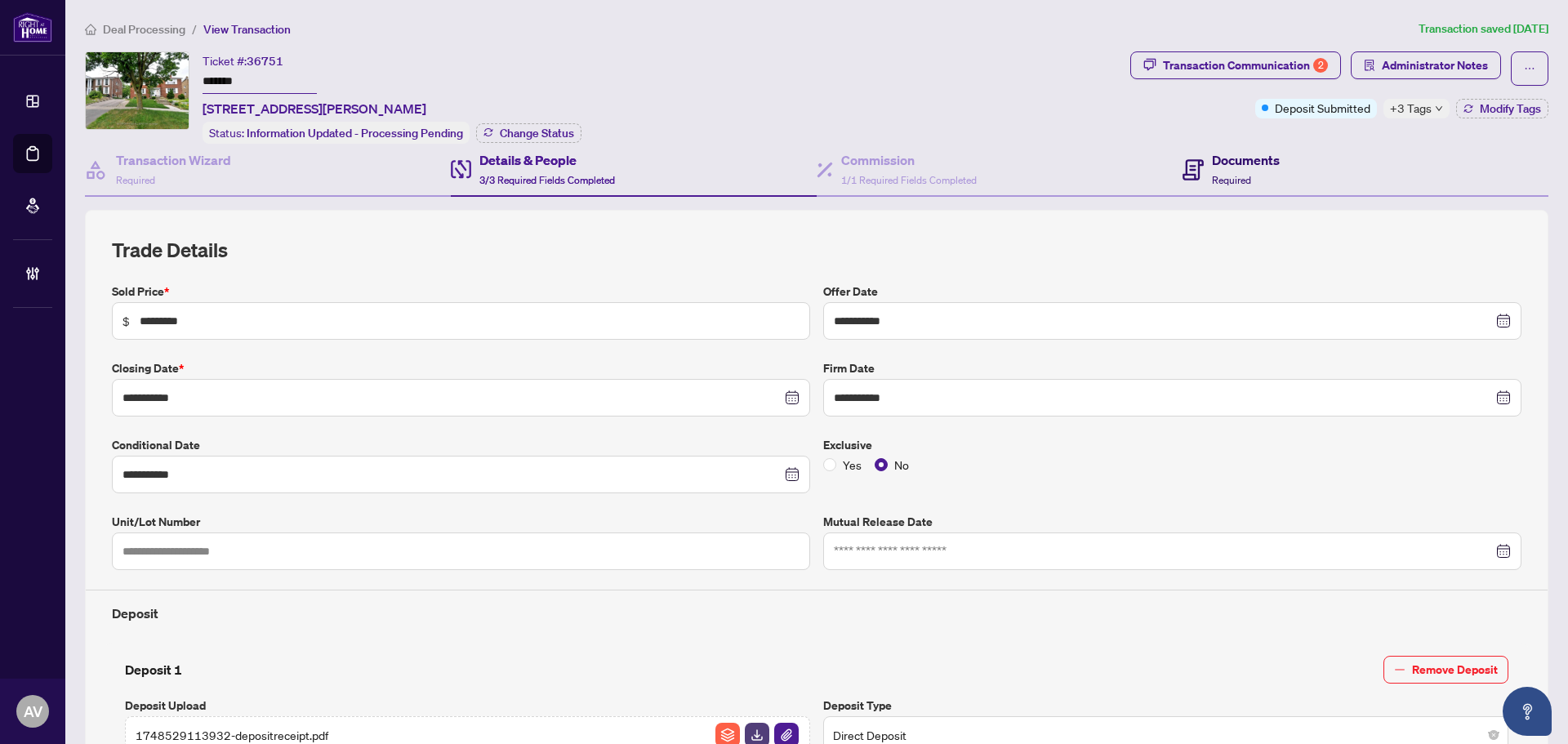
click at [1248, 160] on h4 "Documents" at bounding box center [1245, 160] width 67 height 20
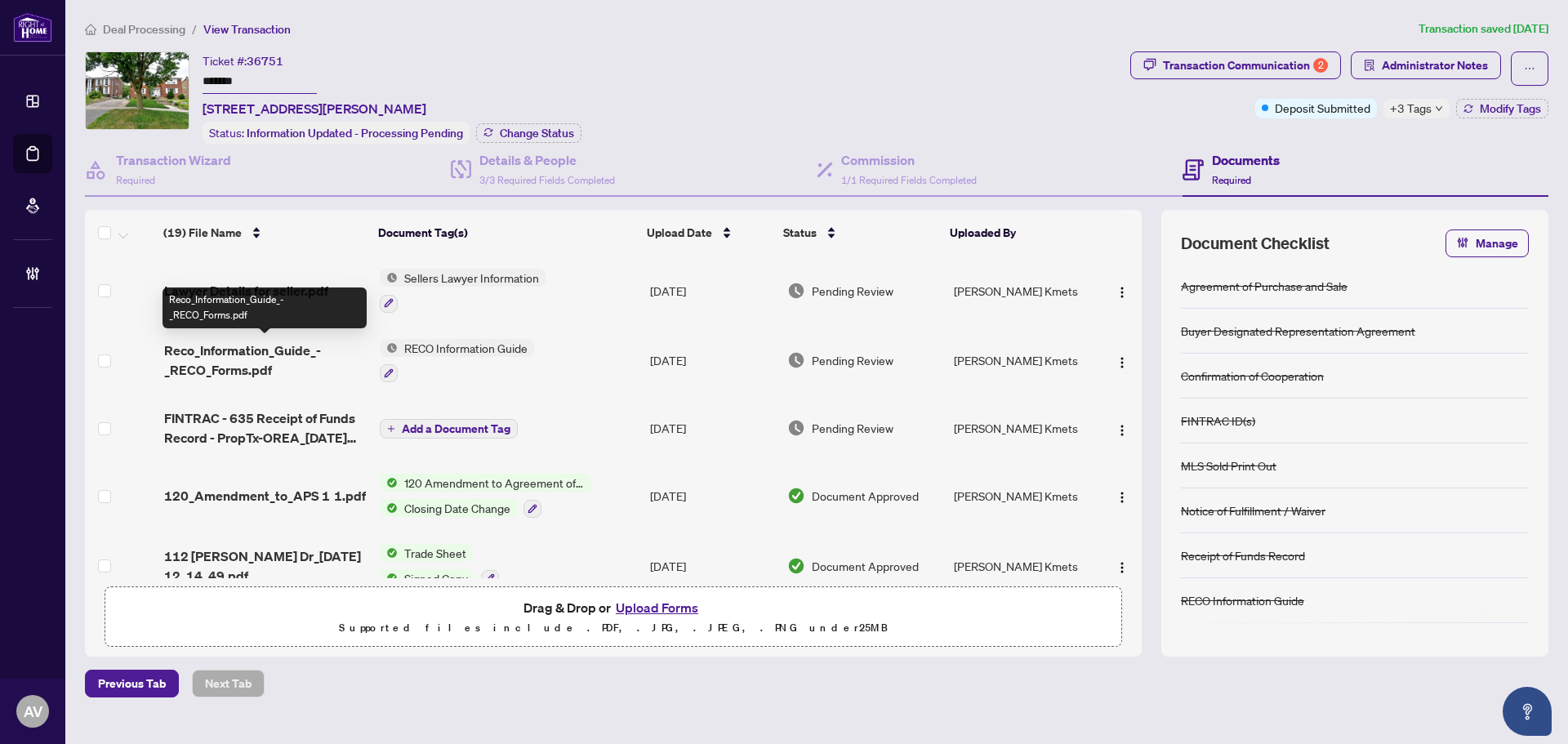
click at [264, 355] on span "Reco_Information_Guide_-_RECO_Forms.pdf" at bounding box center [265, 360] width 203 height 40
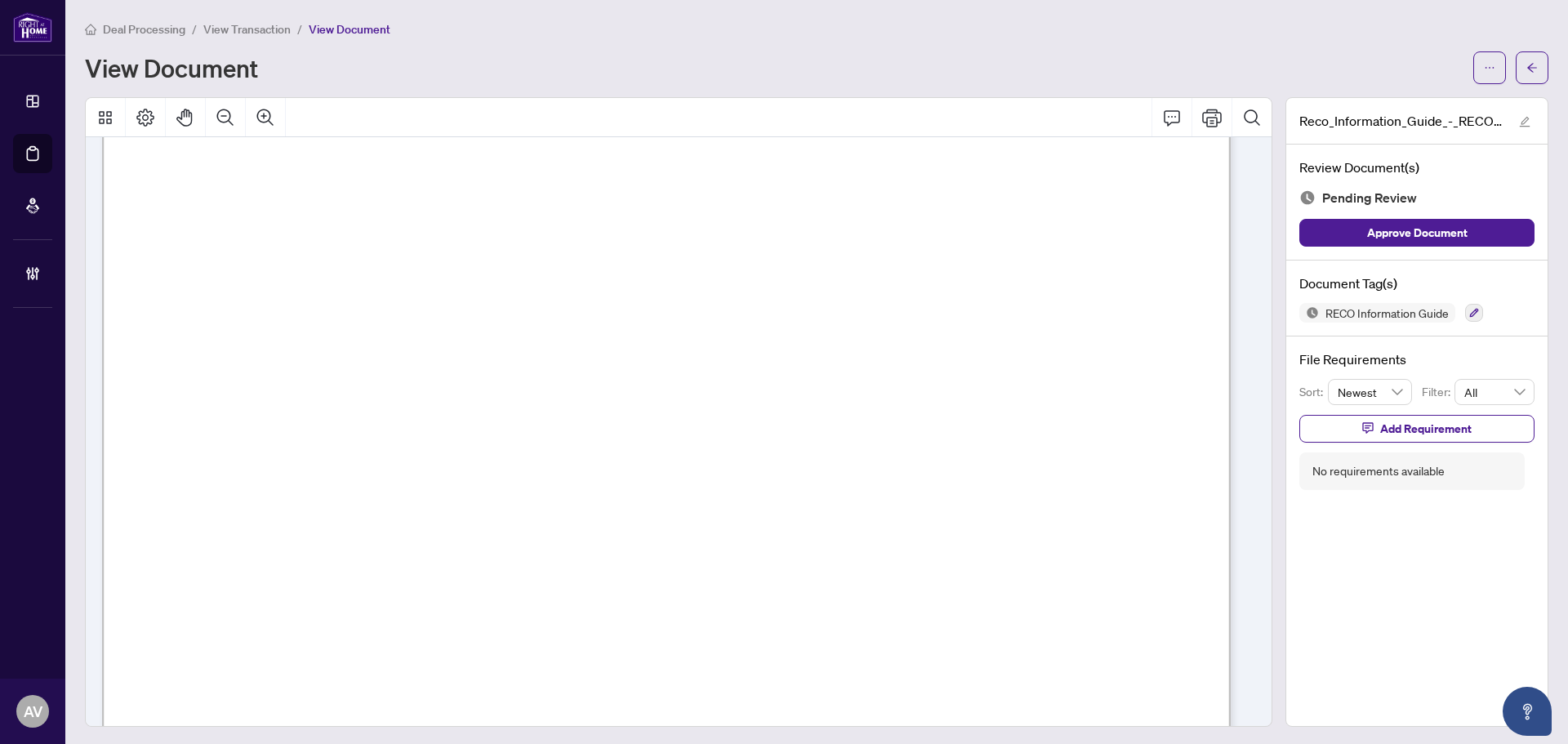
scroll to position [18293, 0]
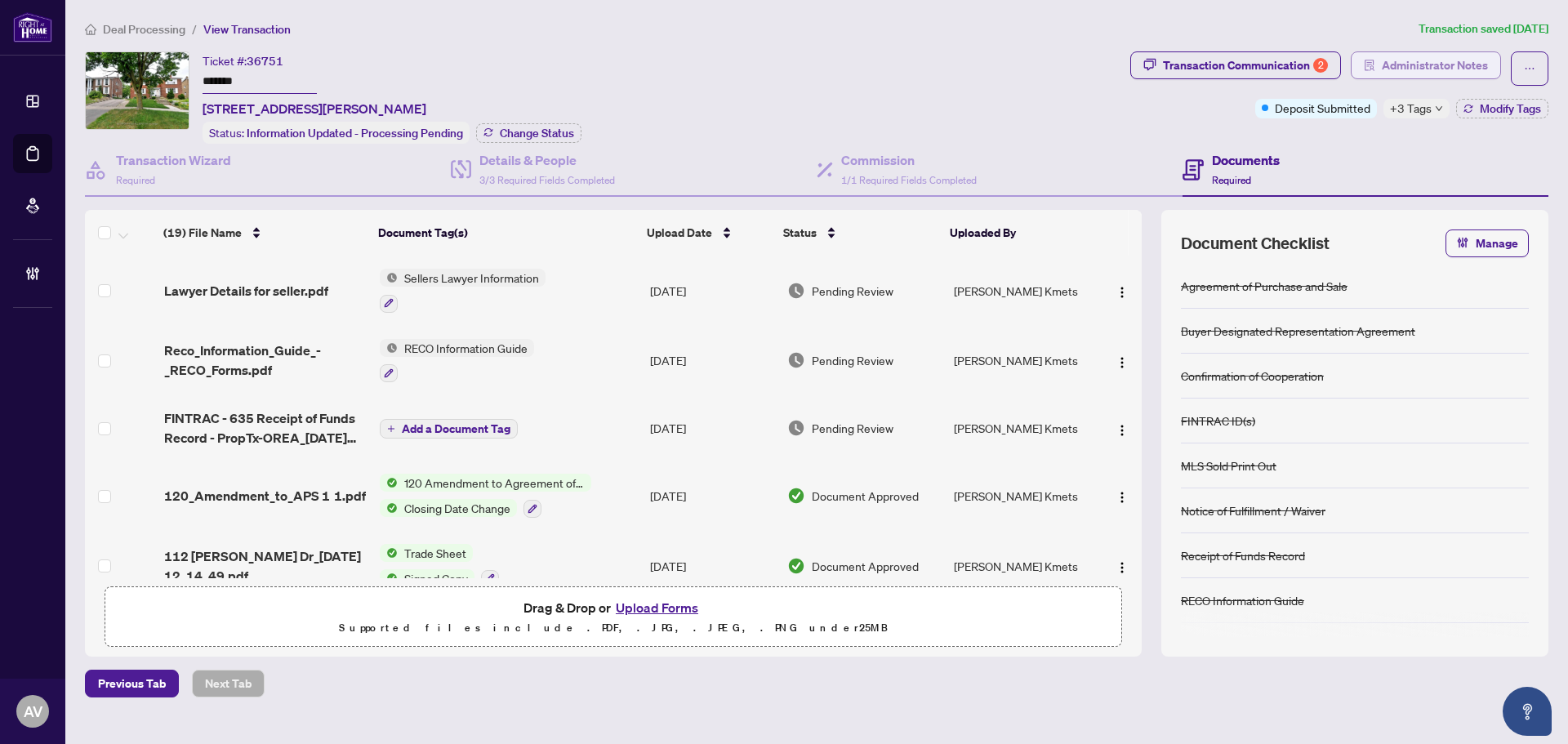
click at [1438, 58] on span "Administrator Notes" at bounding box center [1434, 65] width 106 height 26
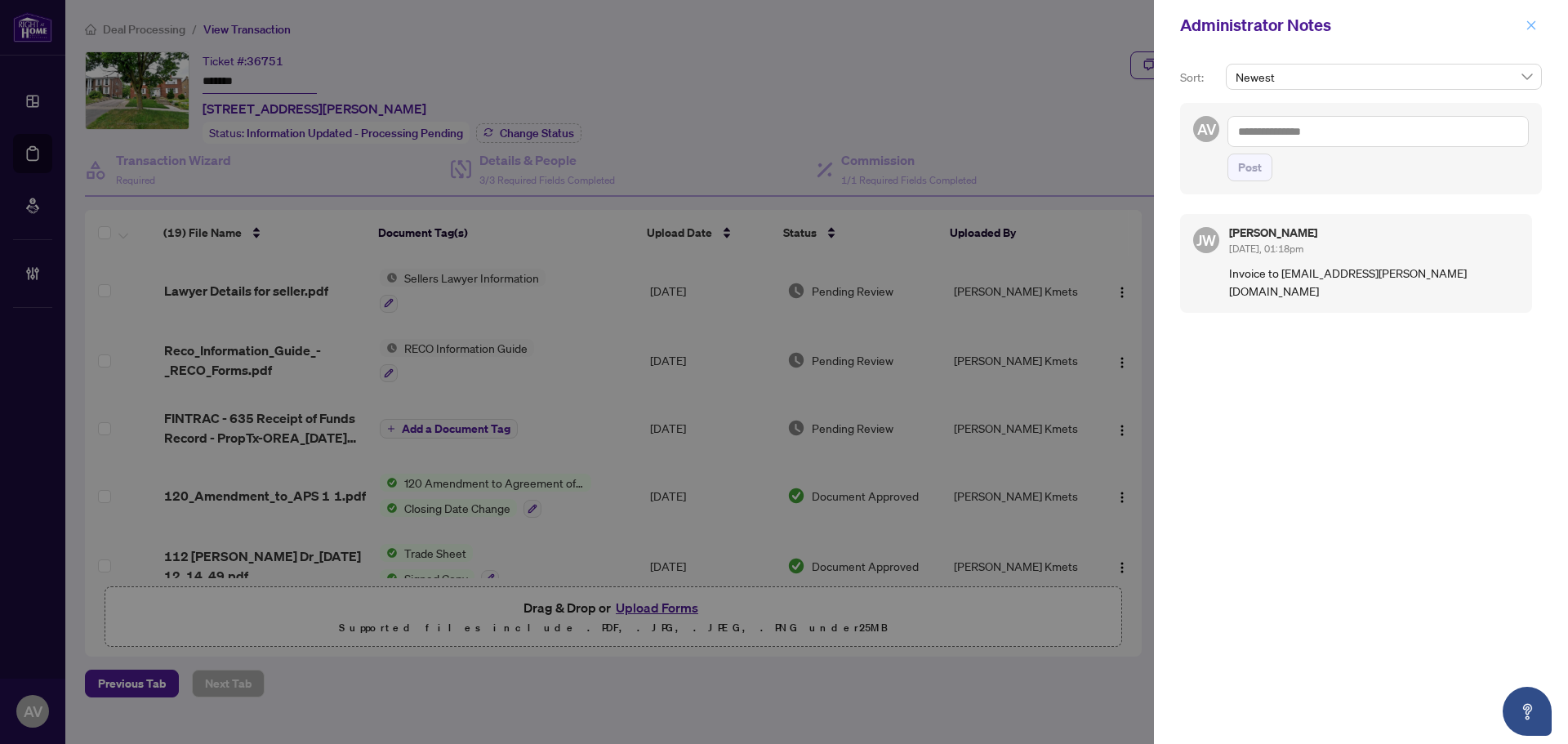
click at [1525, 26] on icon "close" at bounding box center [1531, 26] width 12 height 12
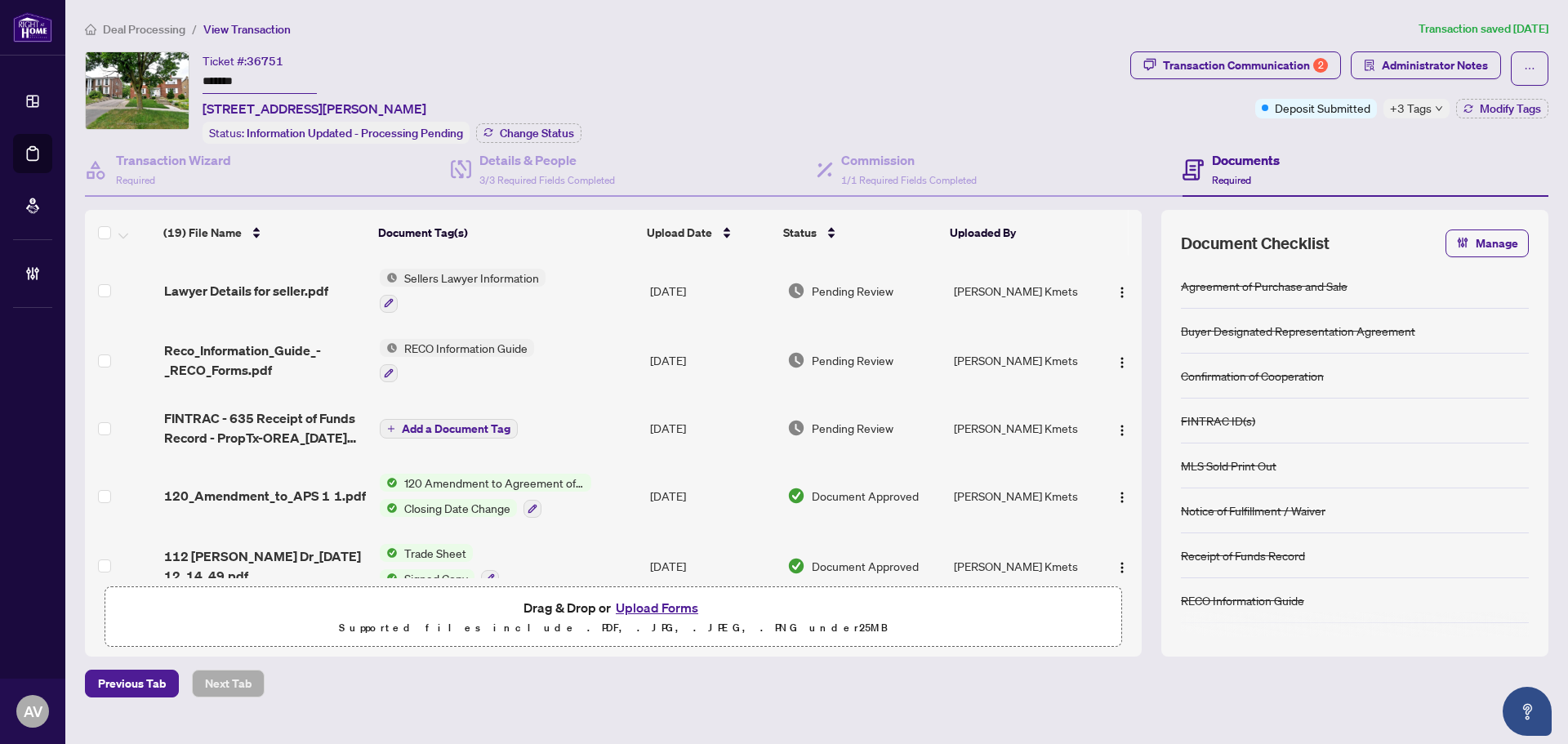
click at [813, 73] on div "Ticket #: 36751 ******* 112 Stephen Dr, Toronto, Ontario M8Y 3N3, Canada Status…" at bounding box center [604, 97] width 1038 height 92
click at [595, 26] on ol "Deal Processing / View Transaction" at bounding box center [748, 29] width 1327 height 19
click at [1398, 82] on span "Administrator Notes" at bounding box center [1426, 68] width 150 height 35
click at [1397, 76] on span "Administrator Notes" at bounding box center [1434, 65] width 106 height 26
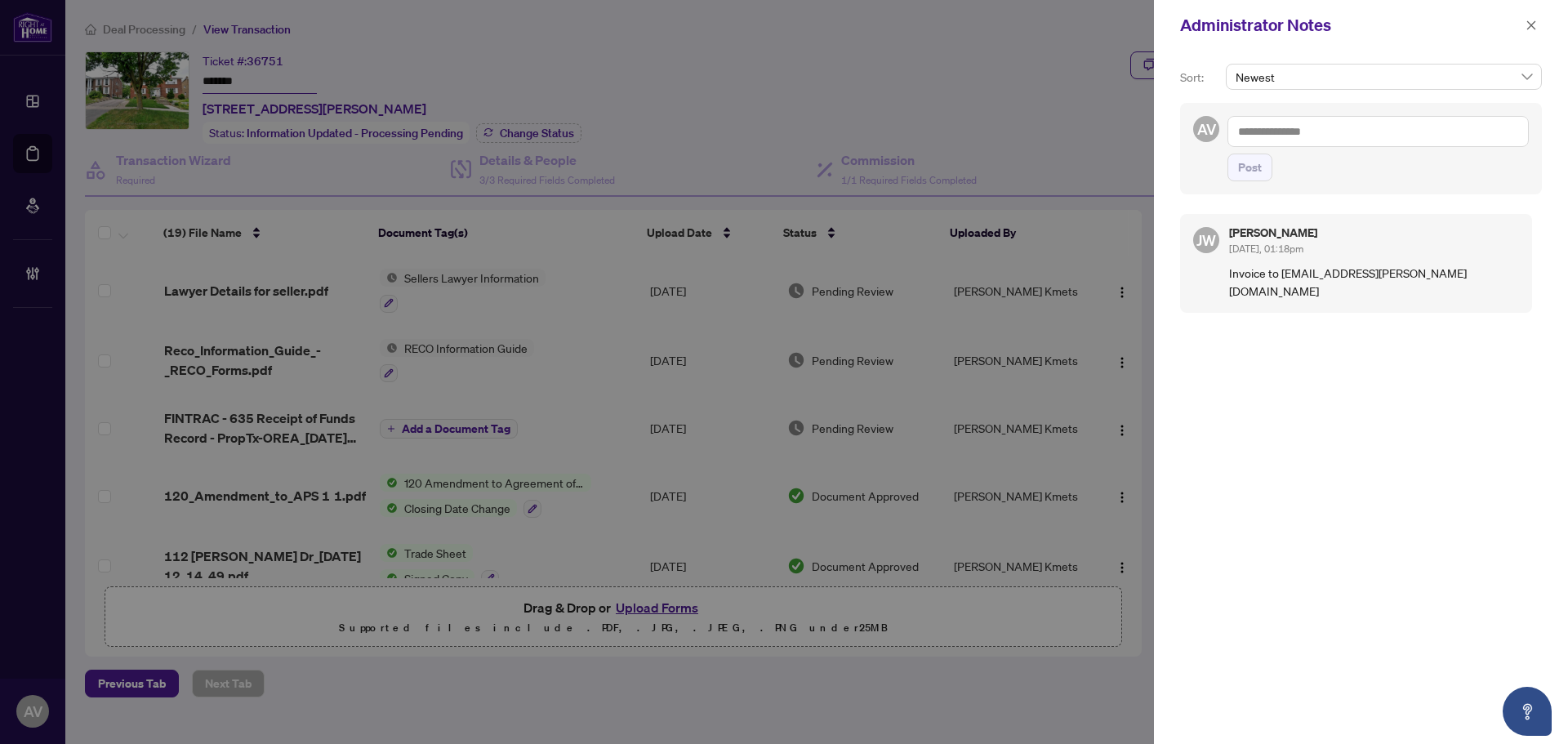
click at [1389, 129] on textarea at bounding box center [1378, 131] width 301 height 31
type textarea "**********"
click at [1248, 164] on span "Post" at bounding box center [1250, 167] width 24 height 26
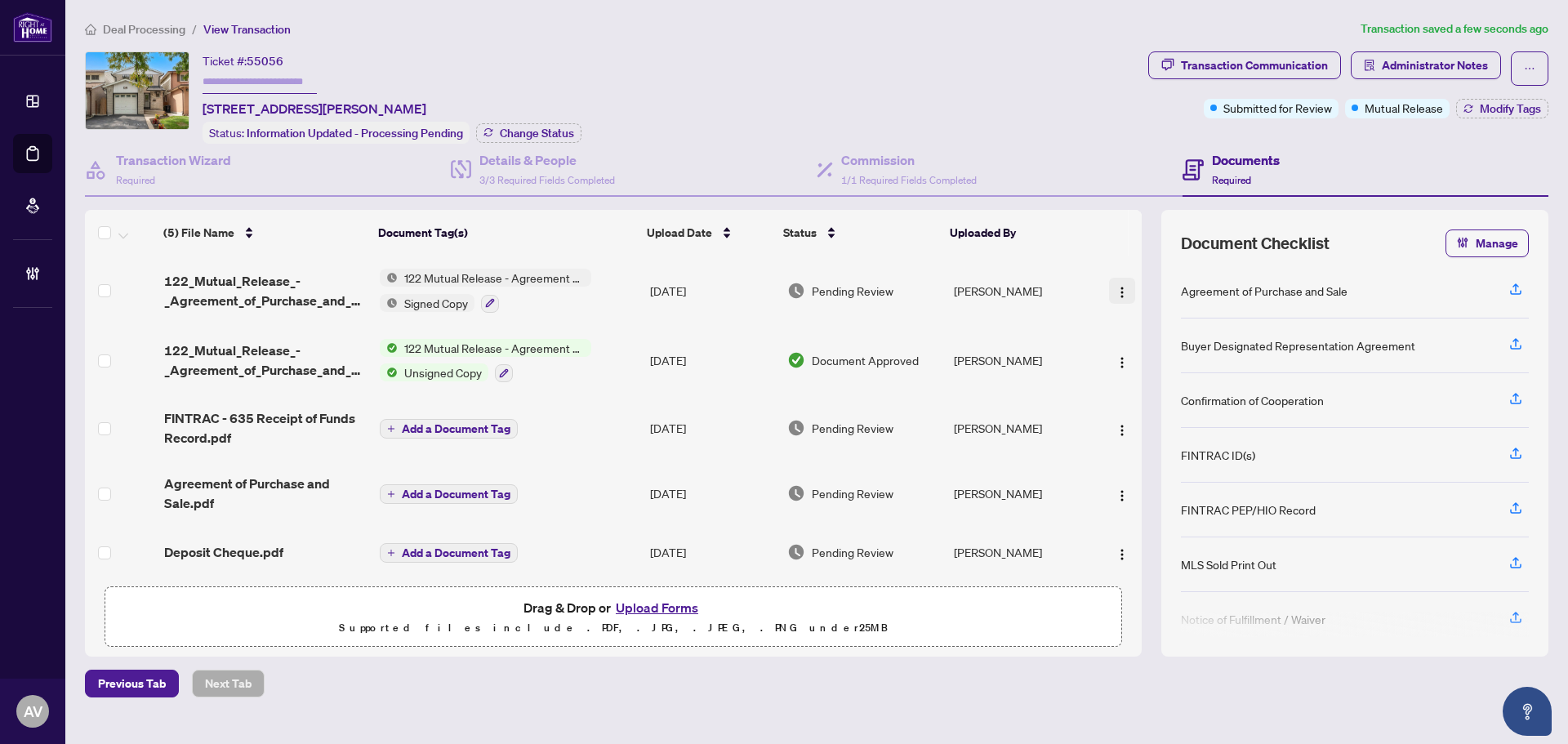
click at [1109, 284] on button "button" at bounding box center [1122, 291] width 26 height 26
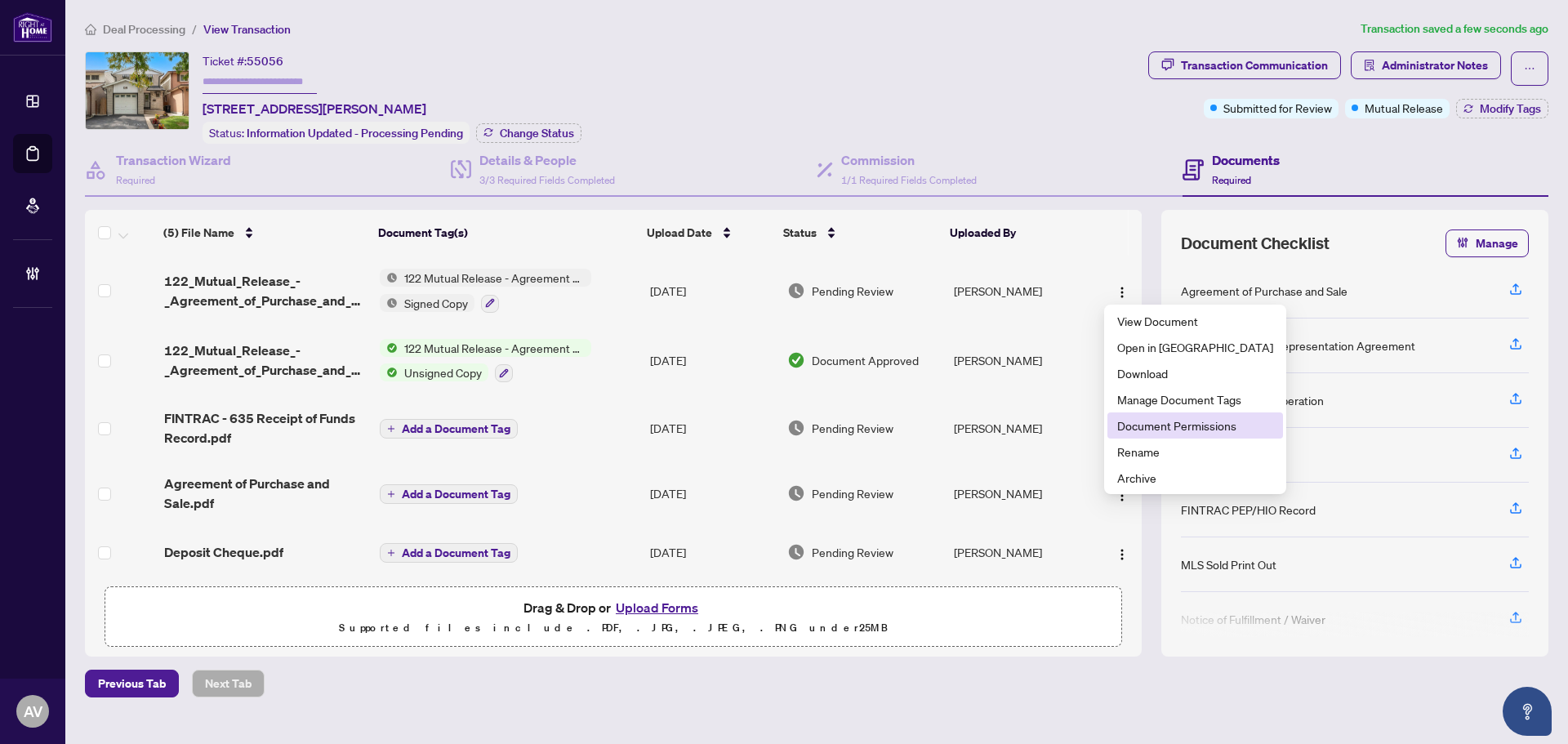
click at [1203, 431] on span "Document Permissions" at bounding box center [1196, 425] width 156 height 18
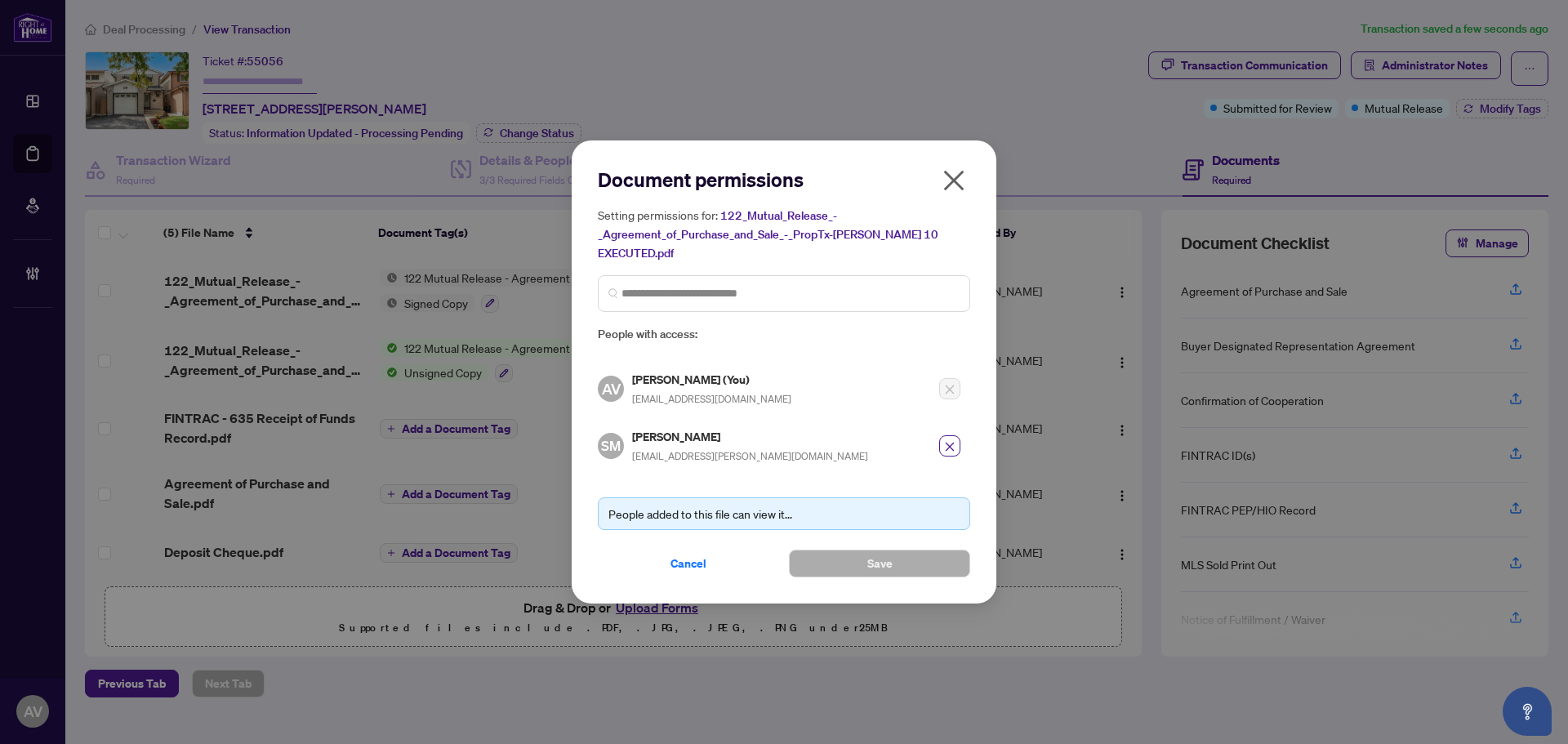
click at [946, 194] on icon "close" at bounding box center [953, 180] width 26 height 26
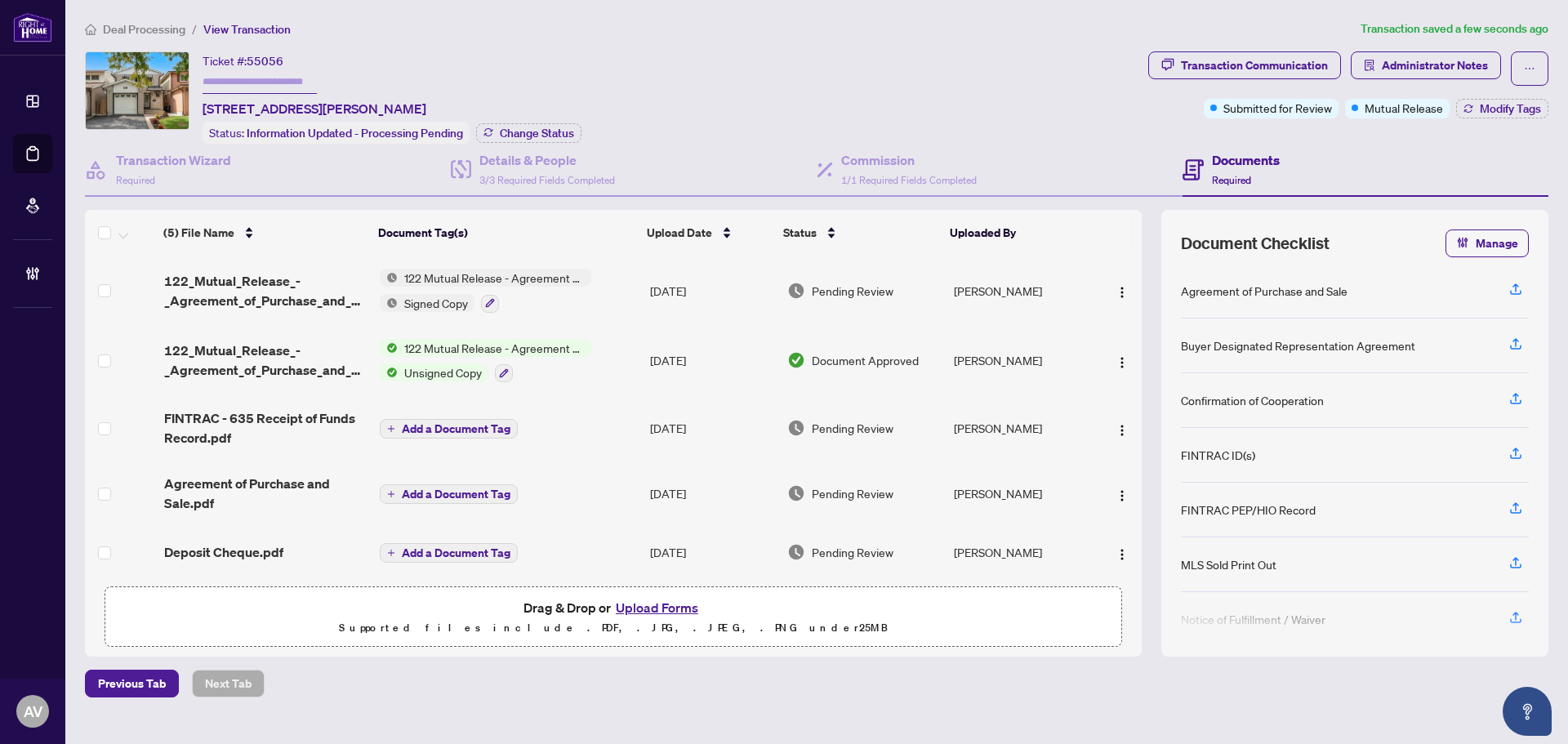
click at [1004, 53] on div "Ticket #: 55056 39 Autumn Glen Circ, Toronto, Ontario M9W 6B3, Canada Status: I…" at bounding box center [614, 97] width 1057 height 92
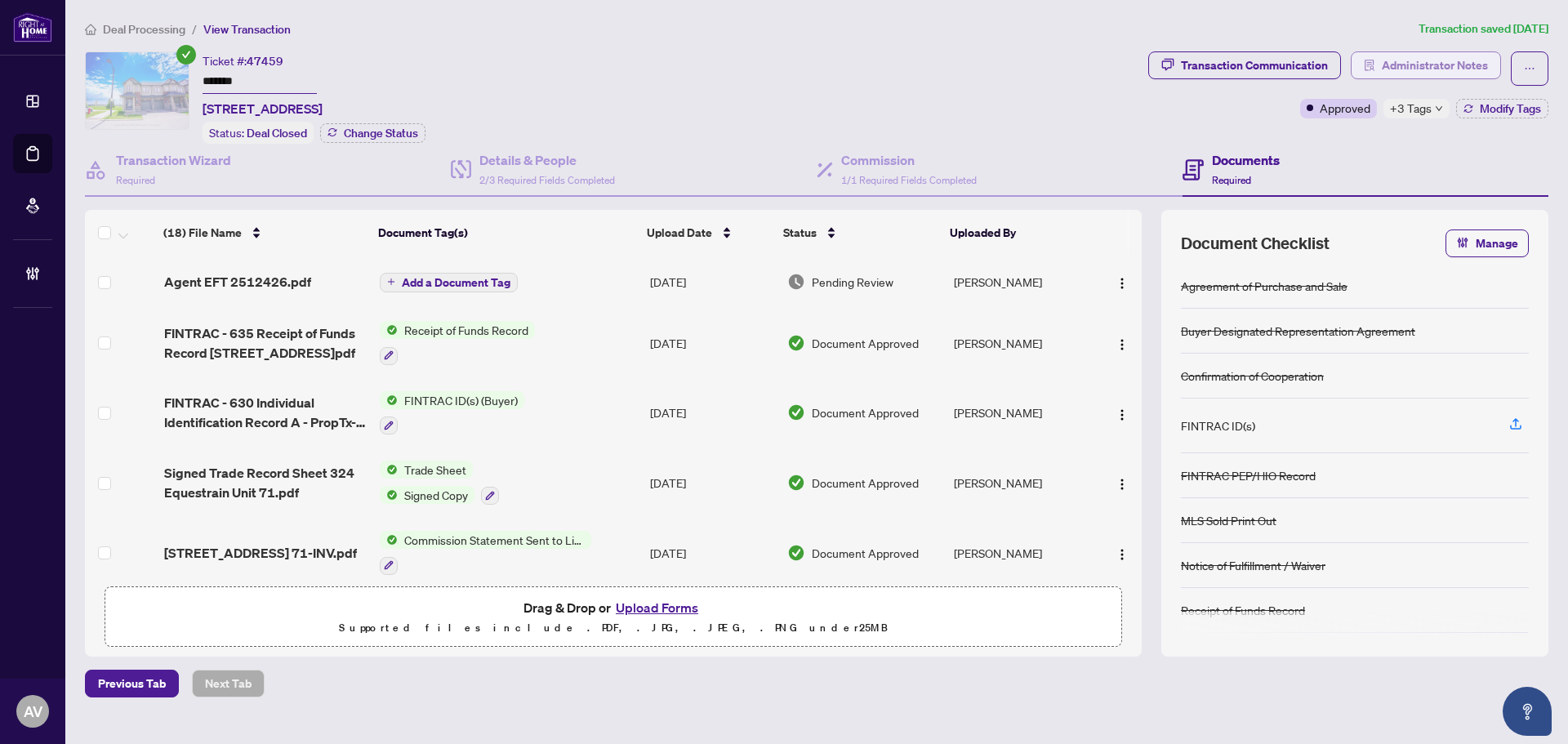
click at [1454, 65] on span "Administrator Notes" at bounding box center [1434, 65] width 106 height 26
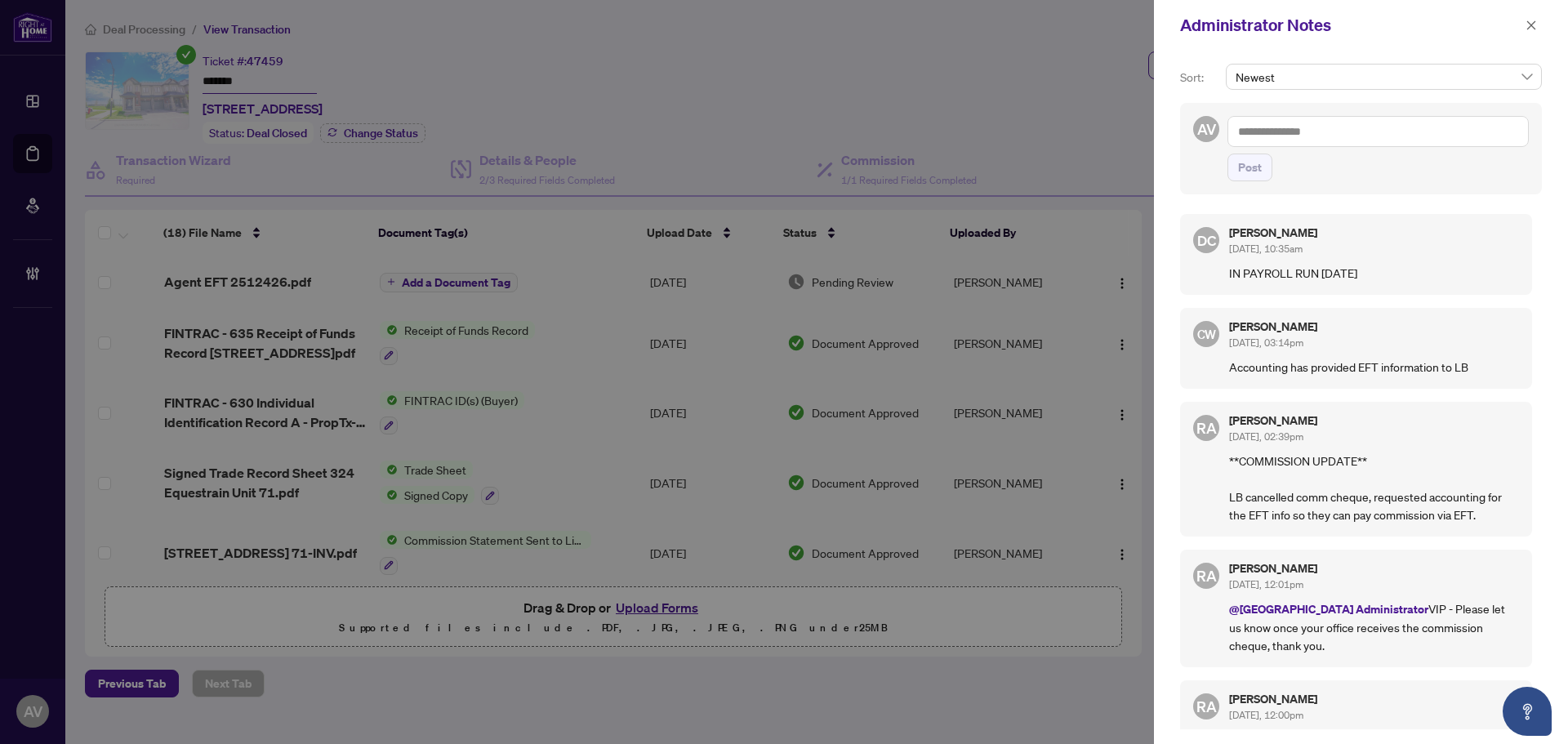
click at [1351, 140] on textarea at bounding box center [1378, 131] width 301 height 31
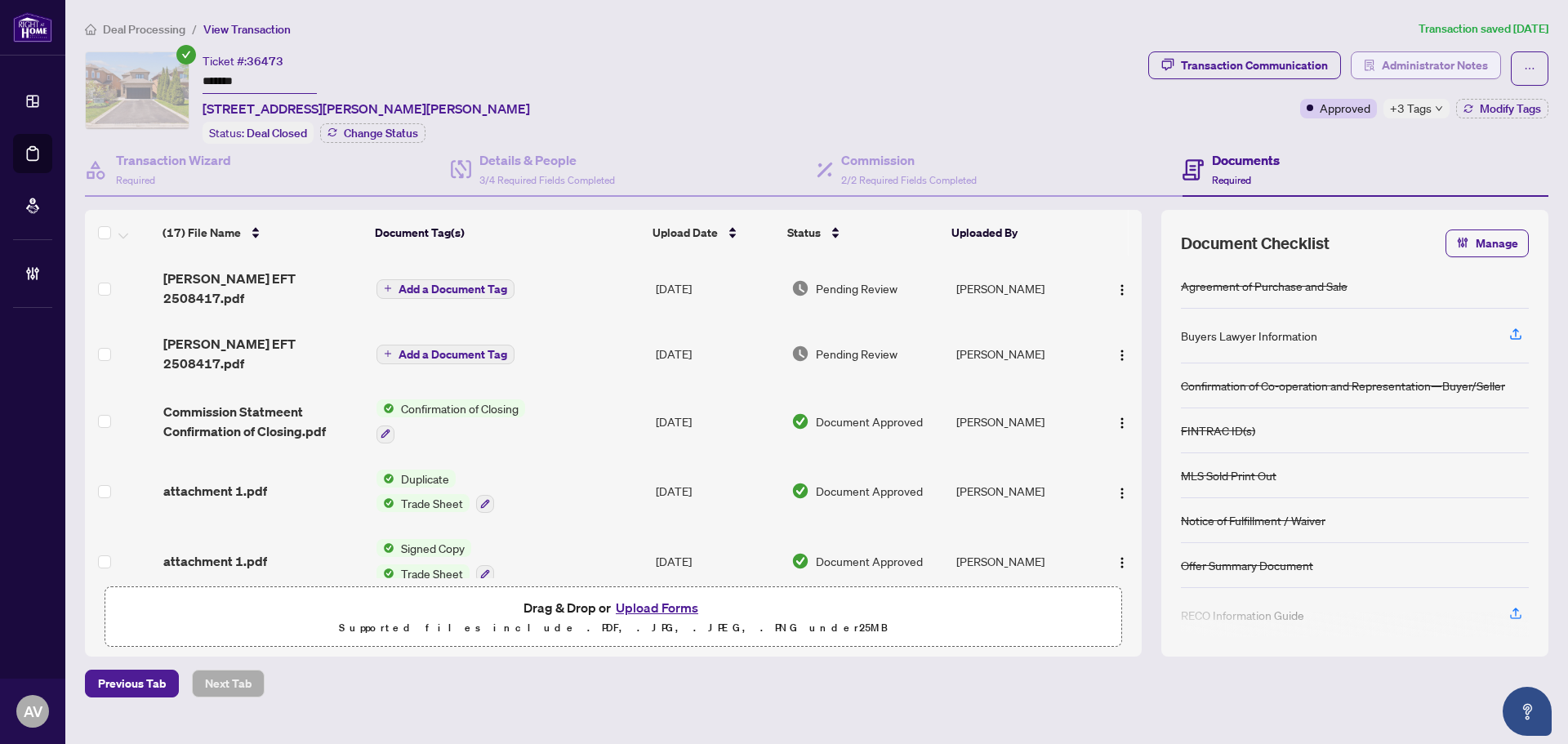
click at [1442, 75] on span "Administrator Notes" at bounding box center [1434, 65] width 106 height 26
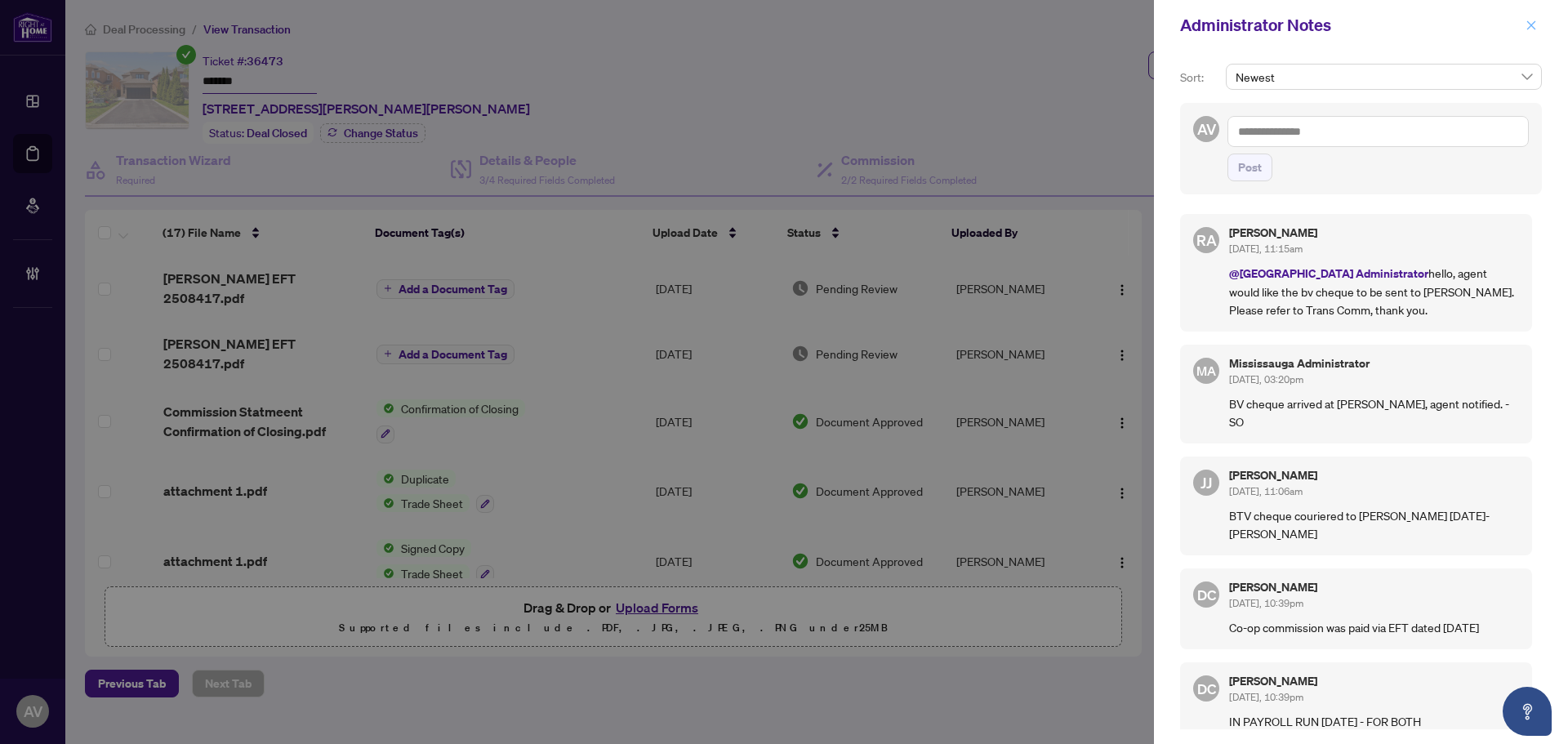
click at [1533, 24] on icon "close" at bounding box center [1531, 25] width 9 height 9
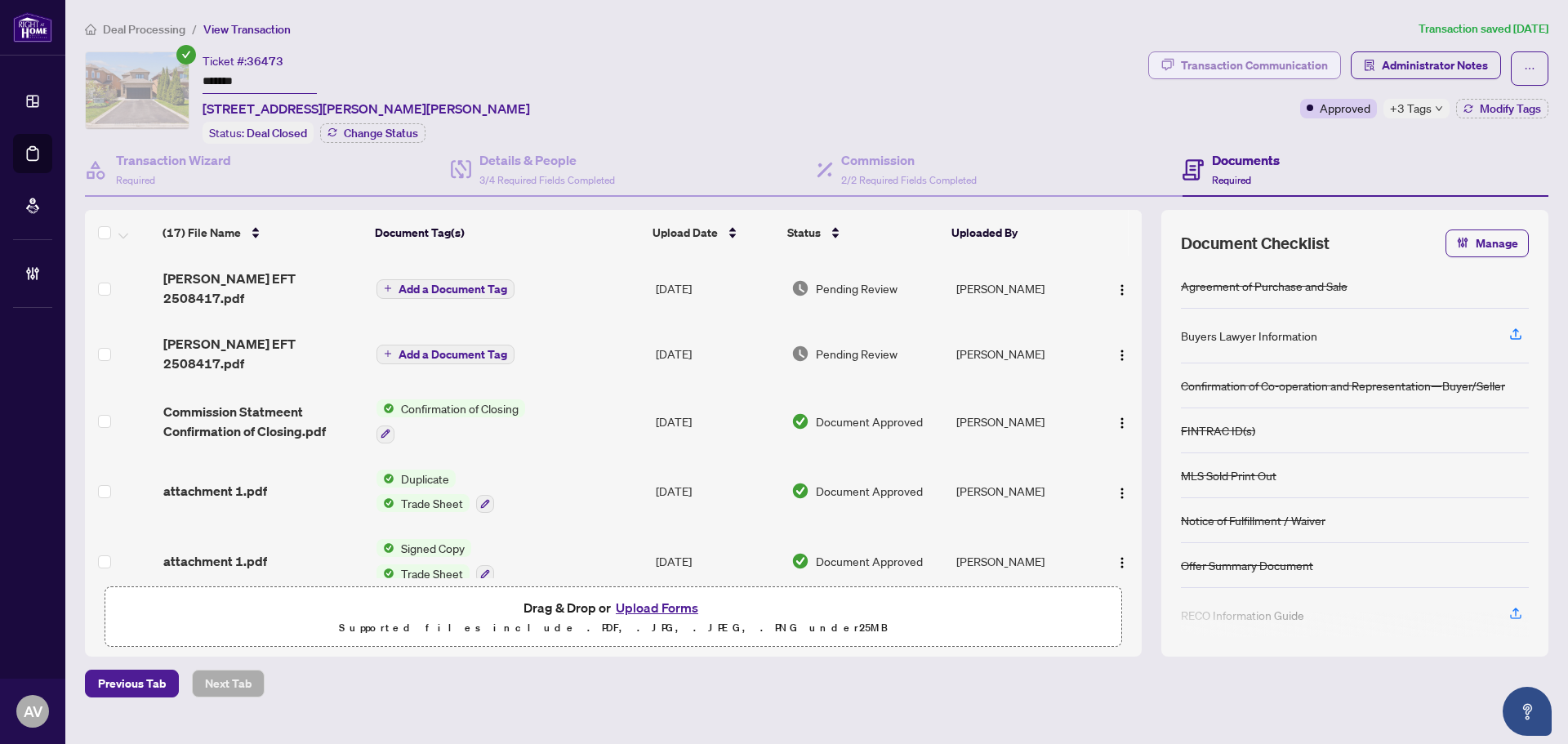
click at [1244, 65] on div "Transaction Communication" at bounding box center [1254, 65] width 147 height 26
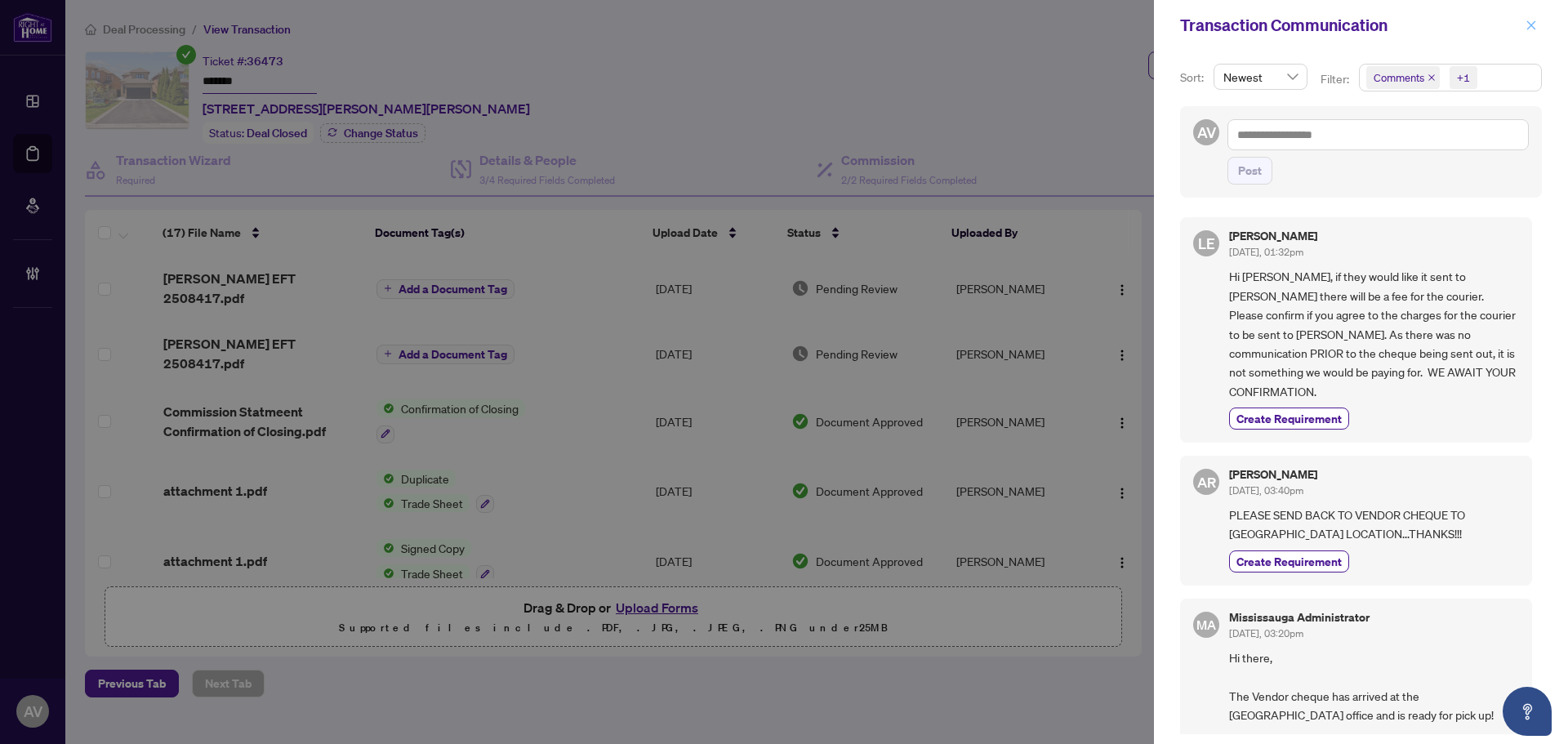
click at [1529, 14] on span "button" at bounding box center [1531, 25] width 12 height 26
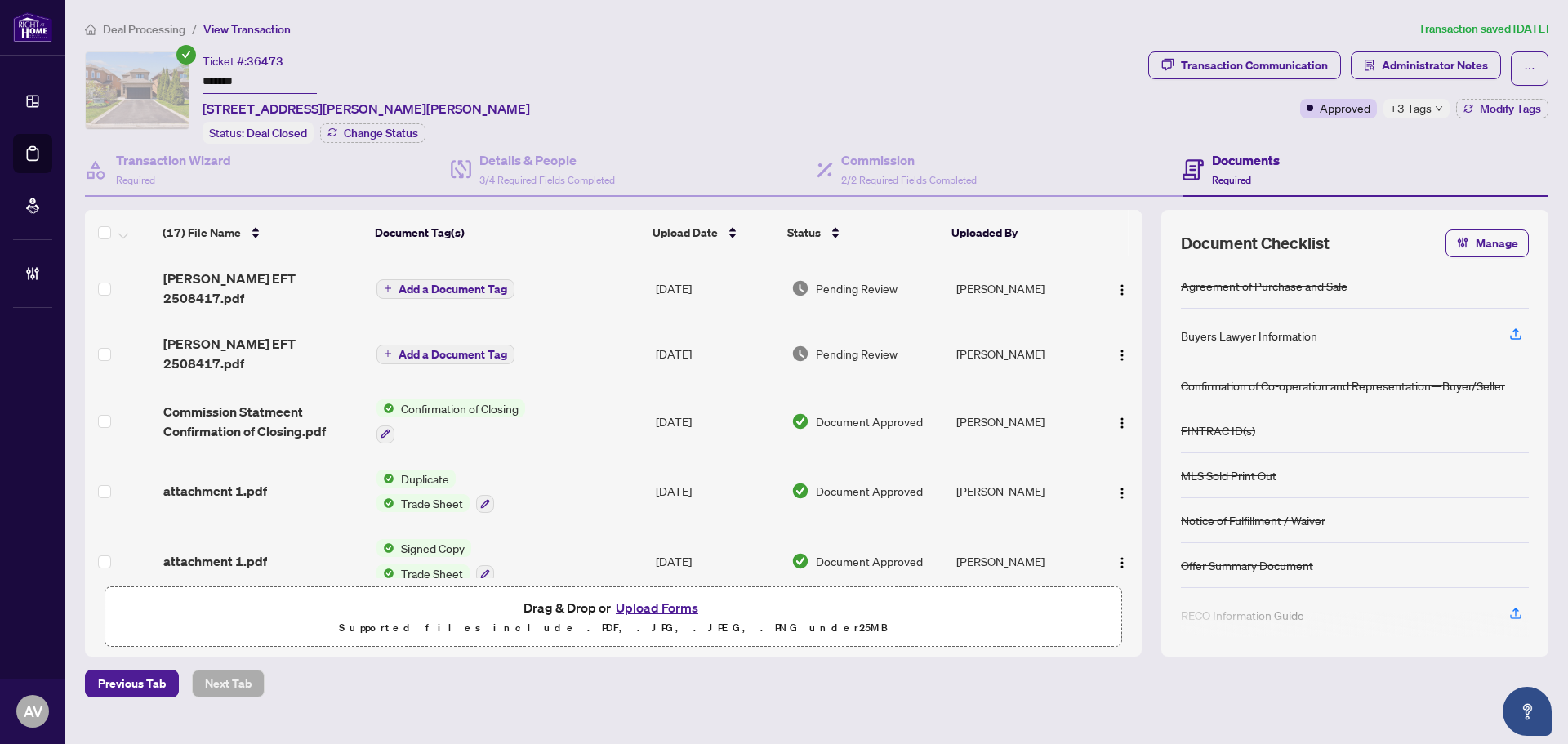
click at [124, 22] on span "Deal Processing" at bounding box center [144, 29] width 82 height 15
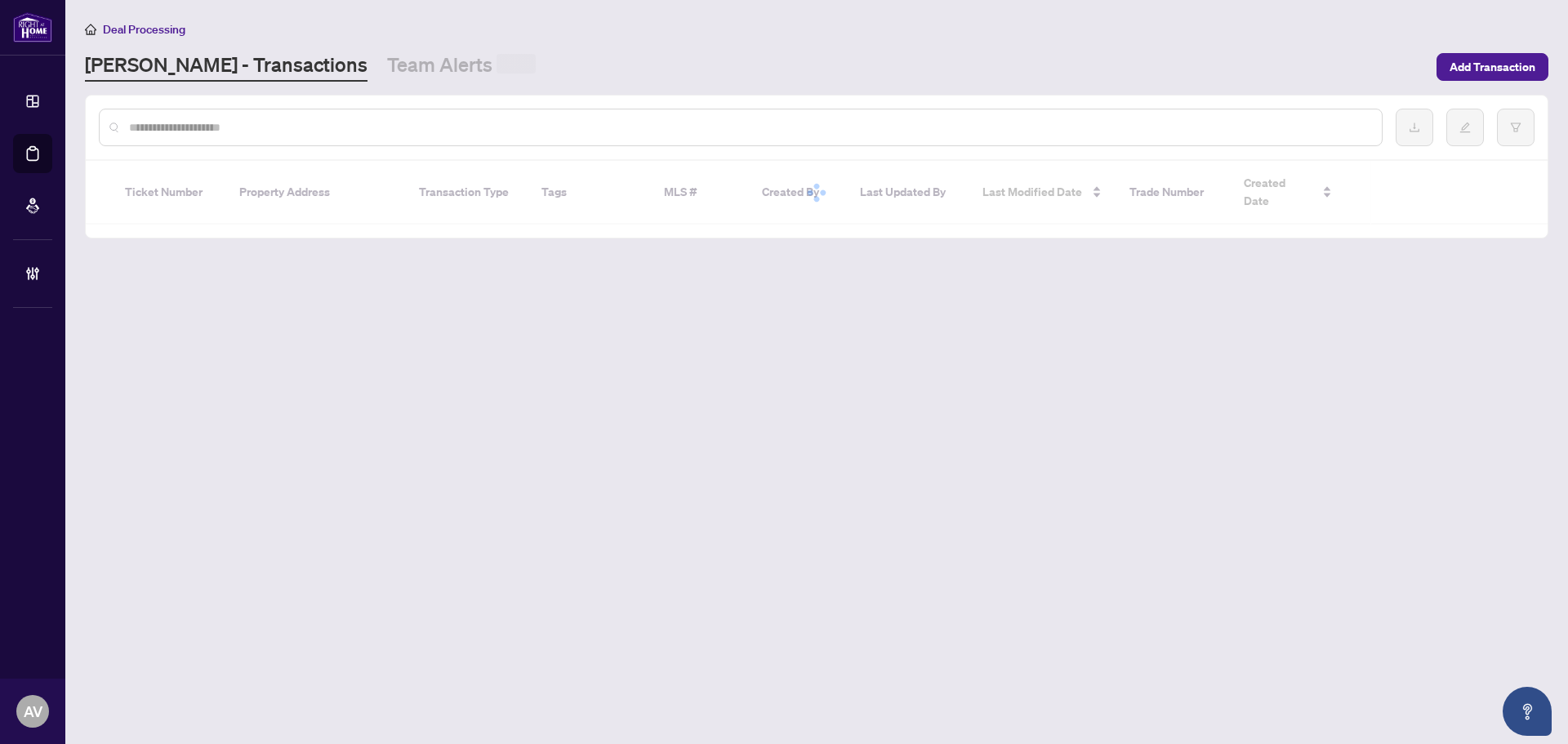
click at [222, 129] on input "text" at bounding box center [748, 128] width 1239 height 18
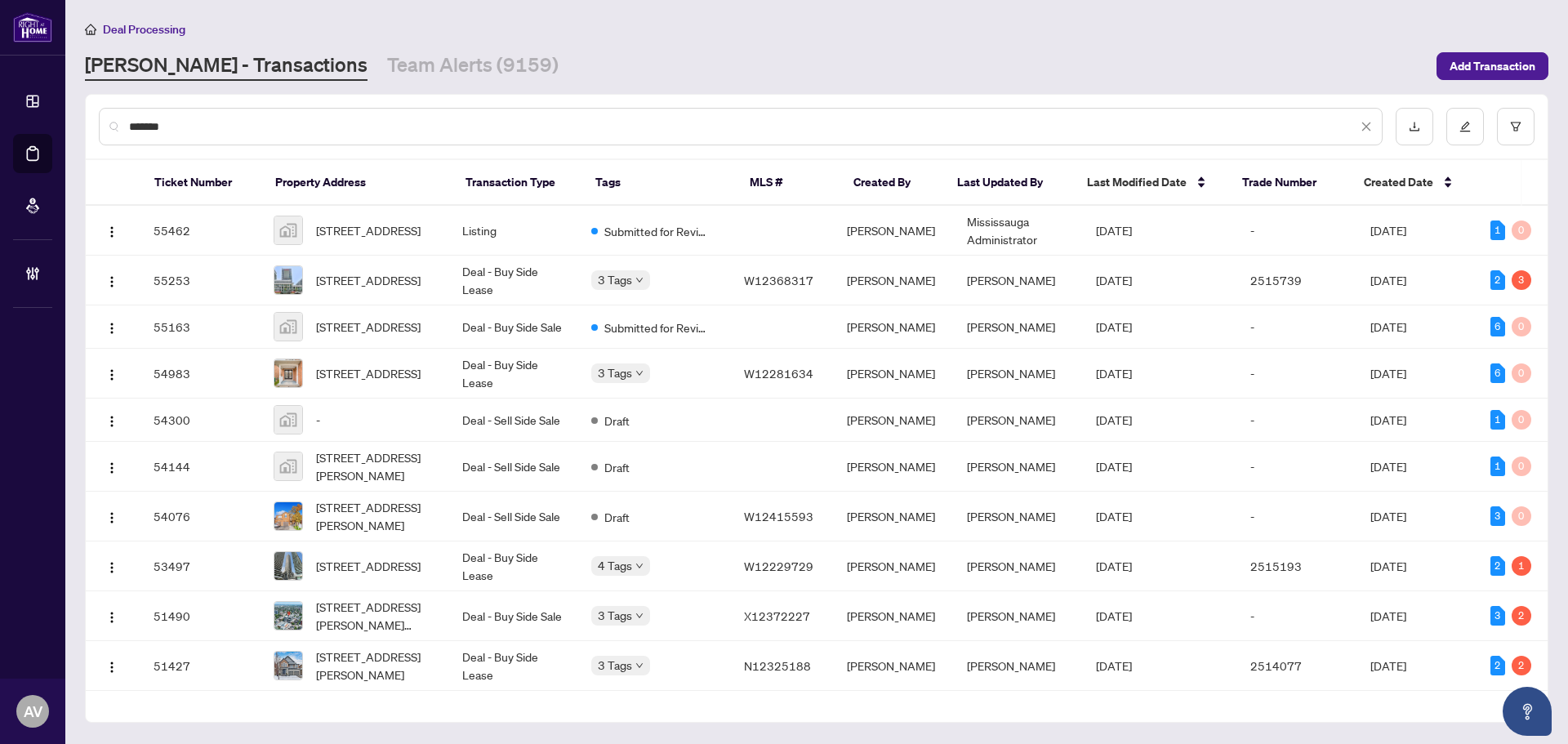
type input "********"
click at [521, 475] on td "Deal - Sell Side Sale" at bounding box center [514, 466] width 129 height 49
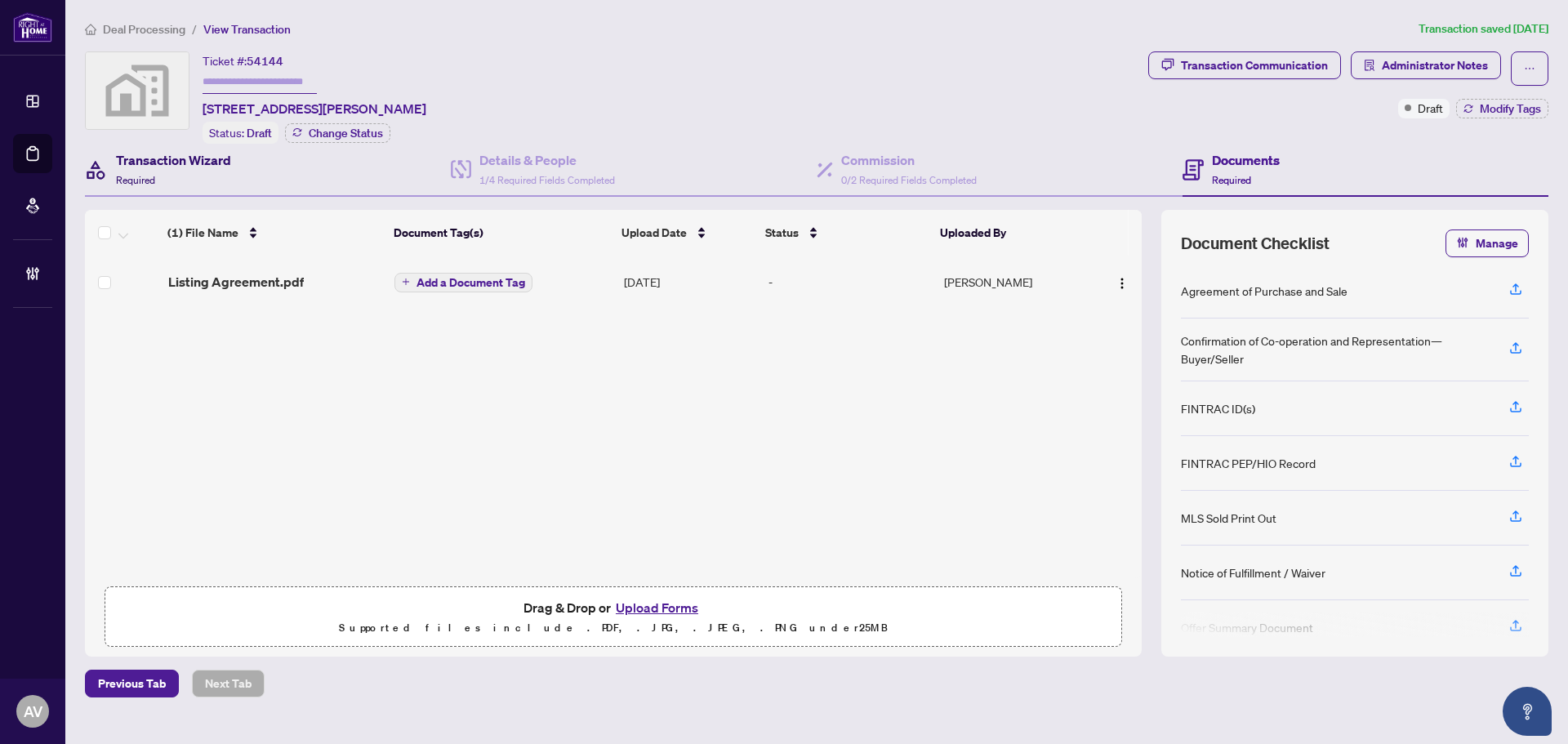
click at [227, 170] on div "Transaction Wizard Required" at bounding box center [173, 169] width 115 height 39
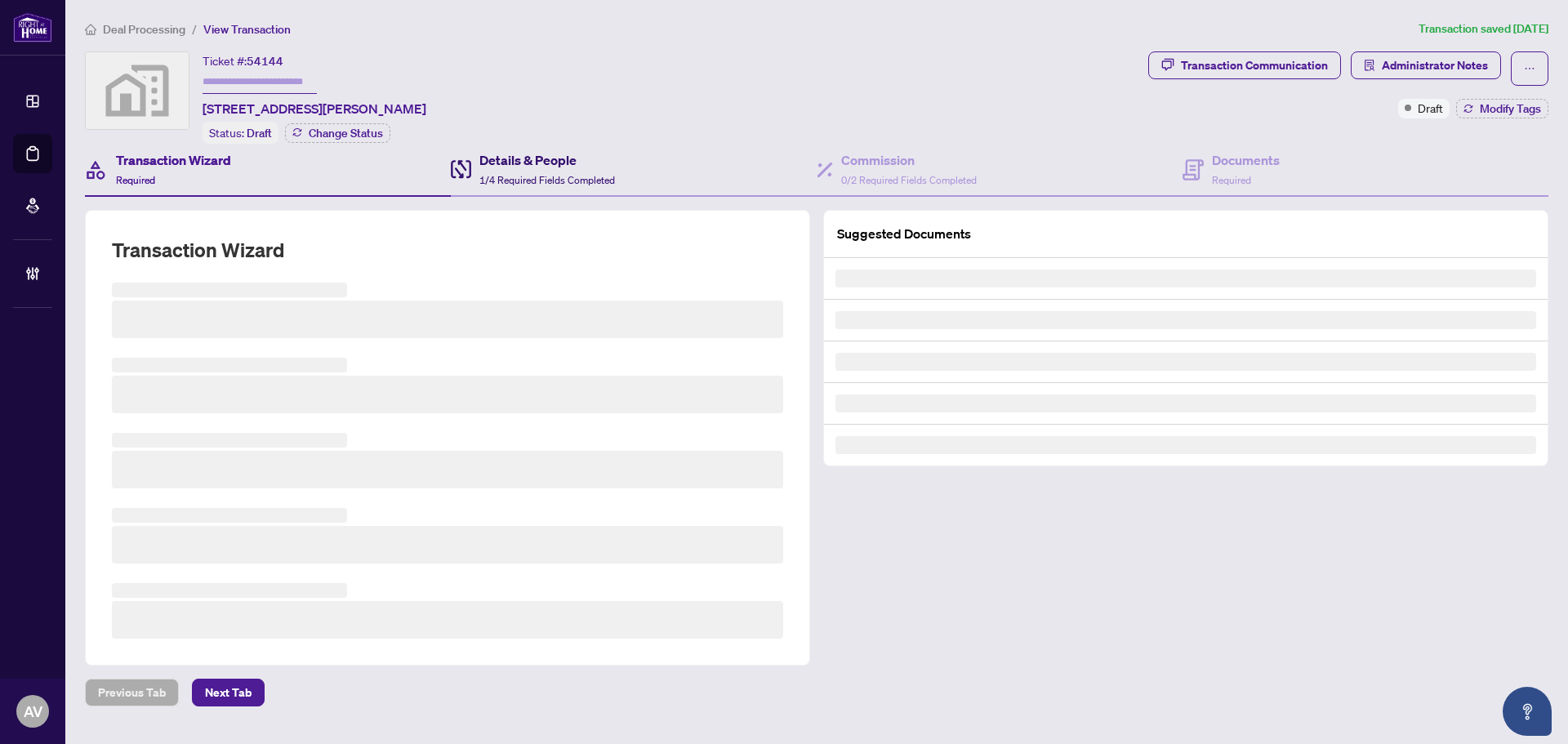
click at [519, 170] on div "Details & People 1/4 Required Fields Completed" at bounding box center [546, 169] width 136 height 39
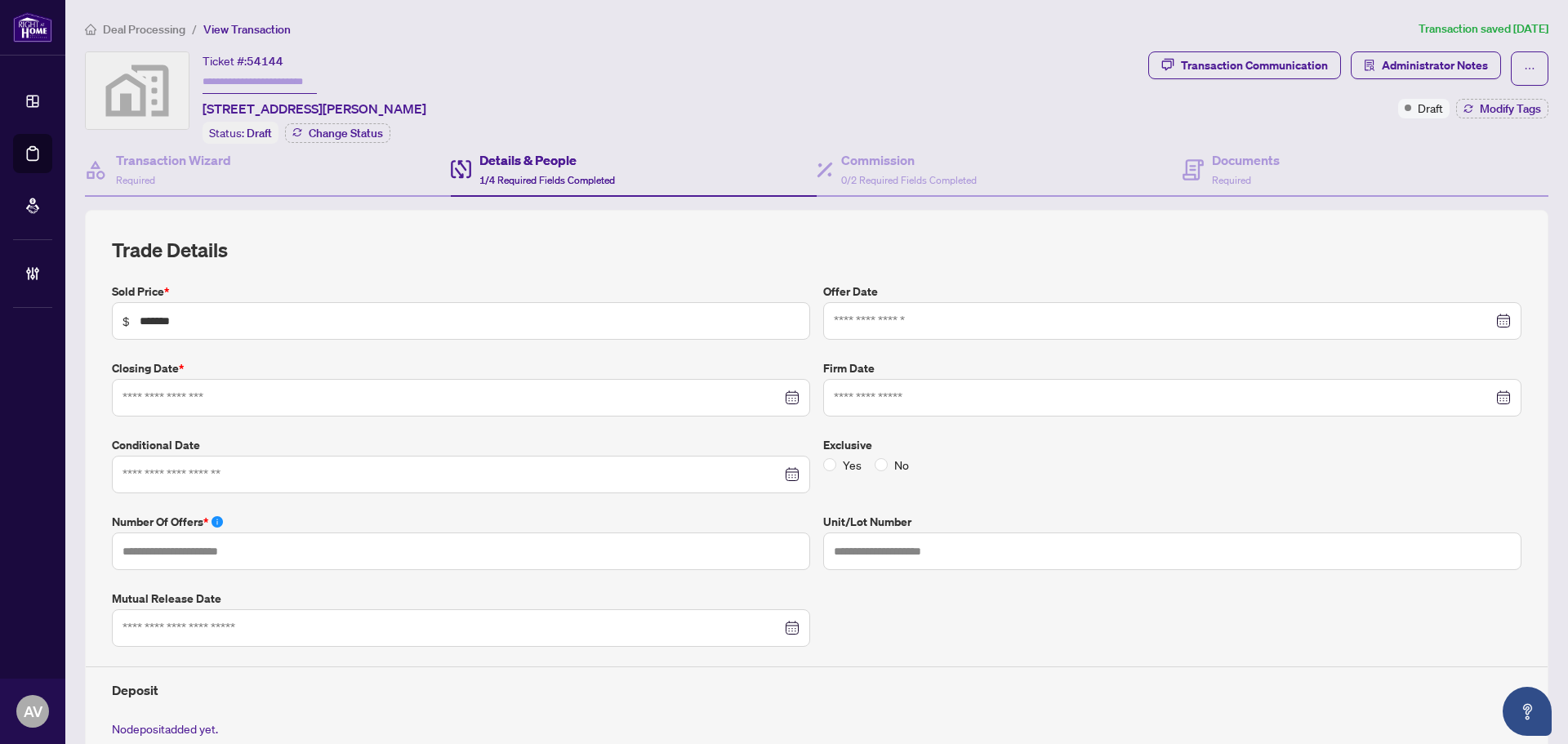
click at [147, 31] on span "Deal Processing" at bounding box center [144, 29] width 82 height 15
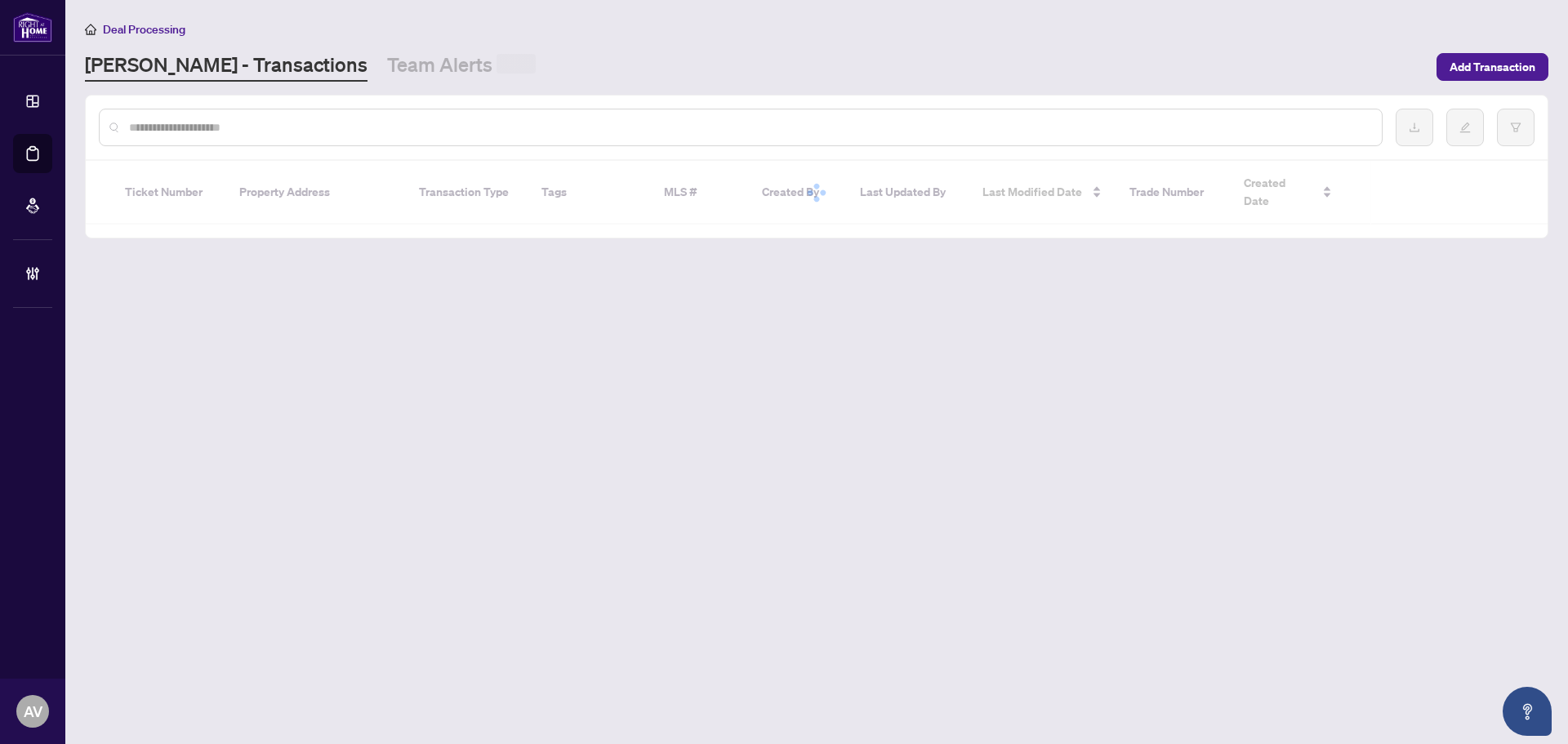
click at [185, 123] on input "text" at bounding box center [748, 128] width 1239 height 18
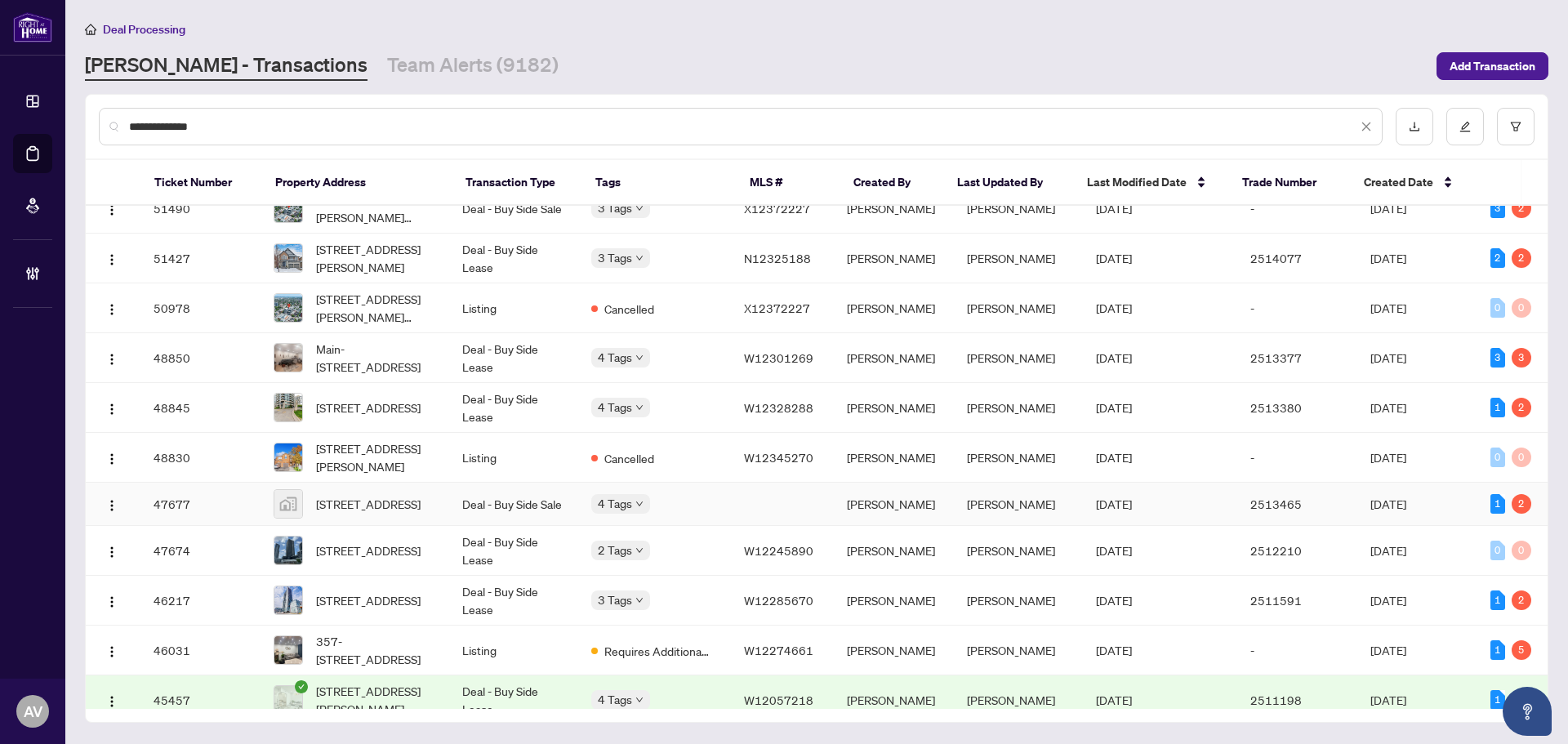
scroll to position [409, 0]
type input "**********"
click at [513, 222] on td "Deal - Buy Side Sale" at bounding box center [514, 208] width 129 height 49
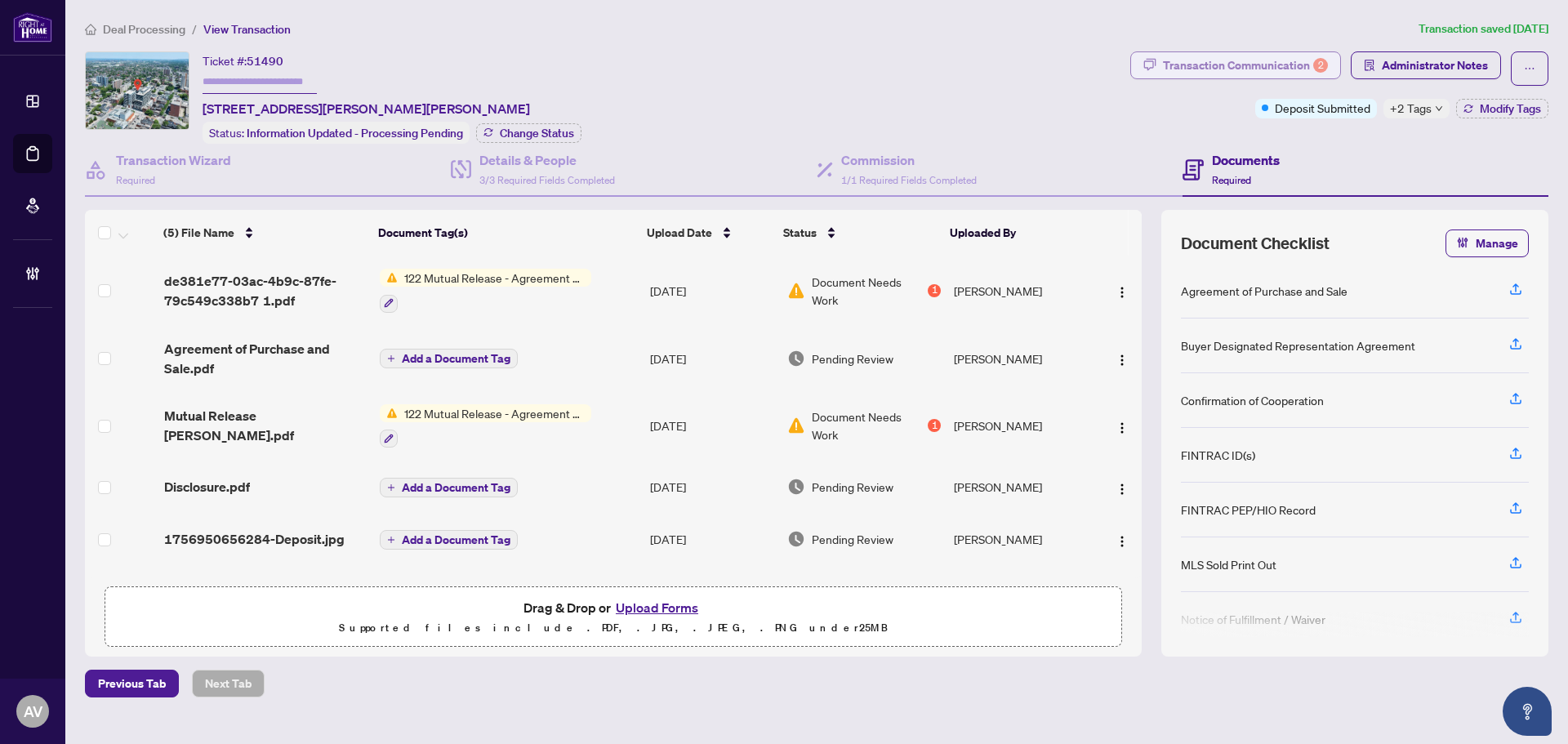
click at [1196, 67] on div "Transaction Communication 2" at bounding box center [1245, 65] width 165 height 26
